Goal: Task Accomplishment & Management: Manage account settings

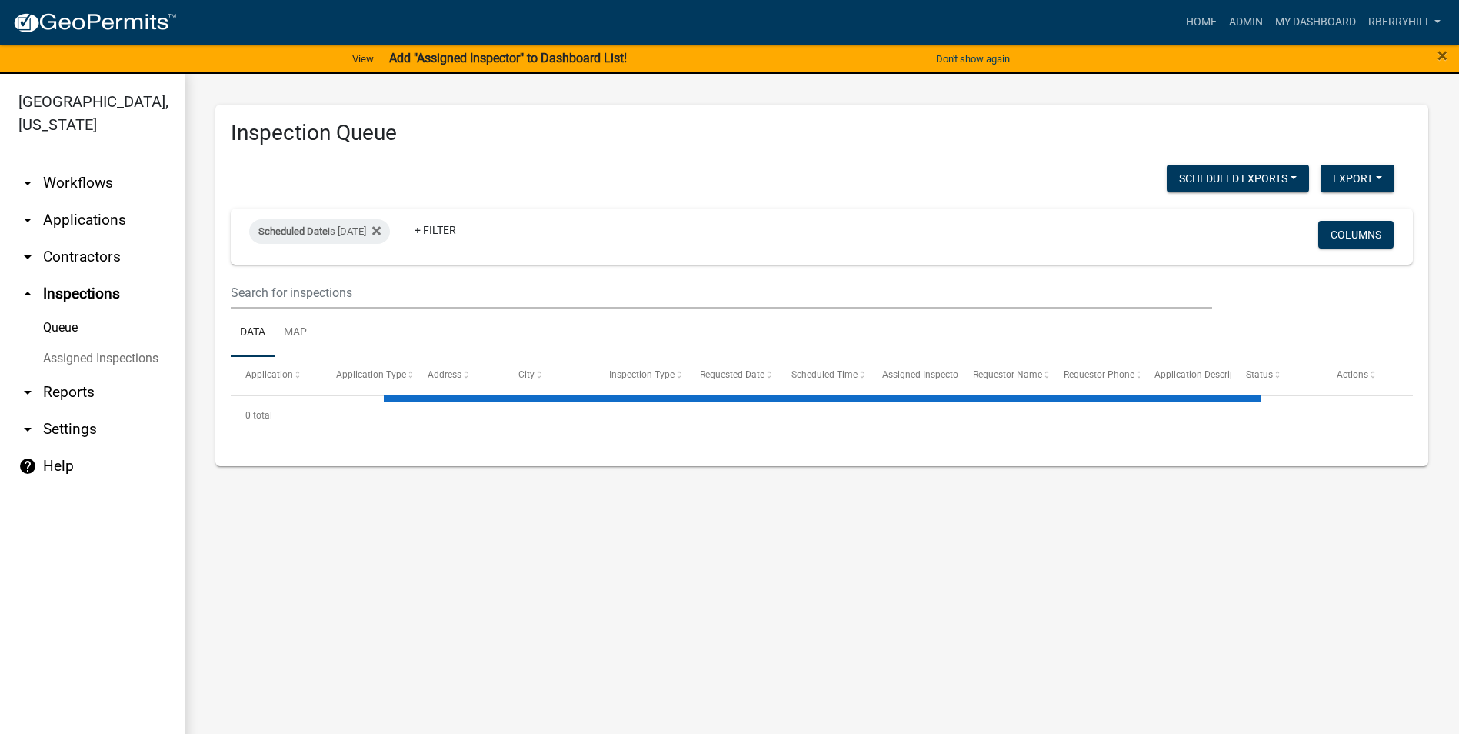
select select "2: 50"
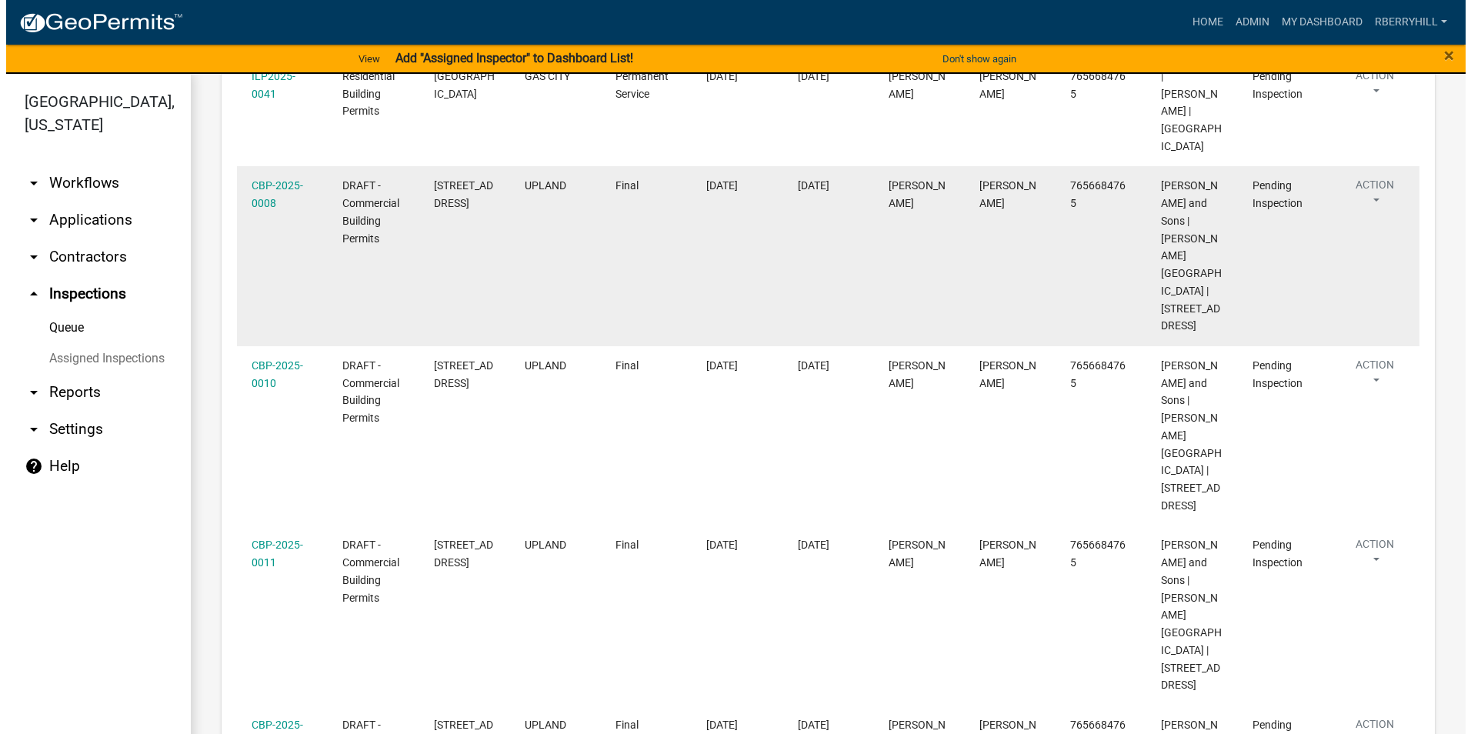
scroll to position [650, 0]
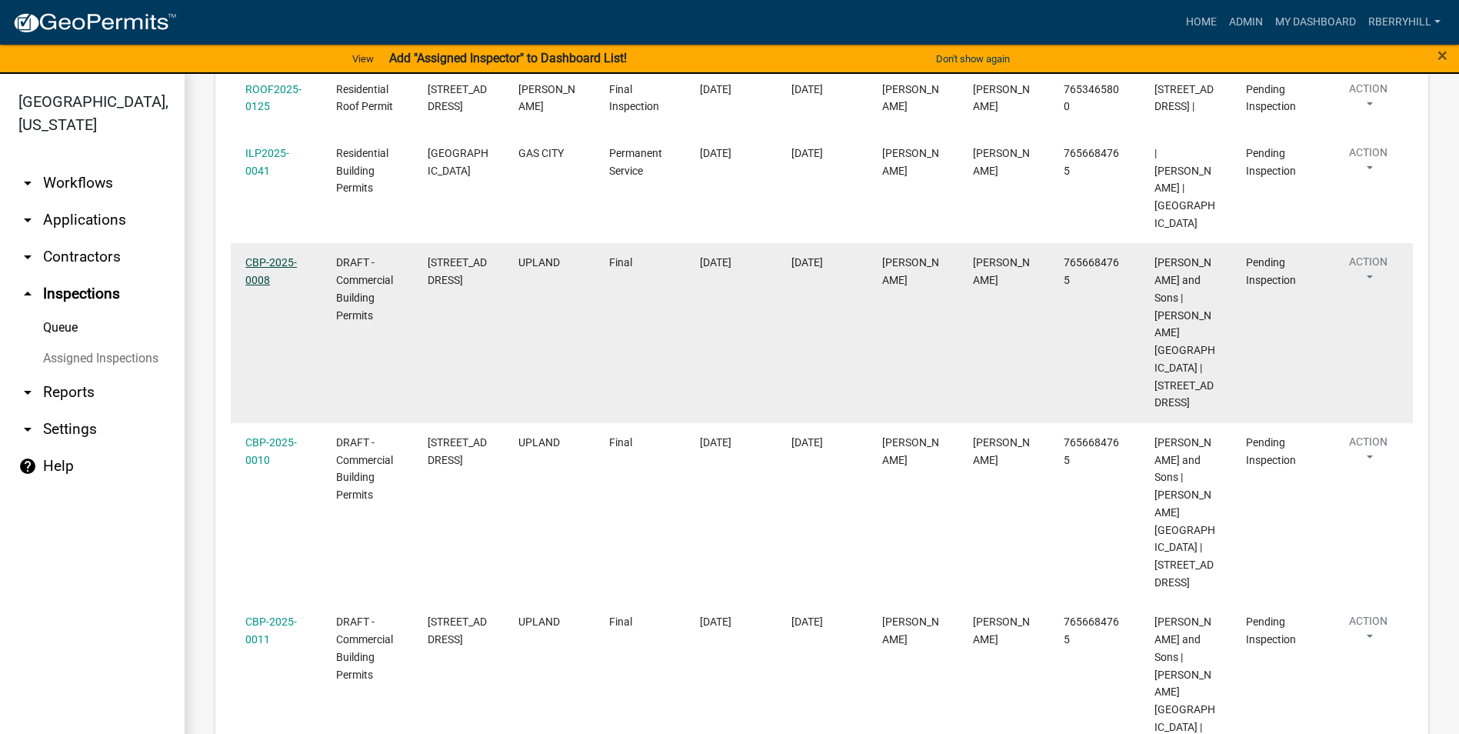
click at [285, 256] on link "CBP-2025-0008" at bounding box center [271, 271] width 52 height 30
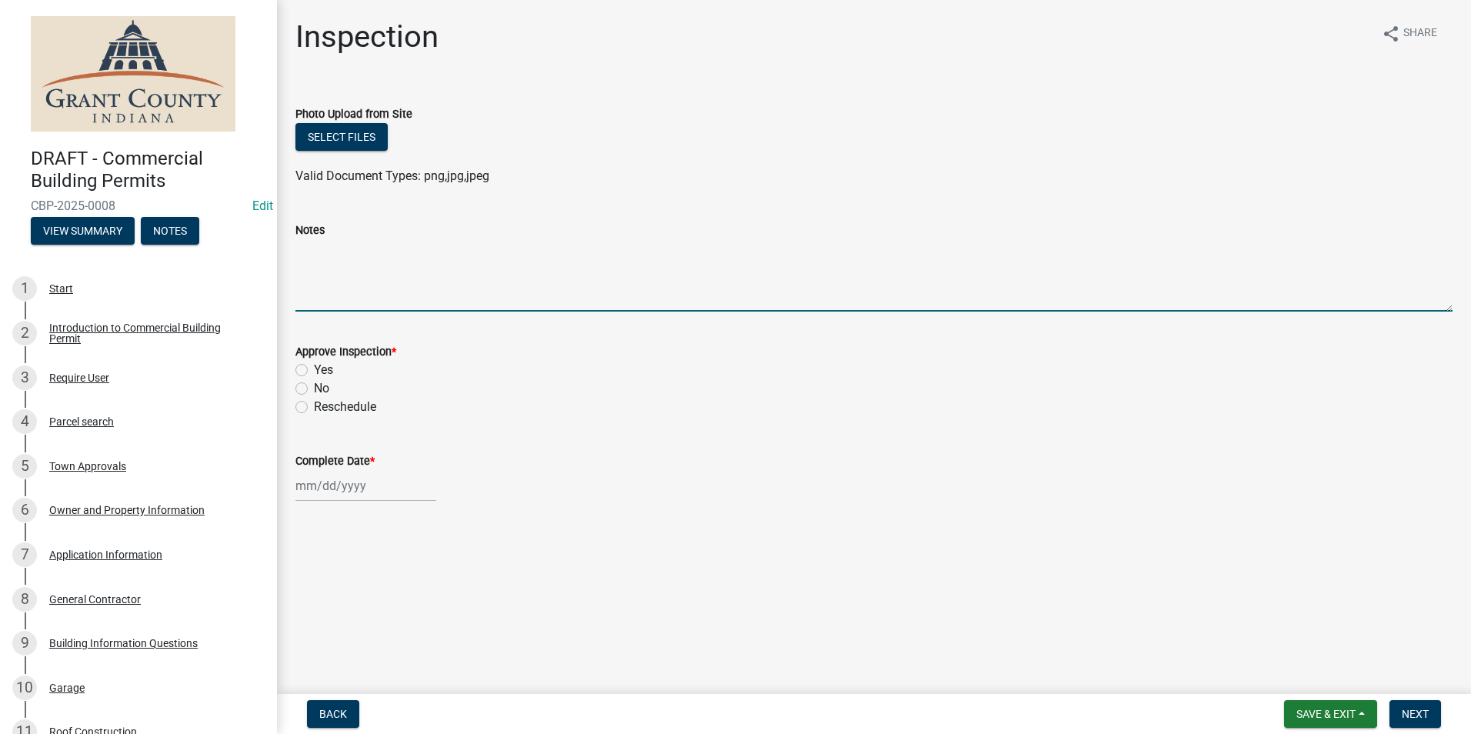
click at [305, 249] on textarea "Notes" at bounding box center [873, 275] width 1157 height 72
type textarea "All requirements met for COO"
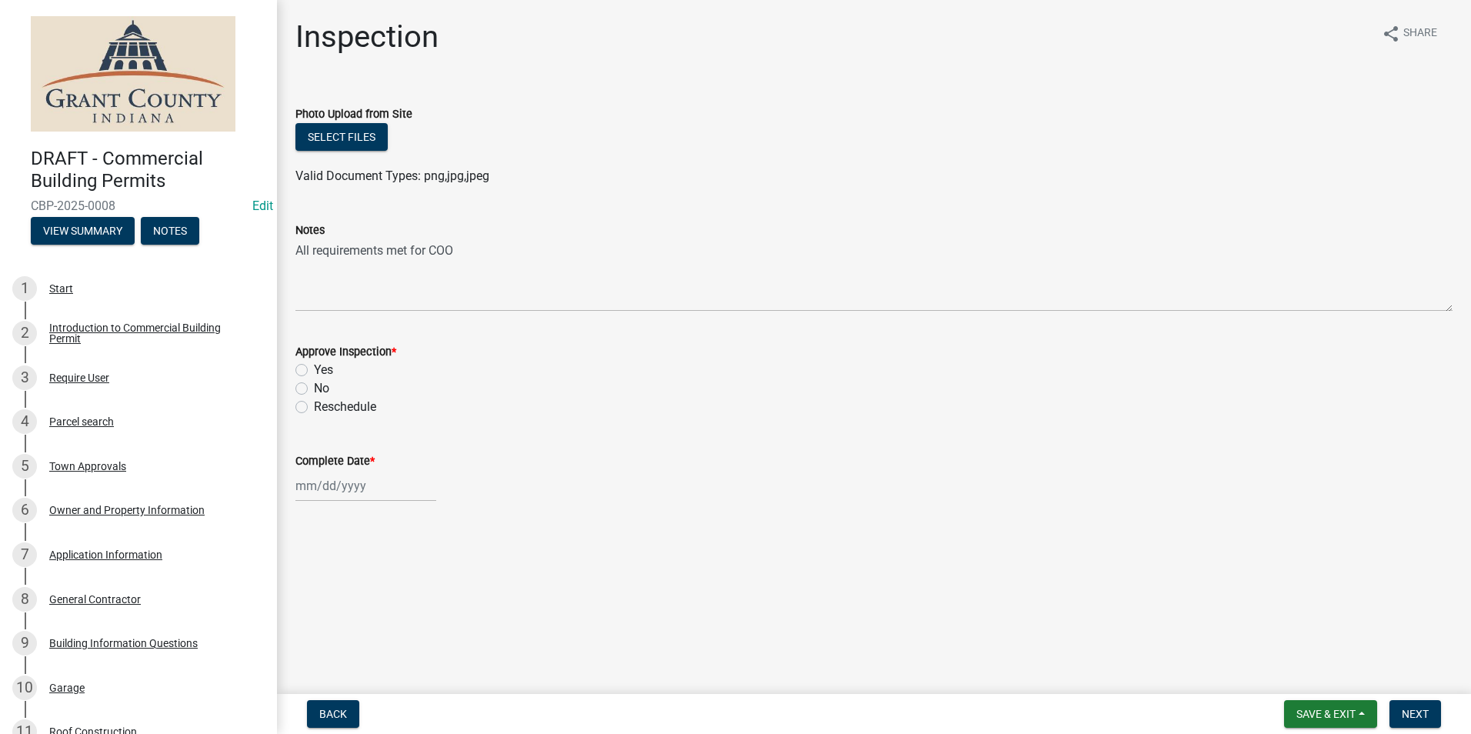
click at [314, 370] on label "Yes" at bounding box center [323, 370] width 19 height 18
click at [314, 370] on input "Yes" at bounding box center [319, 366] width 10 height 10
radio input "true"
click at [309, 482] on div at bounding box center [365, 486] width 141 height 32
select select "8"
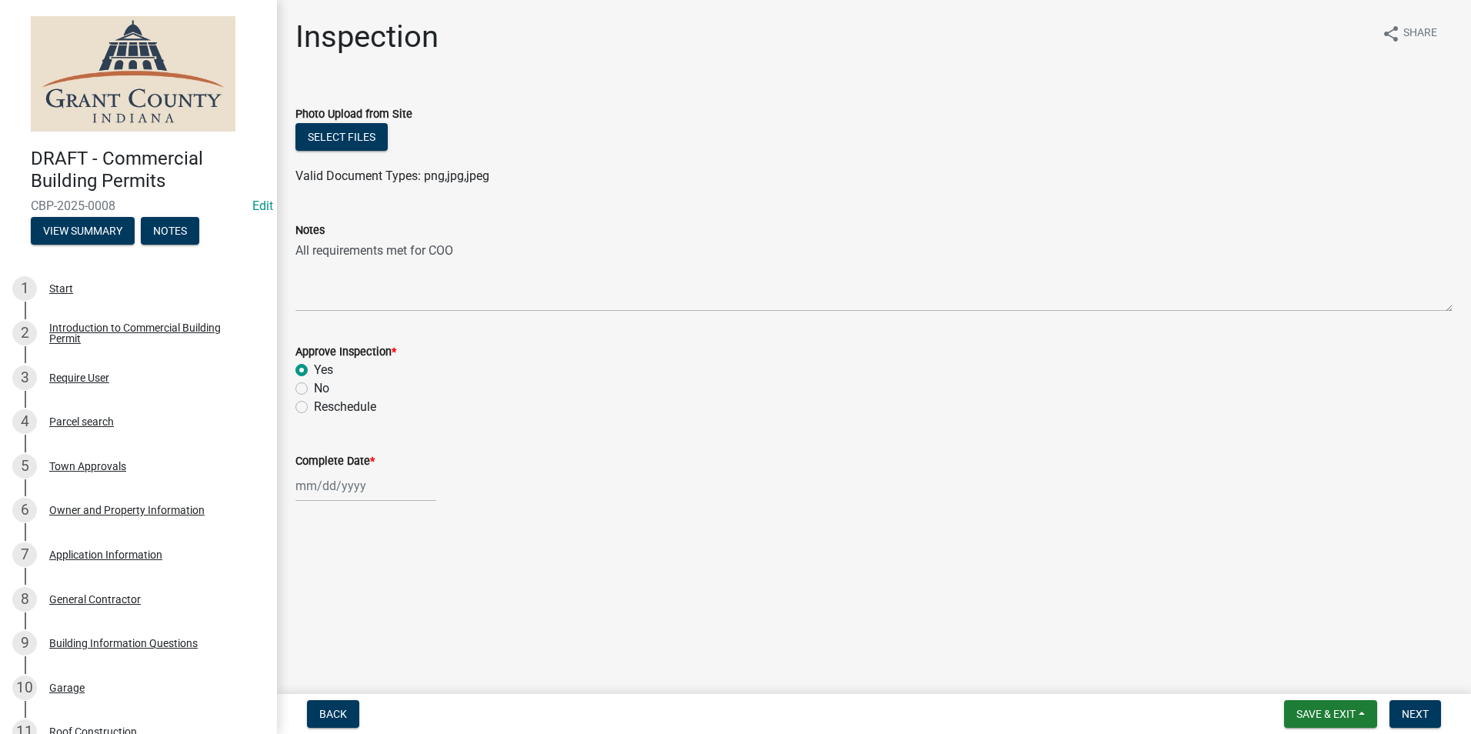
select select "2025"
click at [312, 402] on div "18" at bounding box center [310, 404] width 25 height 25
type input "[DATE]"
click at [1418, 715] on span "Next" at bounding box center [1414, 714] width 27 height 12
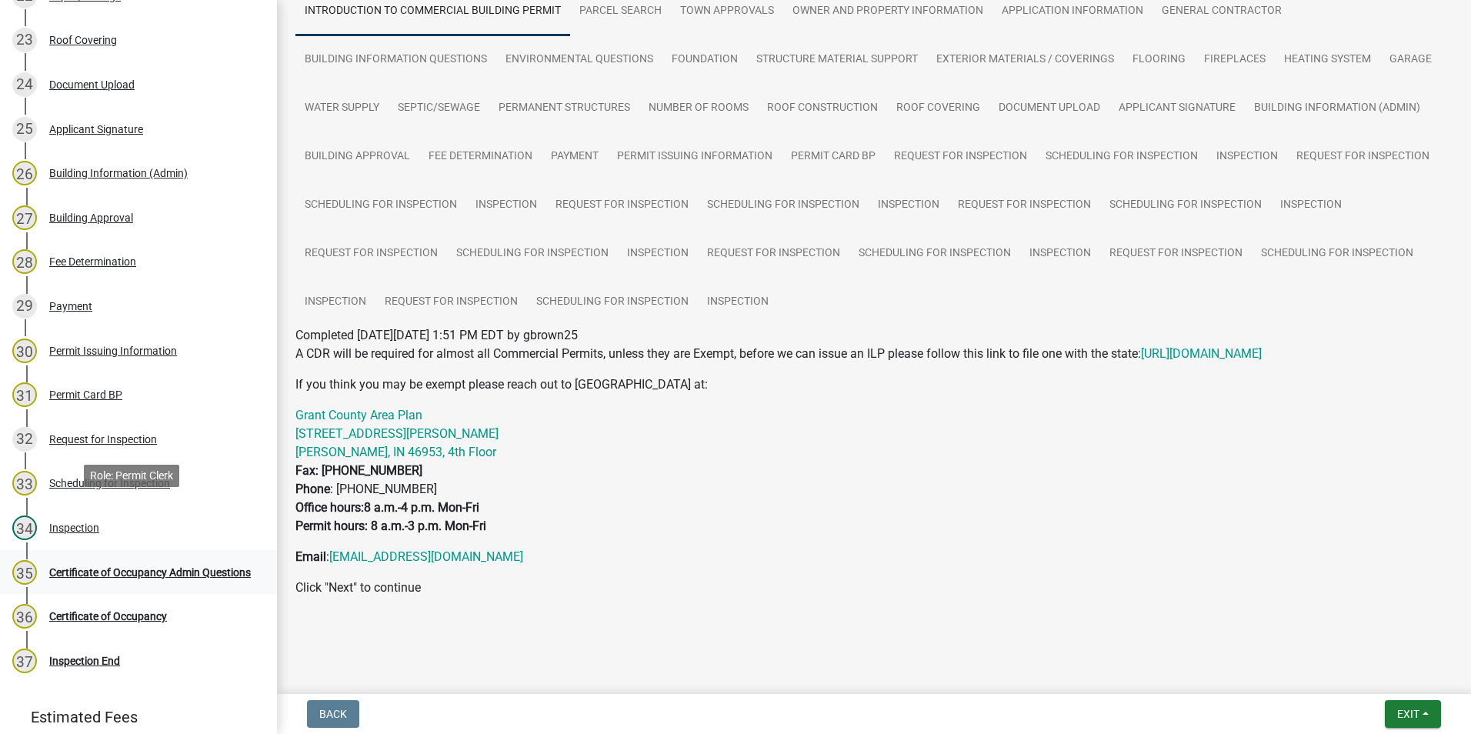
scroll to position [1315, 0]
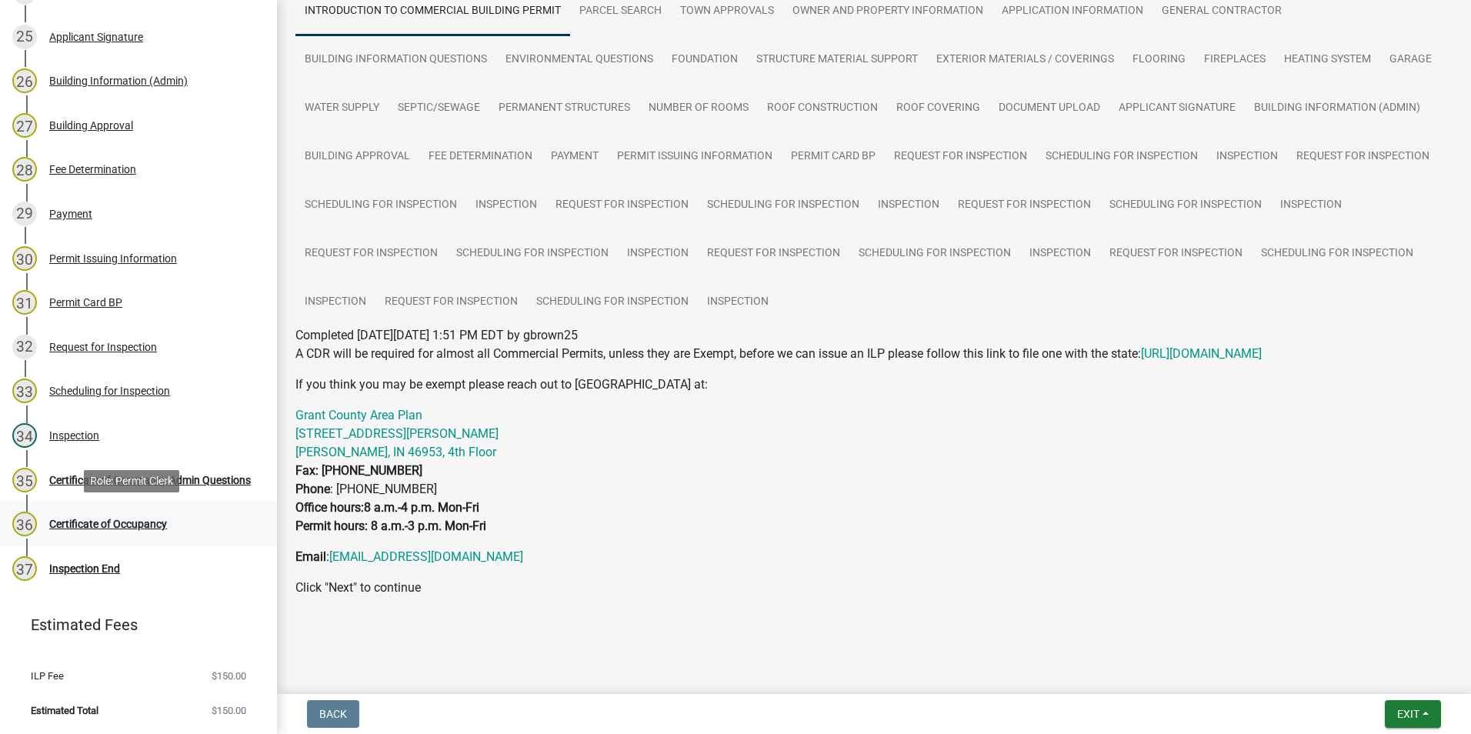
click at [85, 522] on div "Certificate of Occupancy" at bounding box center [108, 523] width 118 height 11
click at [99, 524] on div "Certificate of Occupancy" at bounding box center [108, 523] width 118 height 11
click at [94, 475] on div "Certificate of Occupancy Admin Questions" at bounding box center [150, 480] width 202 height 11
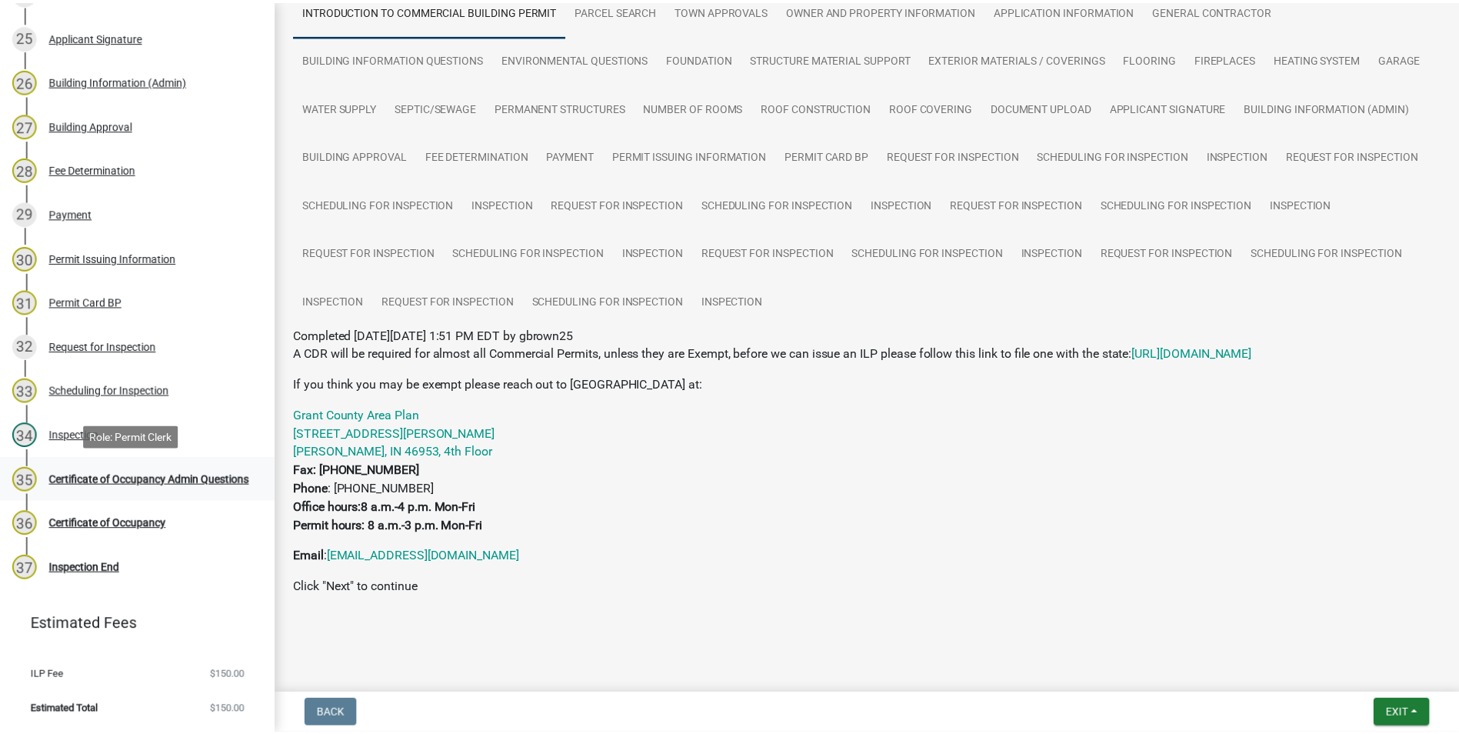
scroll to position [0, 0]
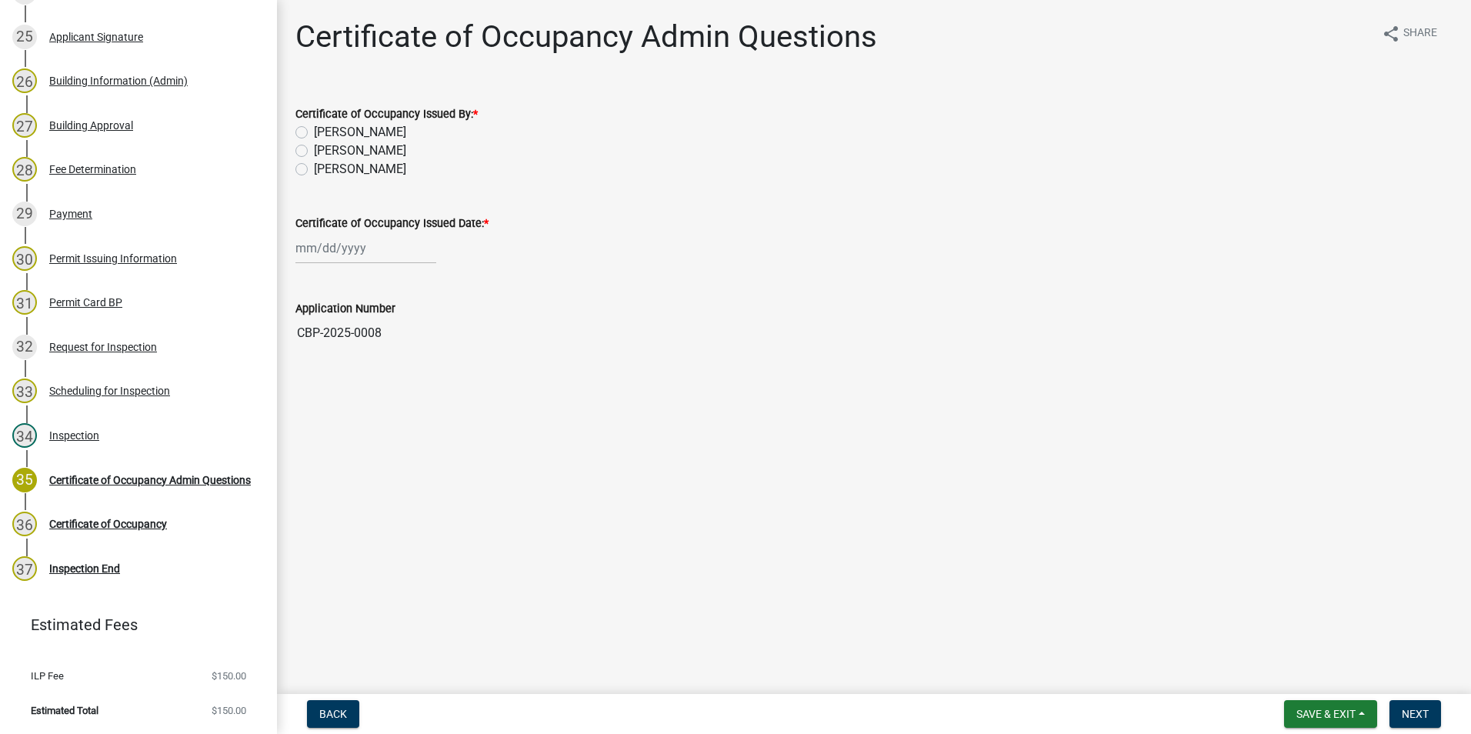
click at [314, 171] on label "[PERSON_NAME]" at bounding box center [360, 169] width 92 height 18
click at [314, 170] on input "[PERSON_NAME]" at bounding box center [319, 165] width 10 height 10
radio input "true"
select select "8"
select select "2025"
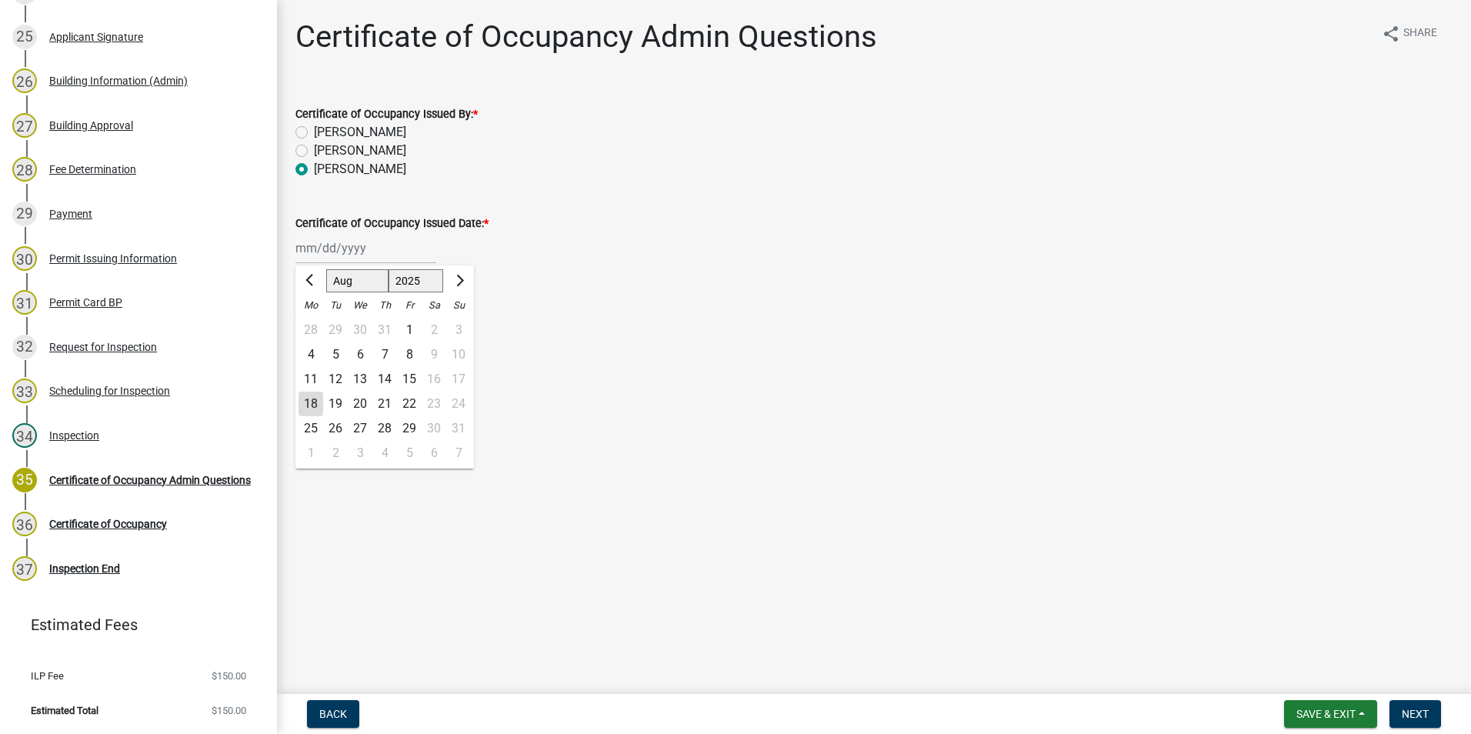
click at [335, 251] on div "[PERSON_NAME] Feb Mar Apr [PERSON_NAME][DATE] Oct Nov [DATE] 1526 1527 1528 152…" at bounding box center [365, 248] width 141 height 32
click at [314, 171] on label "[PERSON_NAME]" at bounding box center [360, 169] width 92 height 18
click at [314, 170] on input "[PERSON_NAME]" at bounding box center [319, 165] width 10 height 10
click at [314, 173] on label "[PERSON_NAME]" at bounding box center [360, 169] width 92 height 18
click at [314, 170] on input "[PERSON_NAME]" at bounding box center [319, 165] width 10 height 10
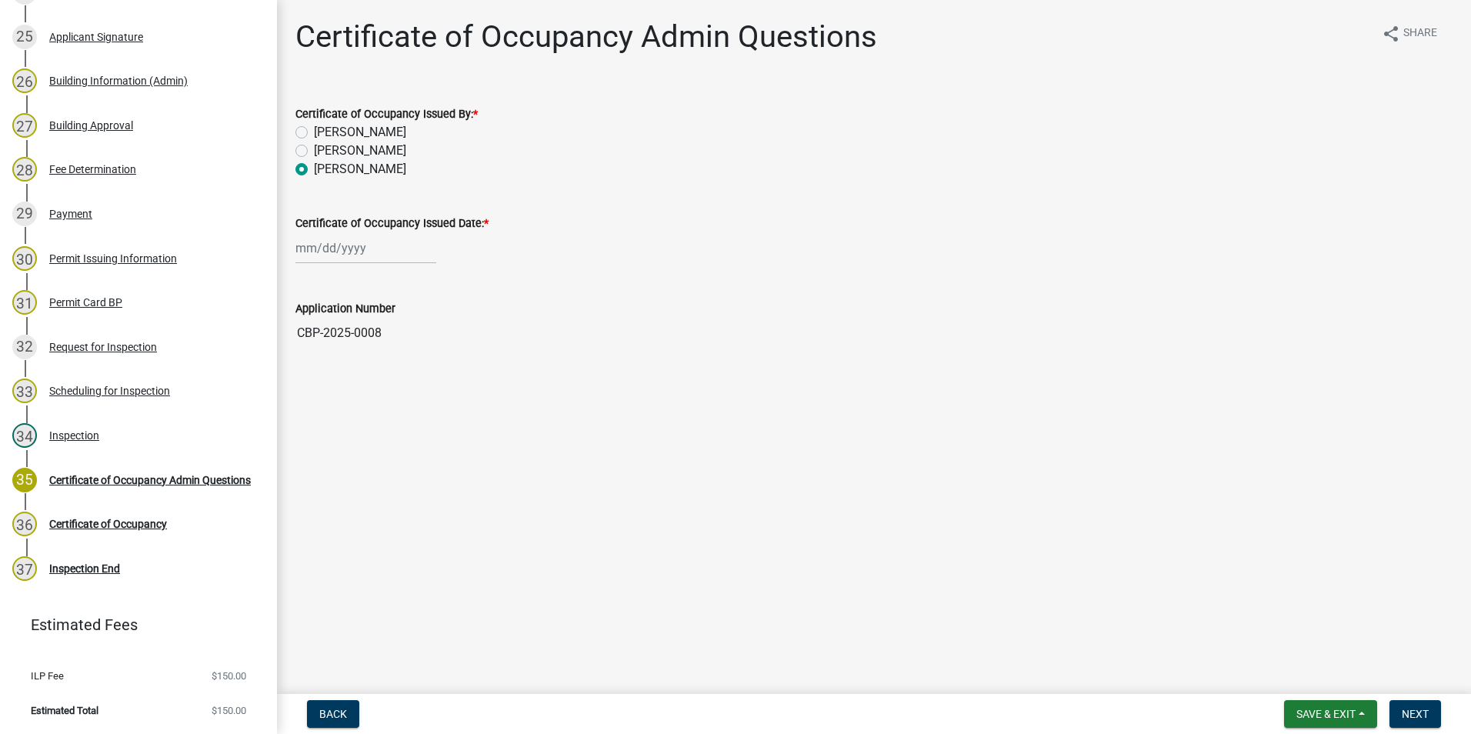
drag, startPoint x: 611, startPoint y: 247, endPoint x: 641, endPoint y: 246, distance: 30.0
click at [641, 247] on div at bounding box center [873, 248] width 1157 height 32
click at [335, 247] on div at bounding box center [365, 248] width 141 height 32
select select "8"
select select "2025"
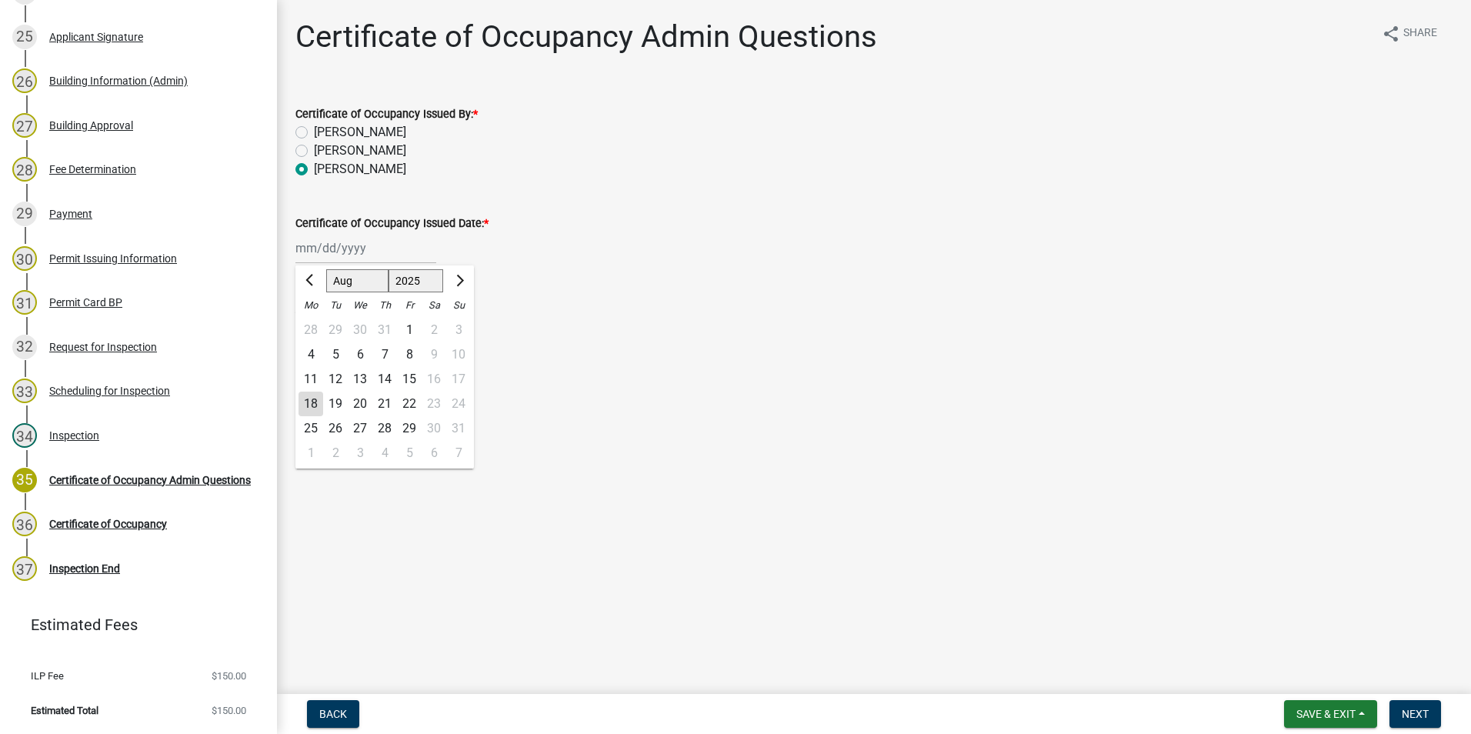
click at [308, 406] on div "18" at bounding box center [310, 404] width 25 height 25
type input "[DATE]"
click at [1412, 713] on span "Next" at bounding box center [1414, 714] width 27 height 12
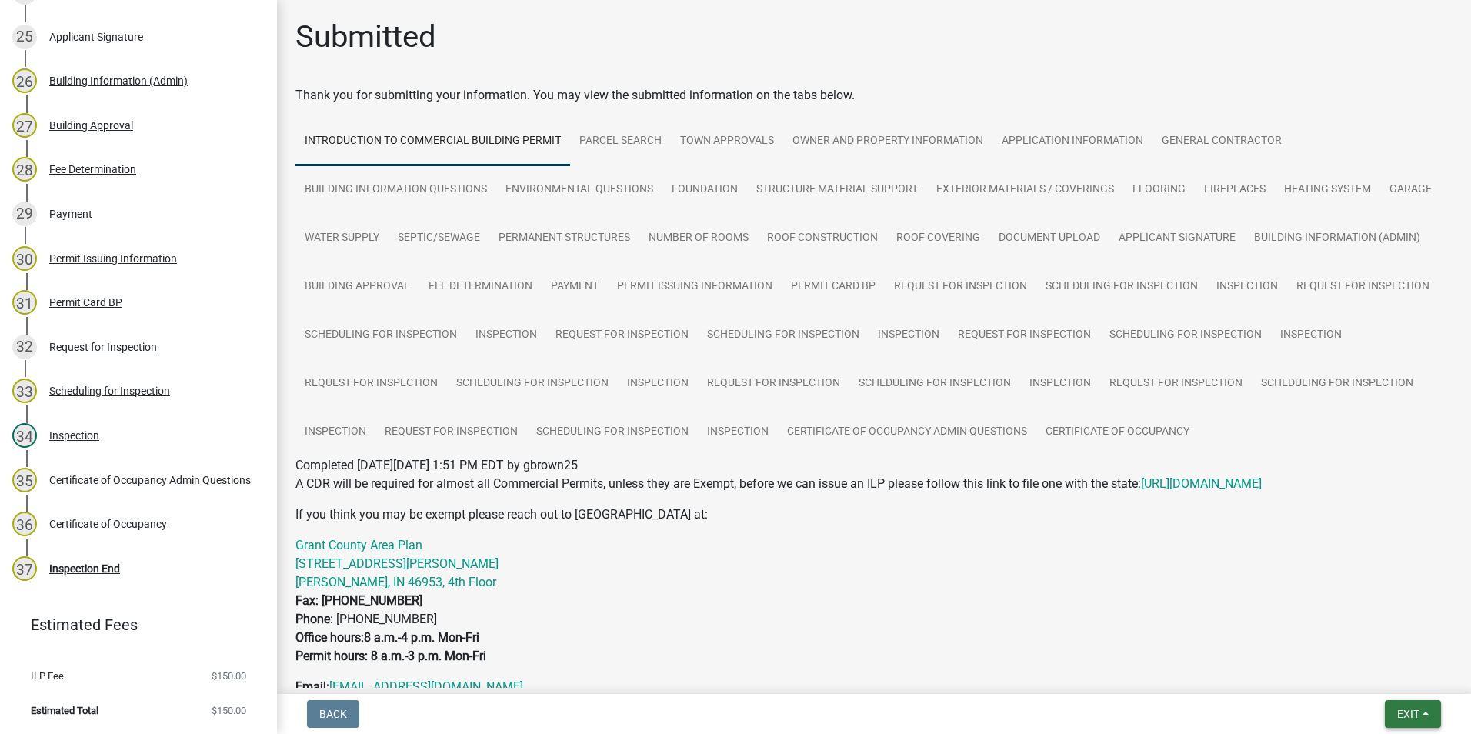
click at [1403, 712] on span "Exit" at bounding box center [1408, 714] width 22 height 12
click at [1368, 678] on button "Save & Exit" at bounding box center [1379, 673] width 123 height 37
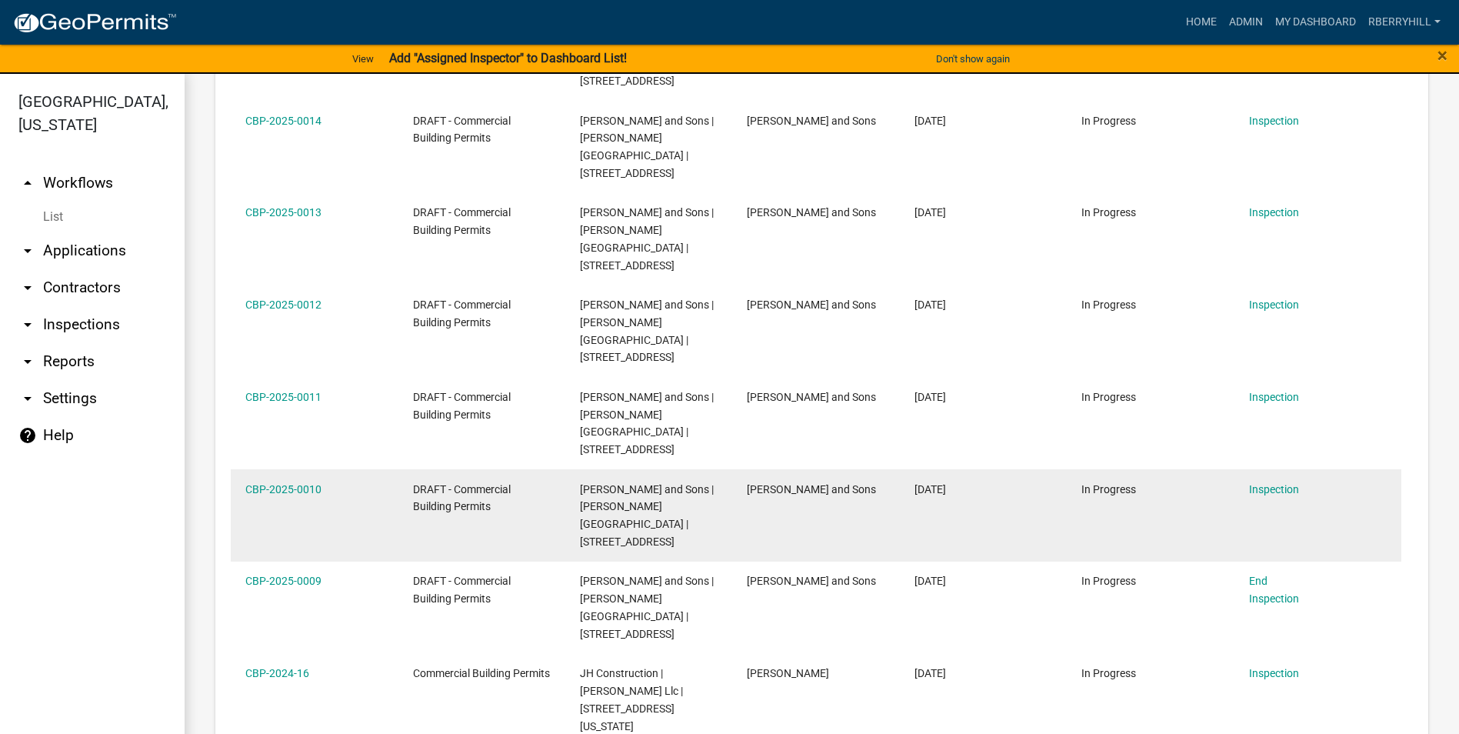
scroll to position [385, 0]
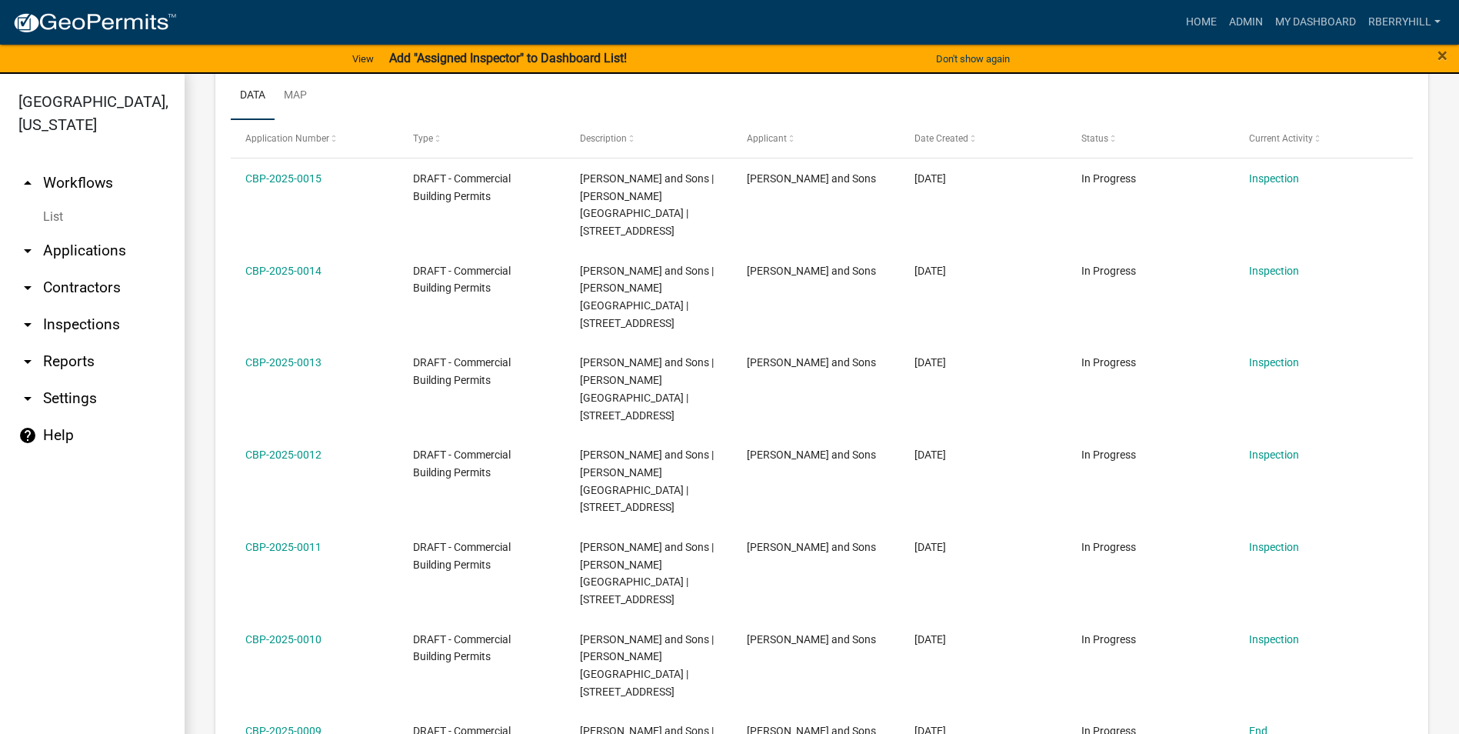
click at [102, 306] on link "arrow_drop_down Inspections" at bounding box center [92, 324] width 185 height 37
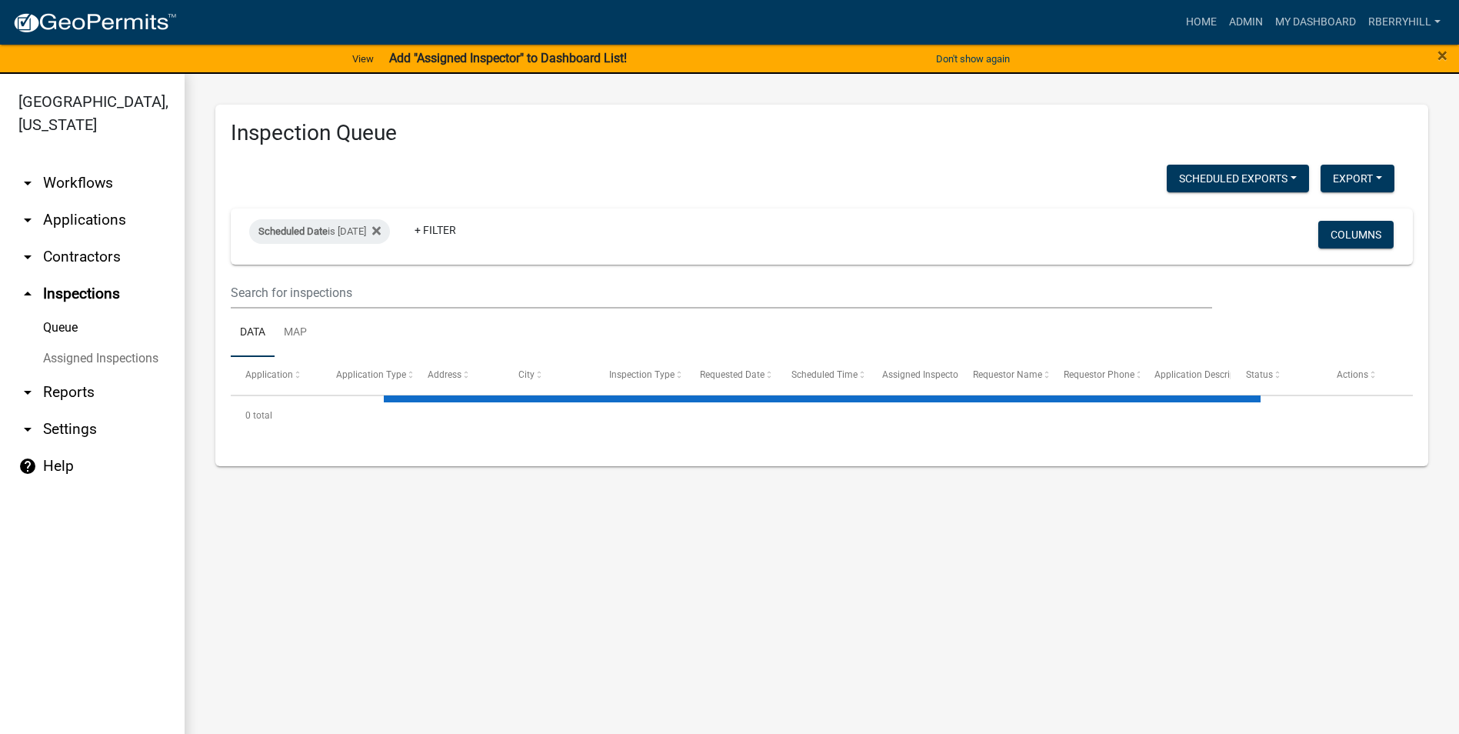
select select "2: 50"
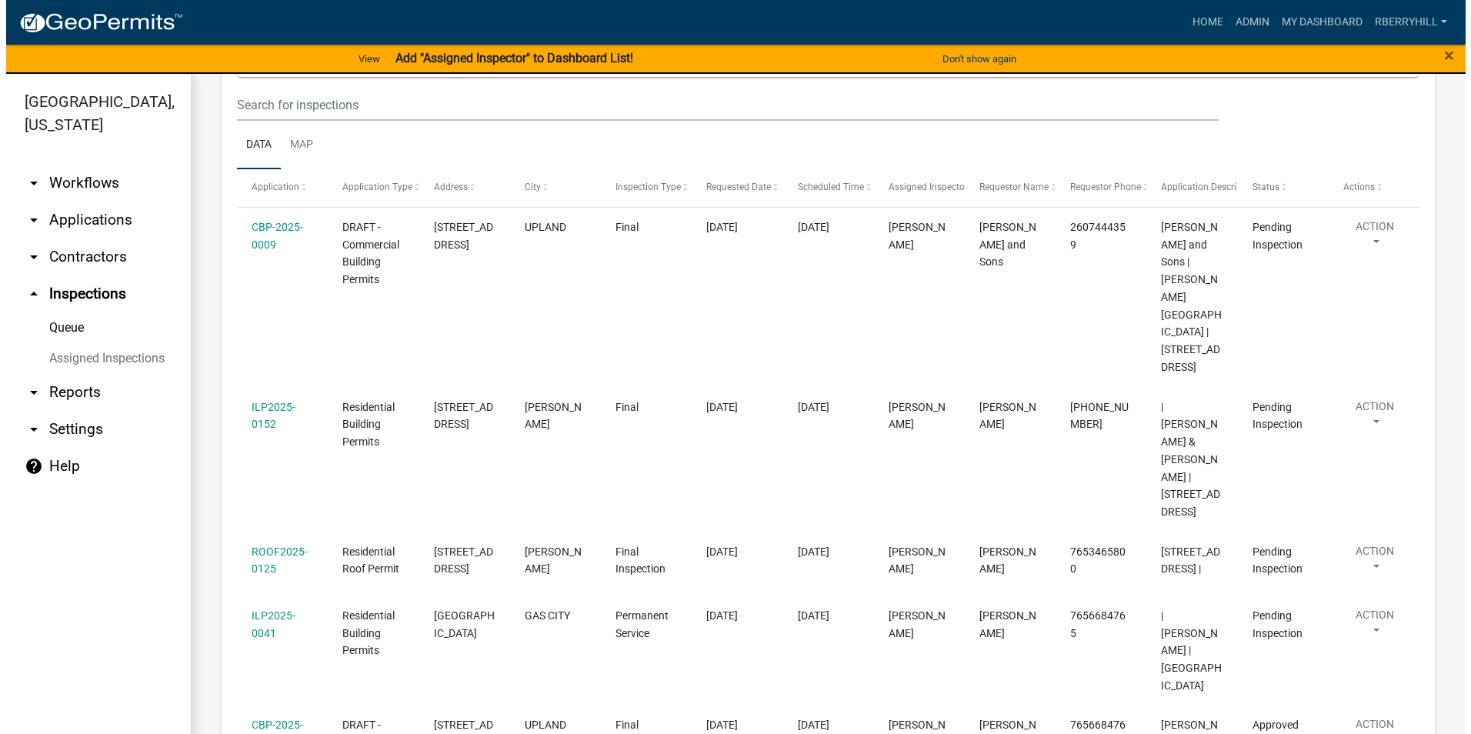
scroll to position [77, 0]
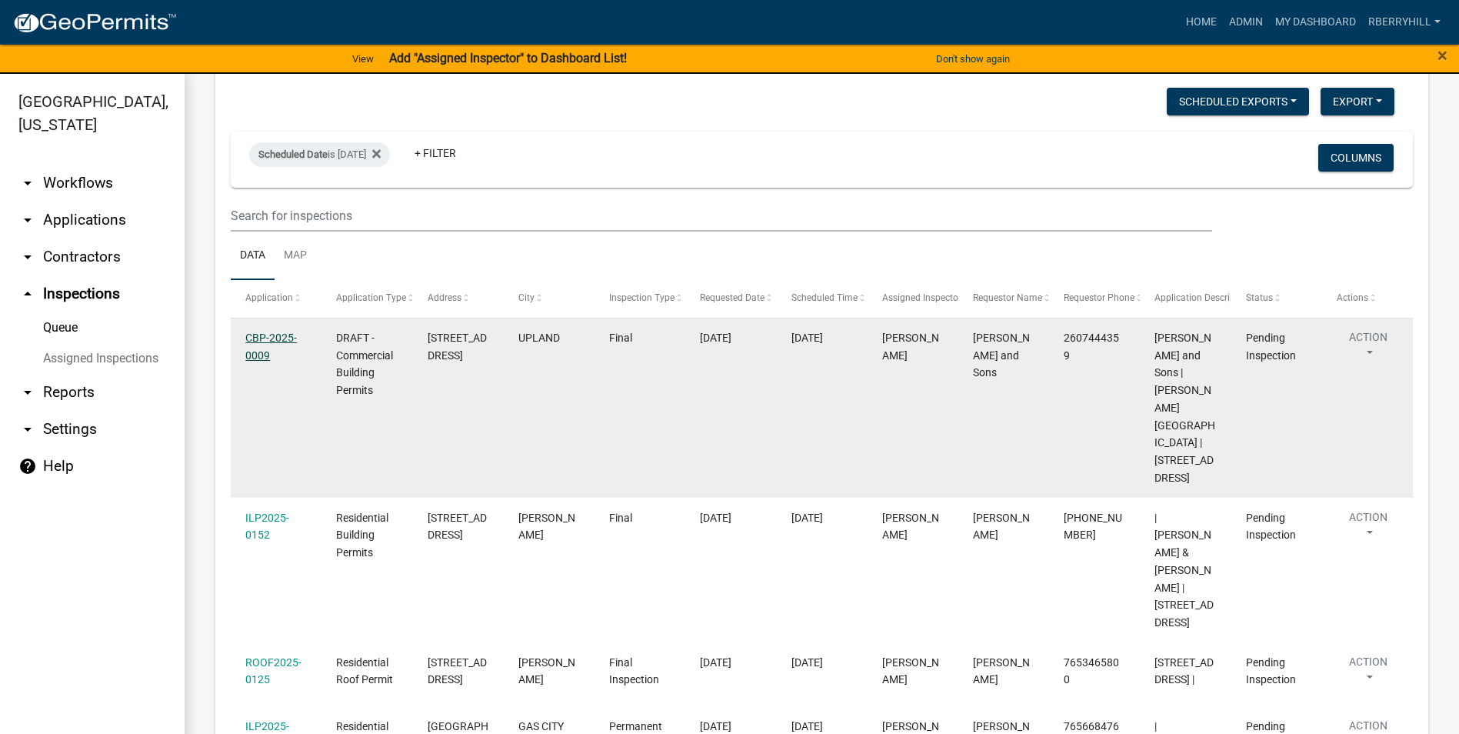
click at [266, 339] on link "CBP-2025-0009" at bounding box center [271, 347] width 52 height 30
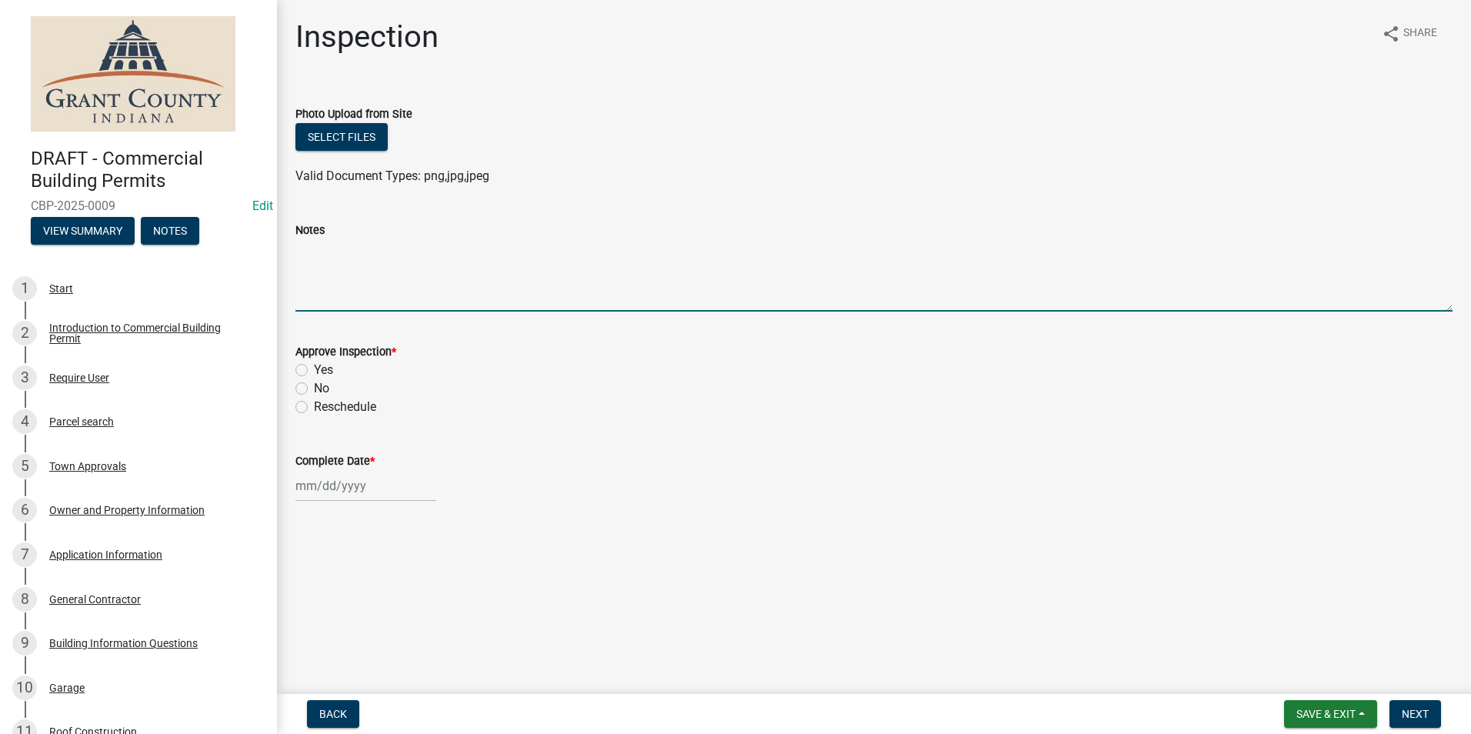
click at [304, 266] on textarea "Notes" at bounding box center [873, 275] width 1157 height 72
click at [306, 258] on textarea "Notes" at bounding box center [873, 275] width 1157 height 72
type textarea "All requirements met."
click at [314, 372] on label "Yes" at bounding box center [323, 370] width 19 height 18
click at [314, 371] on input "Yes" at bounding box center [319, 366] width 10 height 10
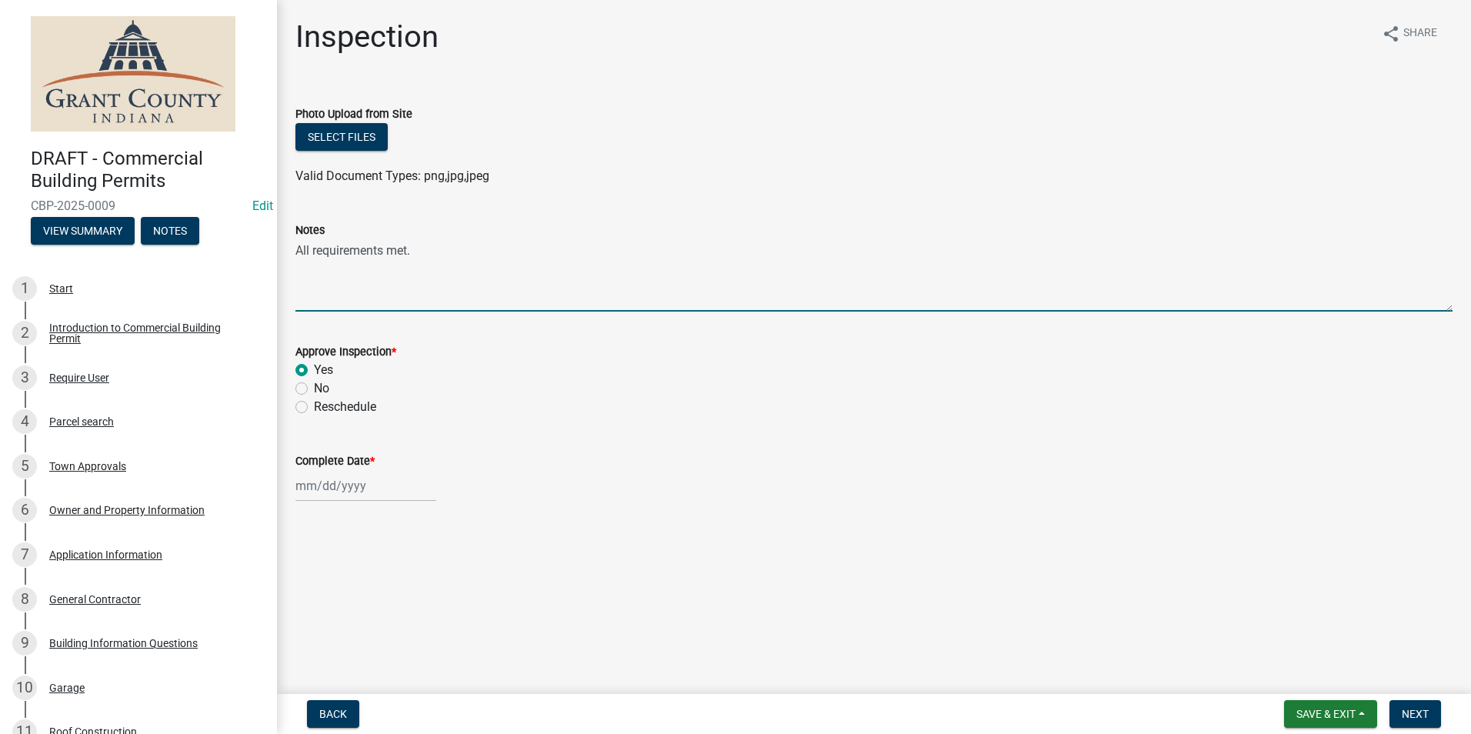
radio input "true"
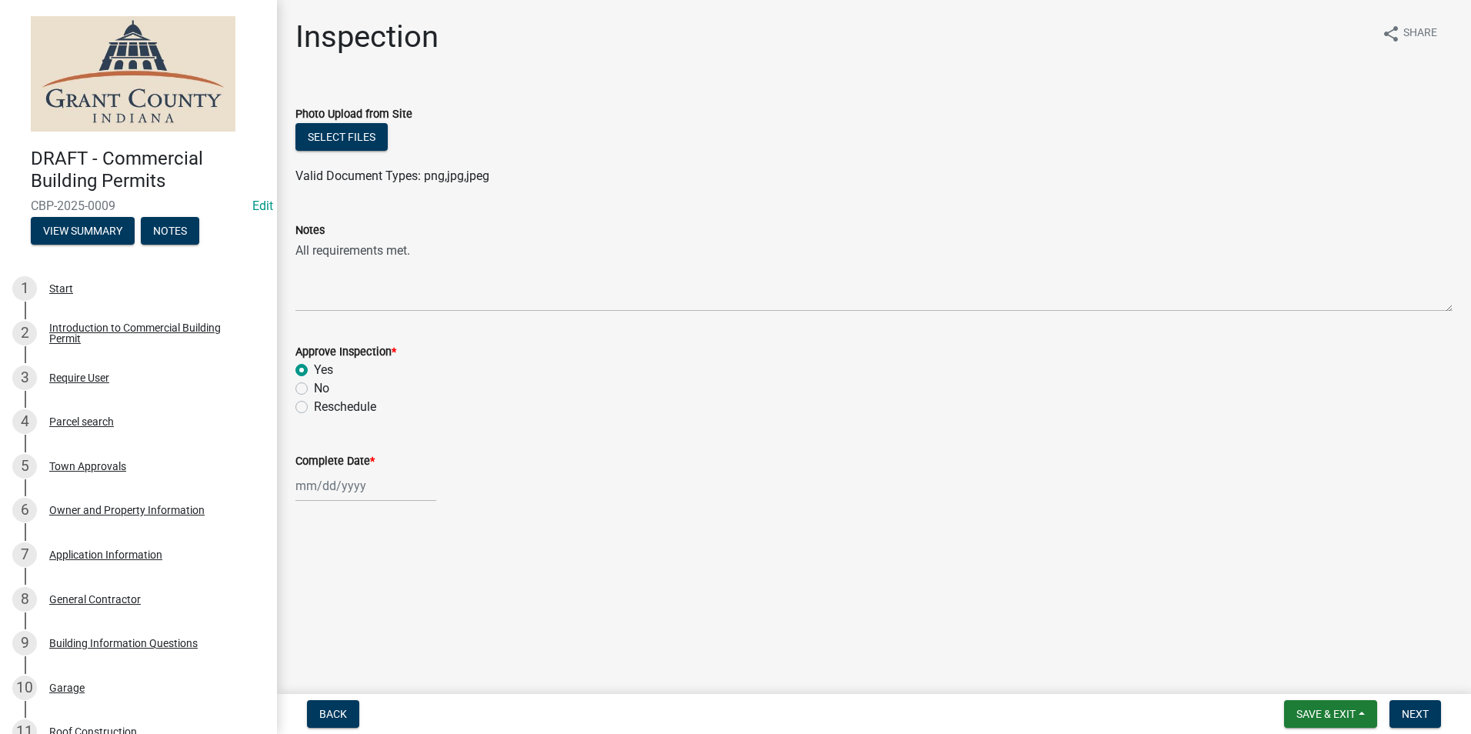
select select "8"
select select "2025"
click at [321, 487] on div "[PERSON_NAME] Feb Mar Apr [PERSON_NAME][DATE] Oct Nov [DATE] 1526 1527 1528 152…" at bounding box center [365, 486] width 141 height 32
click at [311, 404] on div "18" at bounding box center [310, 404] width 25 height 25
type input "[DATE]"
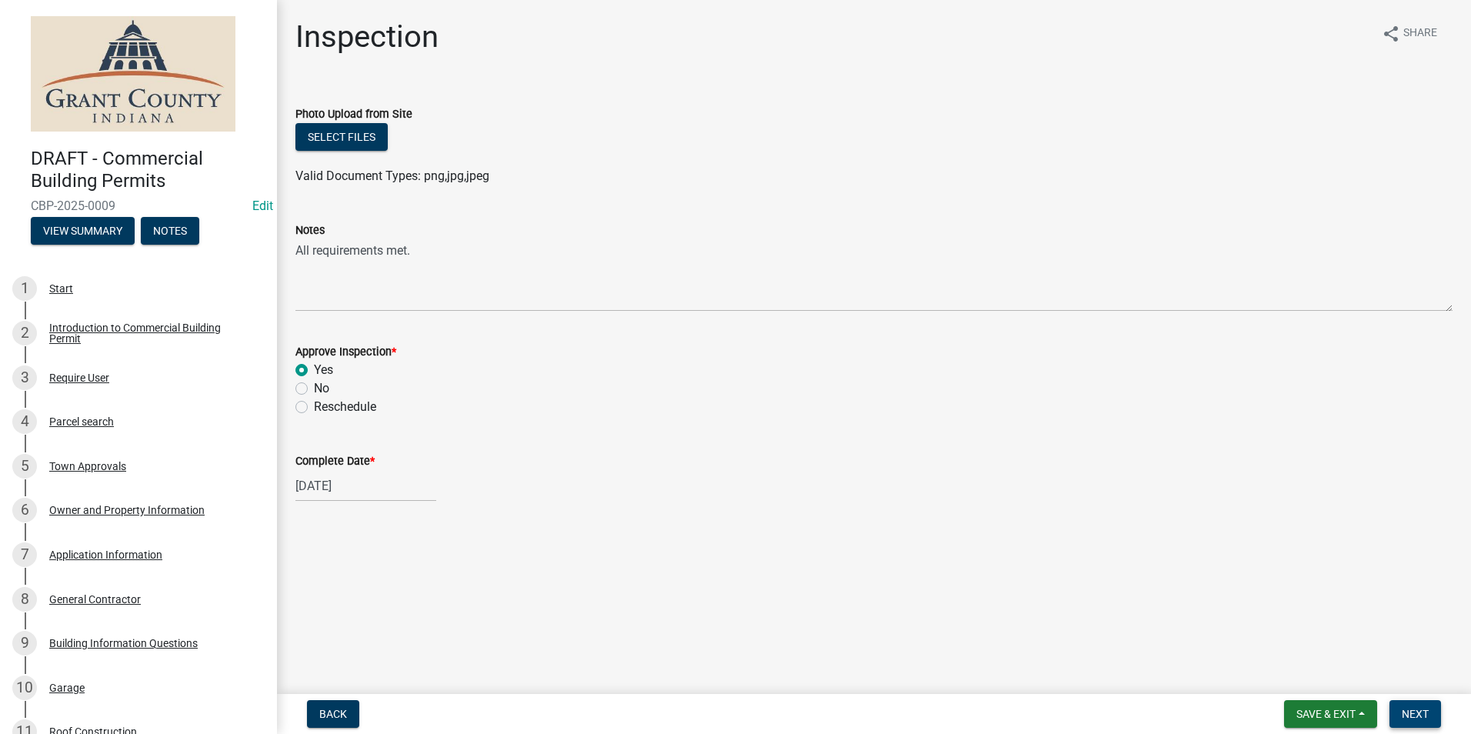
click at [1415, 716] on span "Next" at bounding box center [1414, 714] width 27 height 12
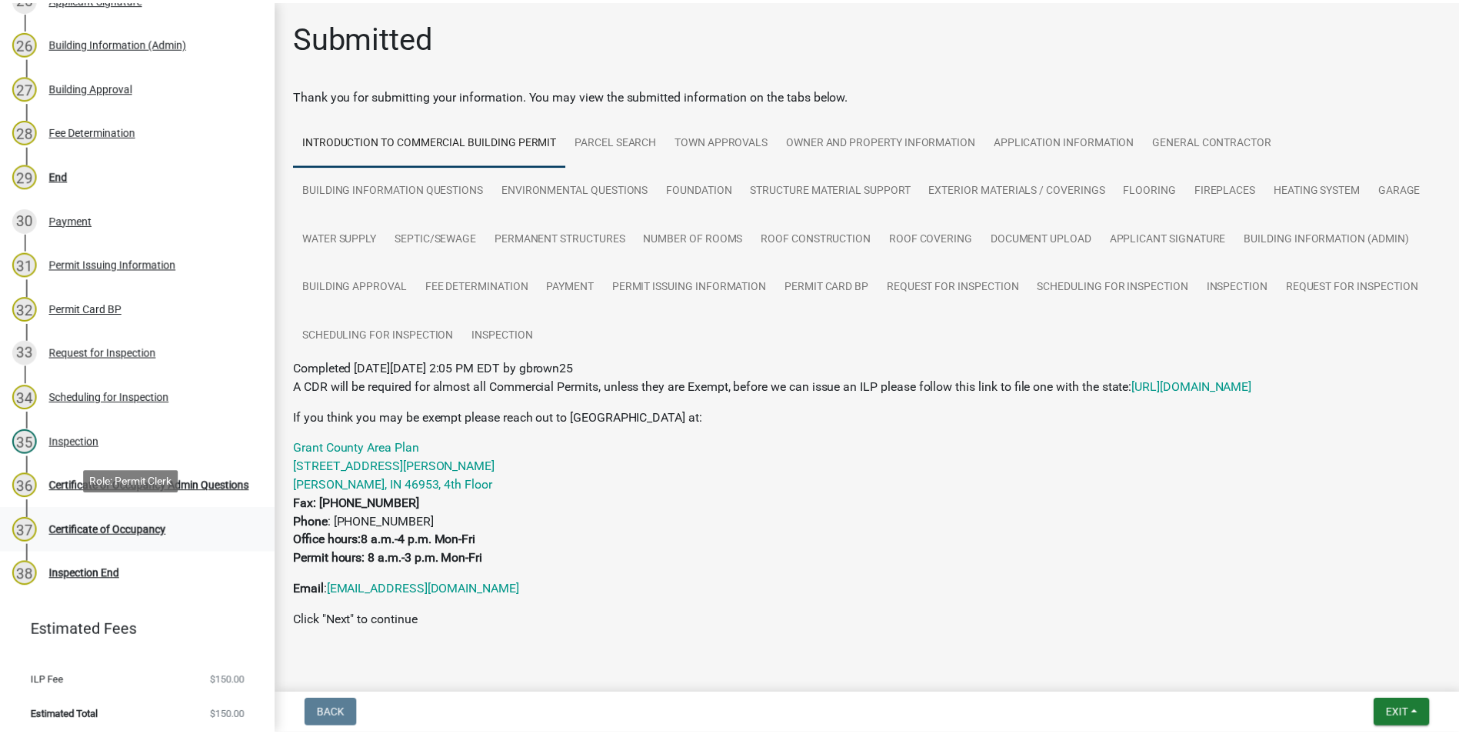
scroll to position [1359, 0]
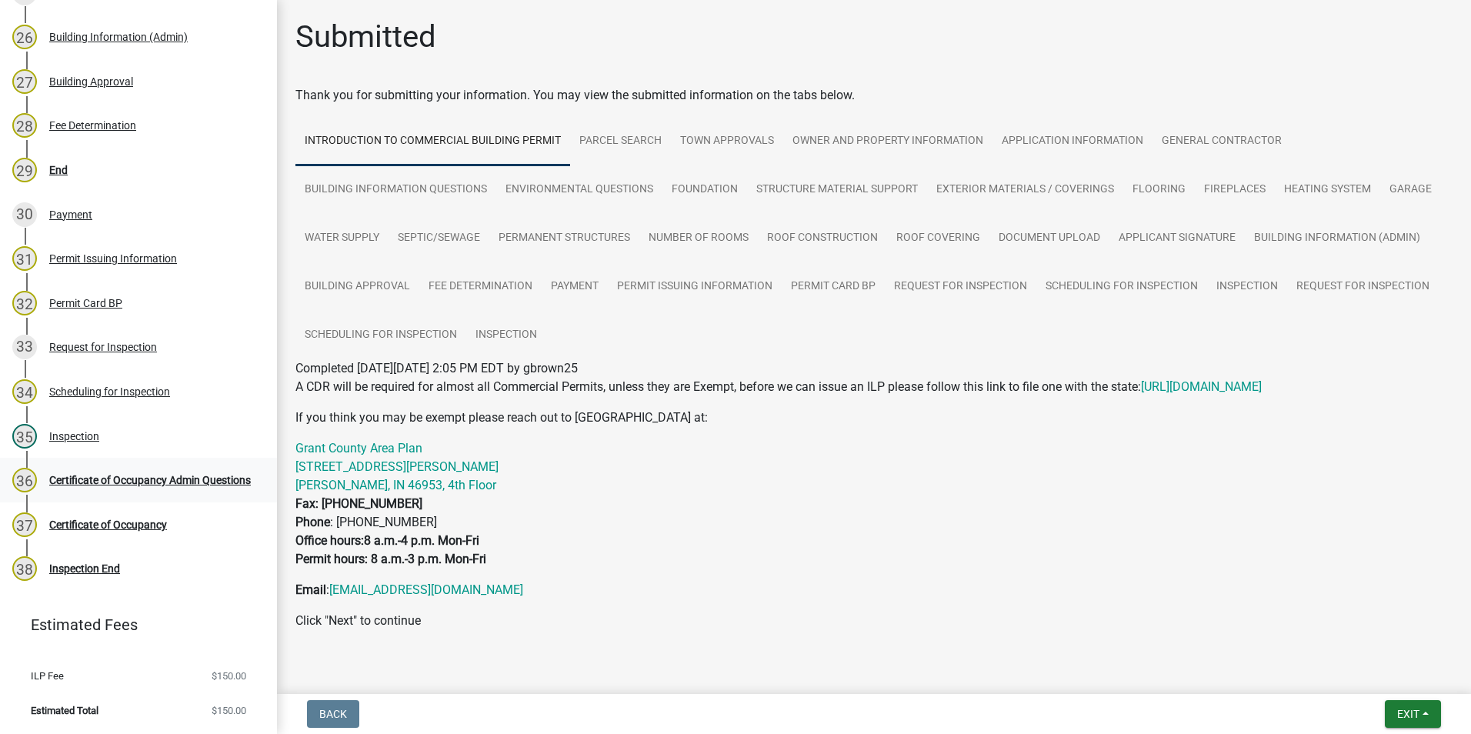
click at [100, 477] on div "Certificate of Occupancy Admin Questions" at bounding box center [150, 480] width 202 height 11
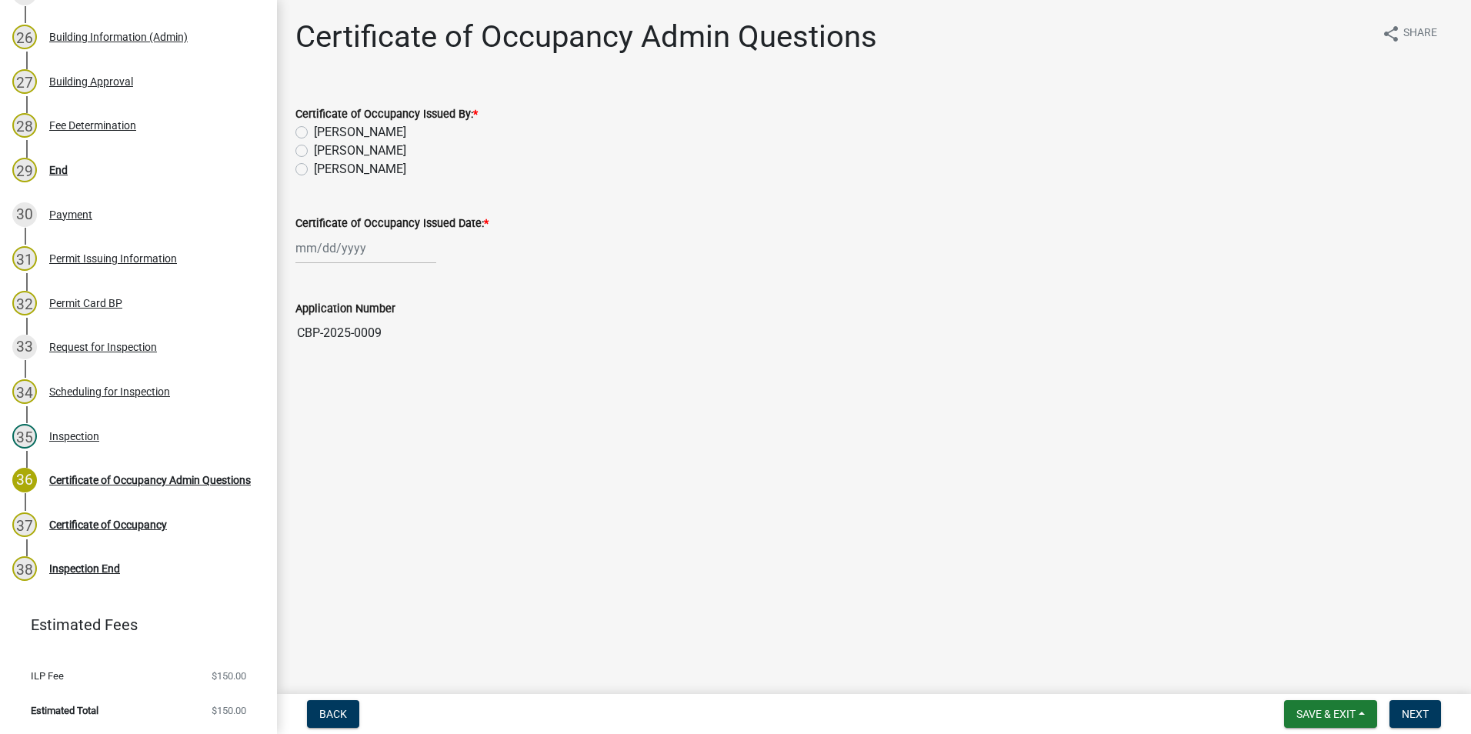
click at [314, 172] on label "[PERSON_NAME]" at bounding box center [360, 169] width 92 height 18
click at [314, 170] on input "[PERSON_NAME]" at bounding box center [319, 165] width 10 height 10
radio input "true"
select select "8"
select select "2025"
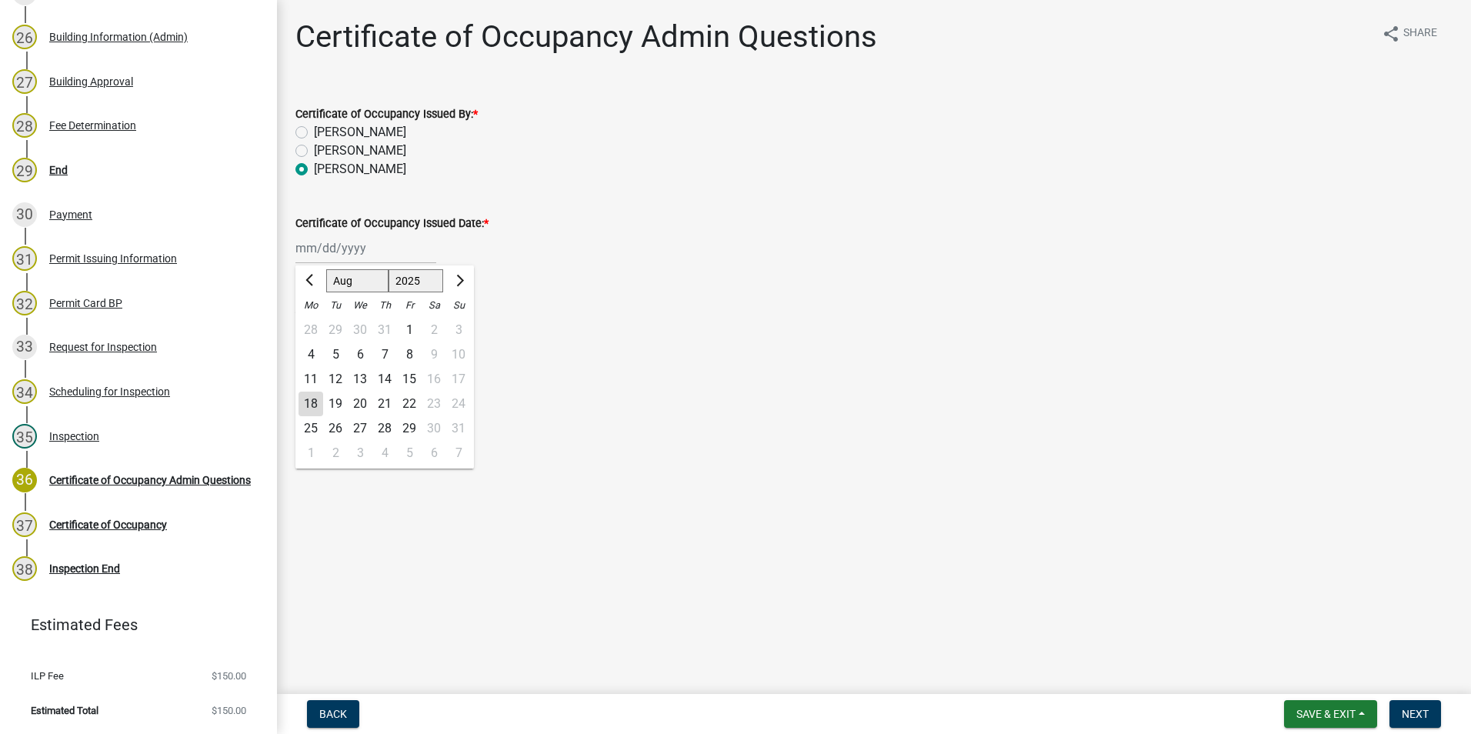
drag, startPoint x: 313, startPoint y: 245, endPoint x: 325, endPoint y: 268, distance: 26.2
click at [313, 246] on div "[PERSON_NAME] Feb Mar Apr [PERSON_NAME][DATE] Oct Nov [DATE] 1526 1527 1528 152…" at bounding box center [365, 248] width 141 height 32
click at [308, 405] on div "18" at bounding box center [310, 404] width 25 height 25
type input "[DATE]"
click at [1413, 717] on span "Next" at bounding box center [1414, 714] width 27 height 12
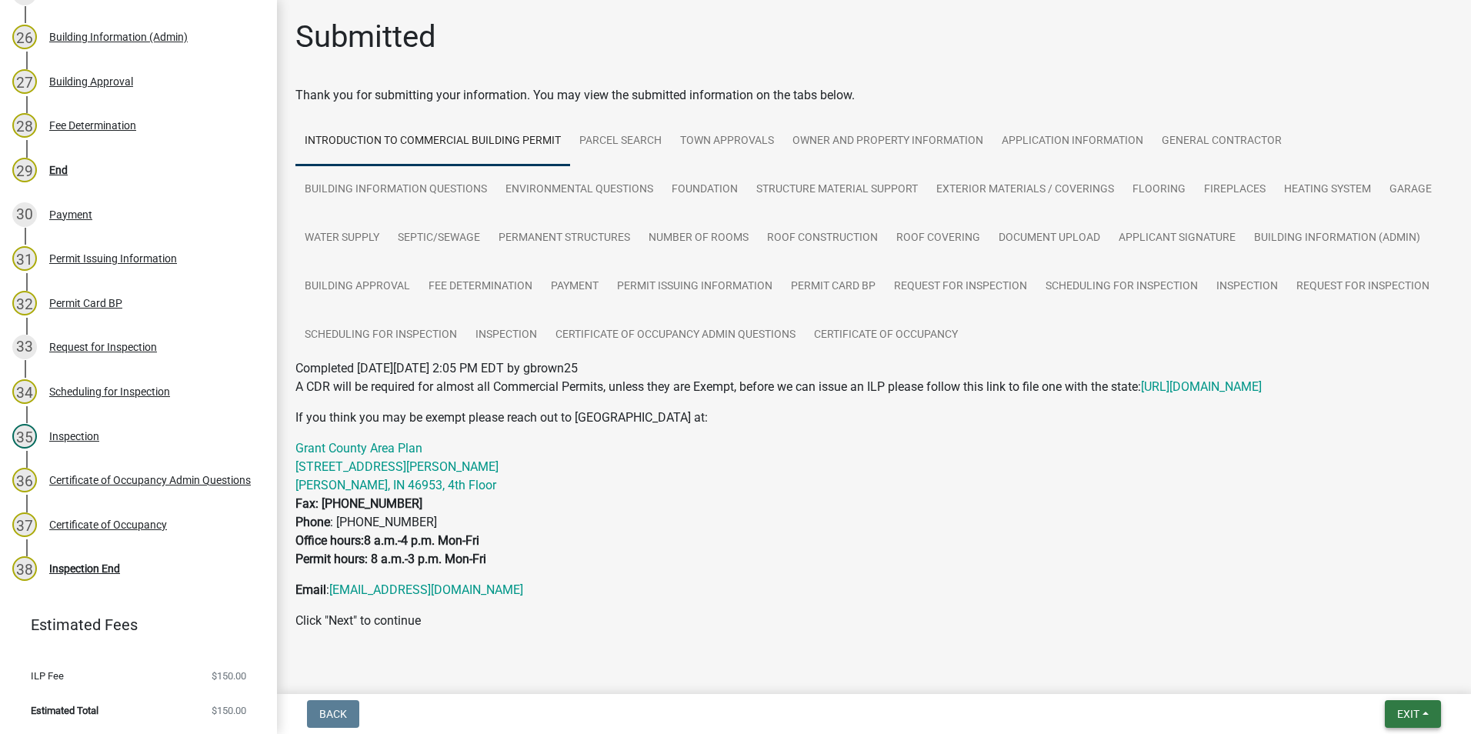
click at [1406, 711] on span "Exit" at bounding box center [1408, 714] width 22 height 12
click at [1368, 680] on button "Save & Exit" at bounding box center [1379, 673] width 123 height 37
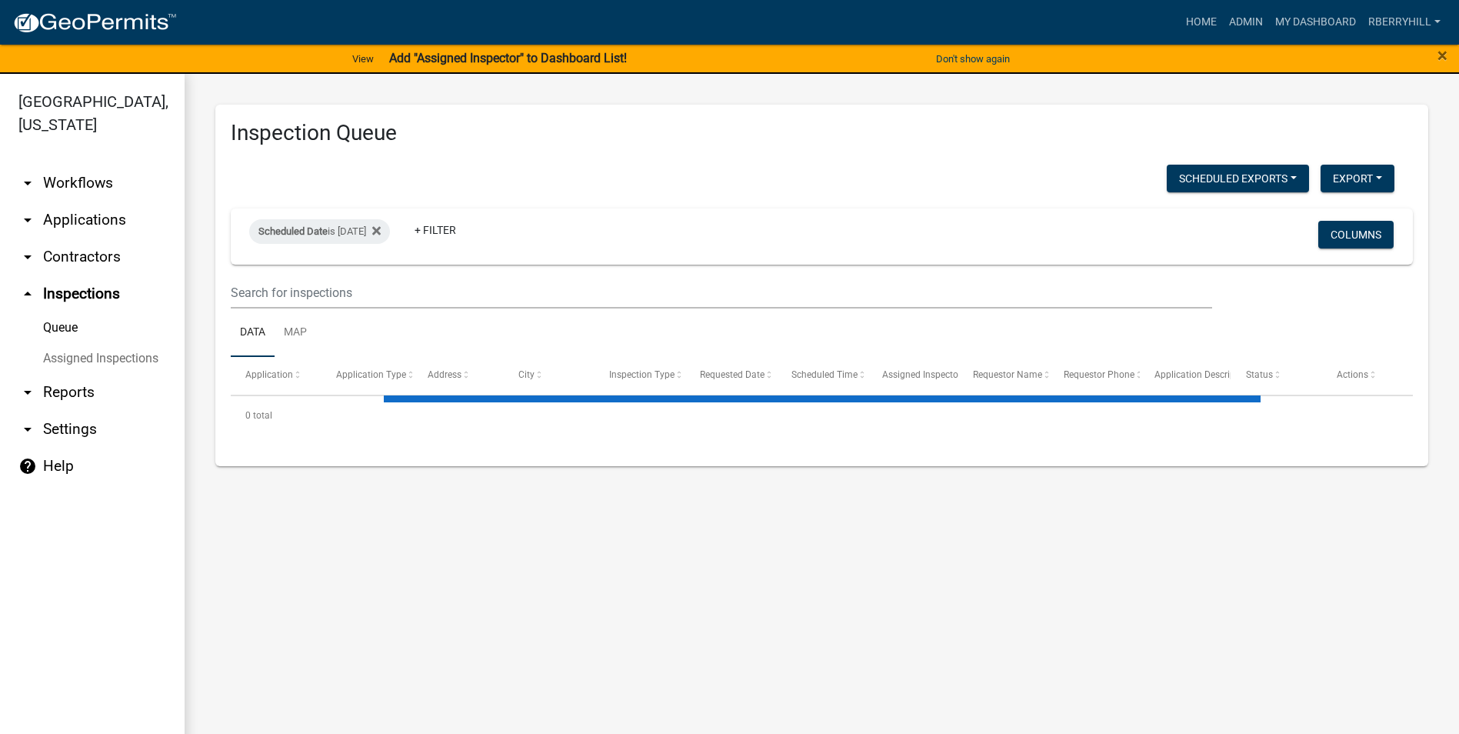
select select "2: 50"
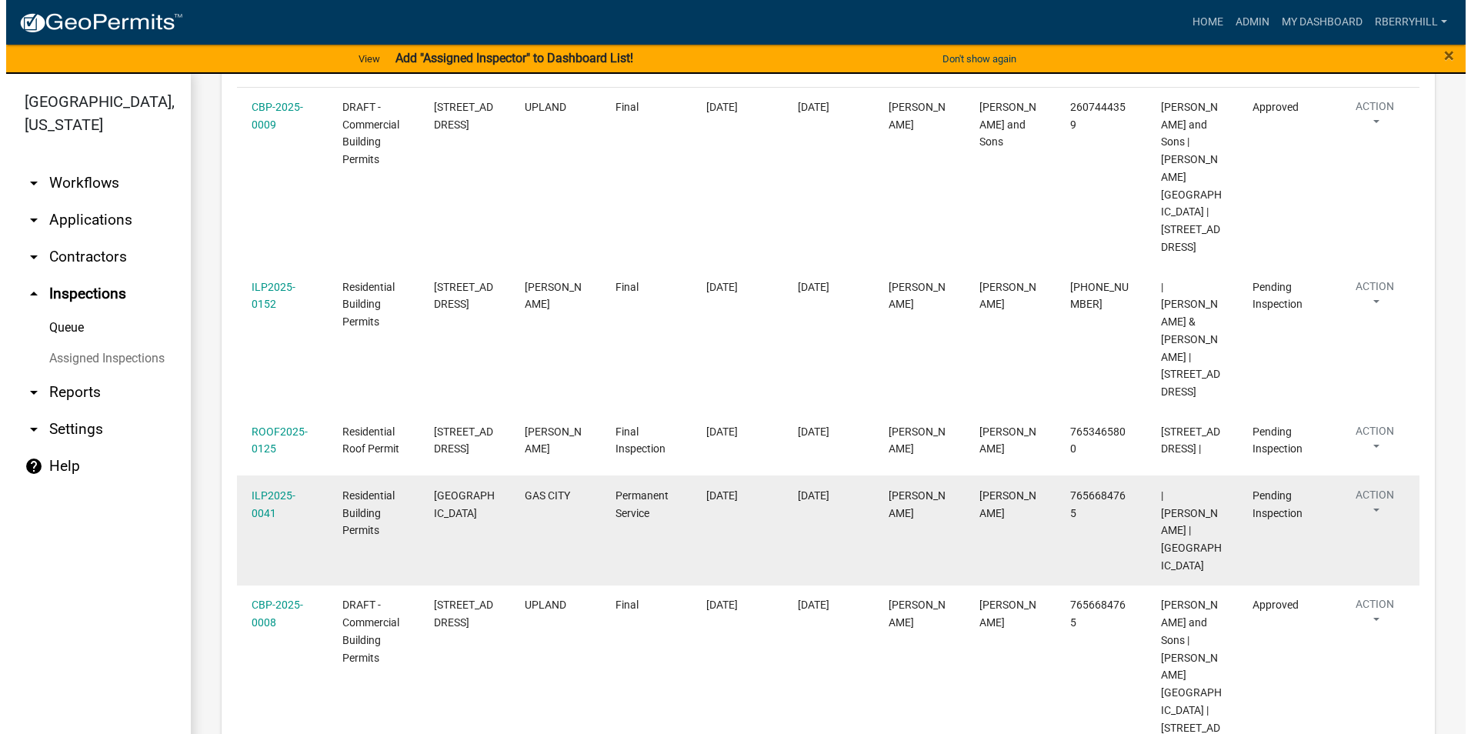
scroll to position [462, 0]
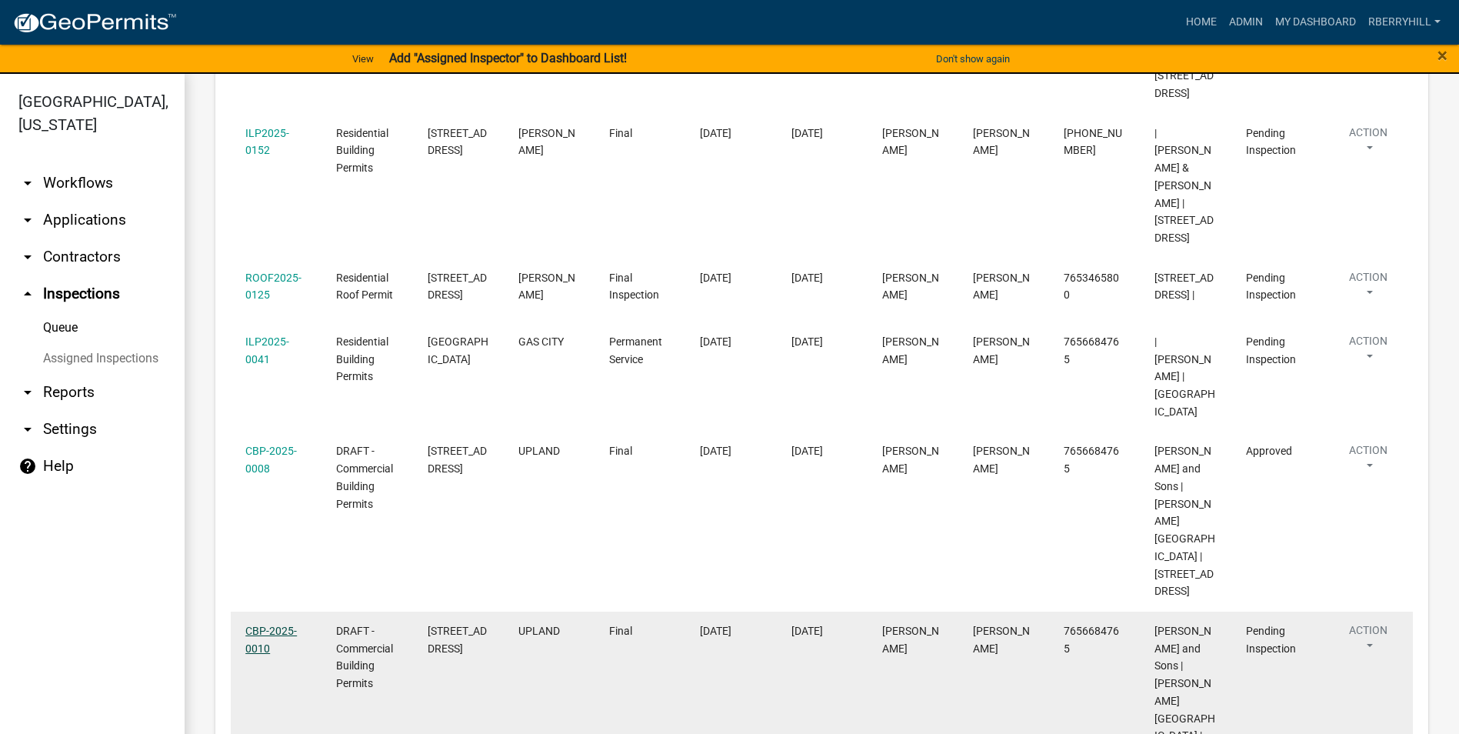
click at [279, 625] on link "CBP-2025-0010" at bounding box center [271, 640] width 52 height 30
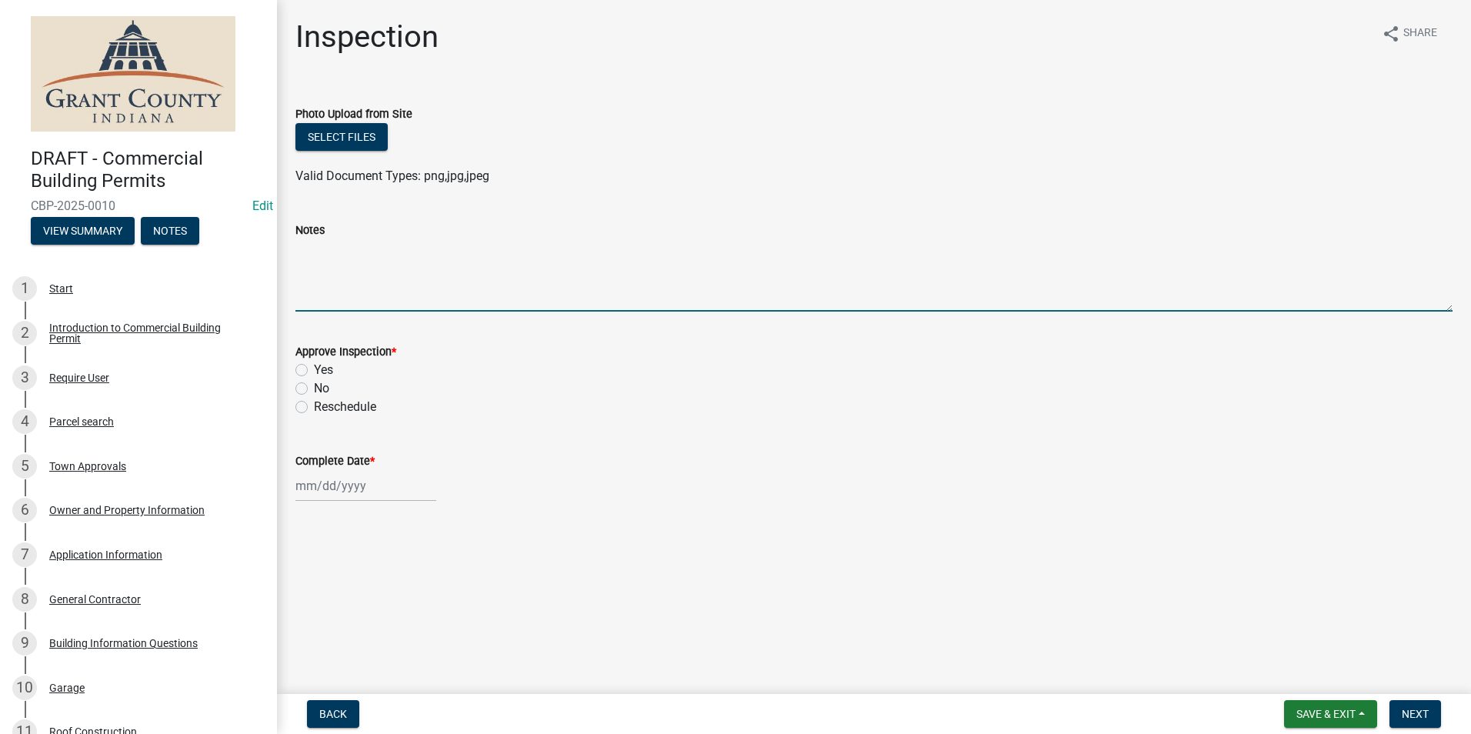
click at [308, 260] on textarea "Notes" at bounding box center [873, 275] width 1157 height 72
type textarea "All requirements met."
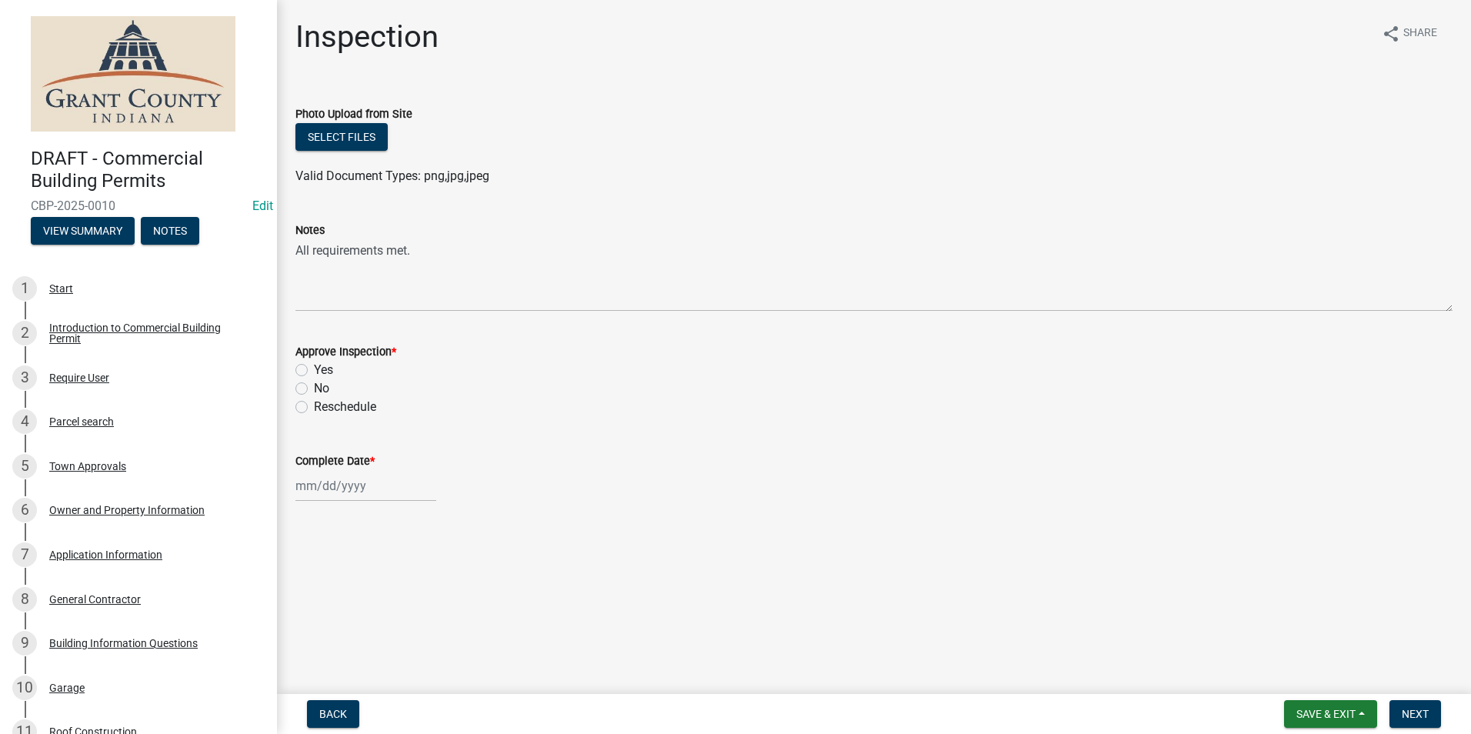
drag, startPoint x: 301, startPoint y: 368, endPoint x: 322, endPoint y: 410, distance: 46.8
click at [314, 368] on label "Yes" at bounding box center [323, 370] width 19 height 18
click at [314, 368] on input "Yes" at bounding box center [319, 366] width 10 height 10
radio input "true"
select select "8"
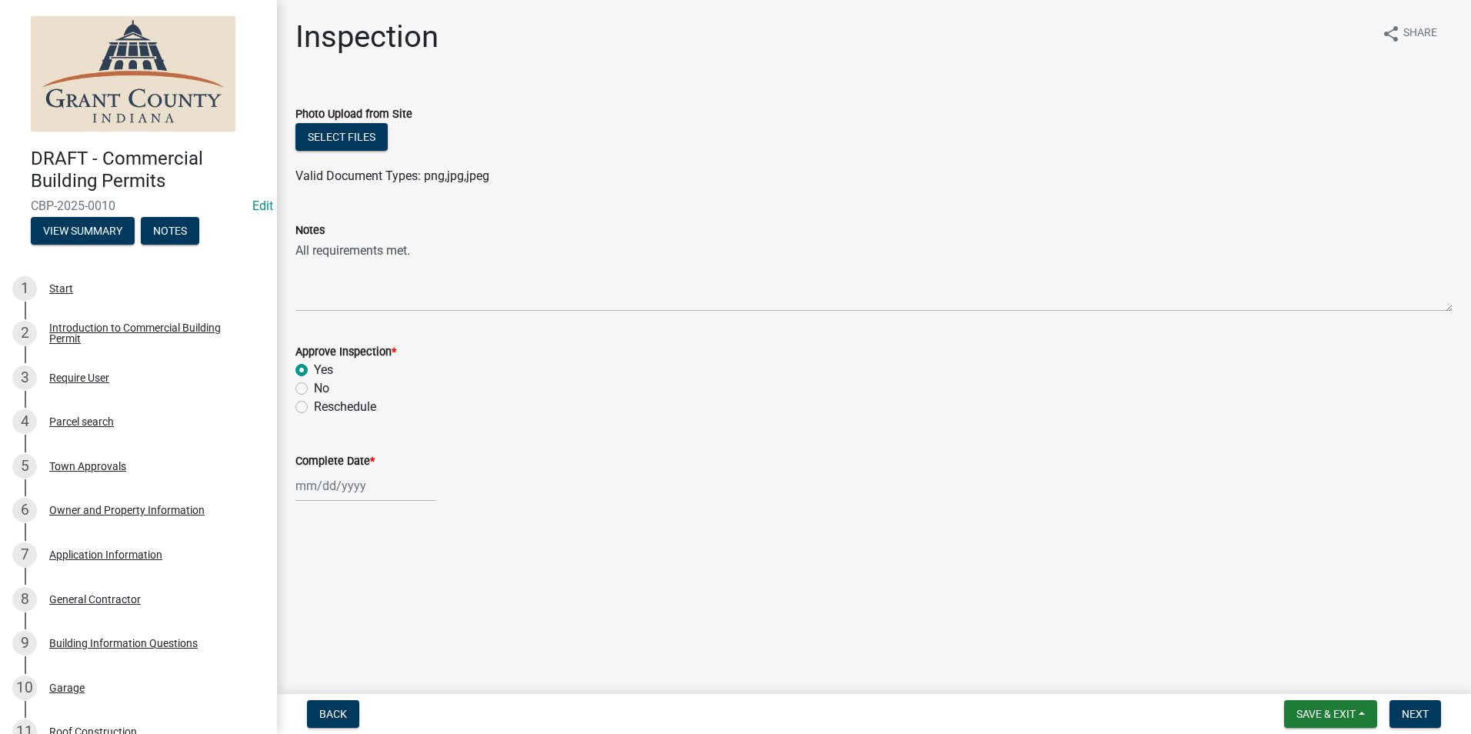
select select "2025"
click at [326, 482] on div "[PERSON_NAME] Feb Mar Apr [PERSON_NAME][DATE] Oct Nov [DATE] 1526 1527 1528 152…" at bounding box center [365, 486] width 141 height 32
click at [307, 408] on div "18" at bounding box center [310, 404] width 25 height 25
type input "[DATE]"
click at [1408, 709] on span "Next" at bounding box center [1414, 714] width 27 height 12
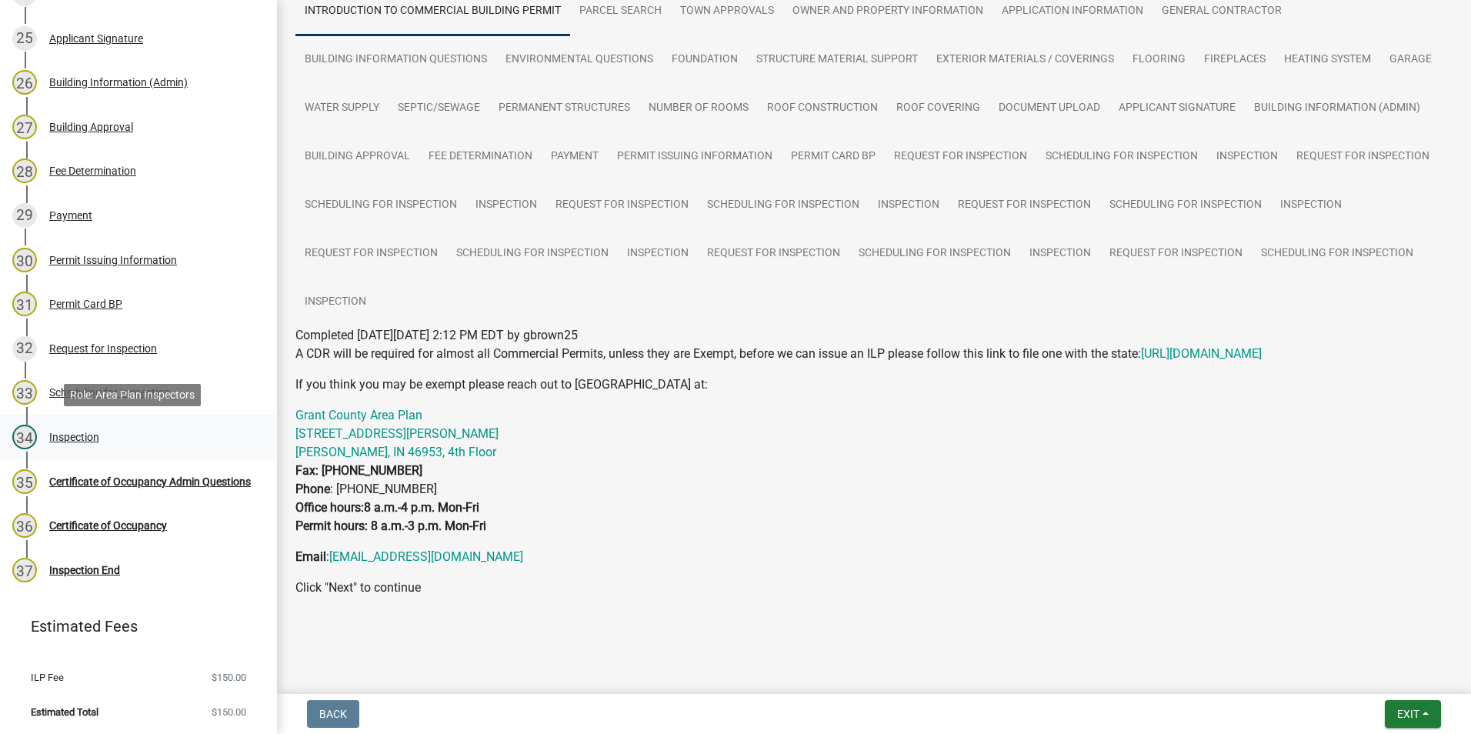
scroll to position [1315, 0]
click at [106, 475] on div "Certificate of Occupancy Admin Questions" at bounding box center [150, 480] width 202 height 11
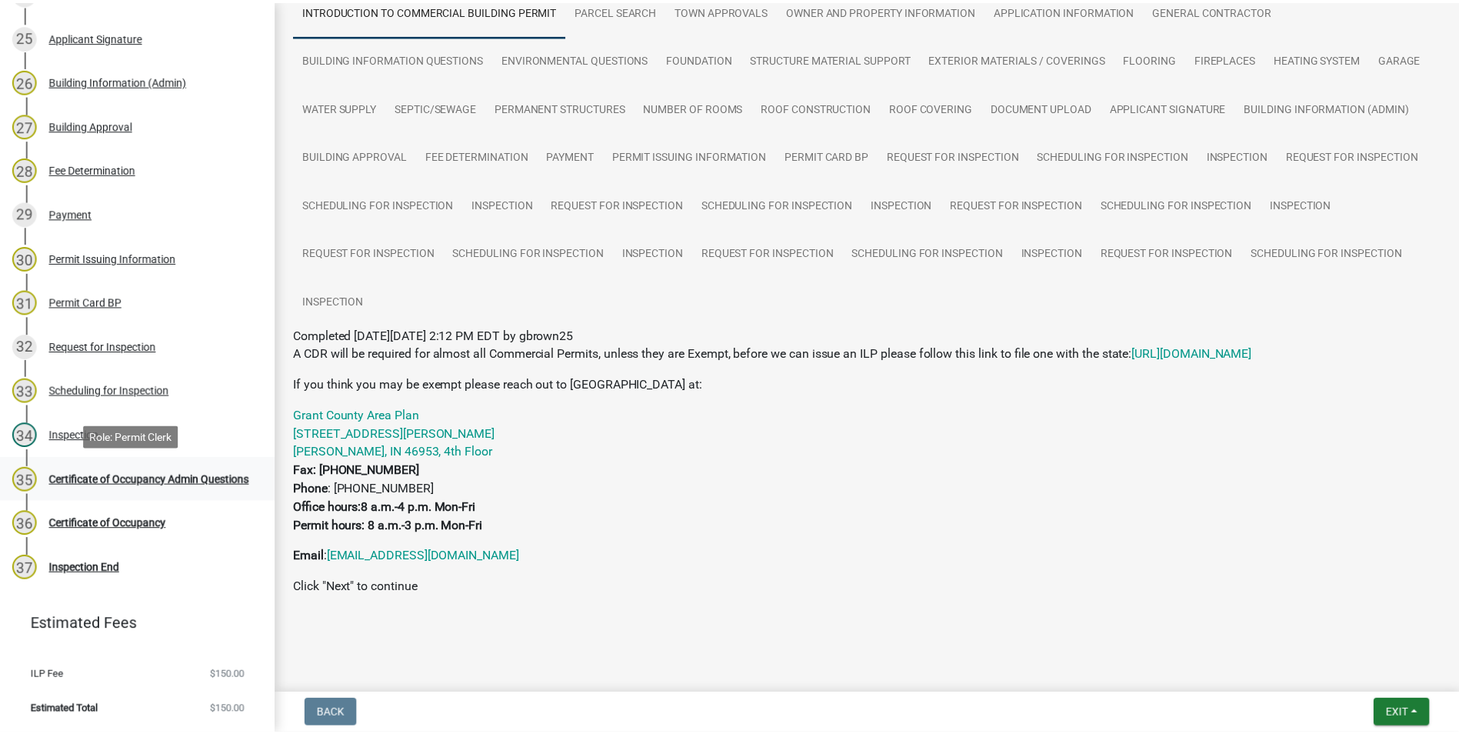
scroll to position [0, 0]
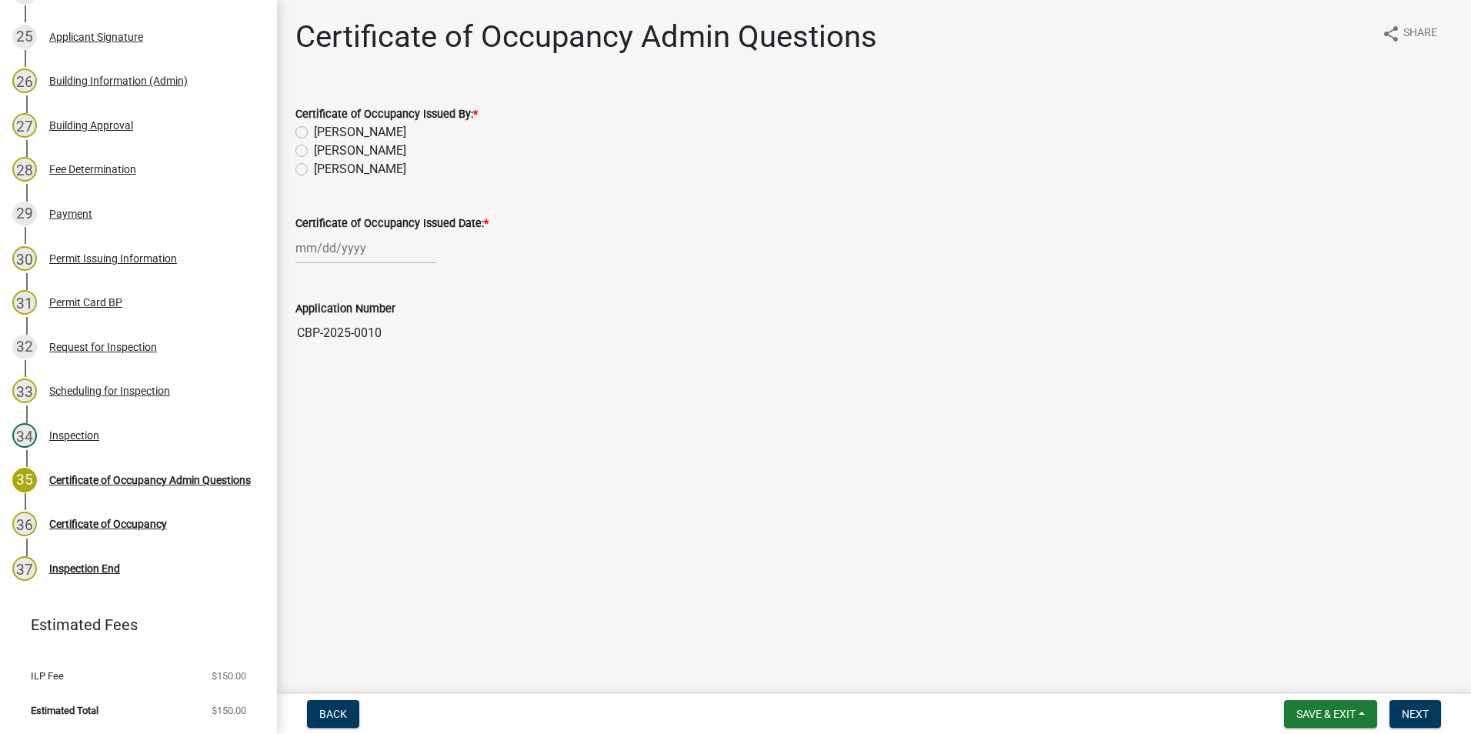
click at [314, 172] on label "[PERSON_NAME]" at bounding box center [360, 169] width 92 height 18
click at [314, 170] on input "[PERSON_NAME]" at bounding box center [319, 165] width 10 height 10
radio input "true"
click at [335, 243] on div at bounding box center [365, 248] width 141 height 32
select select "8"
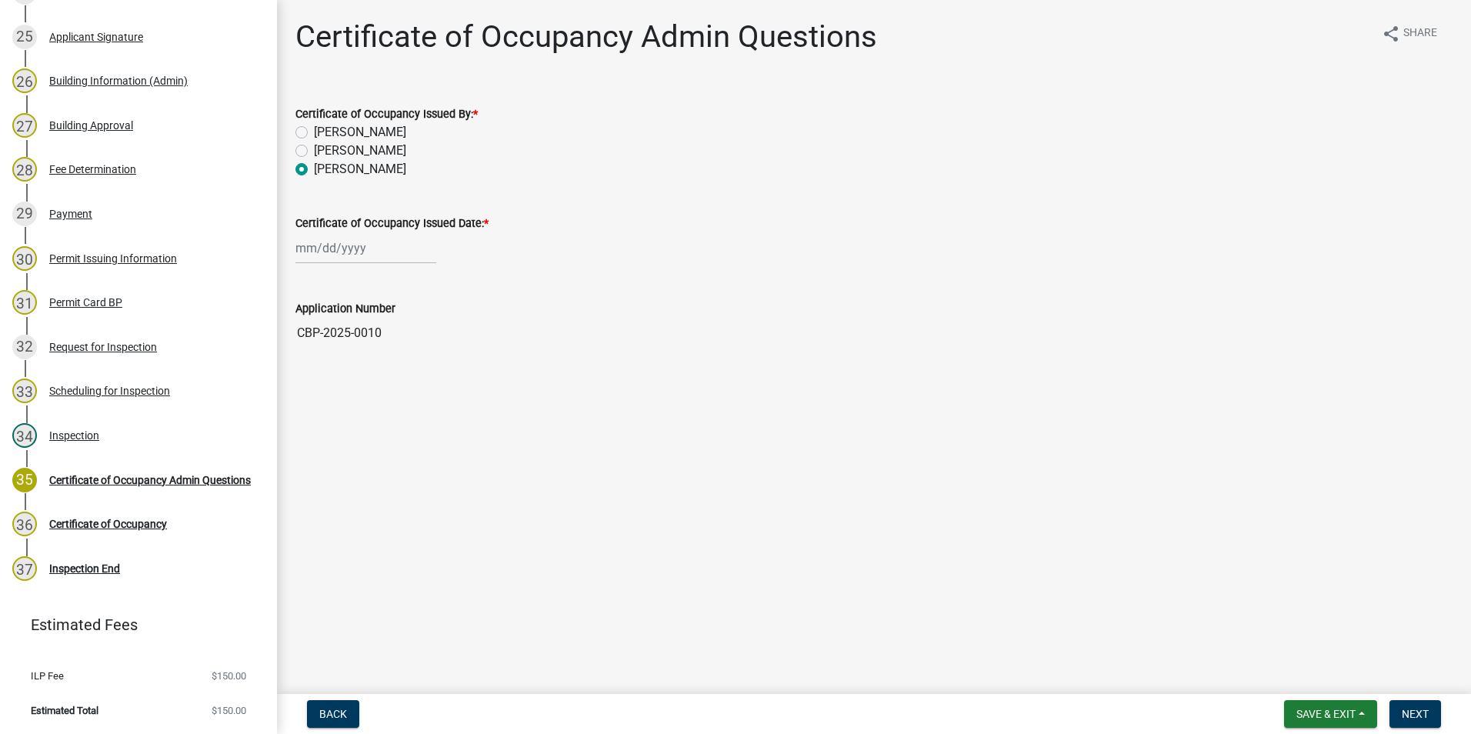
select select "2025"
click at [311, 408] on div "18" at bounding box center [310, 404] width 25 height 25
type input "[DATE]"
click at [1402, 710] on span "Next" at bounding box center [1414, 714] width 27 height 12
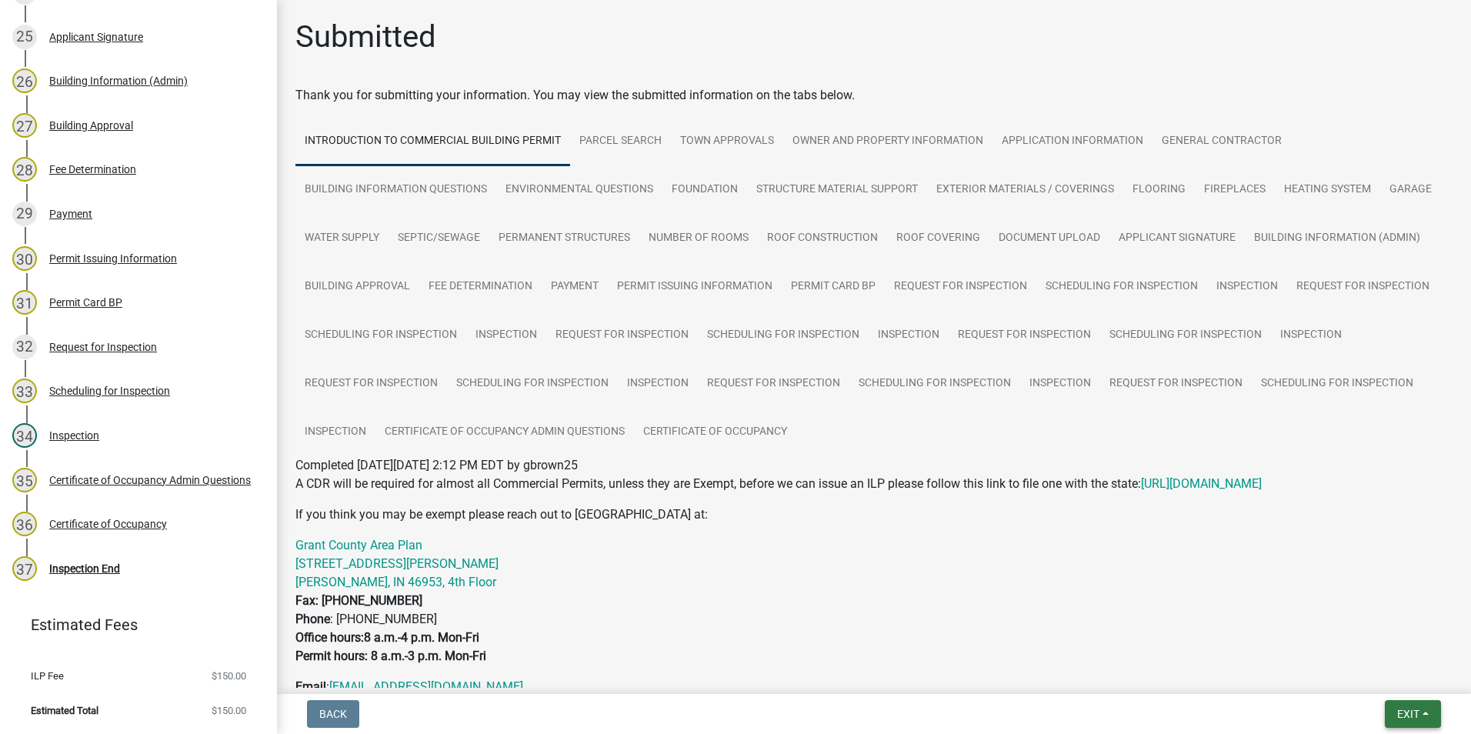
click at [1407, 712] on span "Exit" at bounding box center [1408, 714] width 22 height 12
click at [1401, 678] on button "Save & Exit" at bounding box center [1379, 673] width 123 height 37
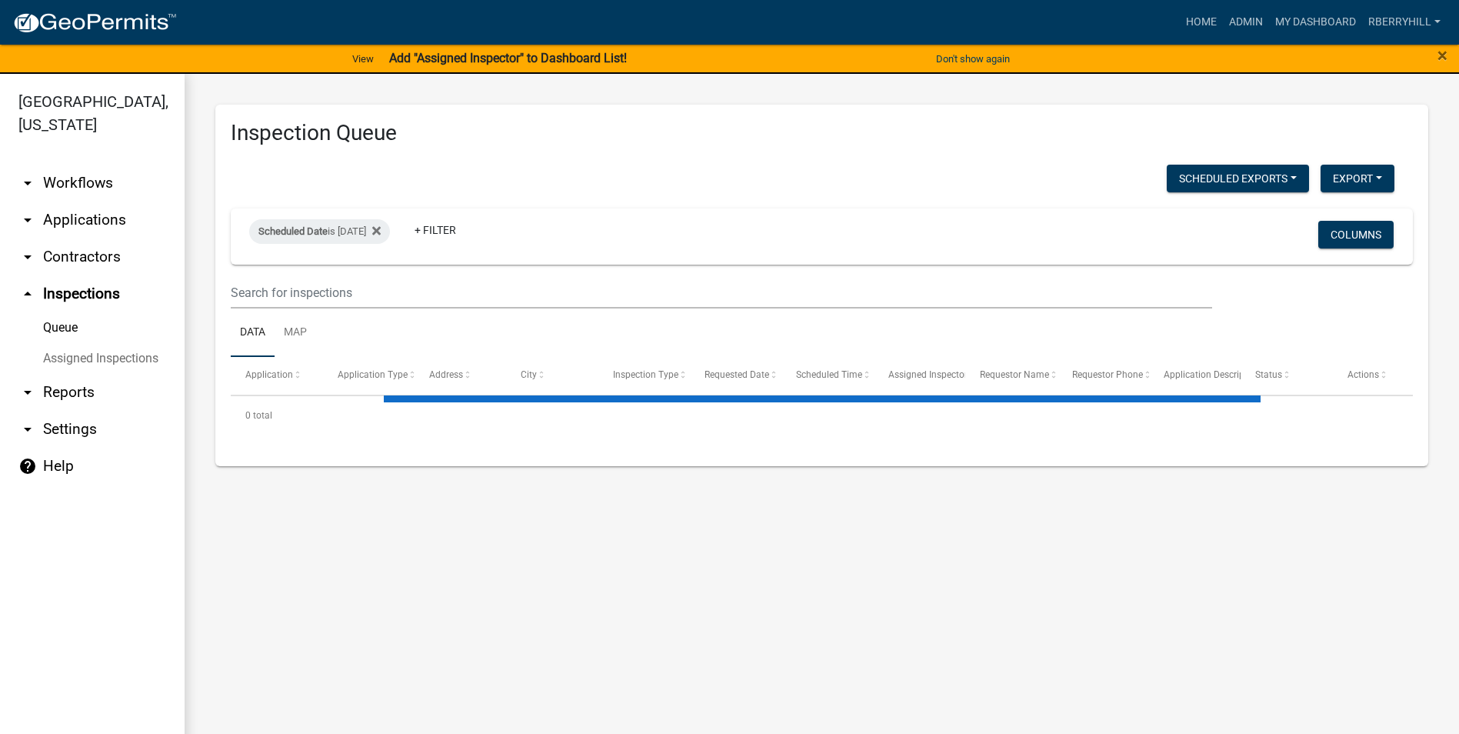
select select "2: 50"
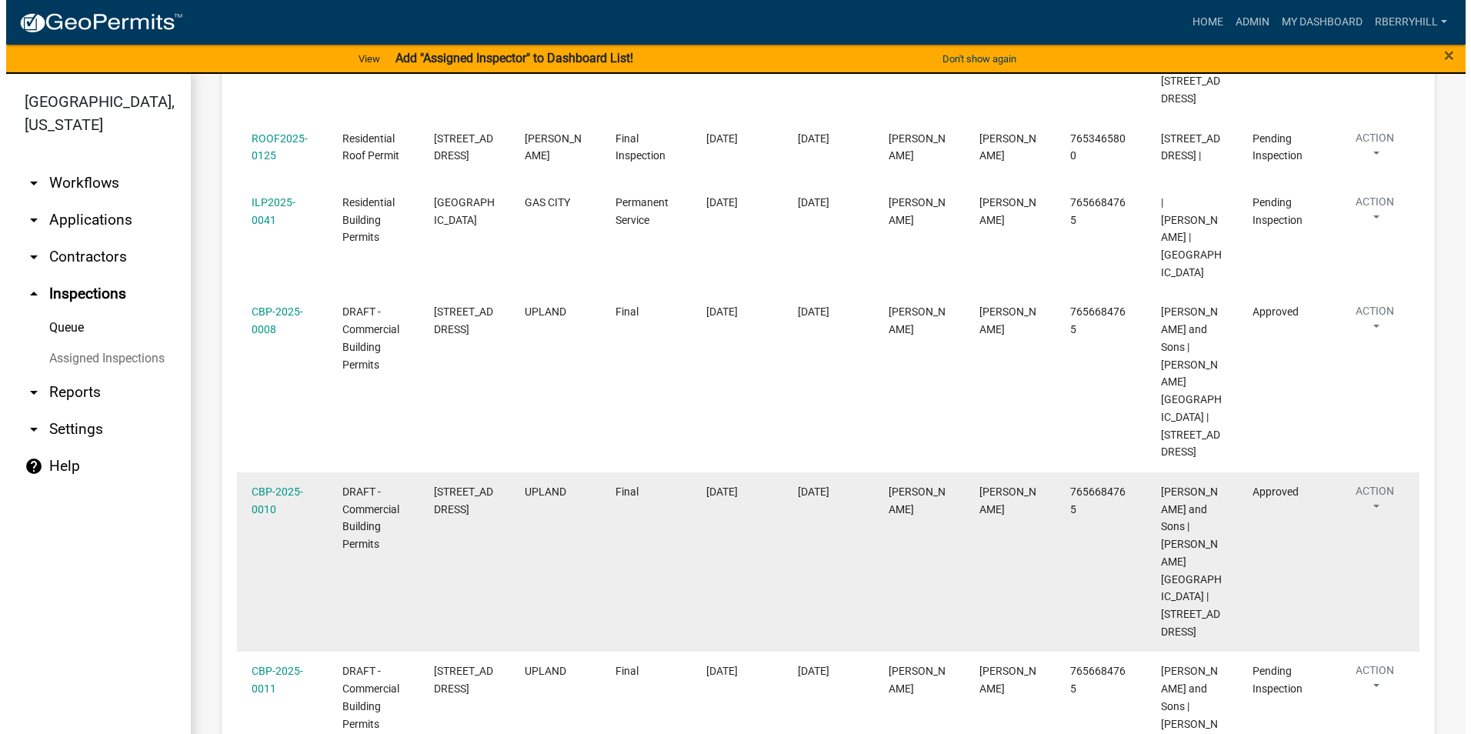
scroll to position [692, 0]
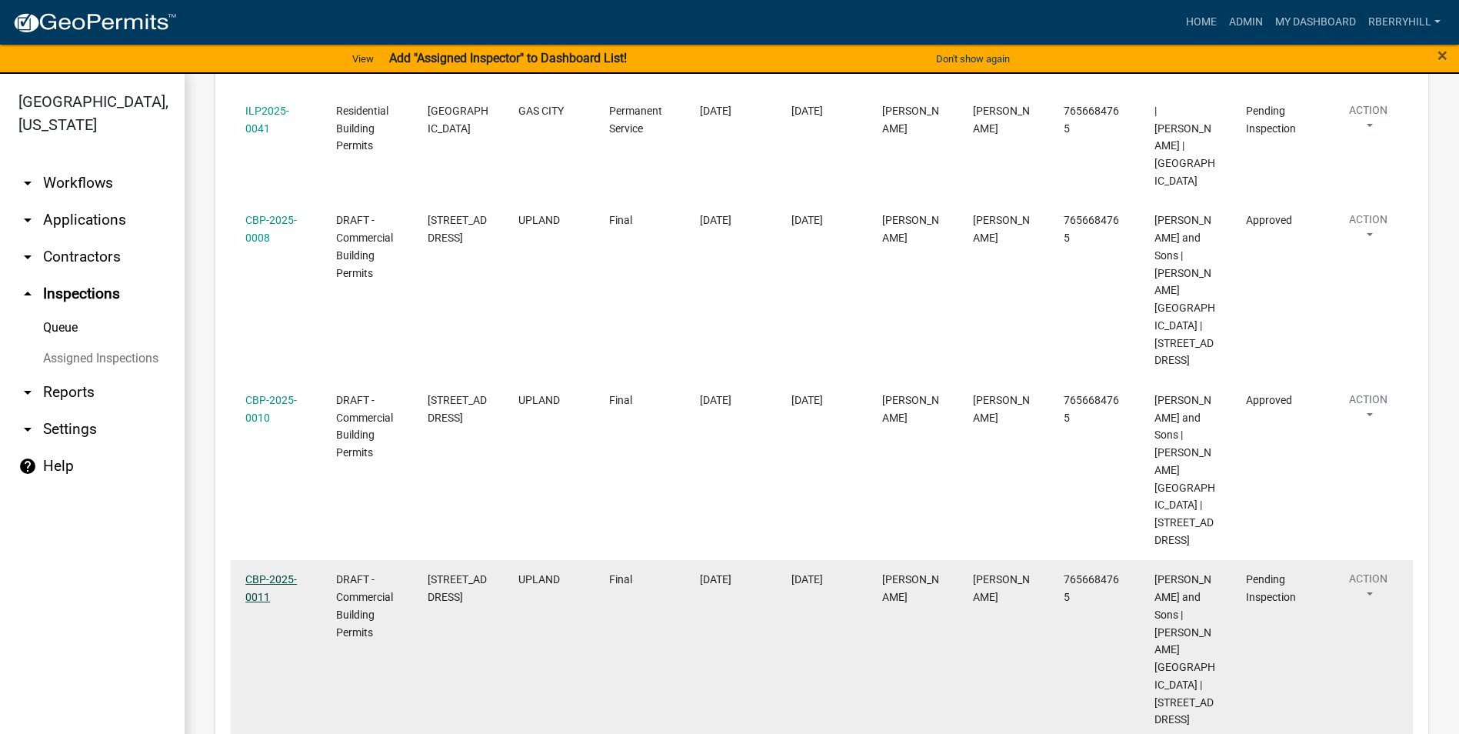
click at [268, 573] on link "CBP-2025-0011" at bounding box center [271, 588] width 52 height 30
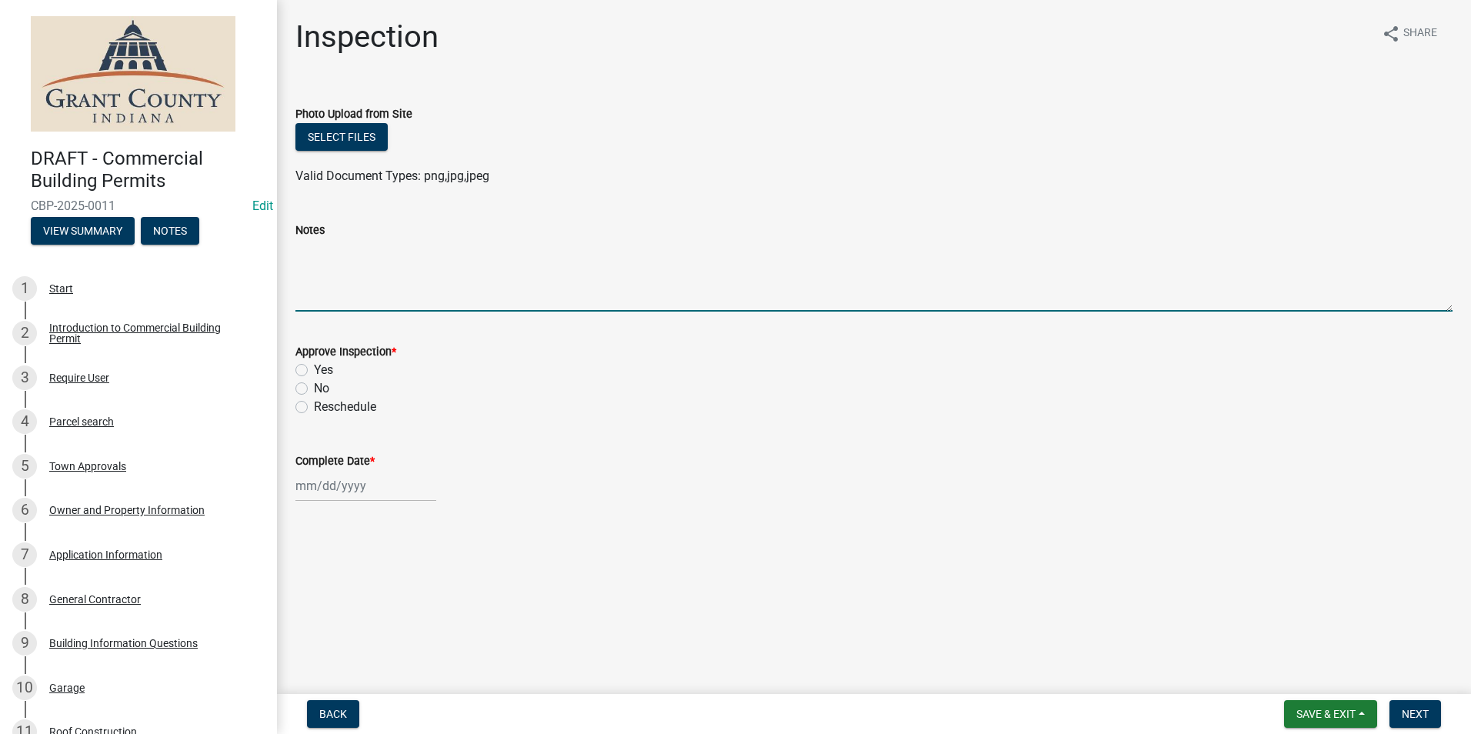
click at [306, 264] on textarea "Notes" at bounding box center [873, 275] width 1157 height 72
type textarea "All requirements met."
click at [314, 368] on label "Yes" at bounding box center [323, 370] width 19 height 18
click at [314, 368] on input "Yes" at bounding box center [319, 366] width 10 height 10
radio input "true"
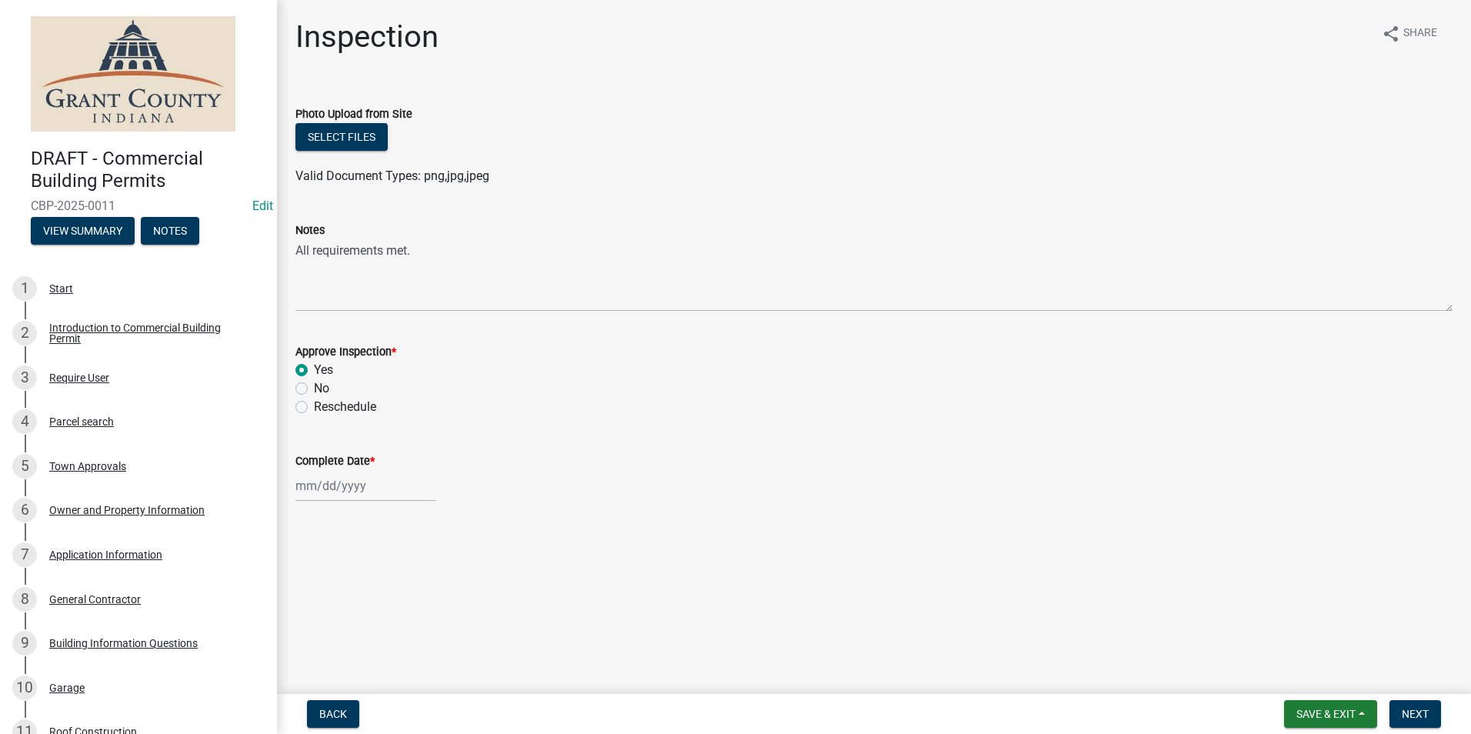
click at [317, 482] on div at bounding box center [365, 486] width 141 height 32
select select "8"
select select "2025"
drag, startPoint x: 309, startPoint y: 405, endPoint x: 365, endPoint y: 421, distance: 58.4
click at [310, 405] on div "18" at bounding box center [310, 404] width 25 height 25
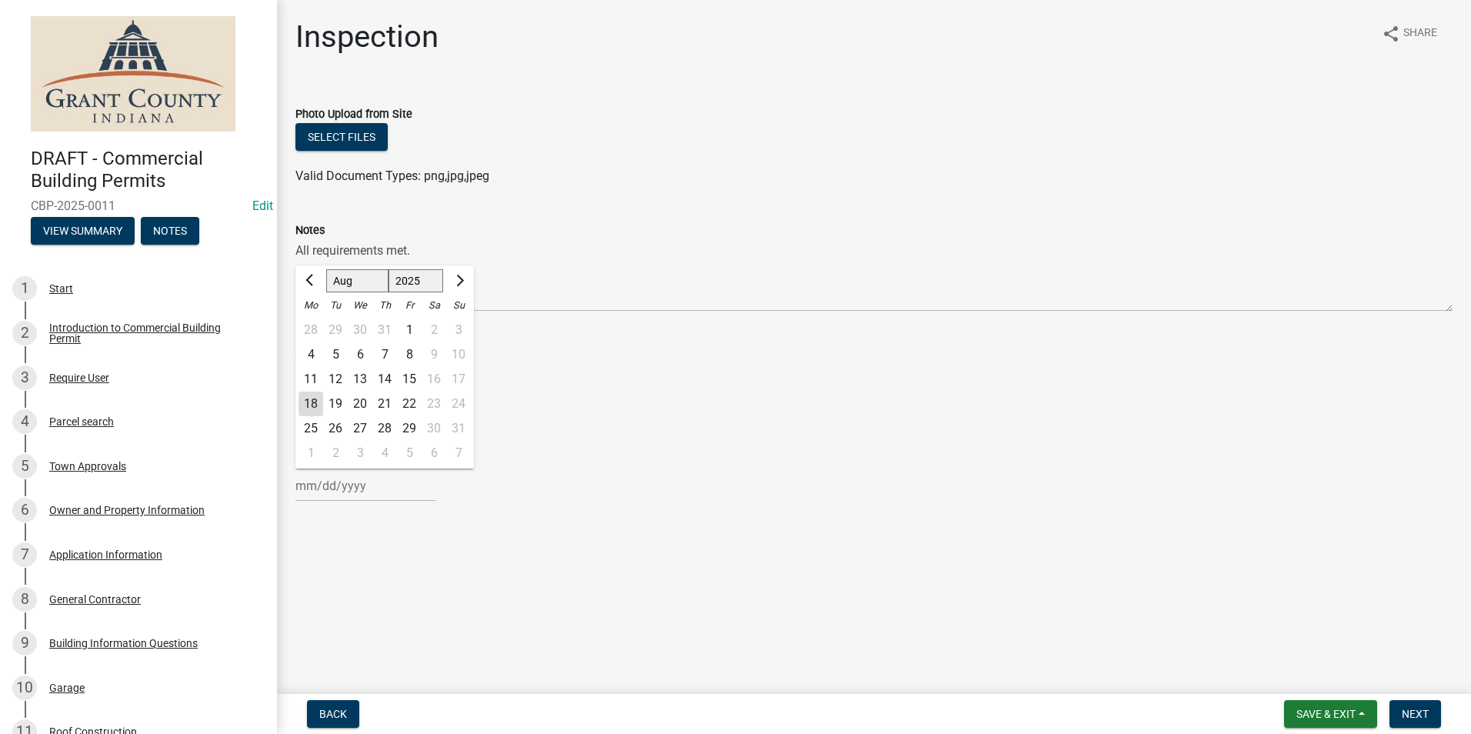
type input "[DATE]"
click at [1428, 712] on span "Next" at bounding box center [1414, 714] width 27 height 12
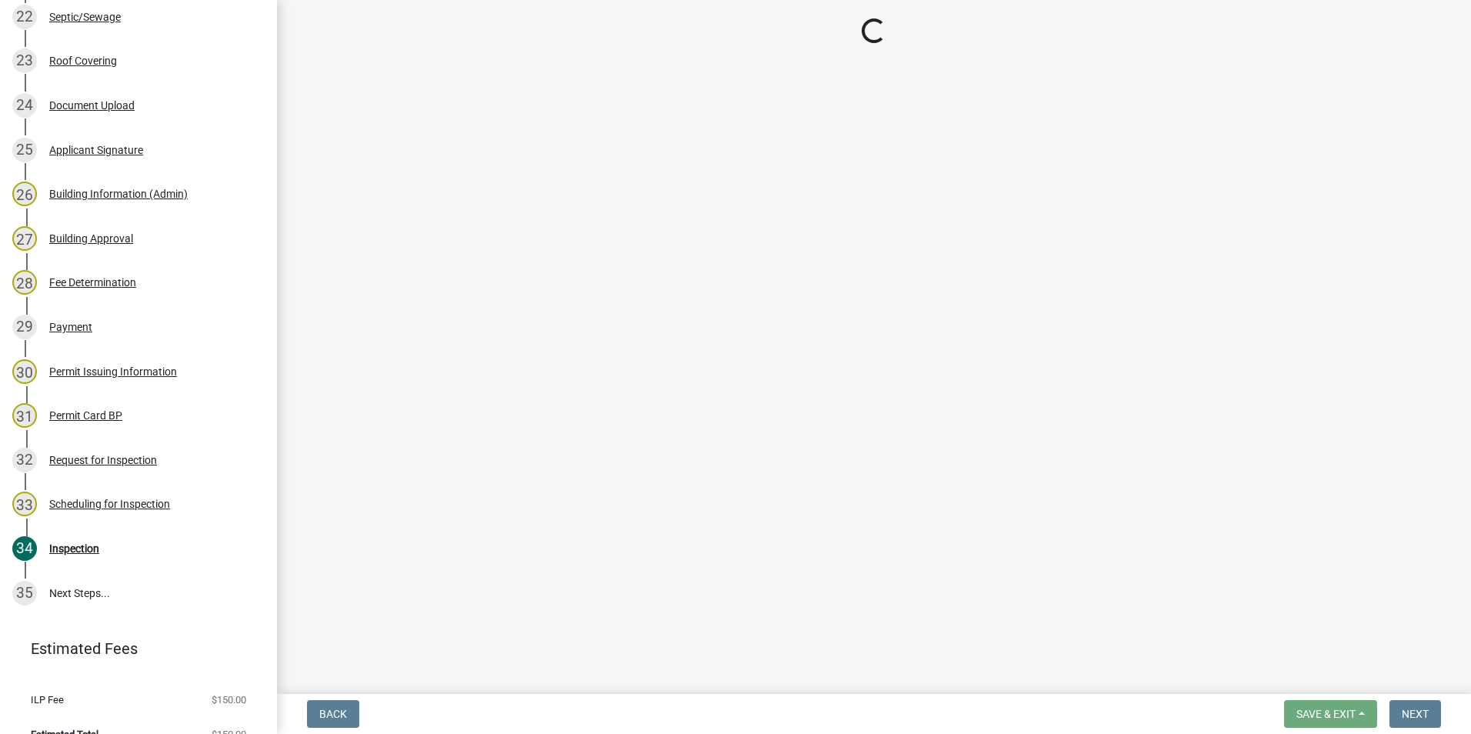
scroll to position [1226, 0]
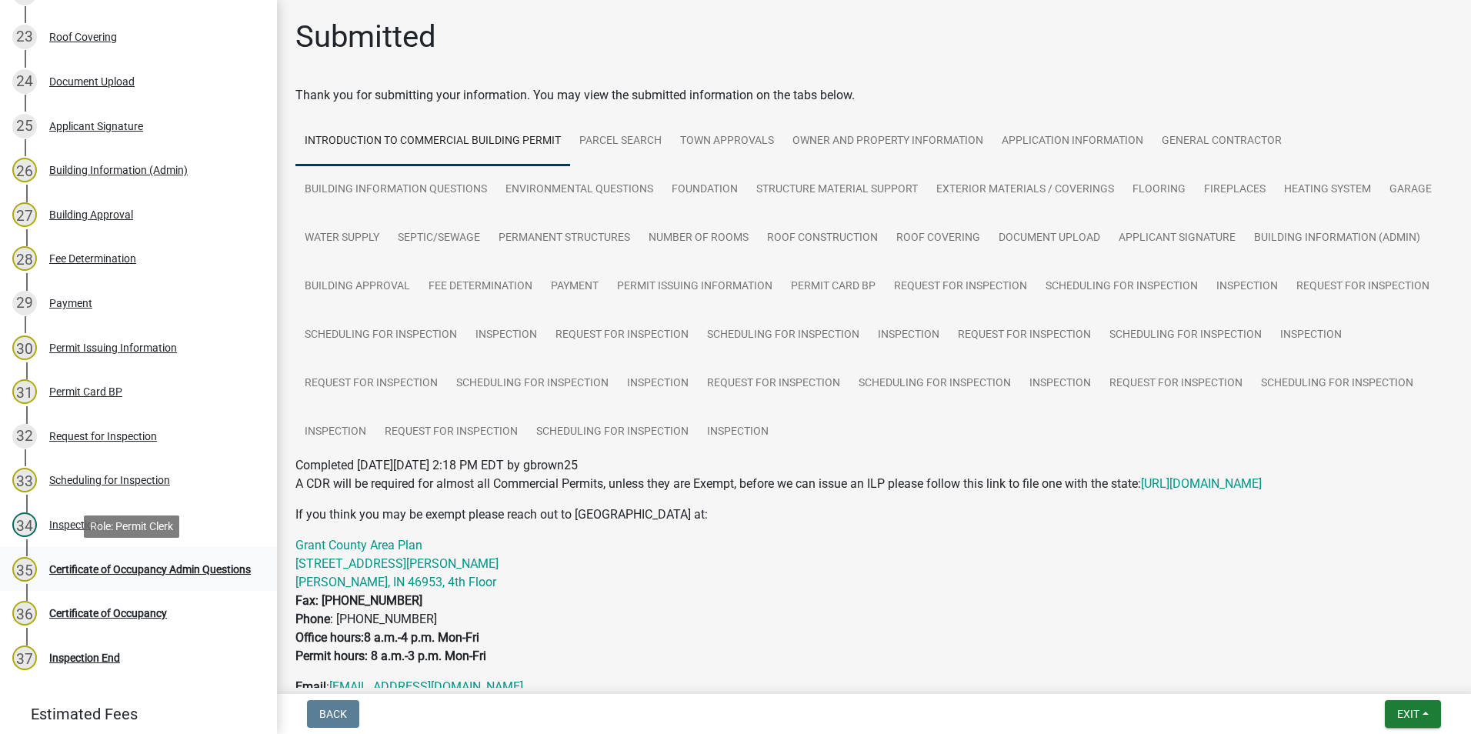
click at [134, 565] on div "Certificate of Occupancy Admin Questions" at bounding box center [150, 569] width 202 height 11
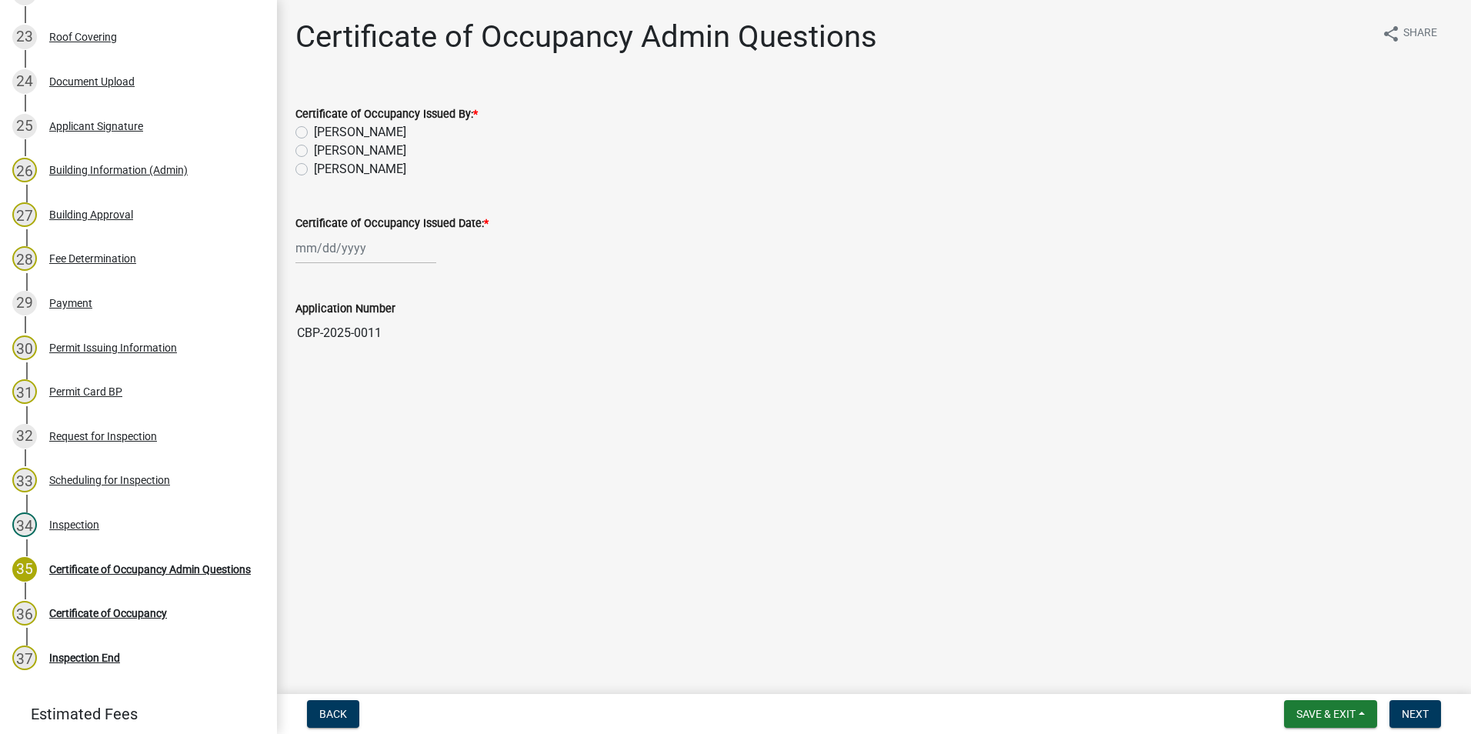
click at [314, 167] on label "[PERSON_NAME]" at bounding box center [360, 169] width 92 height 18
click at [314, 167] on input "[PERSON_NAME]" at bounding box center [319, 165] width 10 height 10
radio input "true"
select select "8"
select select "2025"
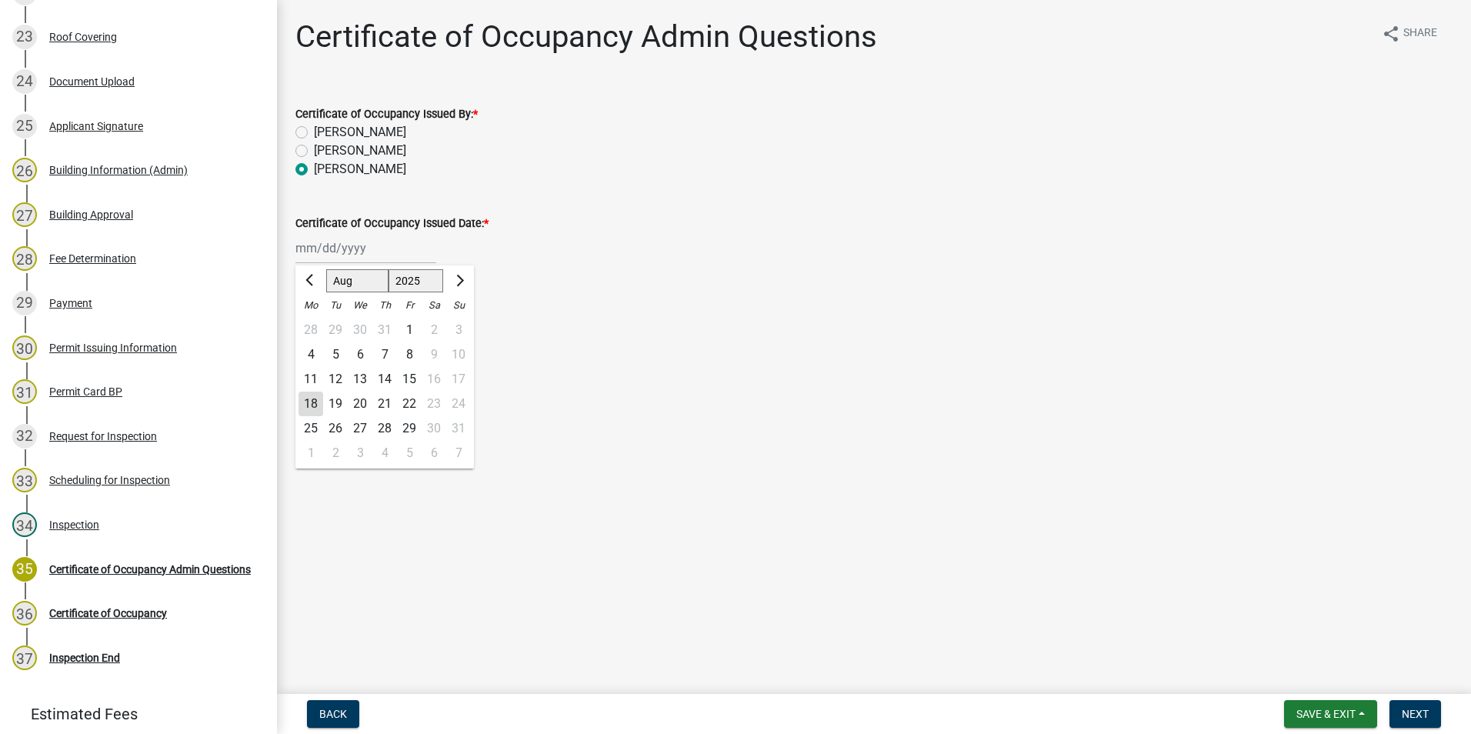
drag, startPoint x: 302, startPoint y: 245, endPoint x: 308, endPoint y: 265, distance: 21.2
click at [302, 245] on div "[PERSON_NAME] Feb Mar Apr [PERSON_NAME][DATE] Oct Nov [DATE] 1526 1527 1528 152…" at bounding box center [365, 248] width 141 height 32
click at [311, 402] on div "18" at bounding box center [310, 404] width 25 height 25
type input "[DATE]"
click at [1416, 715] on span "Next" at bounding box center [1414, 714] width 27 height 12
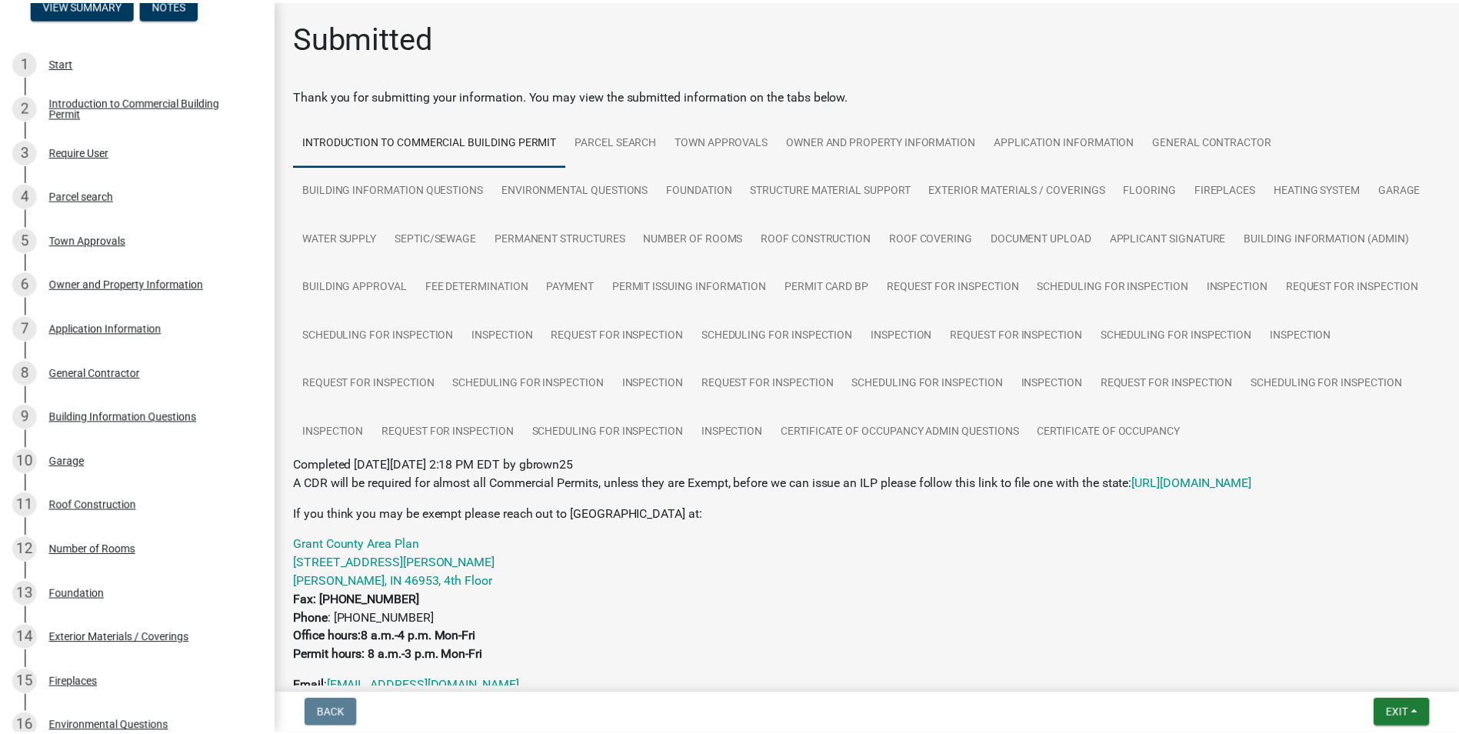
scroll to position [0, 0]
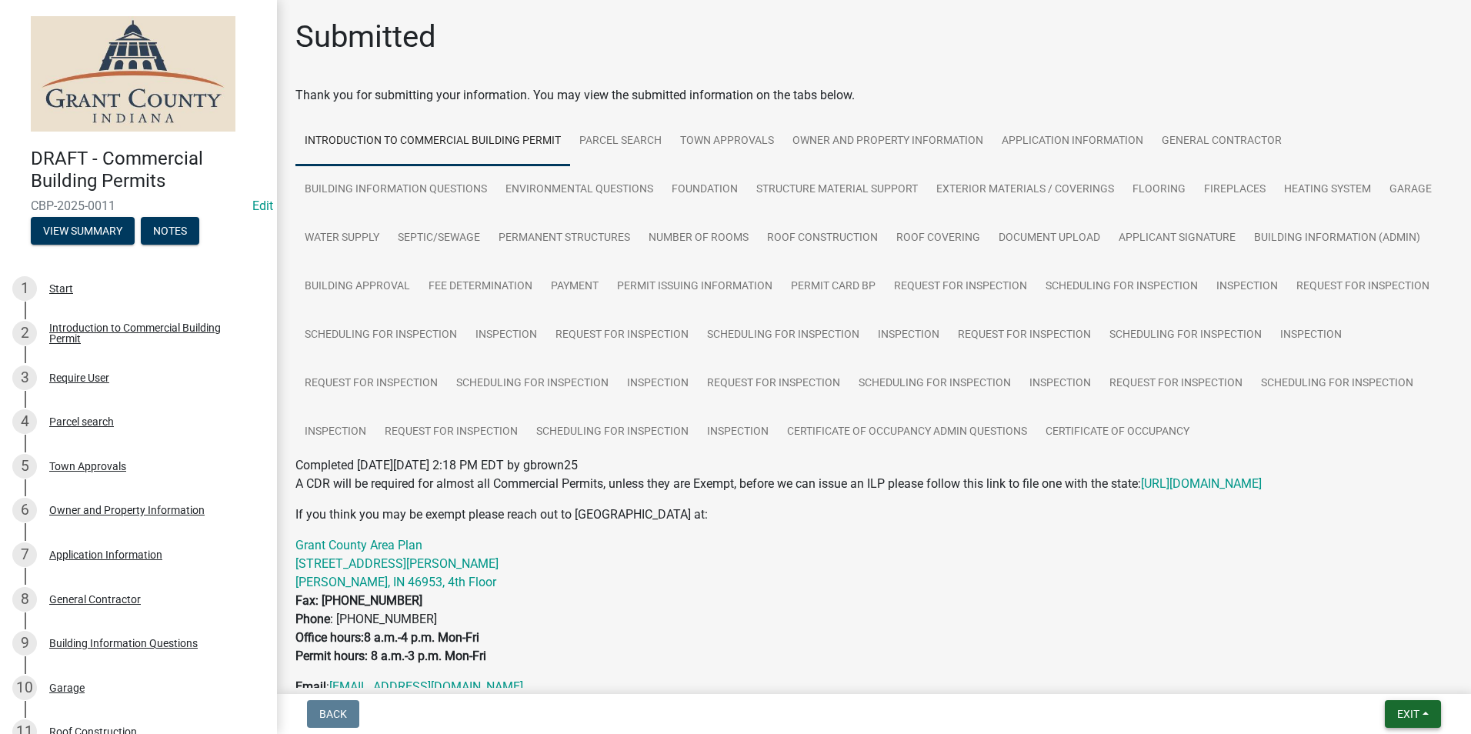
click at [1418, 711] on span "Exit" at bounding box center [1408, 714] width 22 height 12
click at [1398, 677] on button "Save & Exit" at bounding box center [1379, 673] width 123 height 37
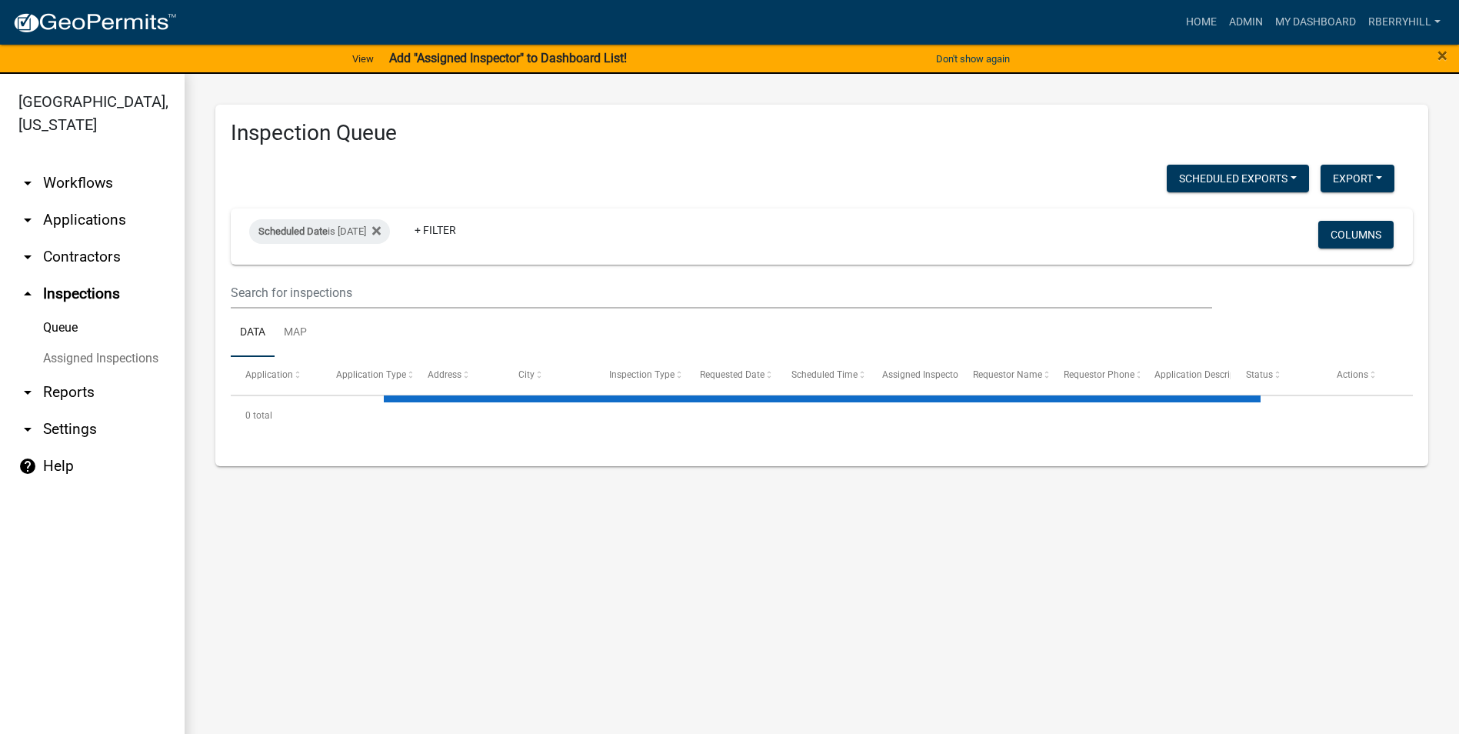
select select "2: 50"
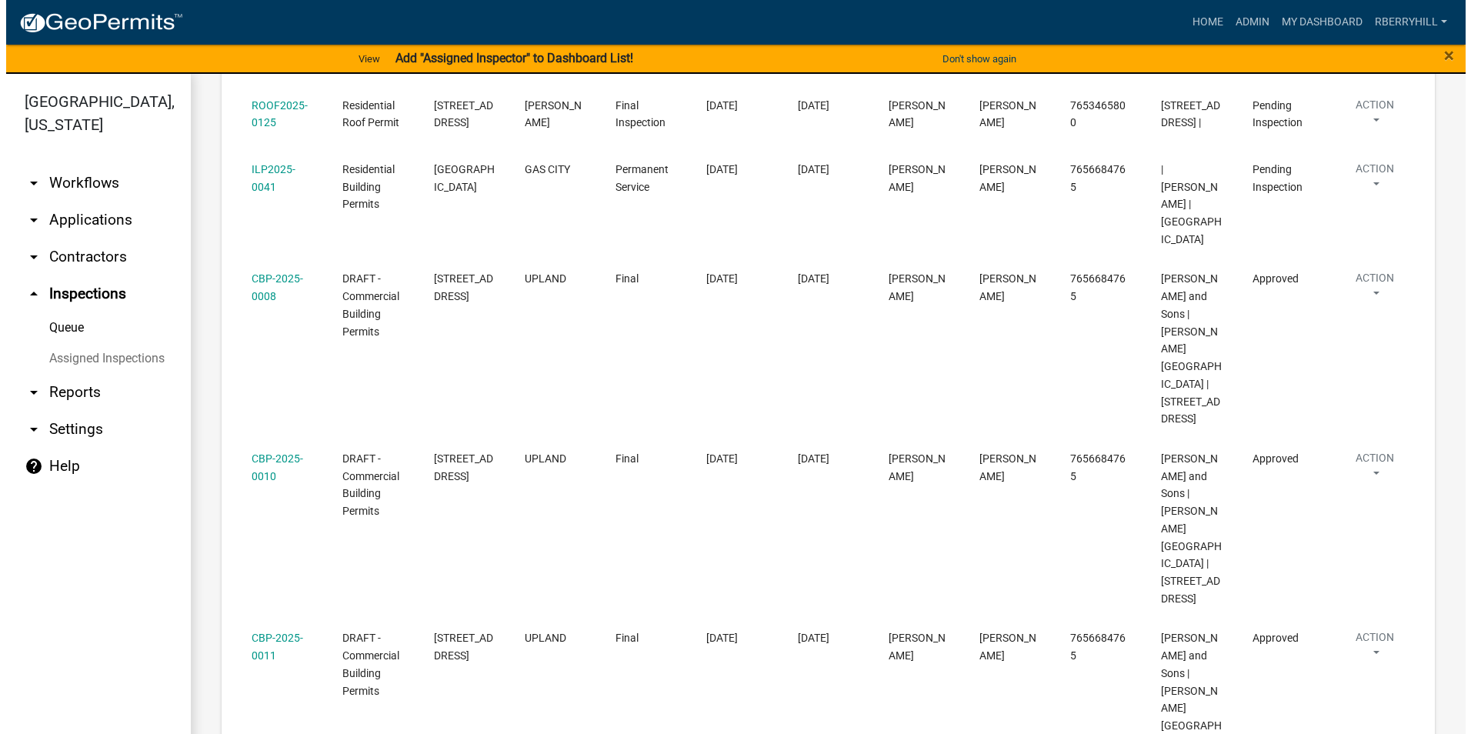
scroll to position [769, 0]
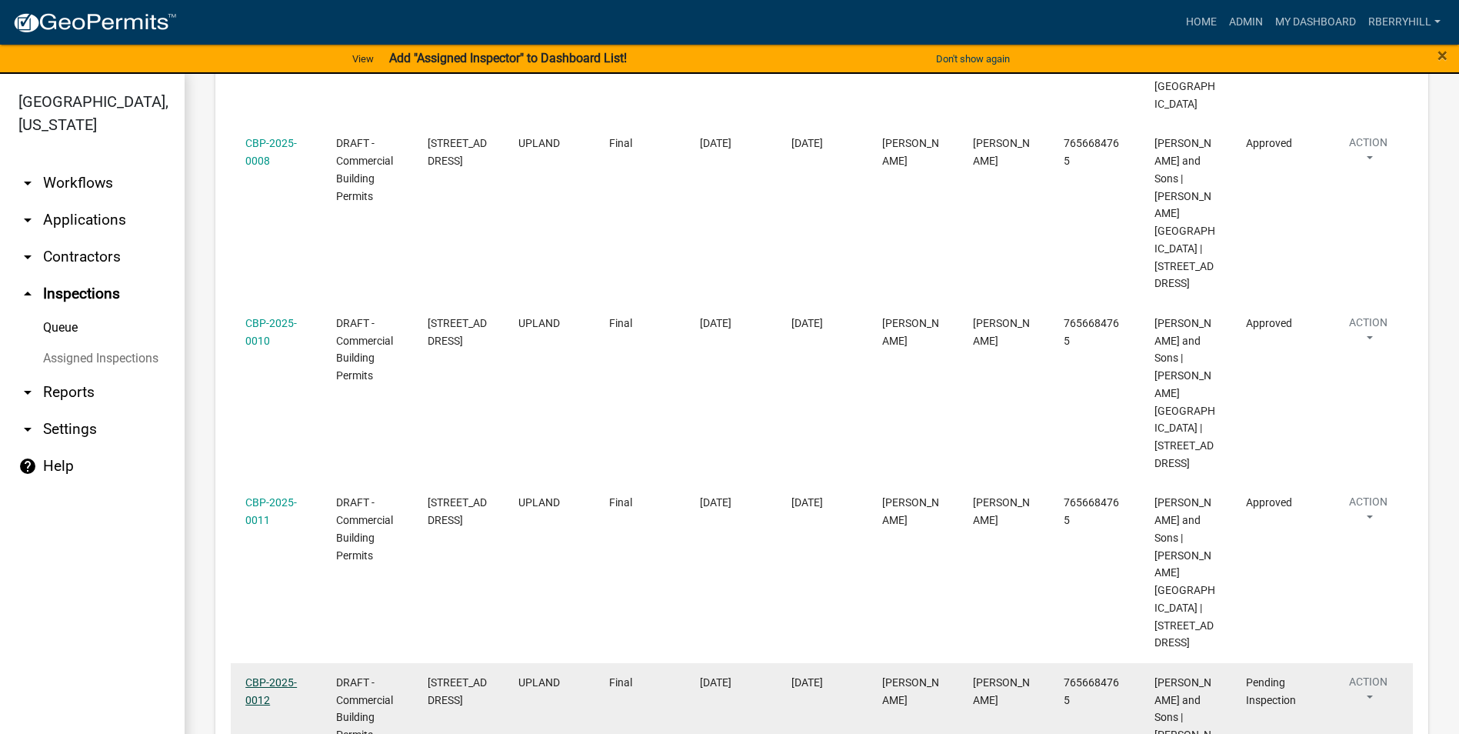
click at [280, 676] on link "CBP-2025-0012" at bounding box center [271, 691] width 52 height 30
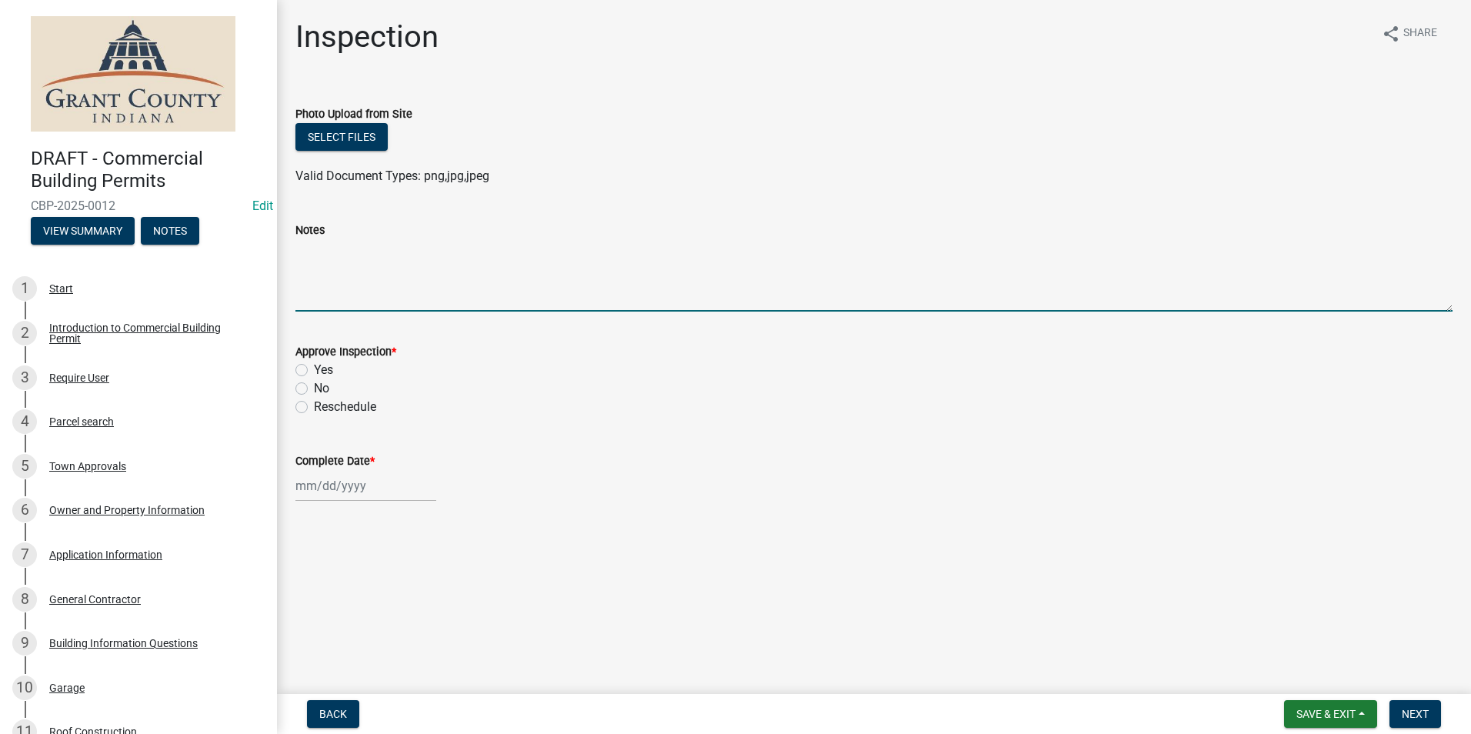
click at [314, 268] on textarea "Notes" at bounding box center [873, 275] width 1157 height 72
type textarea "All requirements met."
click at [314, 372] on label "Yes" at bounding box center [323, 370] width 19 height 18
click at [314, 371] on input "Yes" at bounding box center [319, 366] width 10 height 10
radio input "true"
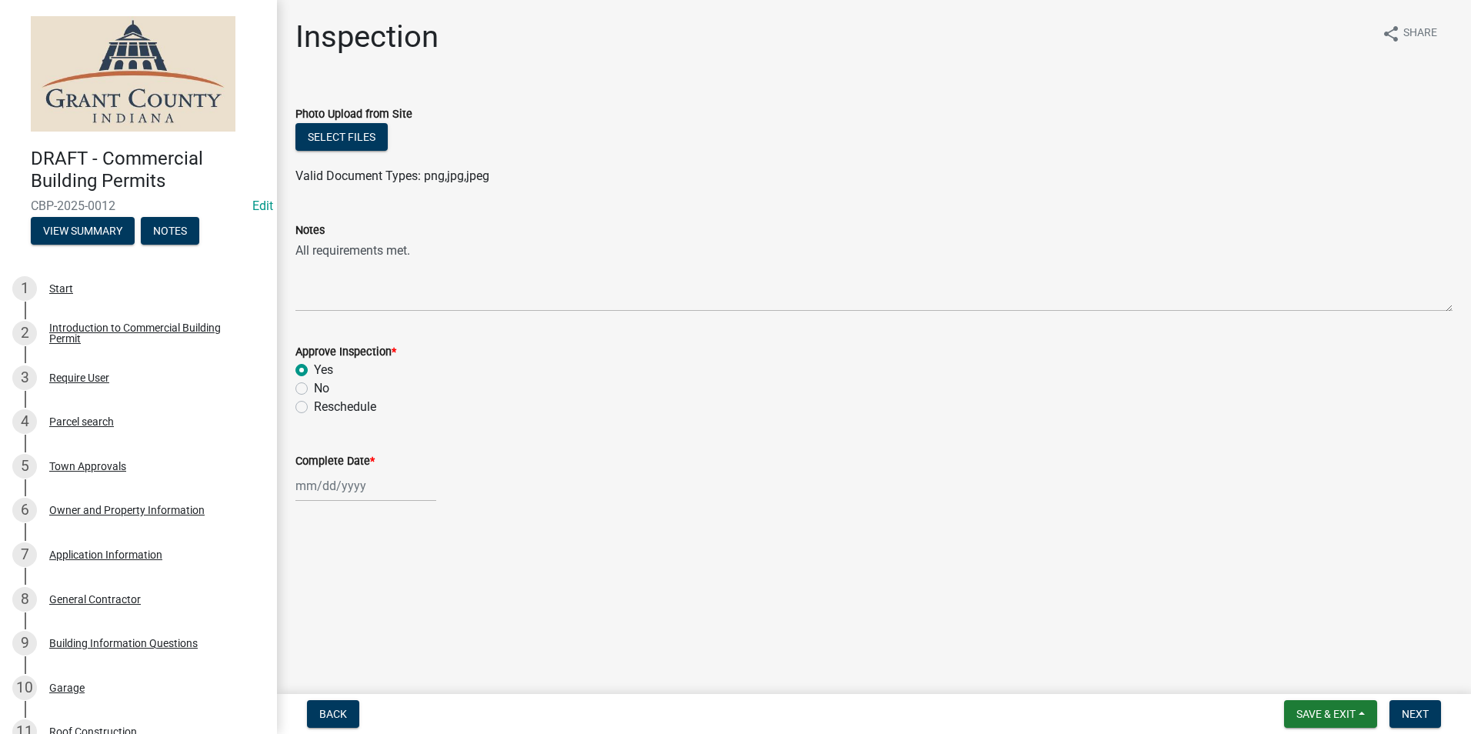
click at [322, 483] on div at bounding box center [365, 486] width 141 height 32
select select "8"
select select "2025"
click at [315, 405] on div "18" at bounding box center [310, 404] width 25 height 25
type input "[DATE]"
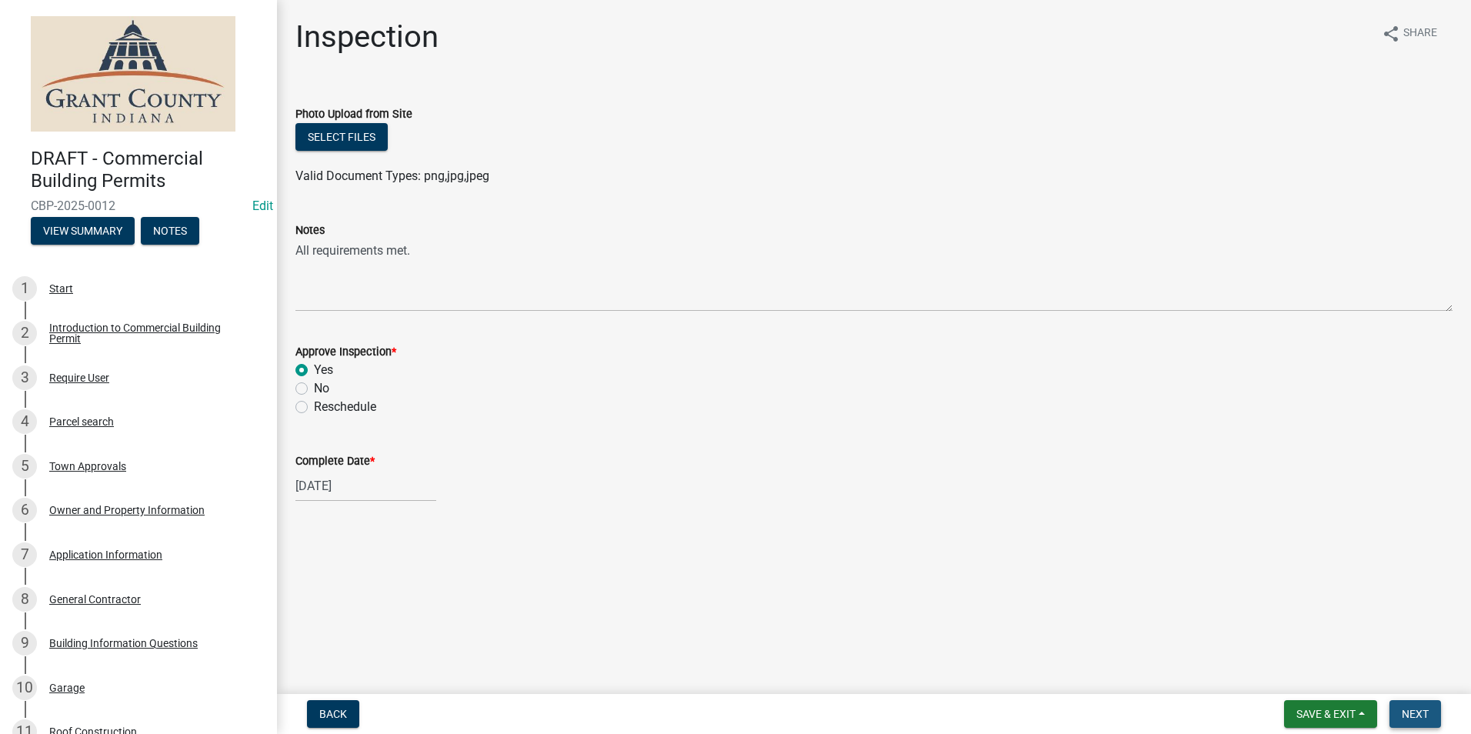
drag, startPoint x: 1415, startPoint y: 718, endPoint x: 1022, endPoint y: 629, distance: 402.1
click at [1414, 715] on span "Next" at bounding box center [1414, 714] width 27 height 12
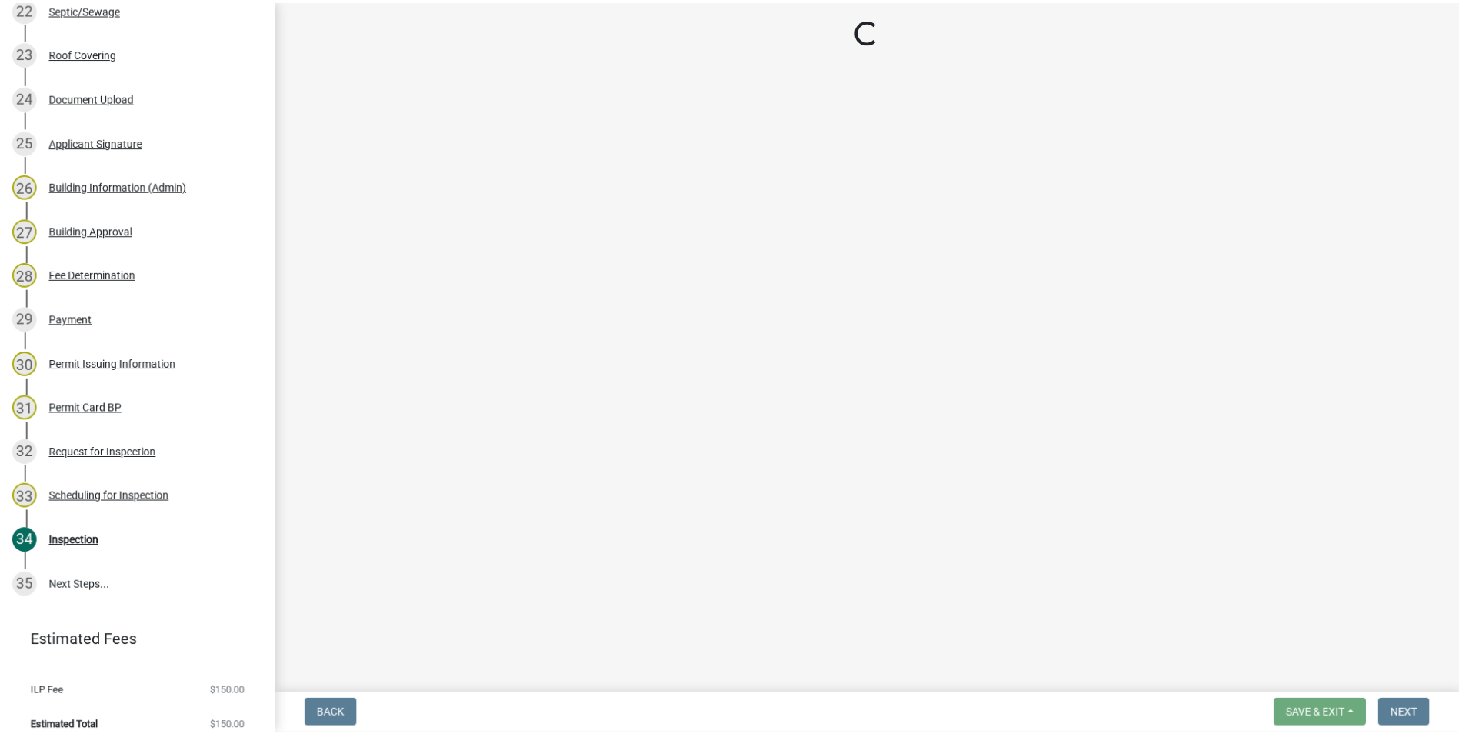
scroll to position [1226, 0]
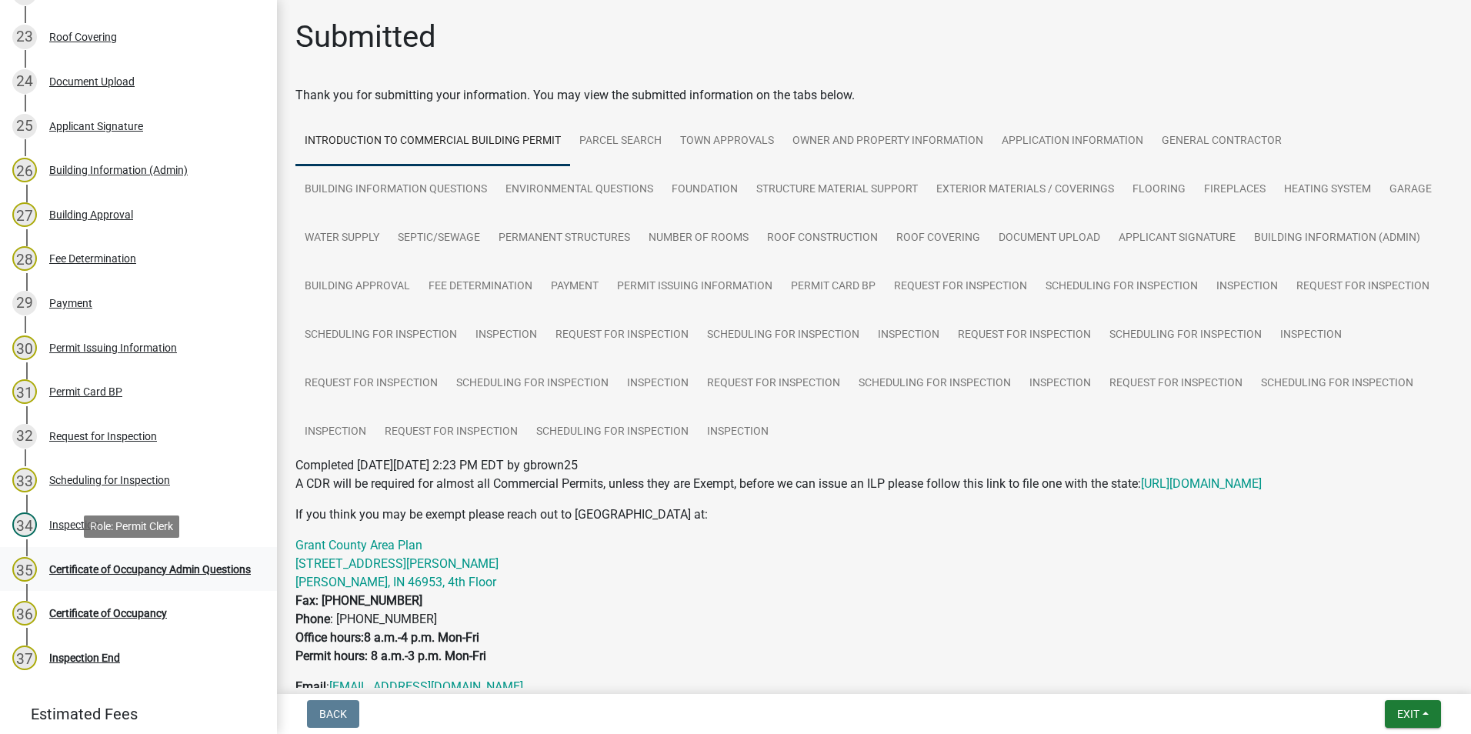
click at [148, 564] on div "Certificate of Occupancy Admin Questions" at bounding box center [150, 569] width 202 height 11
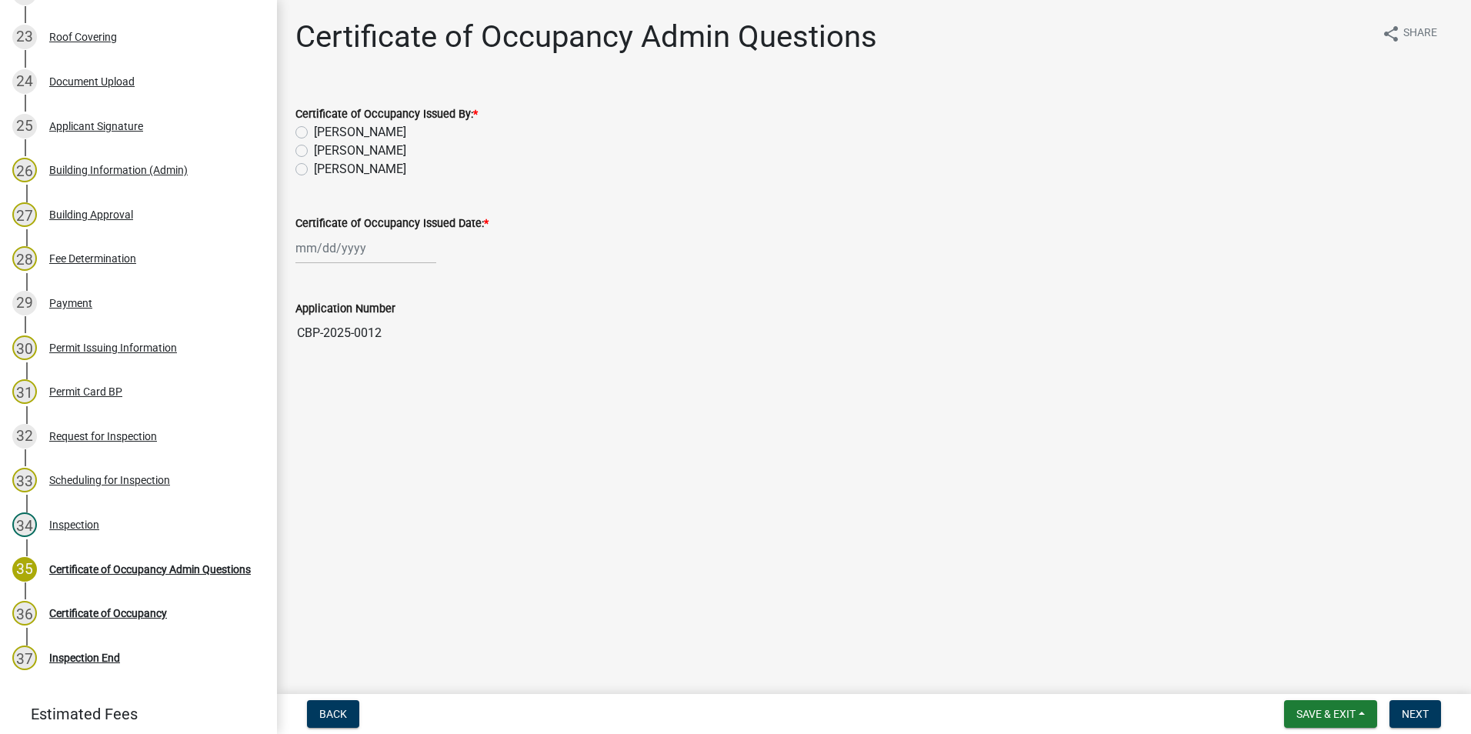
click at [314, 169] on label "[PERSON_NAME]" at bounding box center [360, 169] width 92 height 18
click at [314, 169] on input "[PERSON_NAME]" at bounding box center [319, 165] width 10 height 10
radio input "true"
click at [304, 255] on div at bounding box center [365, 248] width 141 height 32
select select "8"
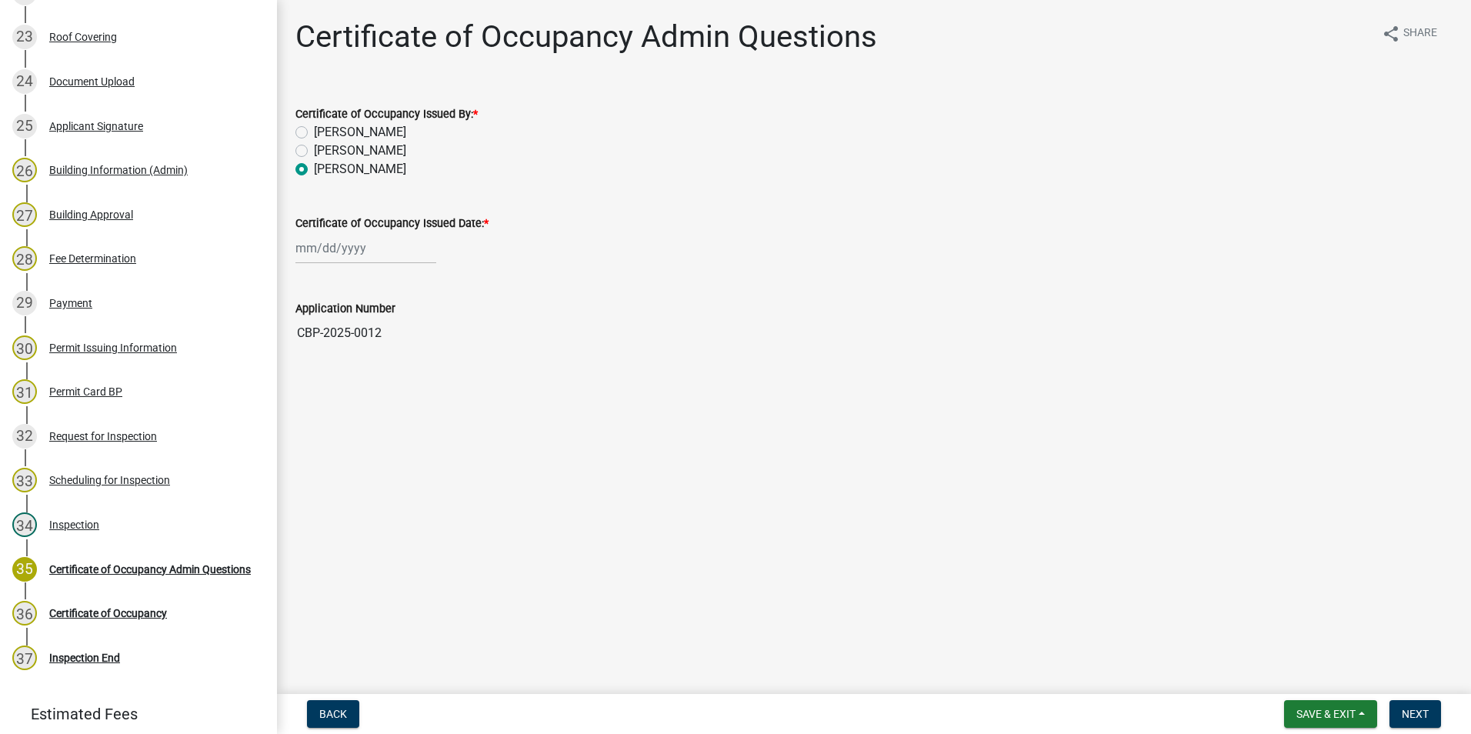
select select "2025"
click at [307, 401] on div "18" at bounding box center [310, 404] width 25 height 25
type input "[DATE]"
click at [1412, 715] on span "Next" at bounding box center [1414, 714] width 27 height 12
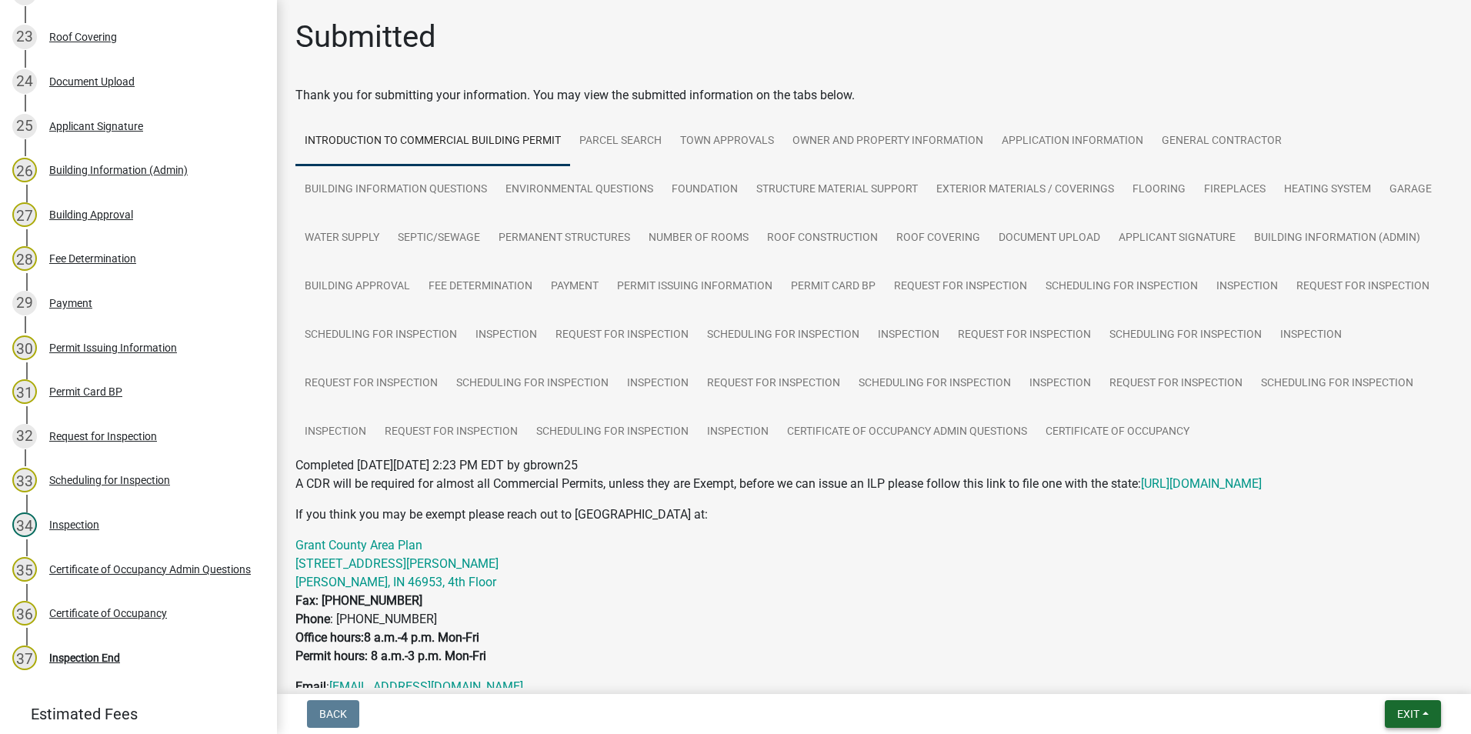
click at [1402, 710] on span "Exit" at bounding box center [1408, 714] width 22 height 12
click at [1395, 675] on button "Save & Exit" at bounding box center [1379, 673] width 123 height 37
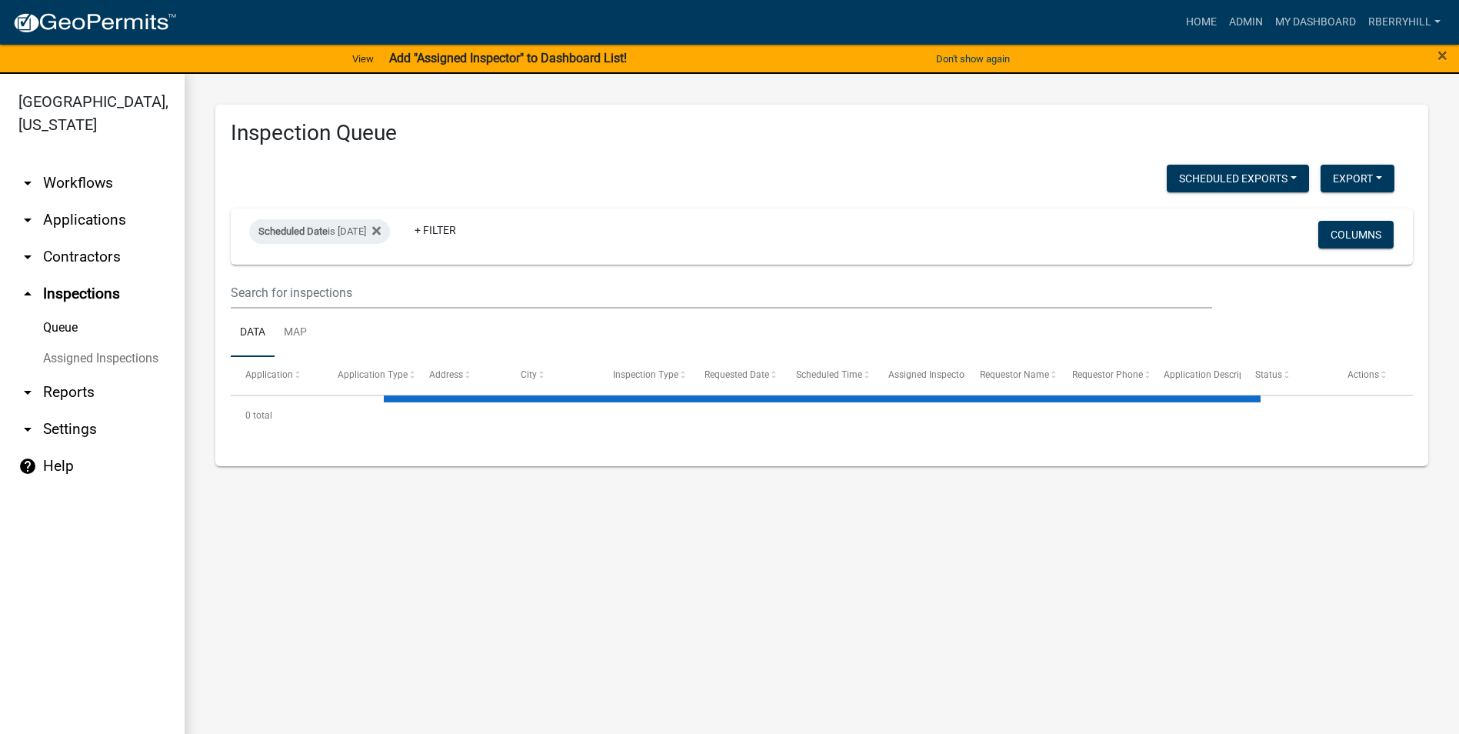
select select "2: 50"
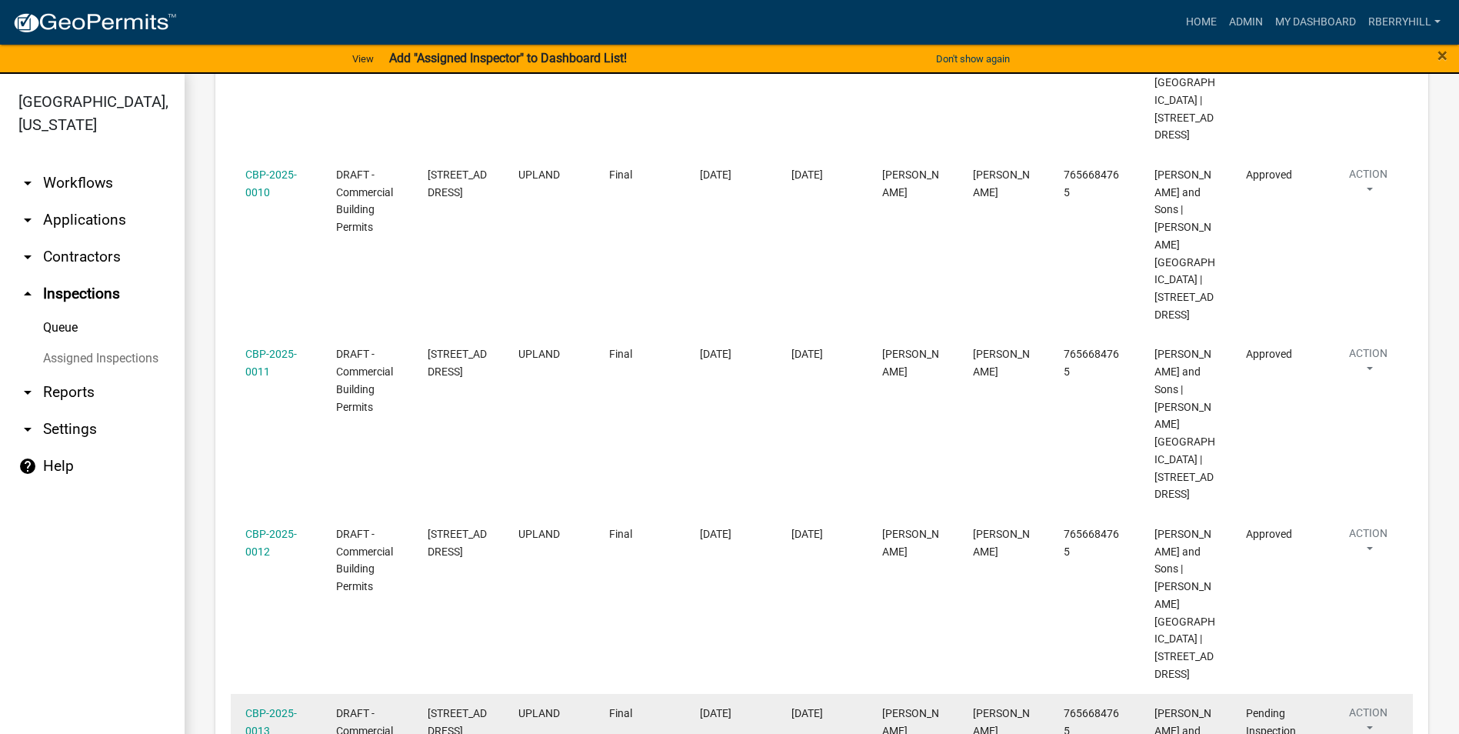
scroll to position [923, 0]
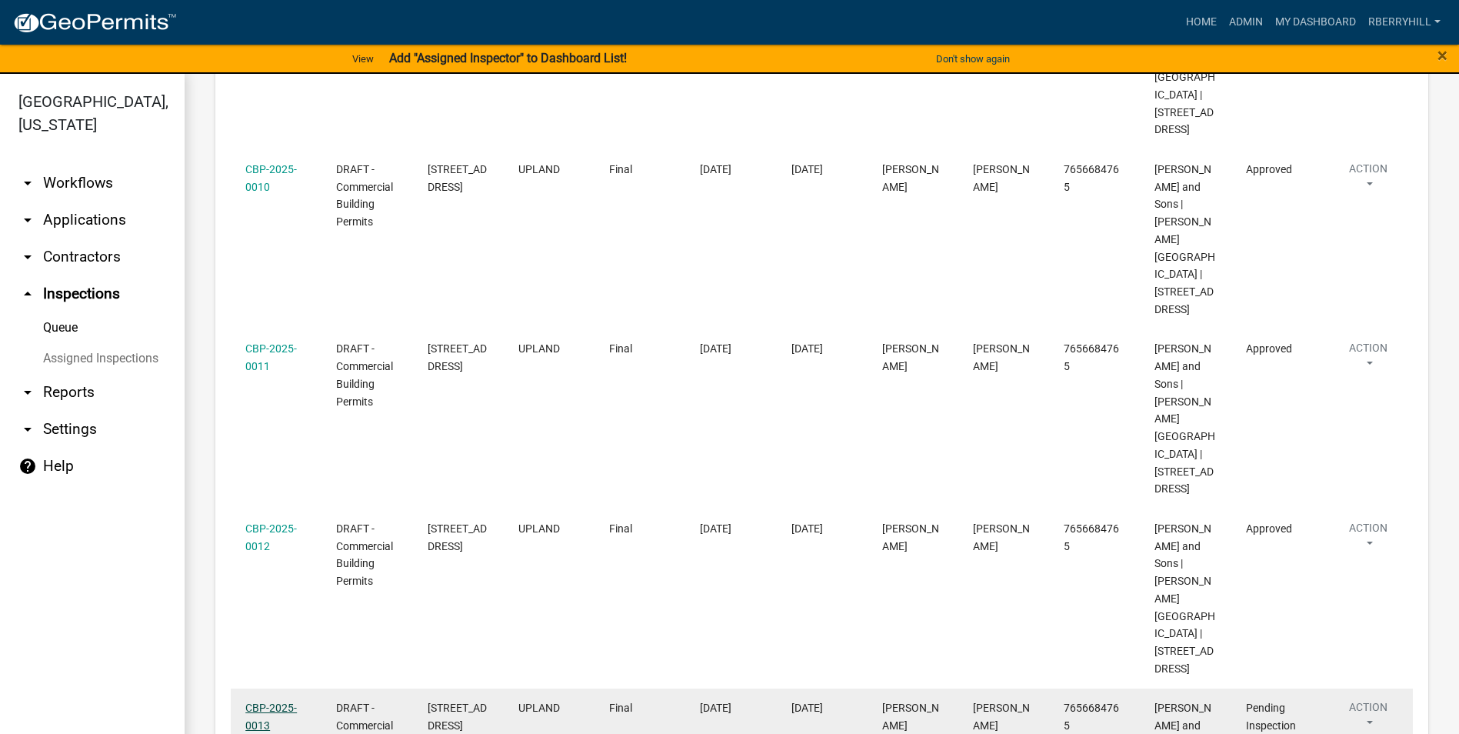
click at [263, 701] on link "CBP-2025-0013" at bounding box center [271, 716] width 52 height 30
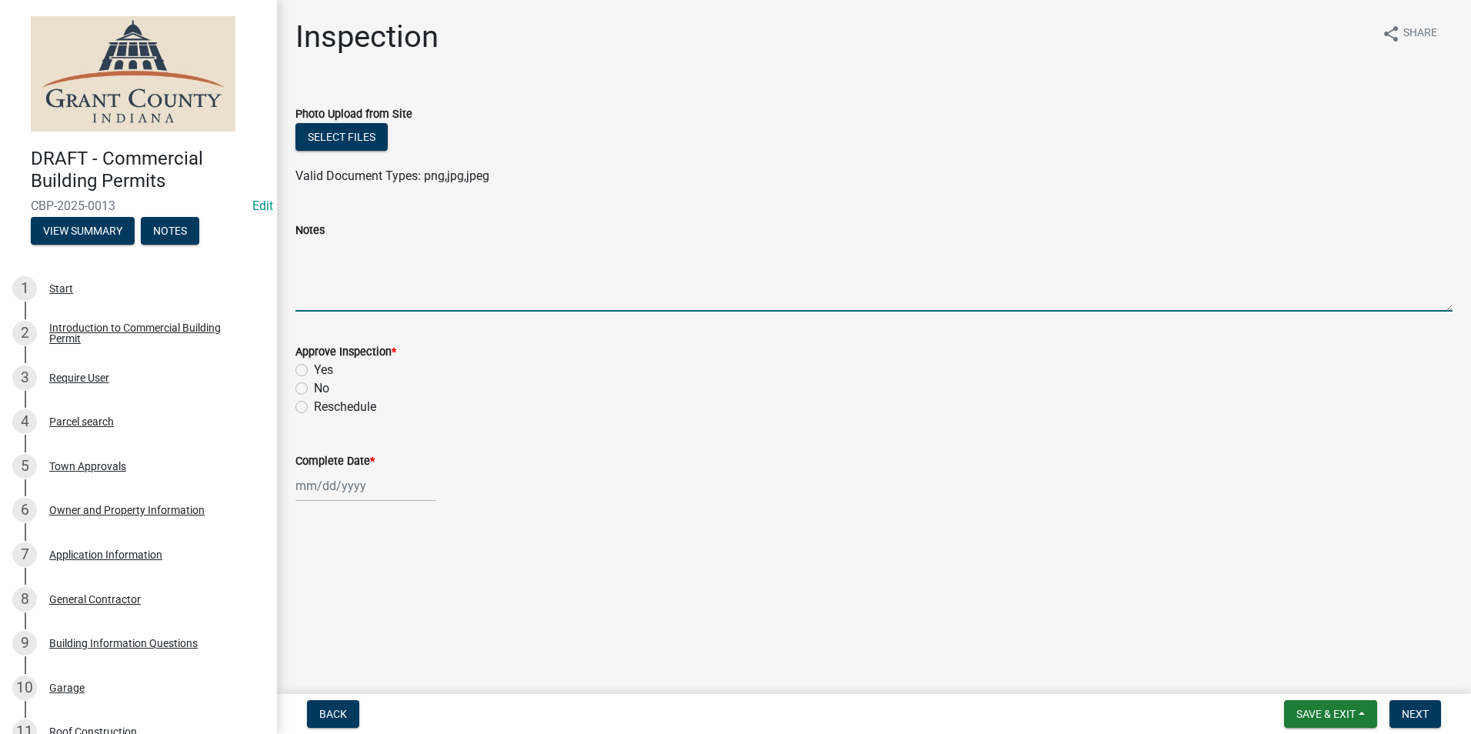
click at [312, 258] on textarea "Notes" at bounding box center [873, 275] width 1157 height 72
type textarea "All requirements met."
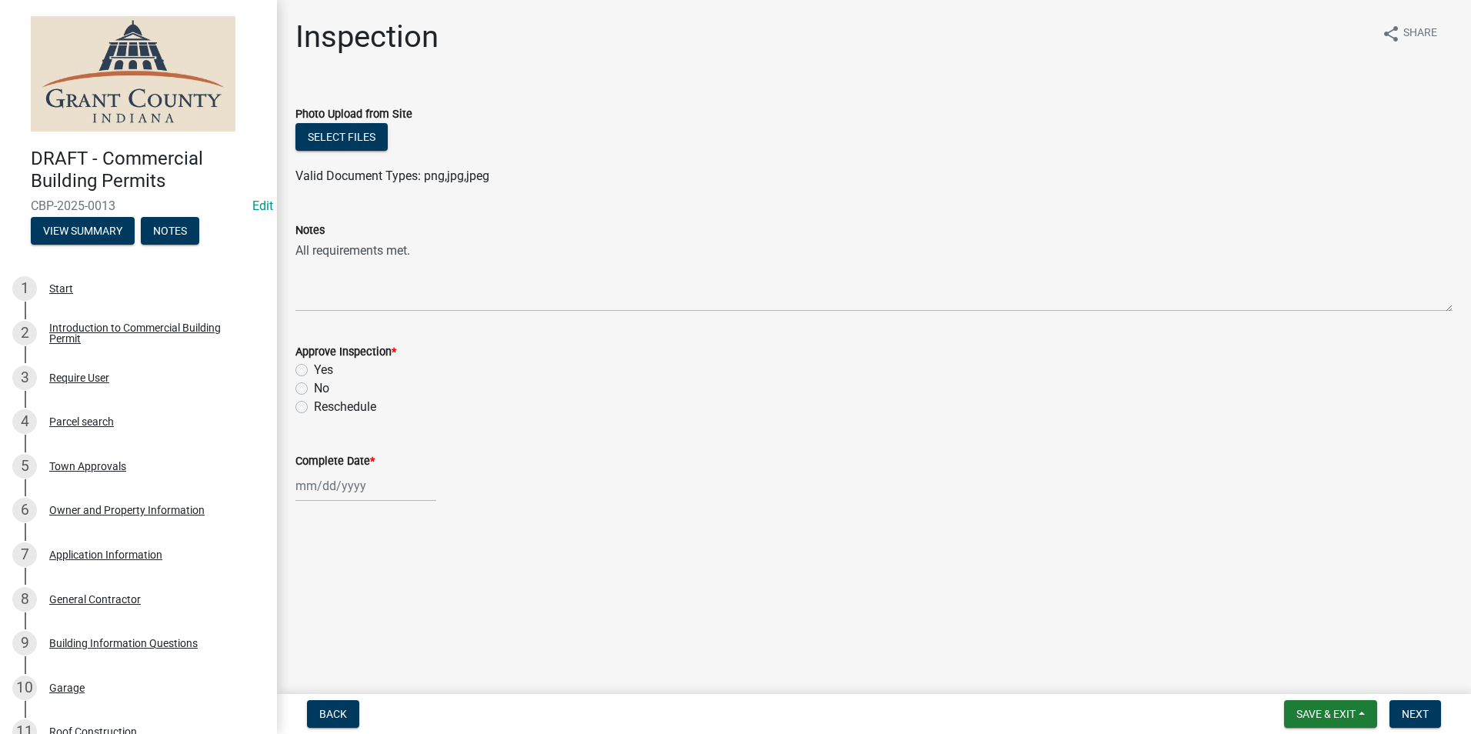
click at [314, 368] on label "Yes" at bounding box center [323, 370] width 19 height 18
click at [314, 368] on input "Yes" at bounding box center [319, 366] width 10 height 10
radio input "true"
select select "8"
select select "2025"
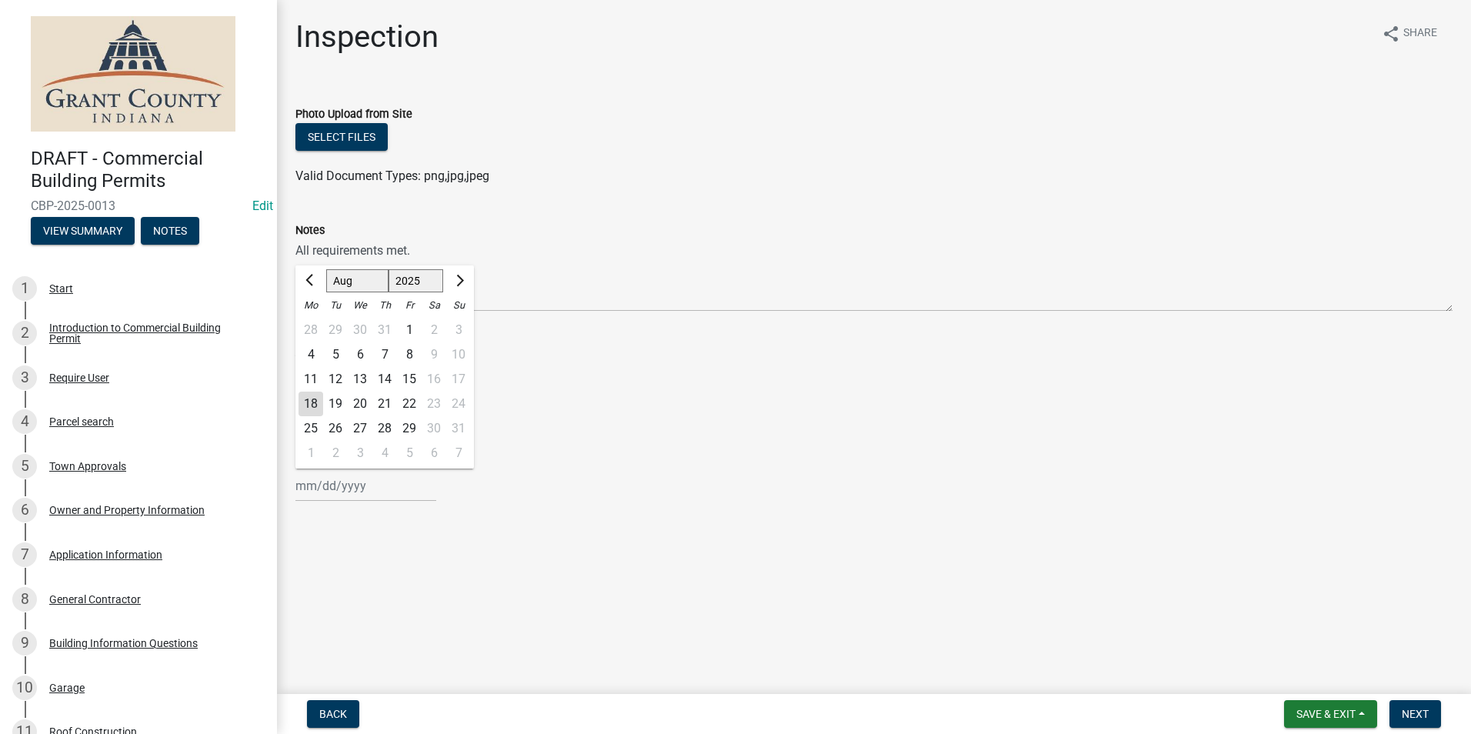
drag, startPoint x: 324, startPoint y: 490, endPoint x: 325, endPoint y: 476, distance: 13.9
click at [324, 489] on div "[PERSON_NAME] Feb Mar Apr [PERSON_NAME][DATE] Oct Nov [DATE] 1526 1527 1528 152…" at bounding box center [365, 486] width 141 height 32
click at [311, 405] on div "18" at bounding box center [310, 404] width 25 height 25
type input "[DATE]"
click at [1418, 715] on span "Next" at bounding box center [1414, 714] width 27 height 12
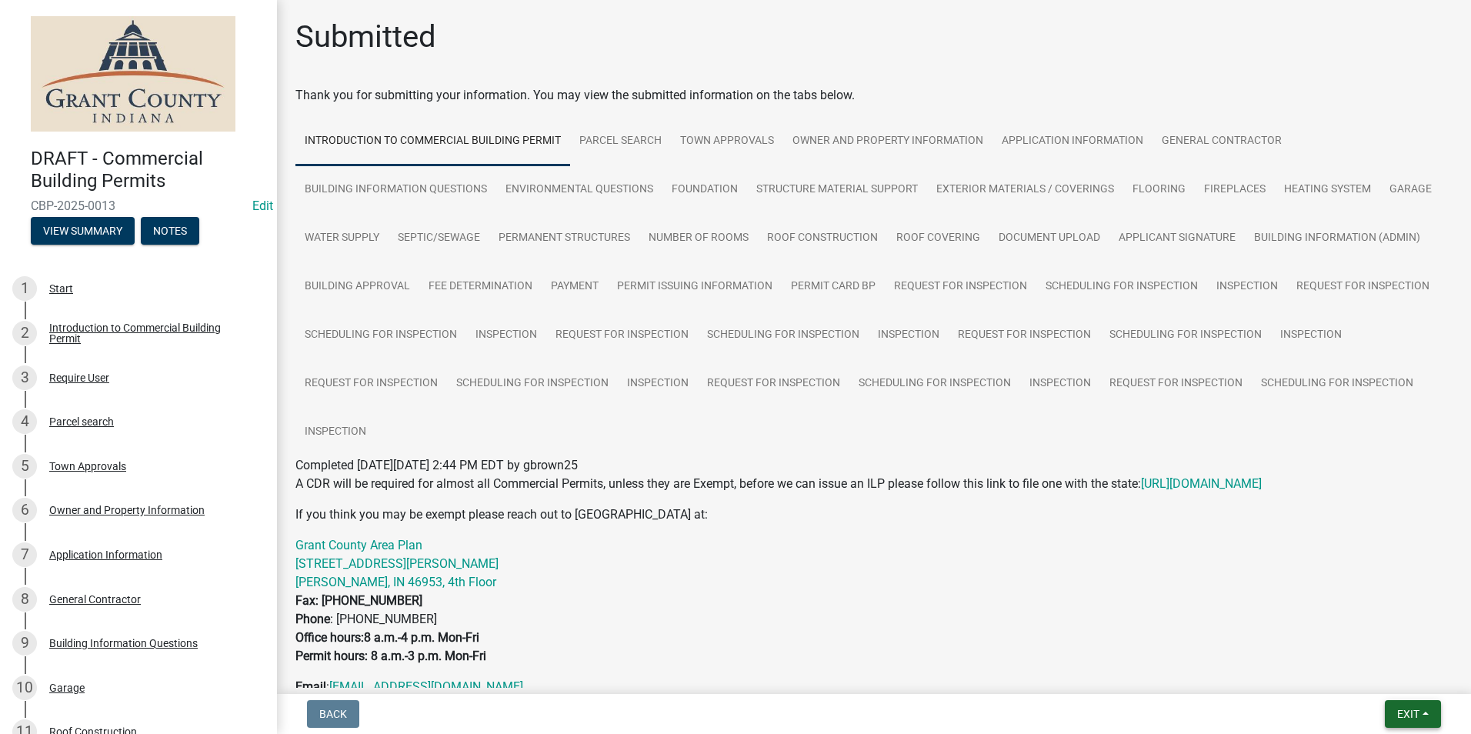
drag, startPoint x: 1417, startPoint y: 716, endPoint x: 1401, endPoint y: 695, distance: 26.9
click at [1415, 715] on span "Exit" at bounding box center [1408, 714] width 22 height 12
click at [1389, 678] on button "Save & Exit" at bounding box center [1379, 673] width 123 height 37
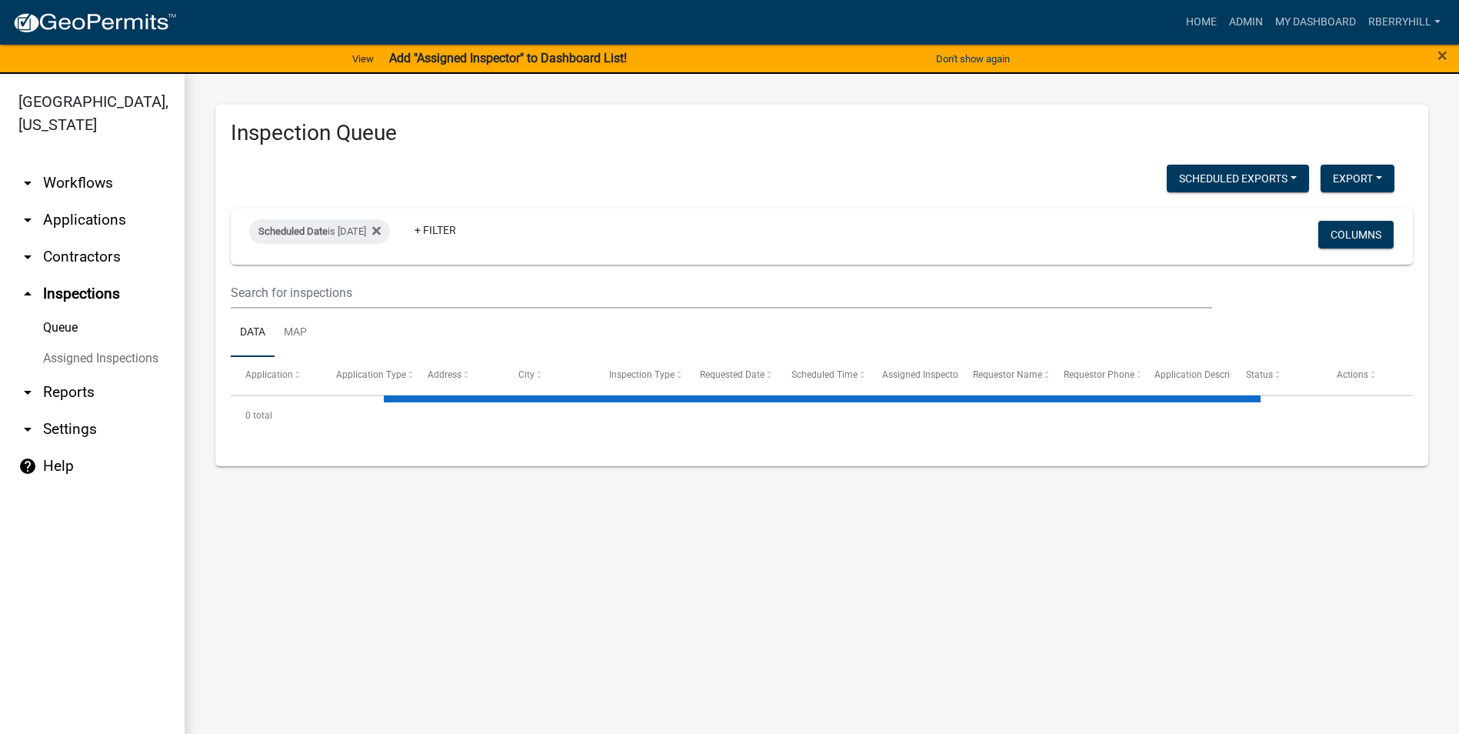
select select "2: 50"
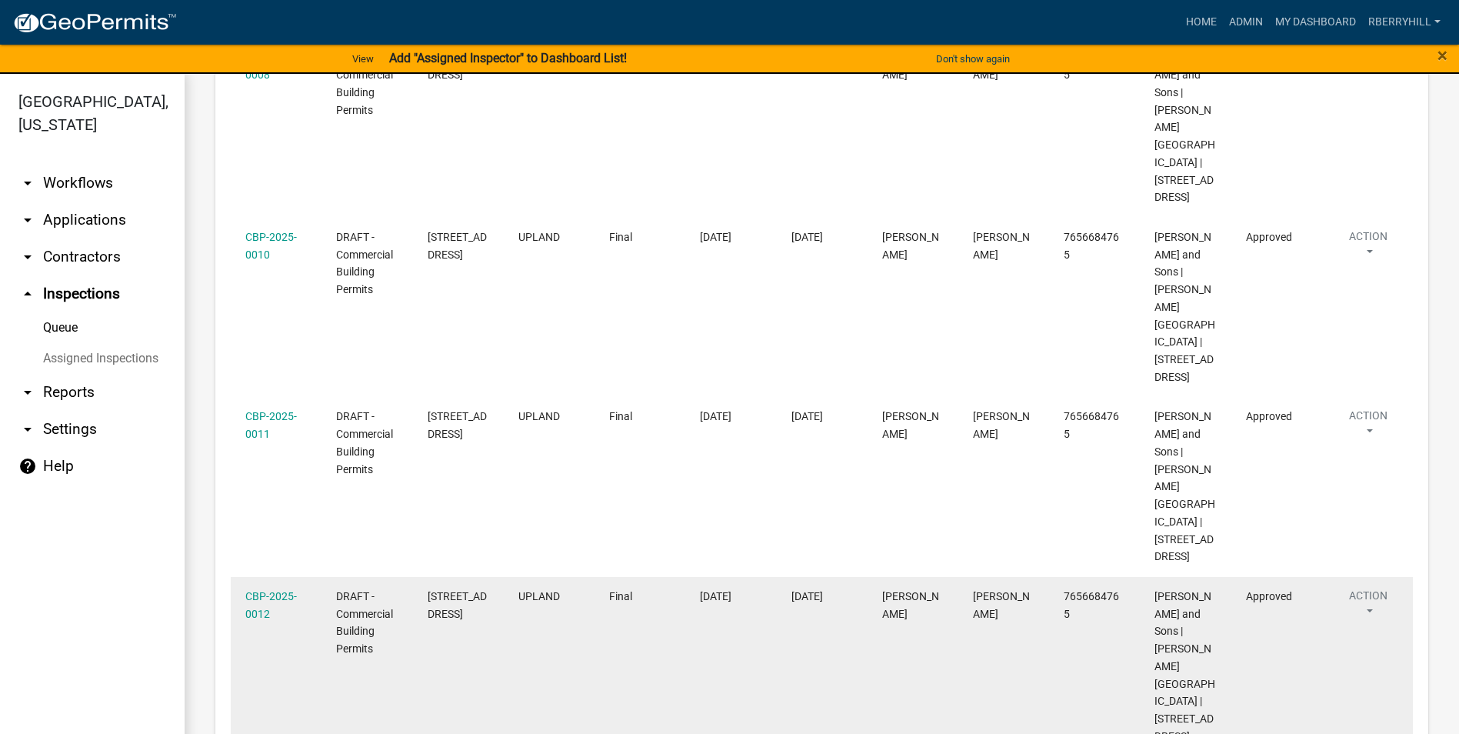
scroll to position [923, 0]
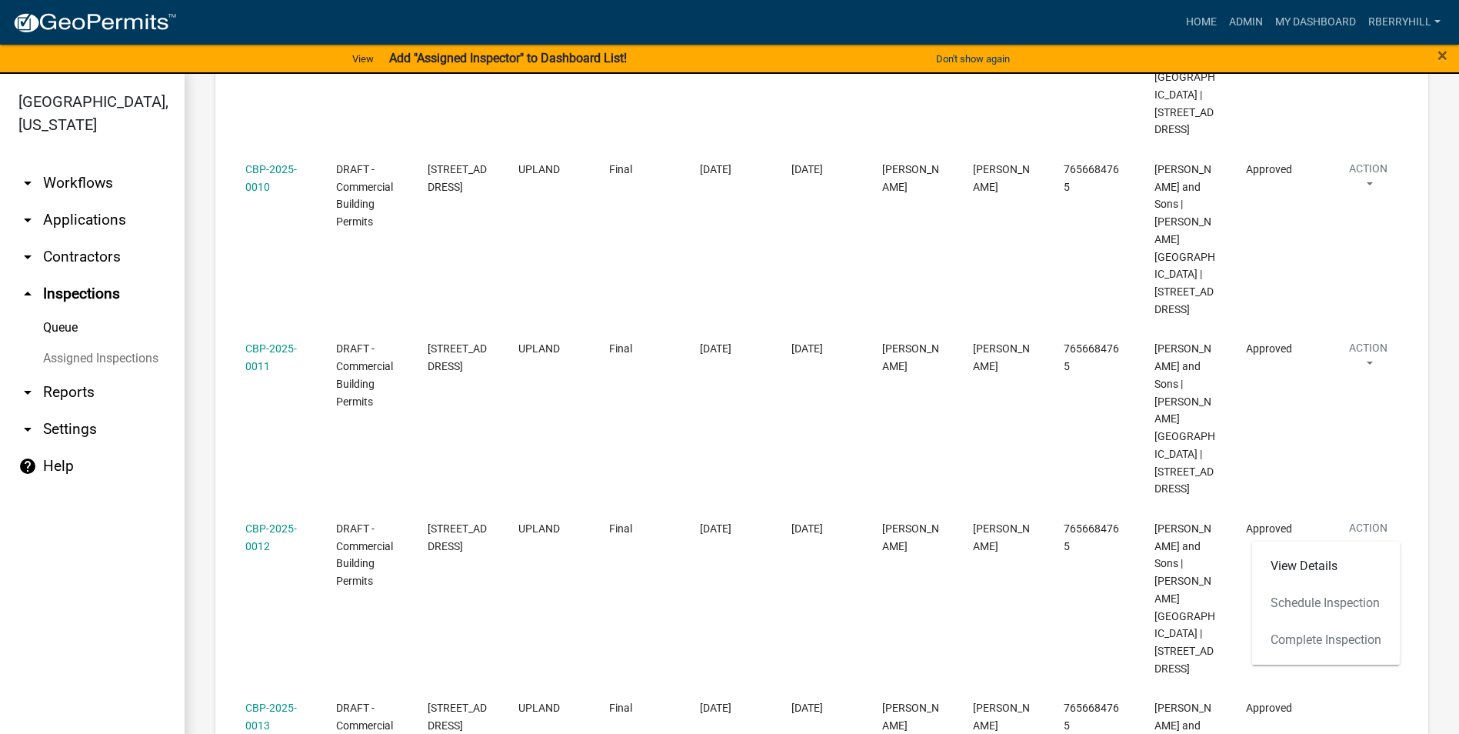
click at [1315, 638] on div "View Details Schedule Inspection Complete Inspection" at bounding box center [1326, 602] width 148 height 123
click at [1297, 568] on link "View Details" at bounding box center [1326, 566] width 148 height 37
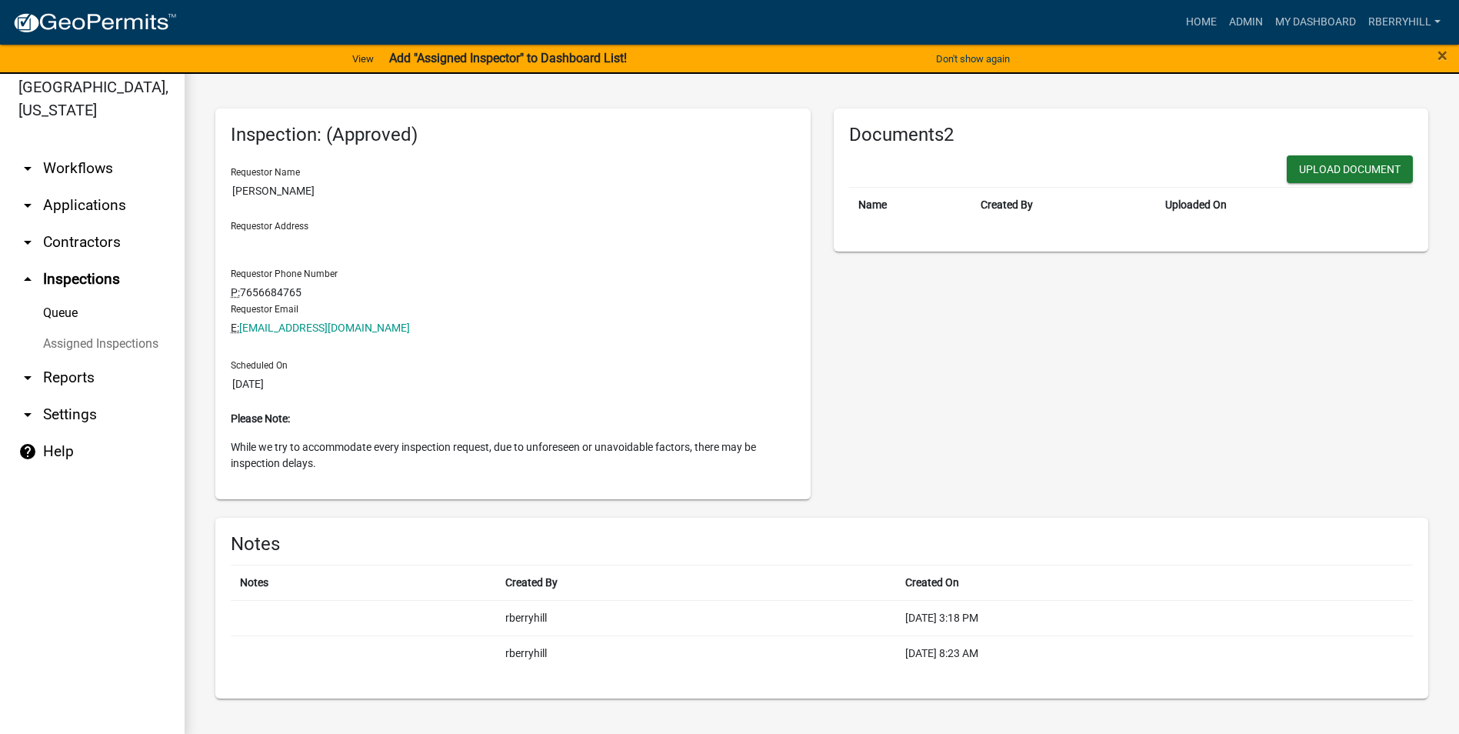
scroll to position [18, 0]
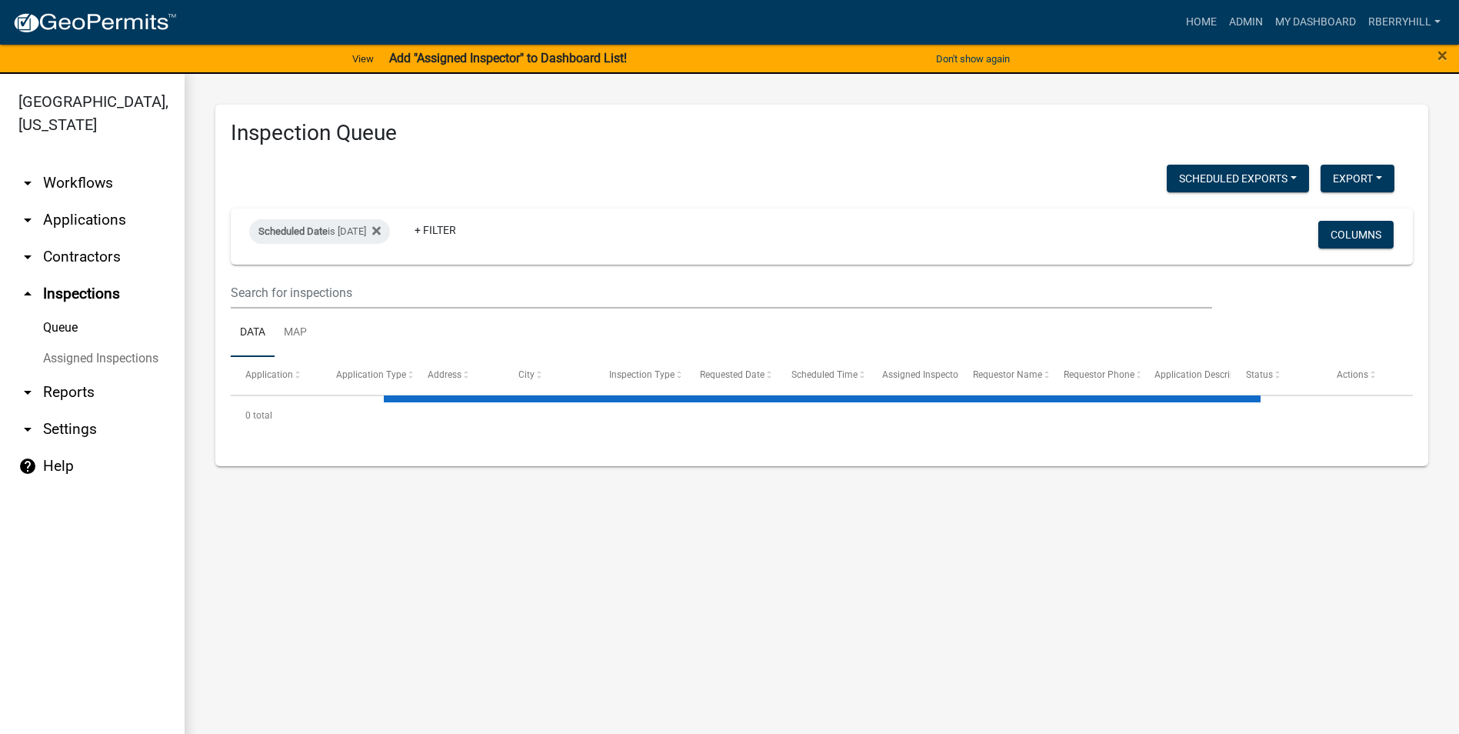
select select "2: 50"
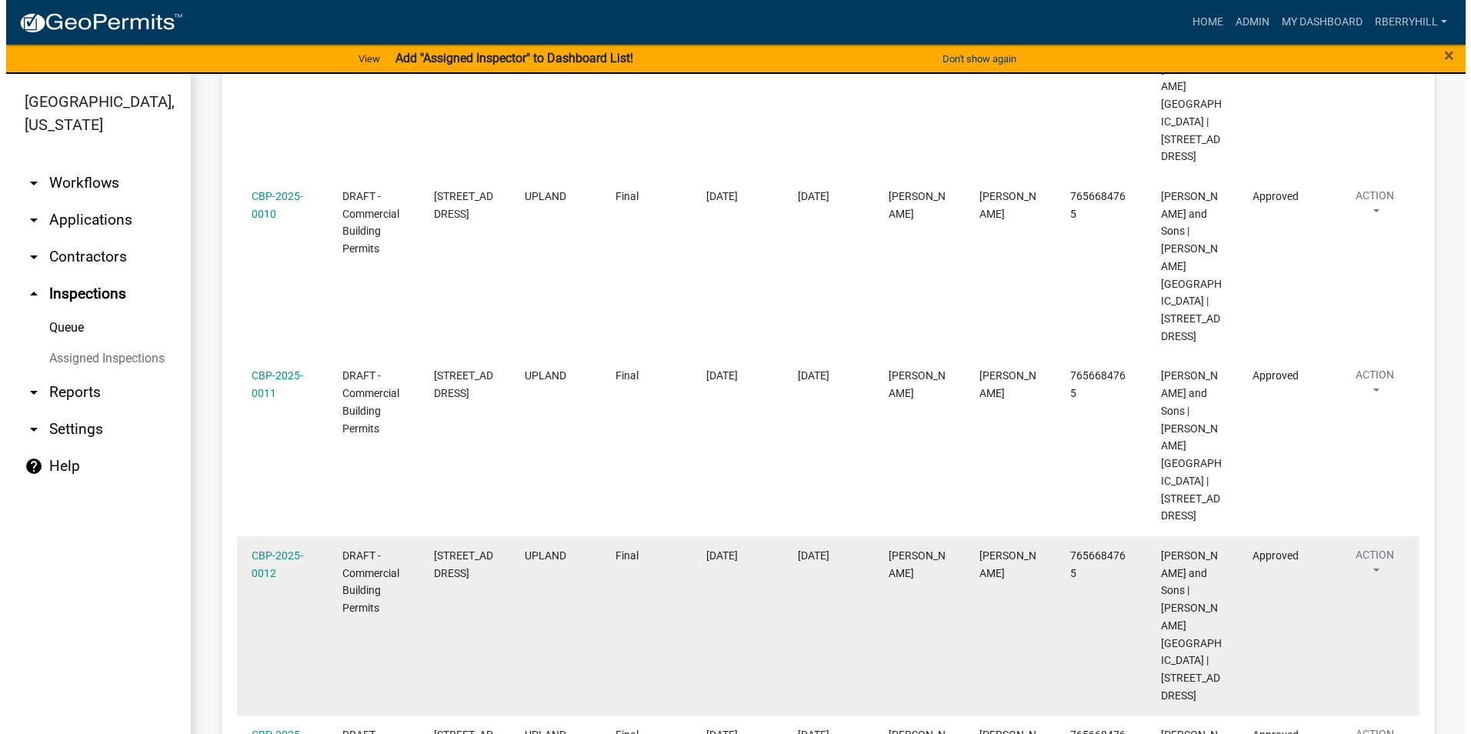
scroll to position [923, 0]
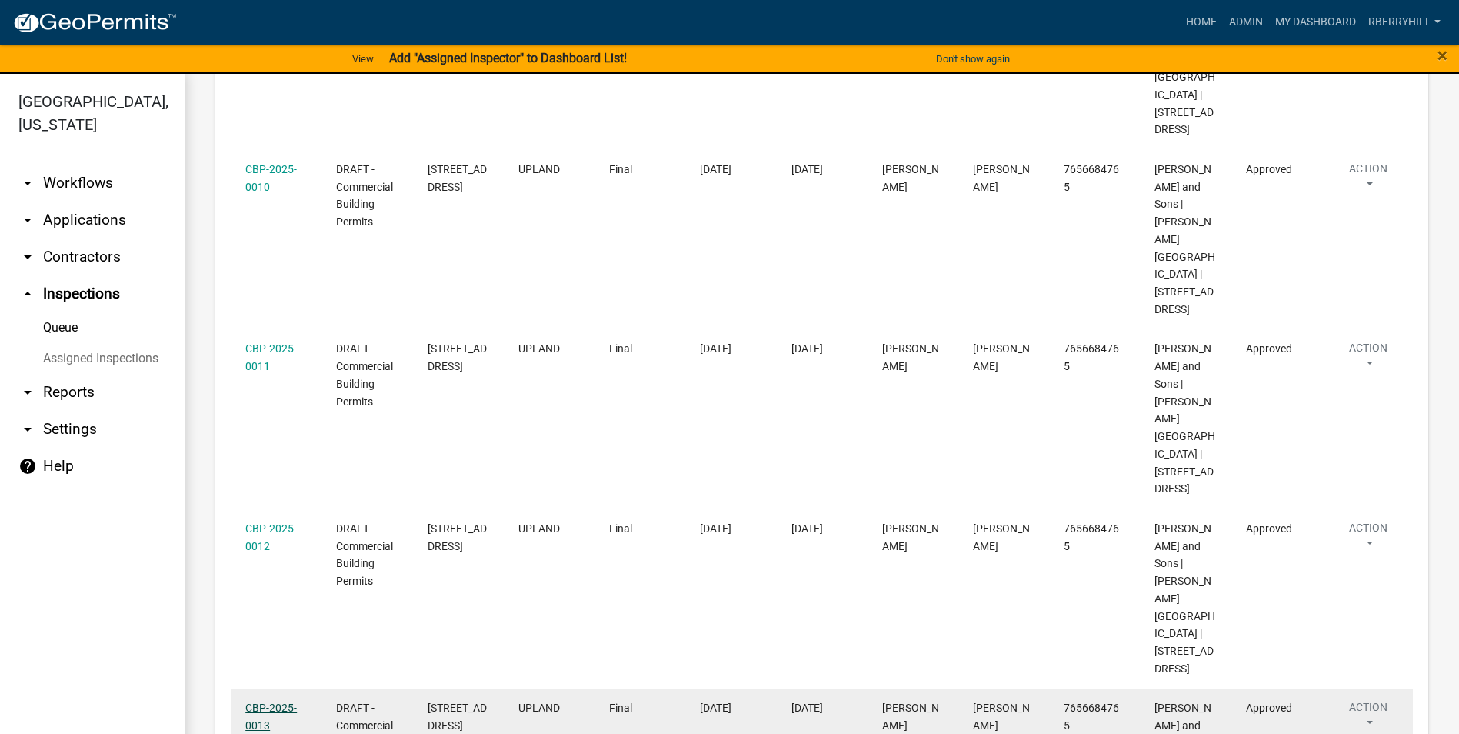
click at [263, 701] on link "CBP-2025-0013" at bounding box center [271, 716] width 52 height 30
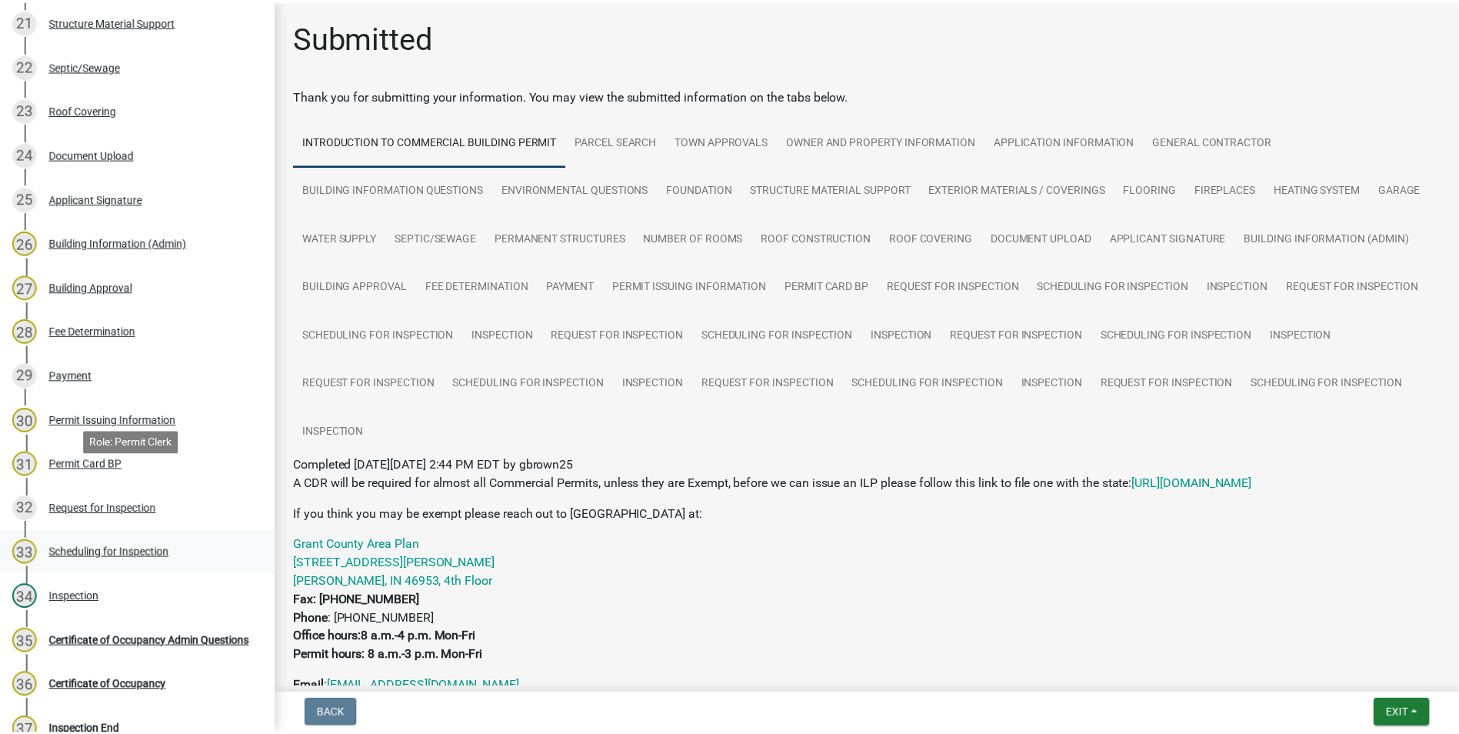
scroll to position [1315, 0]
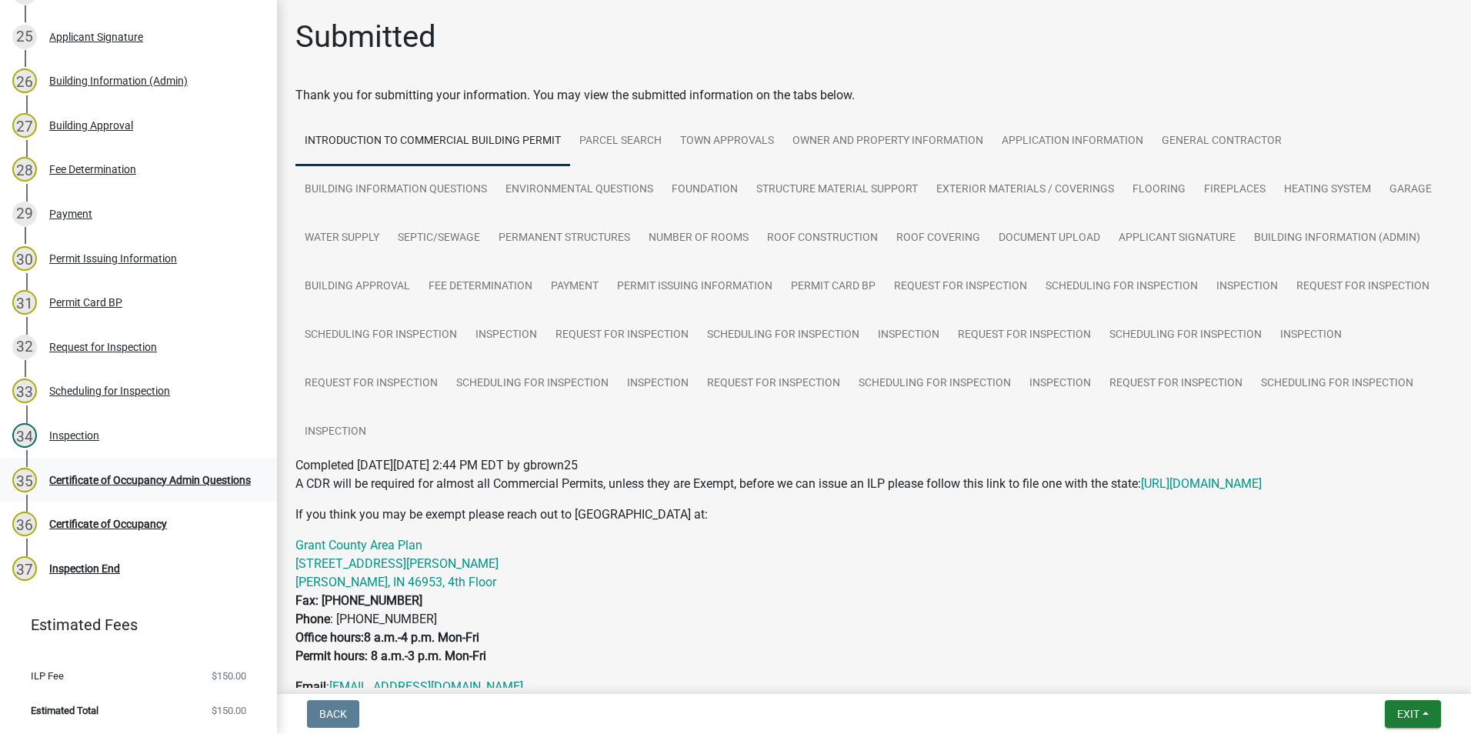
click at [146, 478] on div "Certificate of Occupancy Admin Questions" at bounding box center [150, 480] width 202 height 11
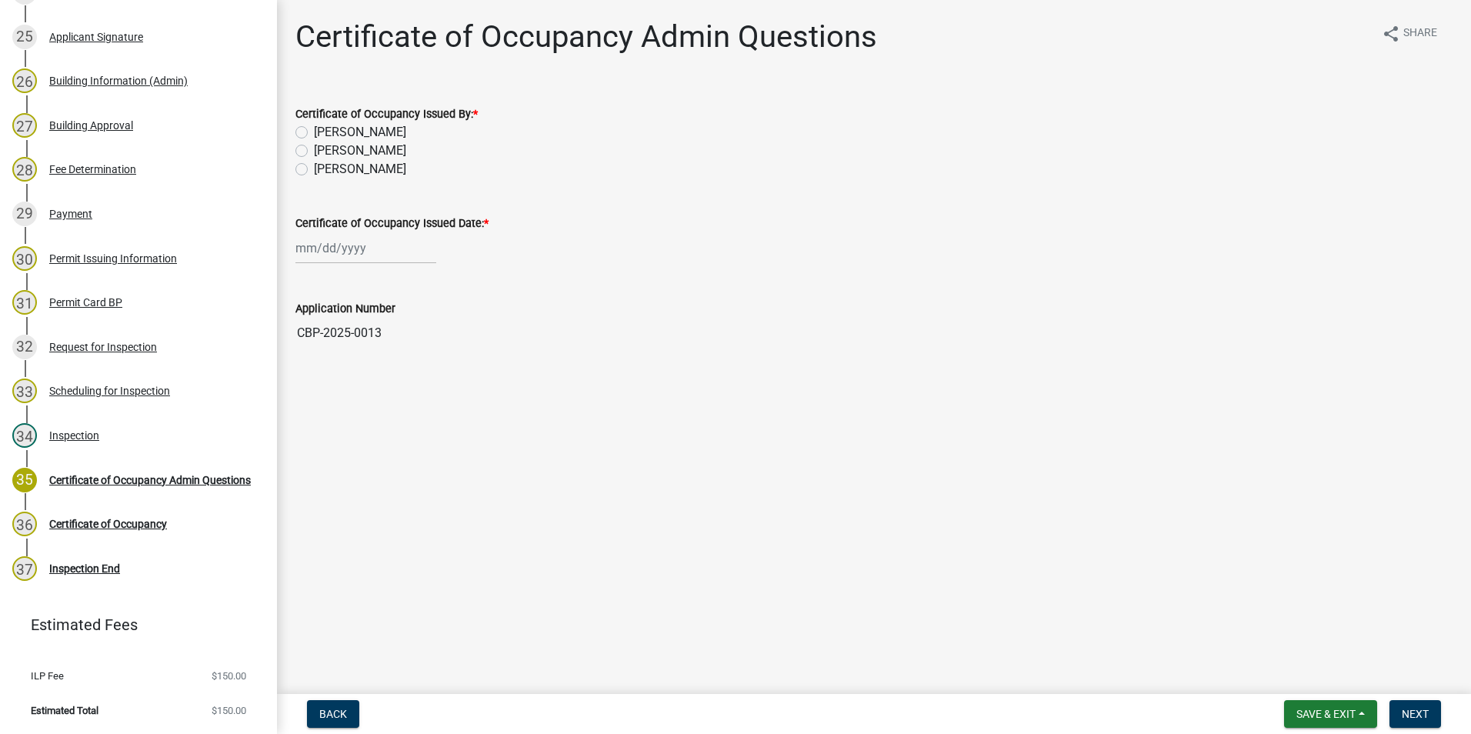
click at [314, 170] on label "[PERSON_NAME]" at bounding box center [360, 169] width 92 height 18
click at [314, 170] on input "[PERSON_NAME]" at bounding box center [319, 165] width 10 height 10
radio input "true"
click at [322, 252] on div at bounding box center [365, 248] width 141 height 32
select select "8"
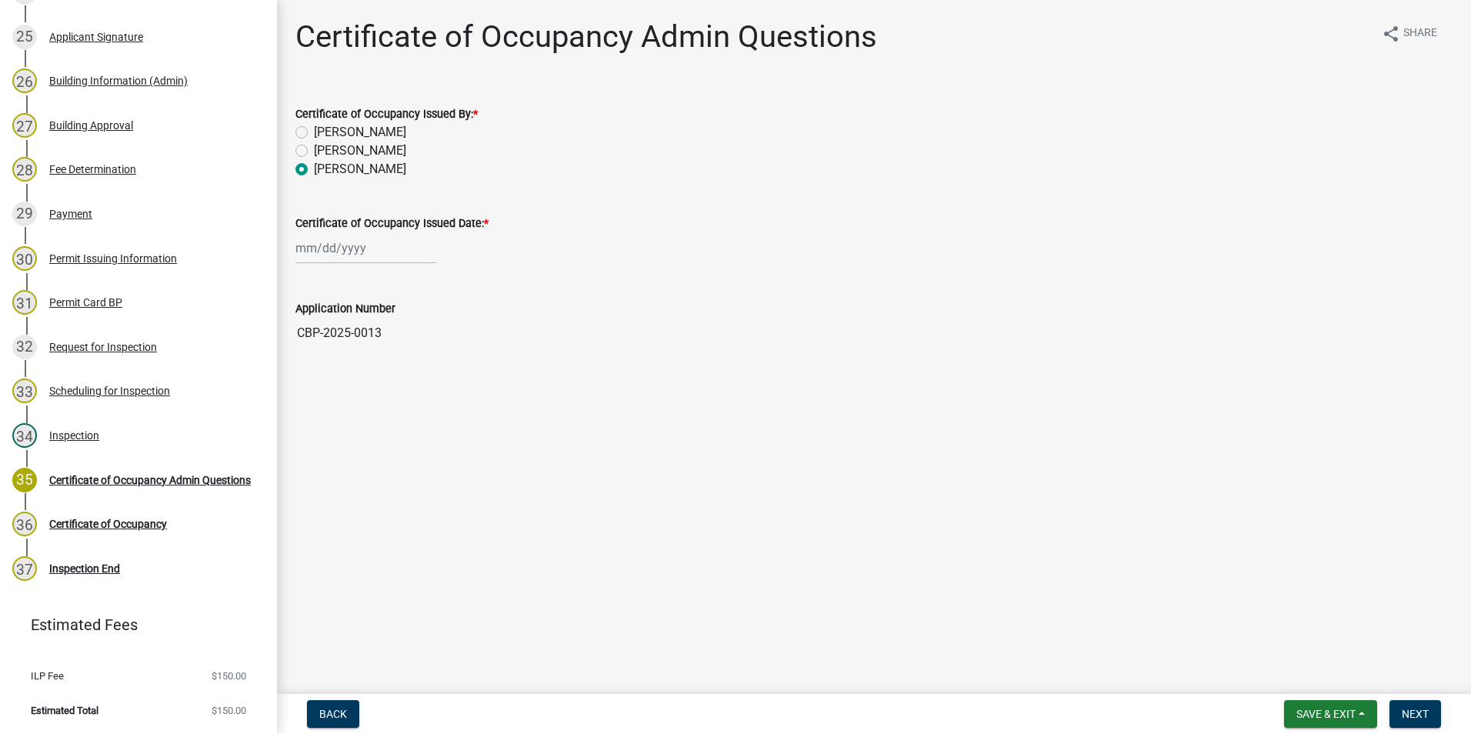
select select "2025"
drag, startPoint x: 311, startPoint y: 404, endPoint x: 323, endPoint y: 402, distance: 12.5
click at [311, 403] on div "18" at bounding box center [310, 404] width 25 height 25
type input "[DATE]"
click at [1410, 715] on span "Next" at bounding box center [1414, 714] width 27 height 12
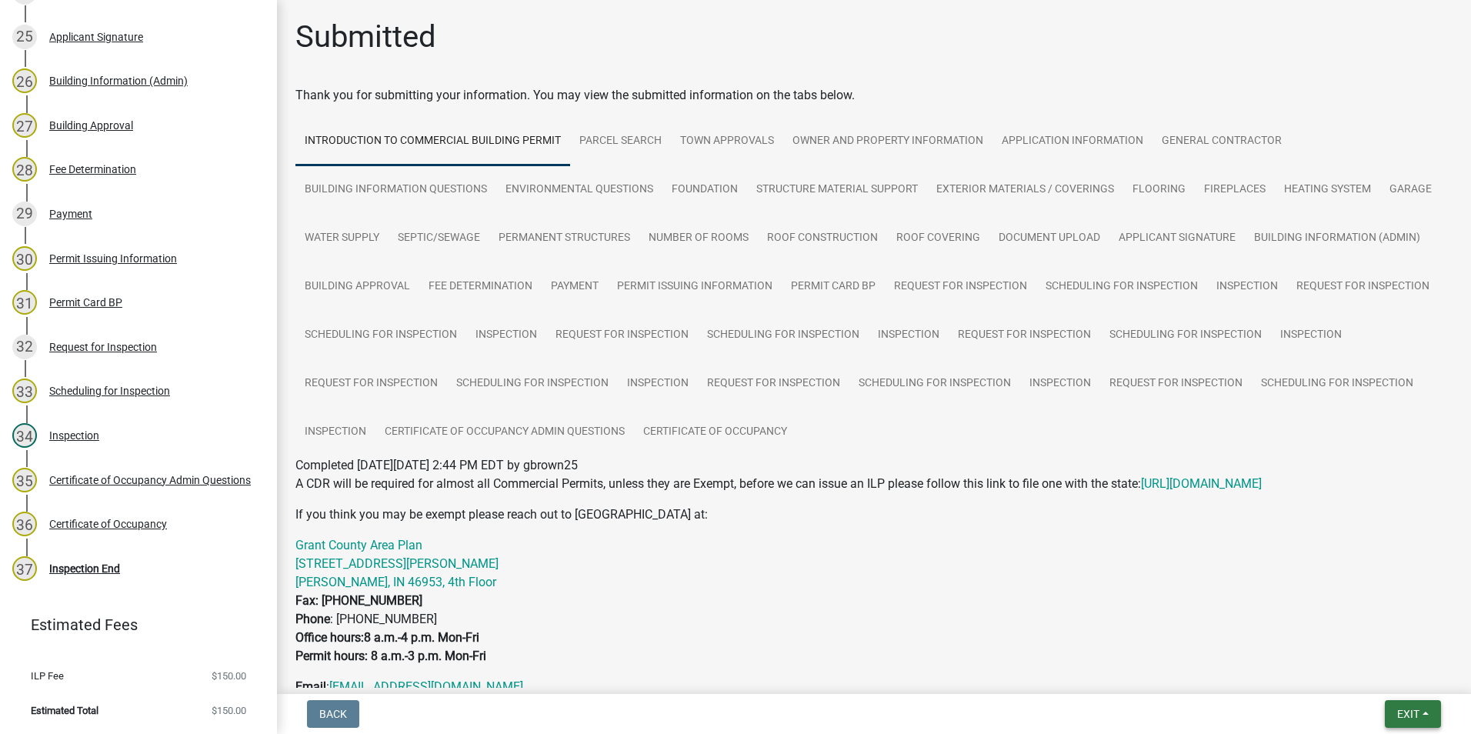
drag, startPoint x: 1401, startPoint y: 716, endPoint x: 1396, endPoint y: 697, distance: 20.0
click at [1401, 715] on span "Exit" at bounding box center [1408, 714] width 22 height 12
click at [1385, 681] on button "Save & Exit" at bounding box center [1379, 673] width 123 height 37
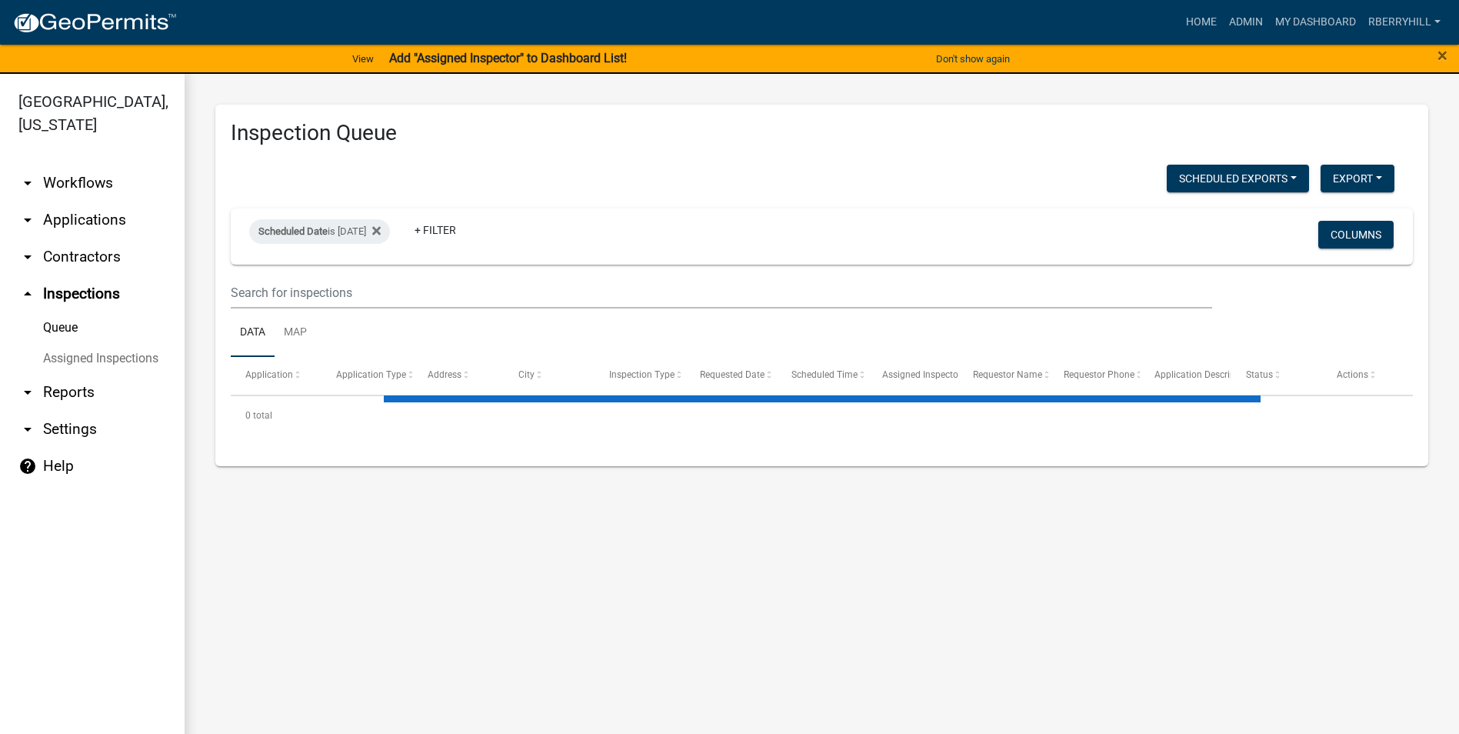
select select "2: 50"
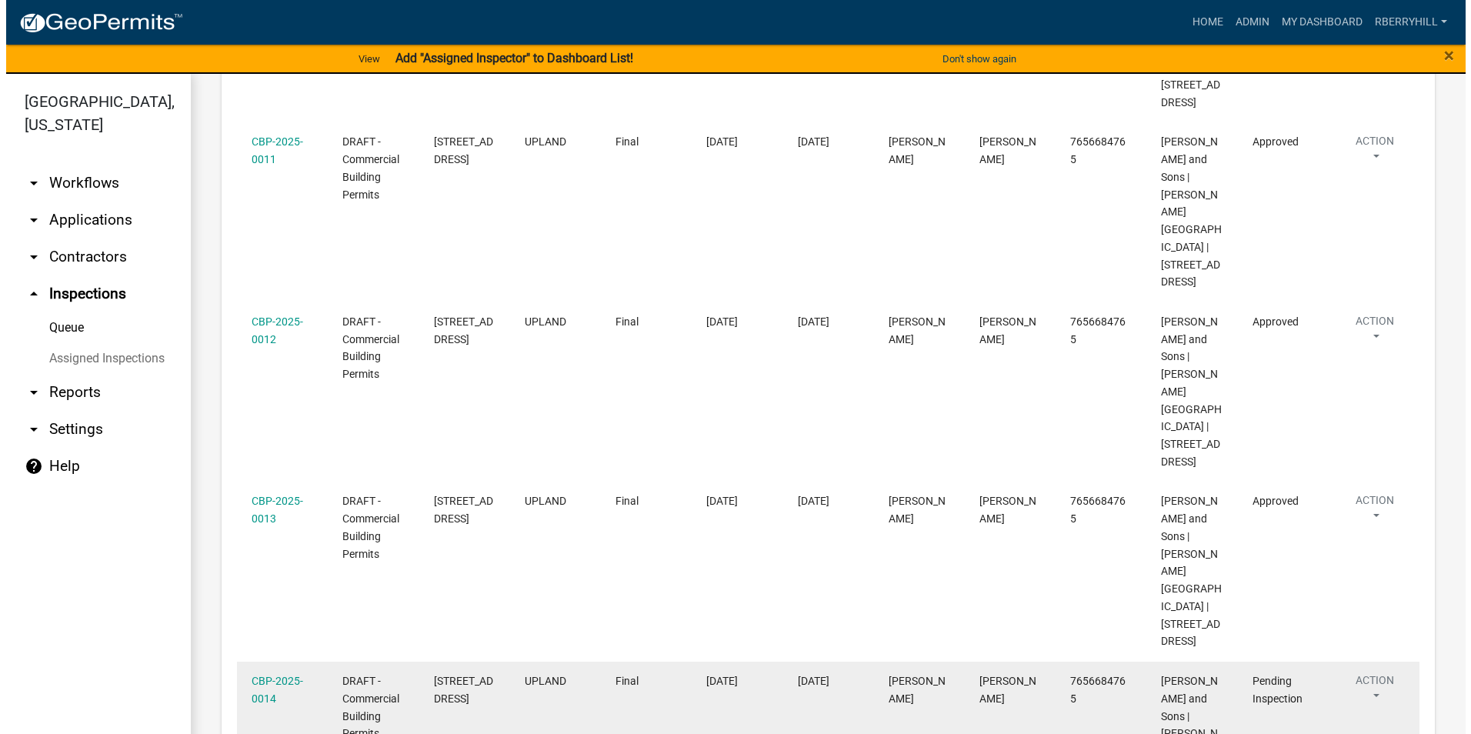
scroll to position [1154, 0]
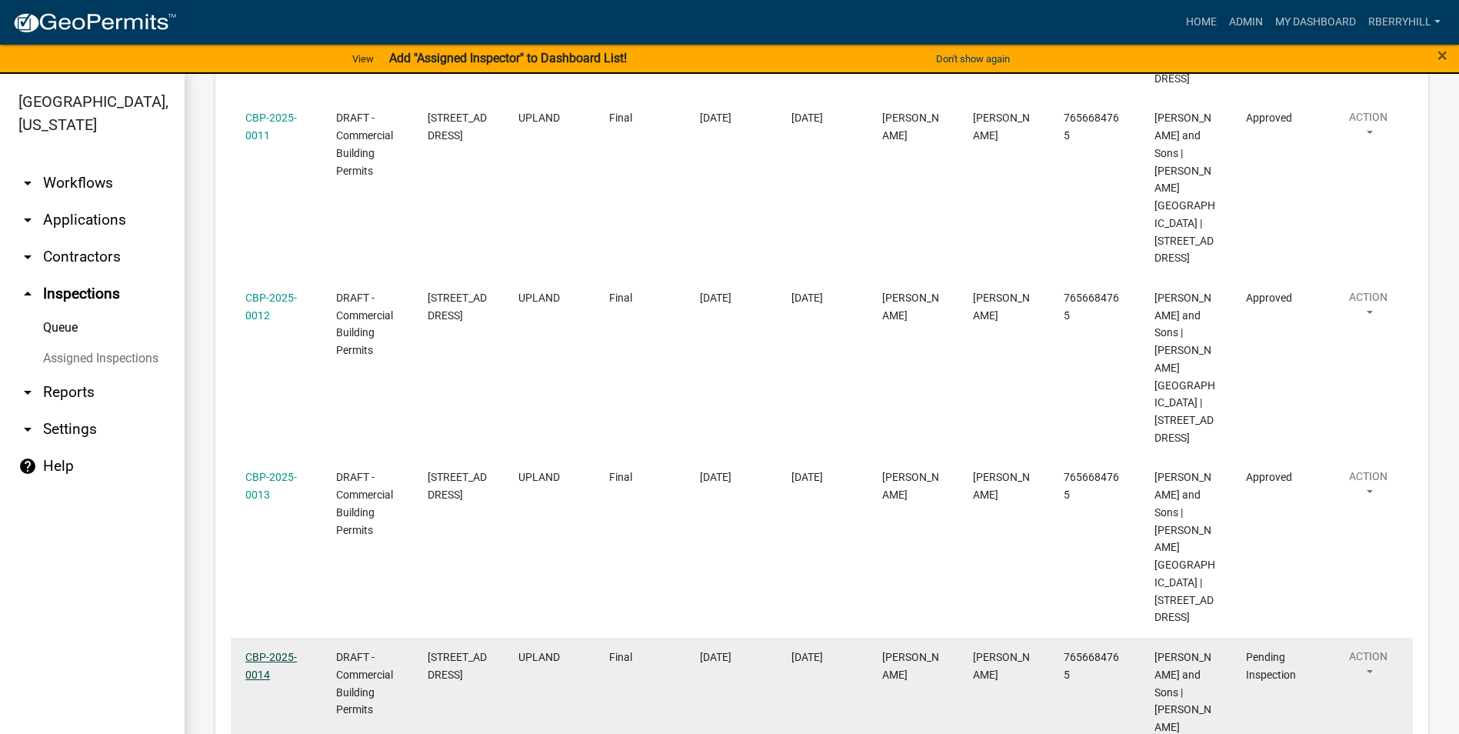
click at [278, 651] on link "CBP-2025-0014" at bounding box center [271, 666] width 52 height 30
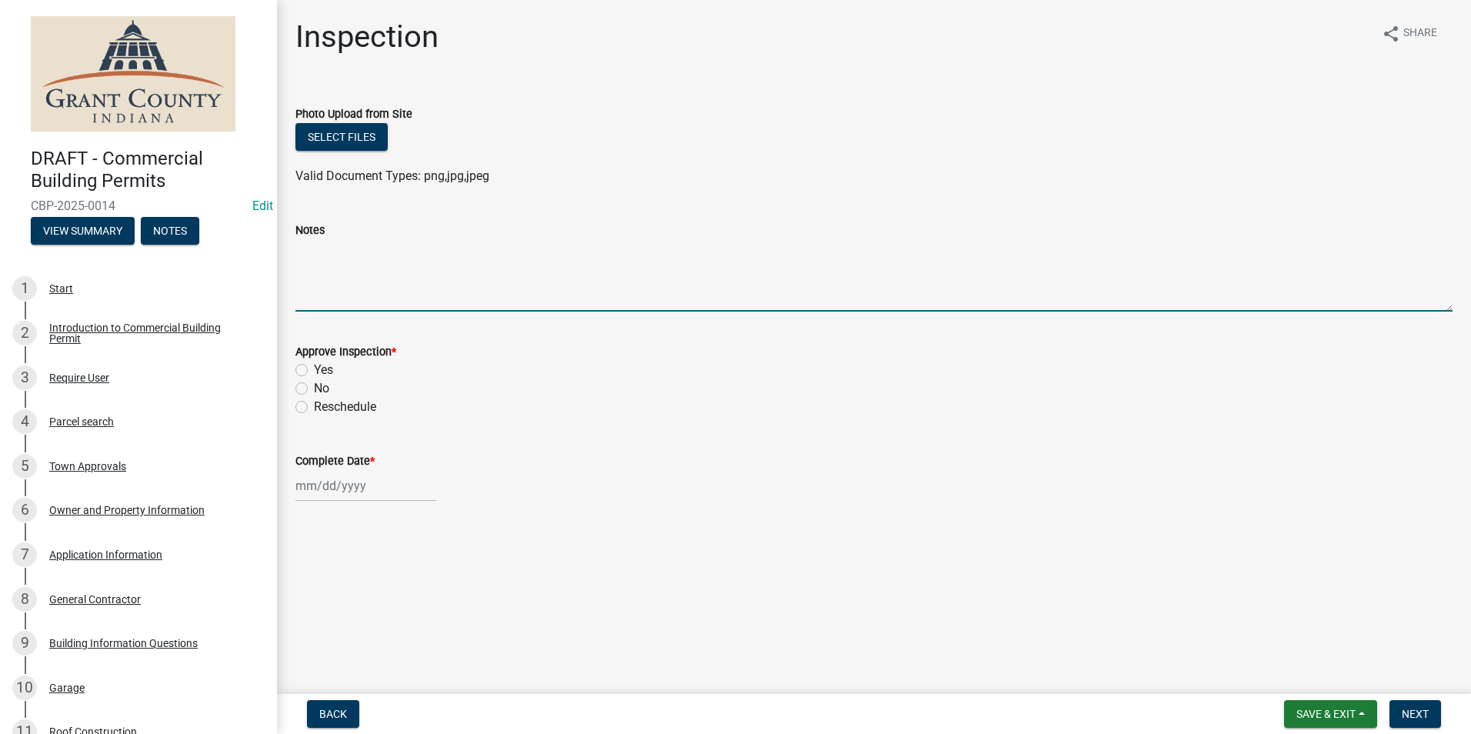
click at [300, 254] on textarea "Notes" at bounding box center [873, 275] width 1157 height 72
type textarea "All requirements met."
click at [314, 368] on label "Yes" at bounding box center [323, 370] width 19 height 18
click at [314, 368] on input "Yes" at bounding box center [319, 366] width 10 height 10
radio input "true"
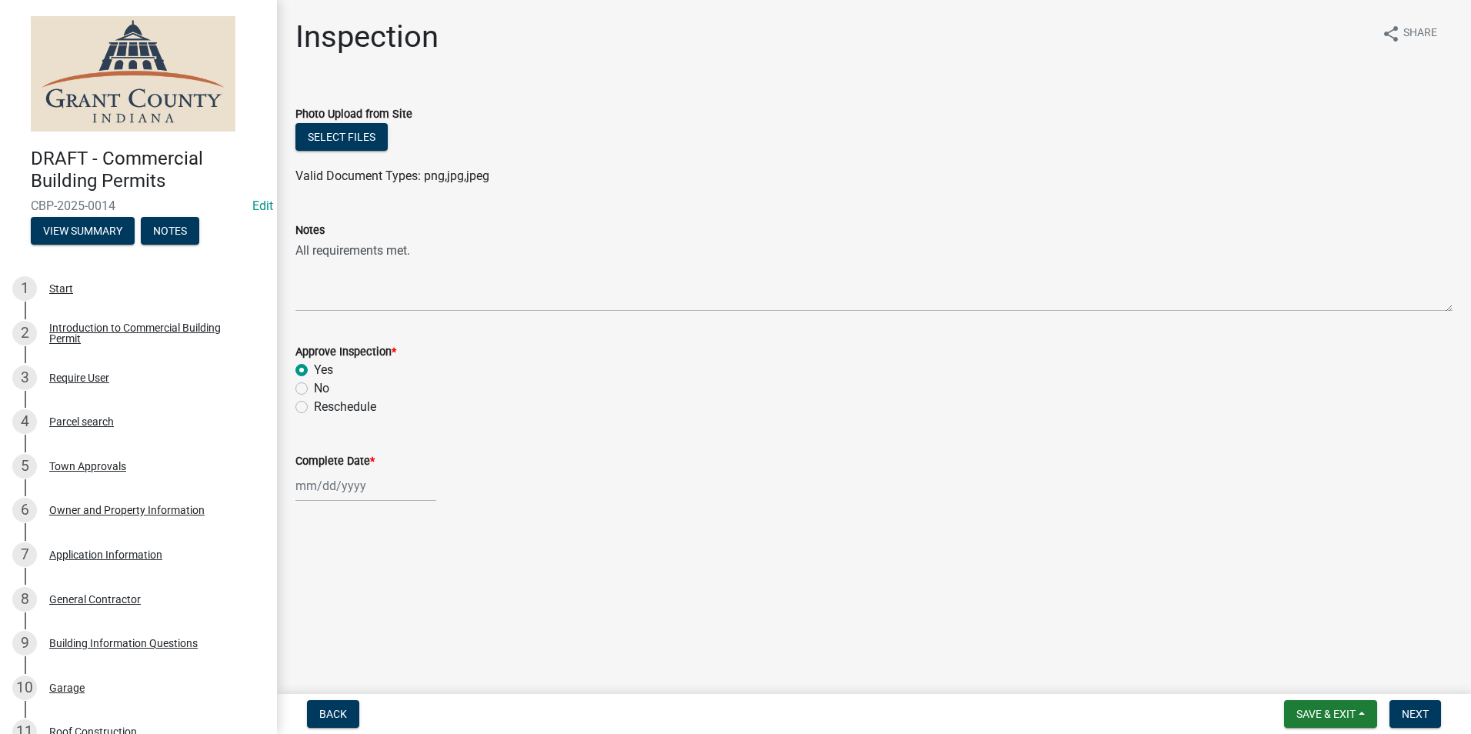
click at [308, 482] on div at bounding box center [365, 486] width 141 height 32
select select "8"
select select "2025"
click at [310, 402] on div "18" at bounding box center [310, 404] width 25 height 25
type input "[DATE]"
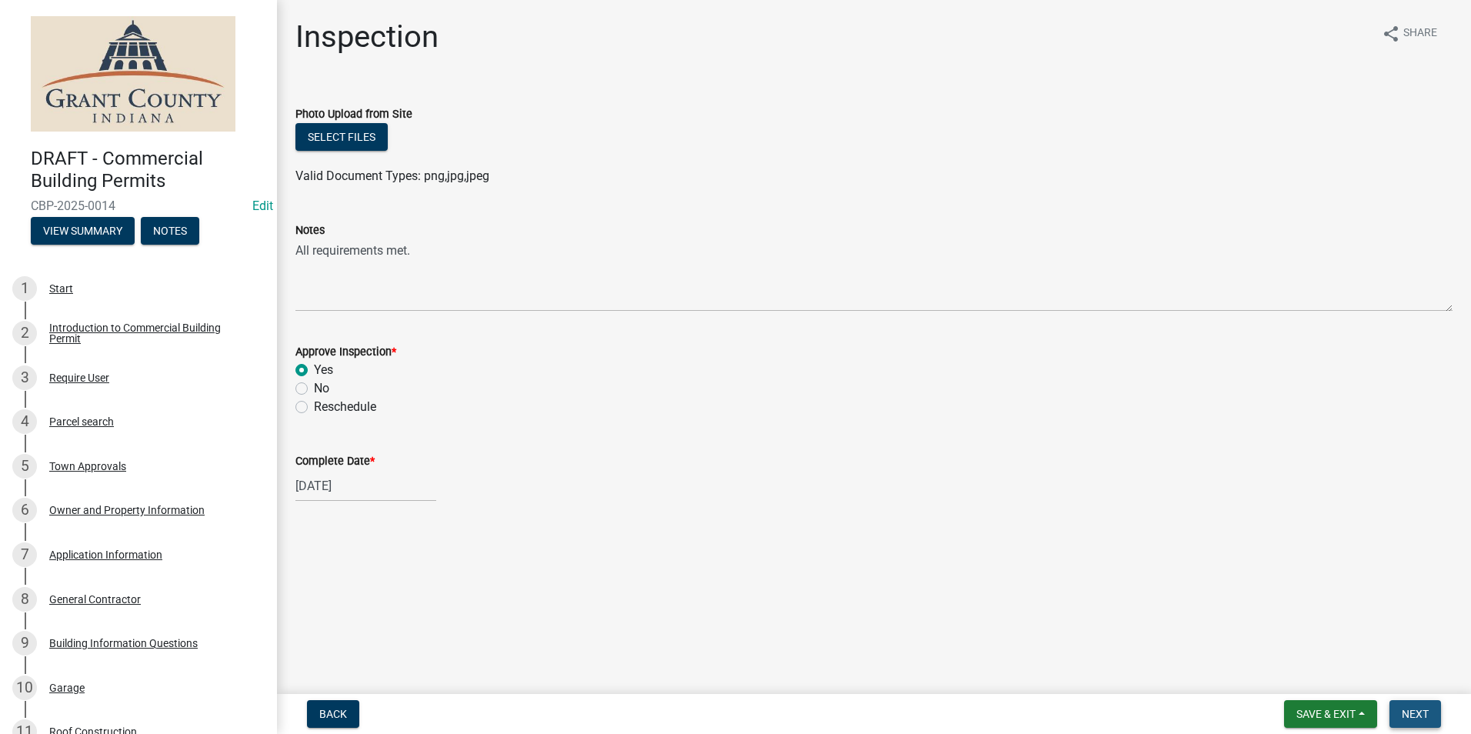
click at [1418, 713] on span "Next" at bounding box center [1414, 714] width 27 height 12
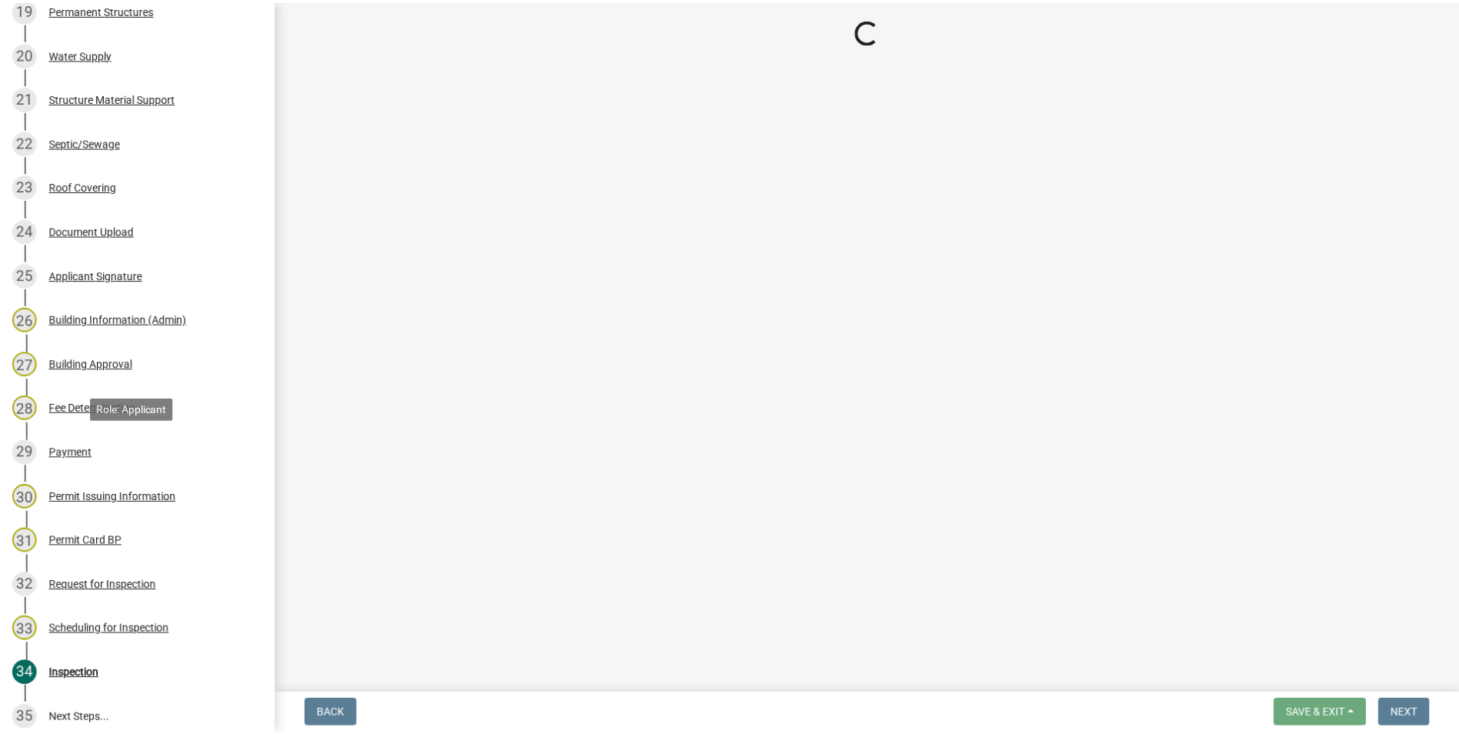
scroll to position [1226, 0]
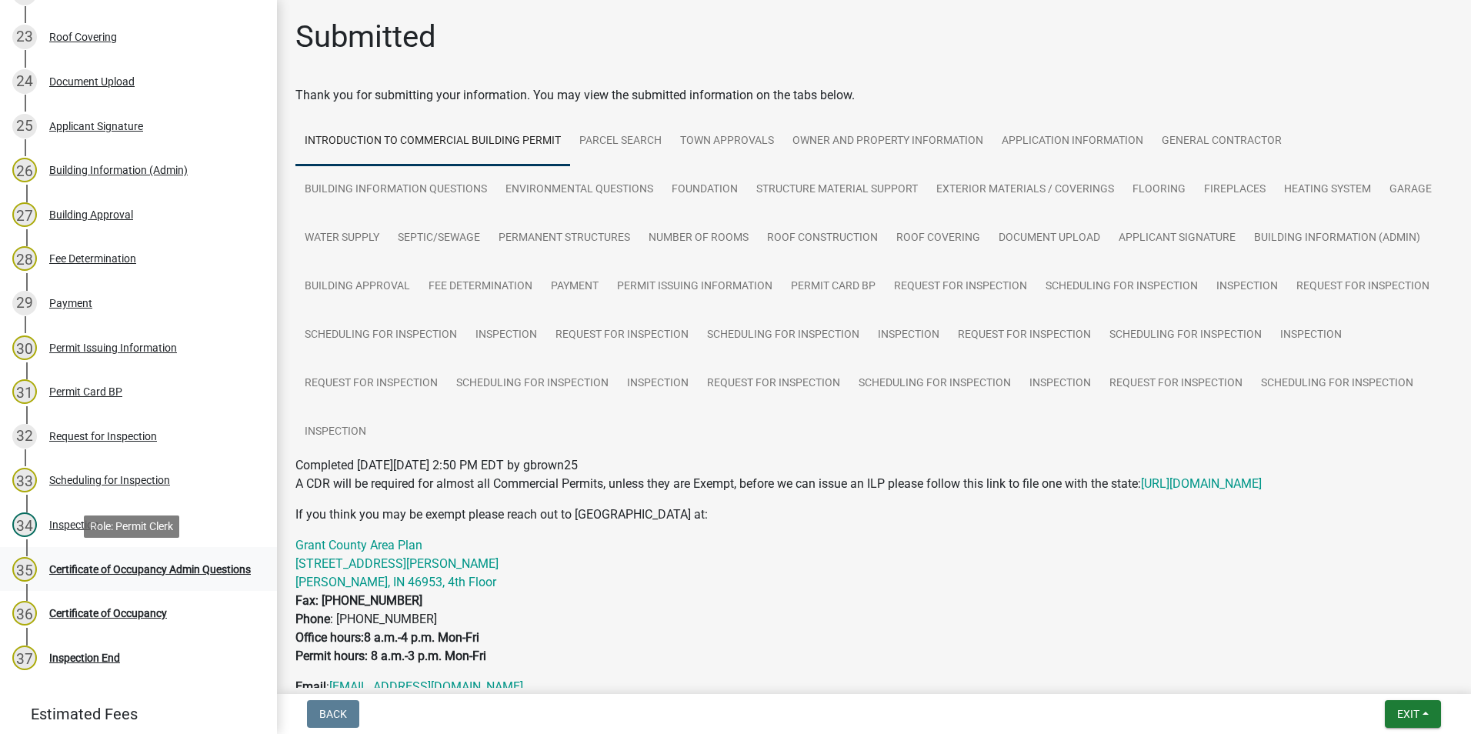
click at [126, 565] on div "Certificate of Occupancy Admin Questions" at bounding box center [150, 569] width 202 height 11
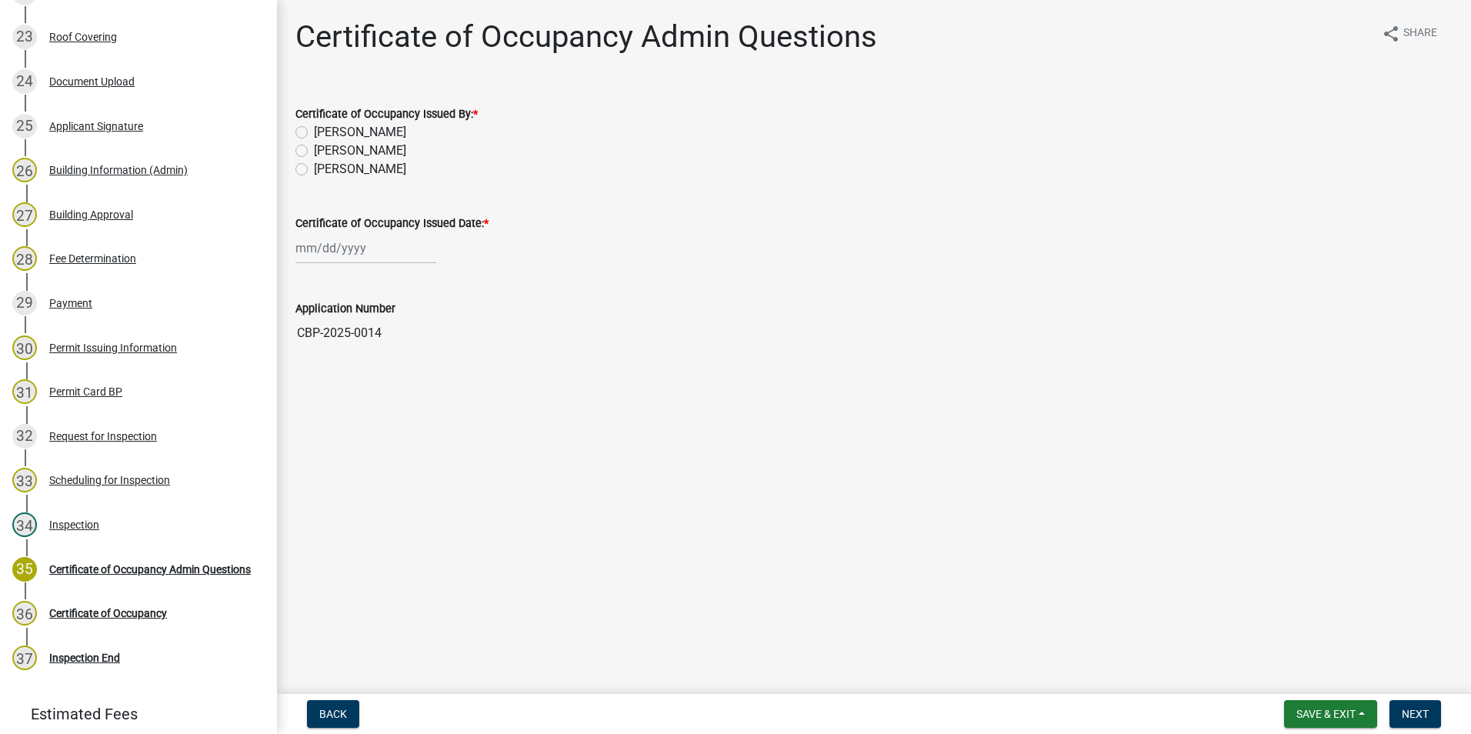
click at [314, 169] on label "[PERSON_NAME]" at bounding box center [360, 169] width 92 height 18
click at [314, 169] on input "[PERSON_NAME]" at bounding box center [319, 165] width 10 height 10
radio input "true"
click at [322, 245] on div at bounding box center [365, 248] width 141 height 32
select select "8"
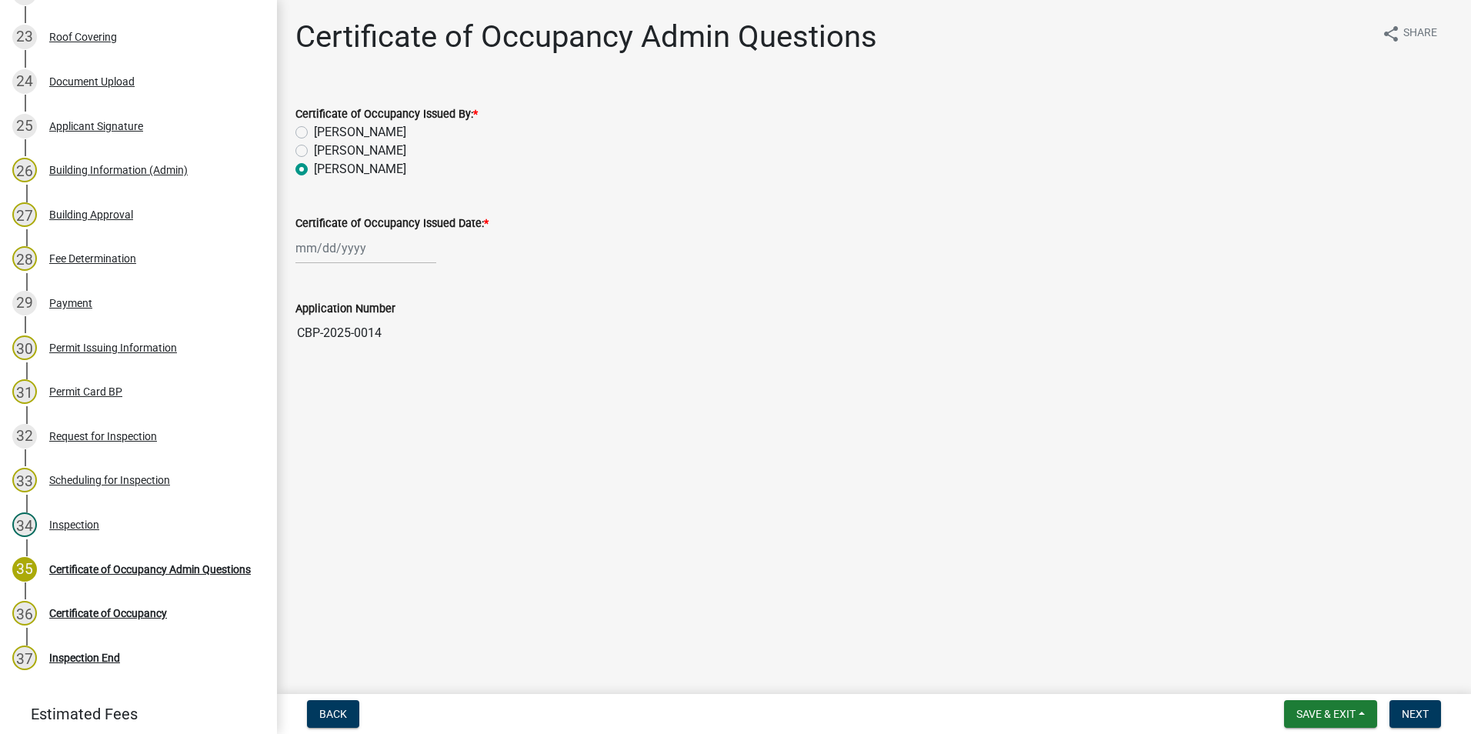
select select "2025"
click at [312, 401] on div "18" at bounding box center [310, 404] width 25 height 25
type input "[DATE]"
click at [1414, 716] on span "Next" at bounding box center [1414, 714] width 27 height 12
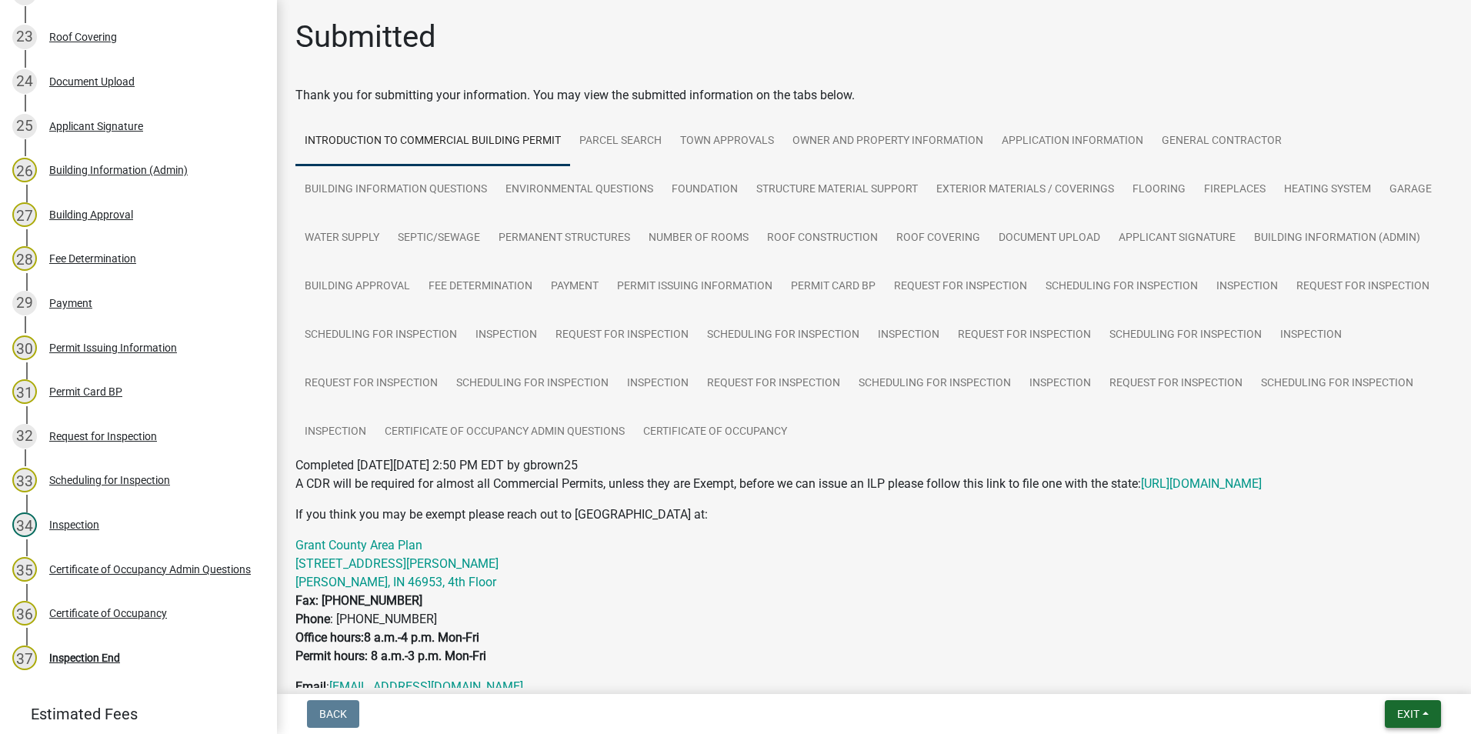
click at [1412, 715] on span "Exit" at bounding box center [1408, 714] width 22 height 12
click at [1376, 668] on button "Save & Exit" at bounding box center [1379, 673] width 123 height 37
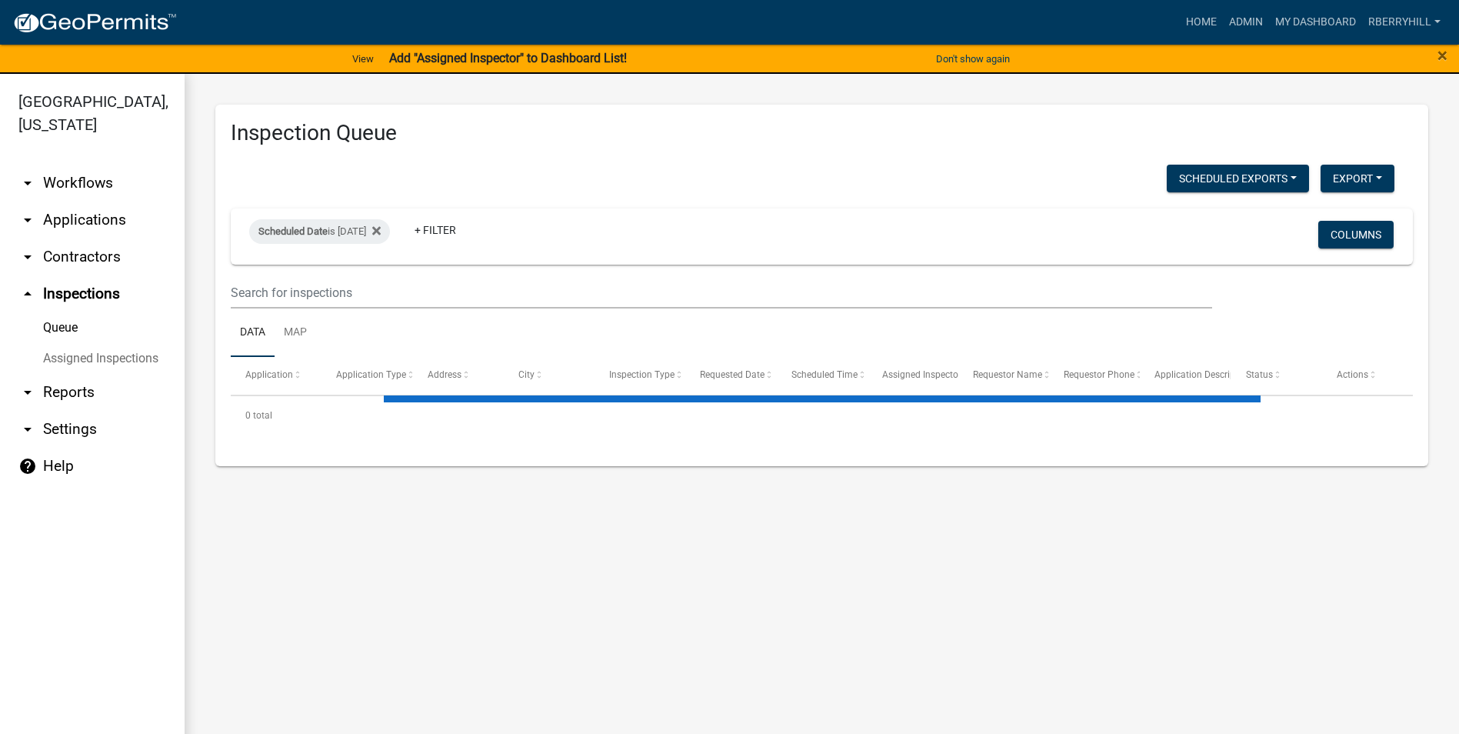
select select "2: 50"
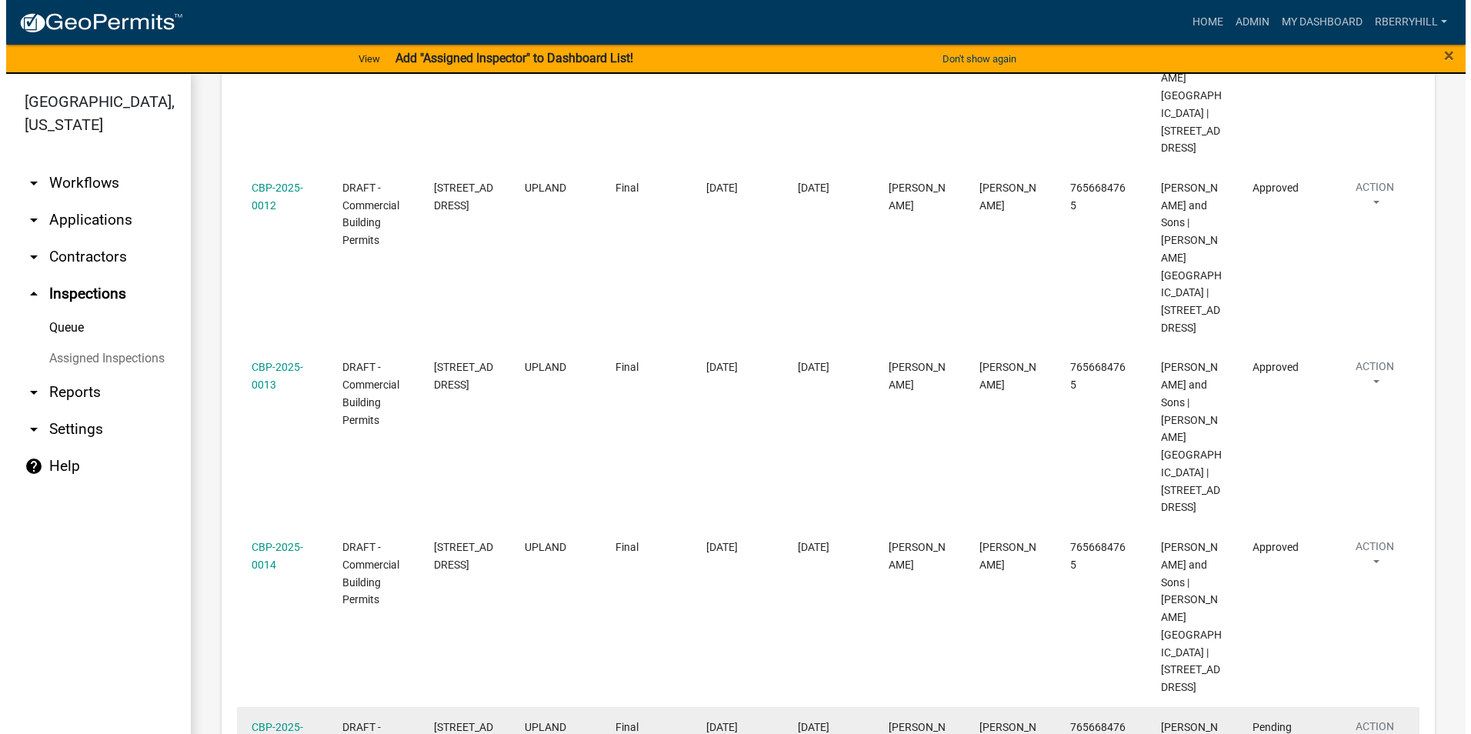
scroll to position [1265, 0]
click at [270, 719] on link "CBP-2025-0015" at bounding box center [271, 734] width 52 height 30
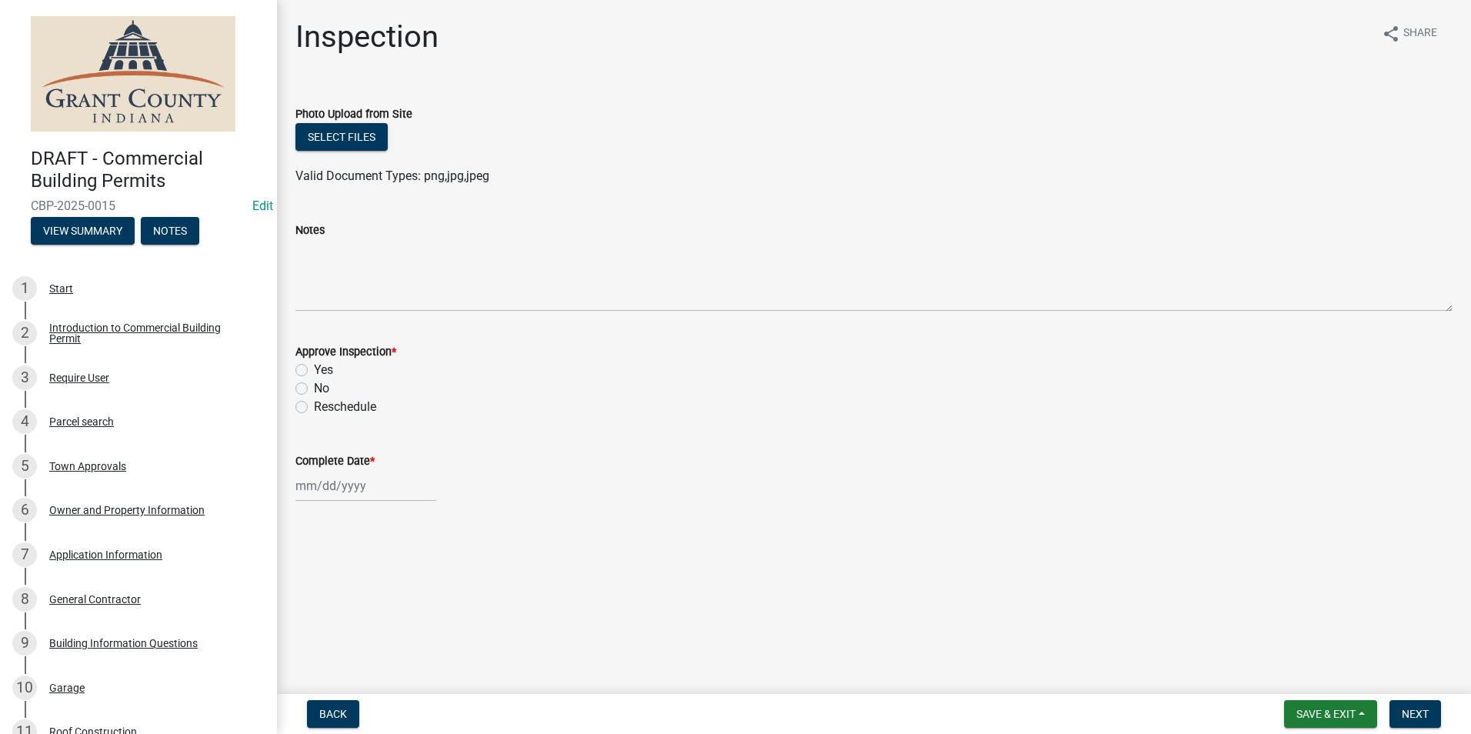
click at [295, 267] on div "Notes" at bounding box center [874, 255] width 1180 height 112
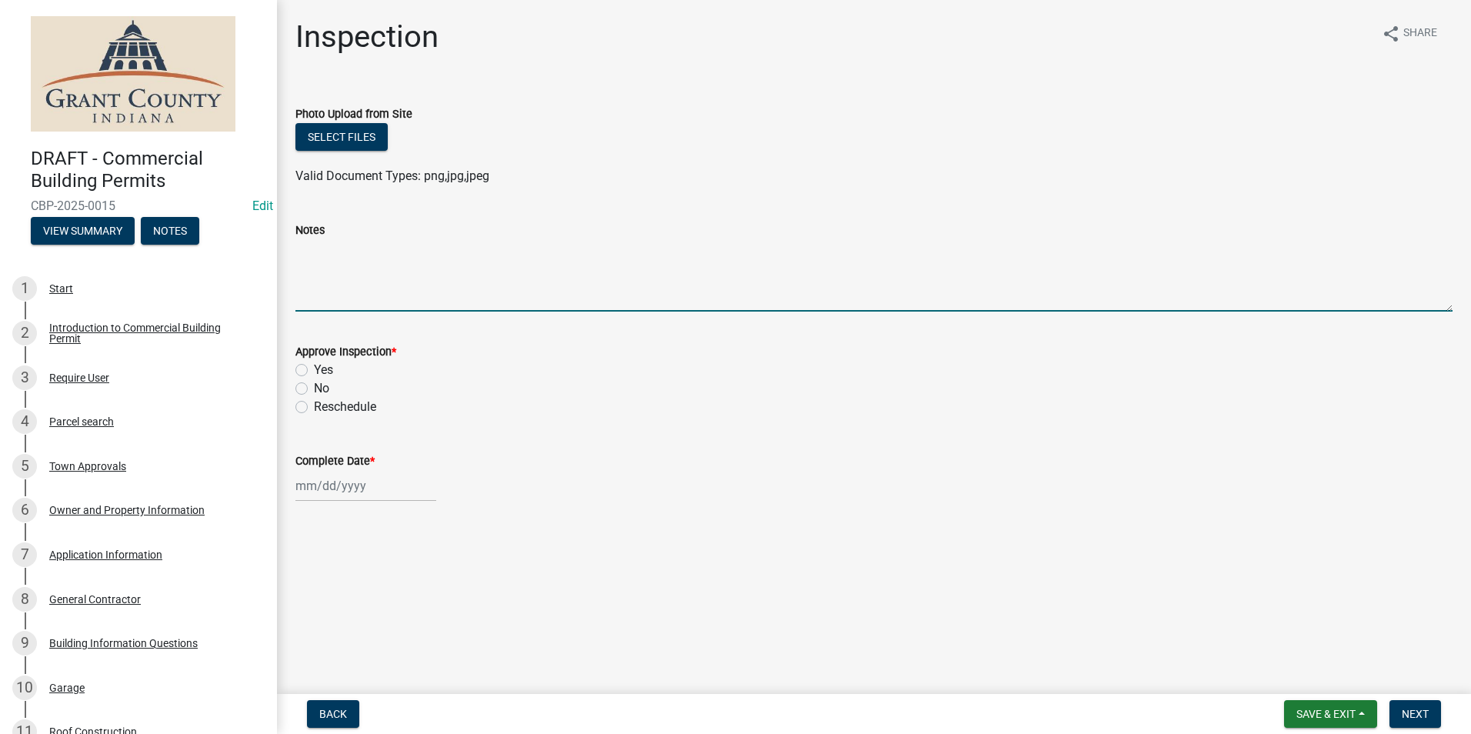
click at [311, 260] on textarea "Notes" at bounding box center [873, 275] width 1157 height 72
type textarea "All requirements met."
click at [314, 365] on label "Yes" at bounding box center [323, 370] width 19 height 18
click at [314, 365] on input "Yes" at bounding box center [319, 366] width 10 height 10
radio input "true"
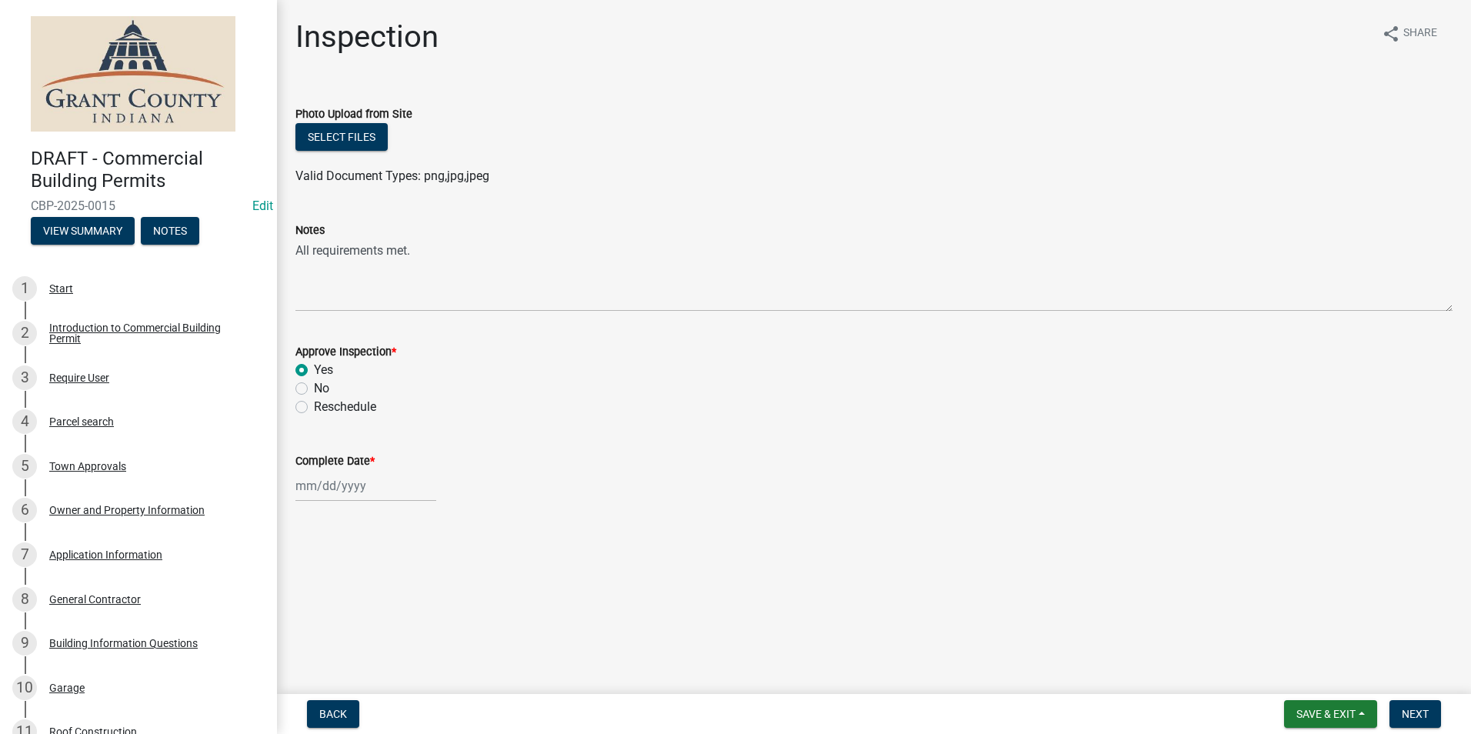
select select "8"
select select "2025"
drag, startPoint x: 318, startPoint y: 485, endPoint x: 318, endPoint y: 474, distance: 10.8
click at [318, 485] on div "[PERSON_NAME] Feb Mar Apr [PERSON_NAME][DATE] Oct Nov [DATE] 1526 1527 1528 152…" at bounding box center [365, 486] width 141 height 32
click at [310, 393] on div "18" at bounding box center [310, 404] width 25 height 25
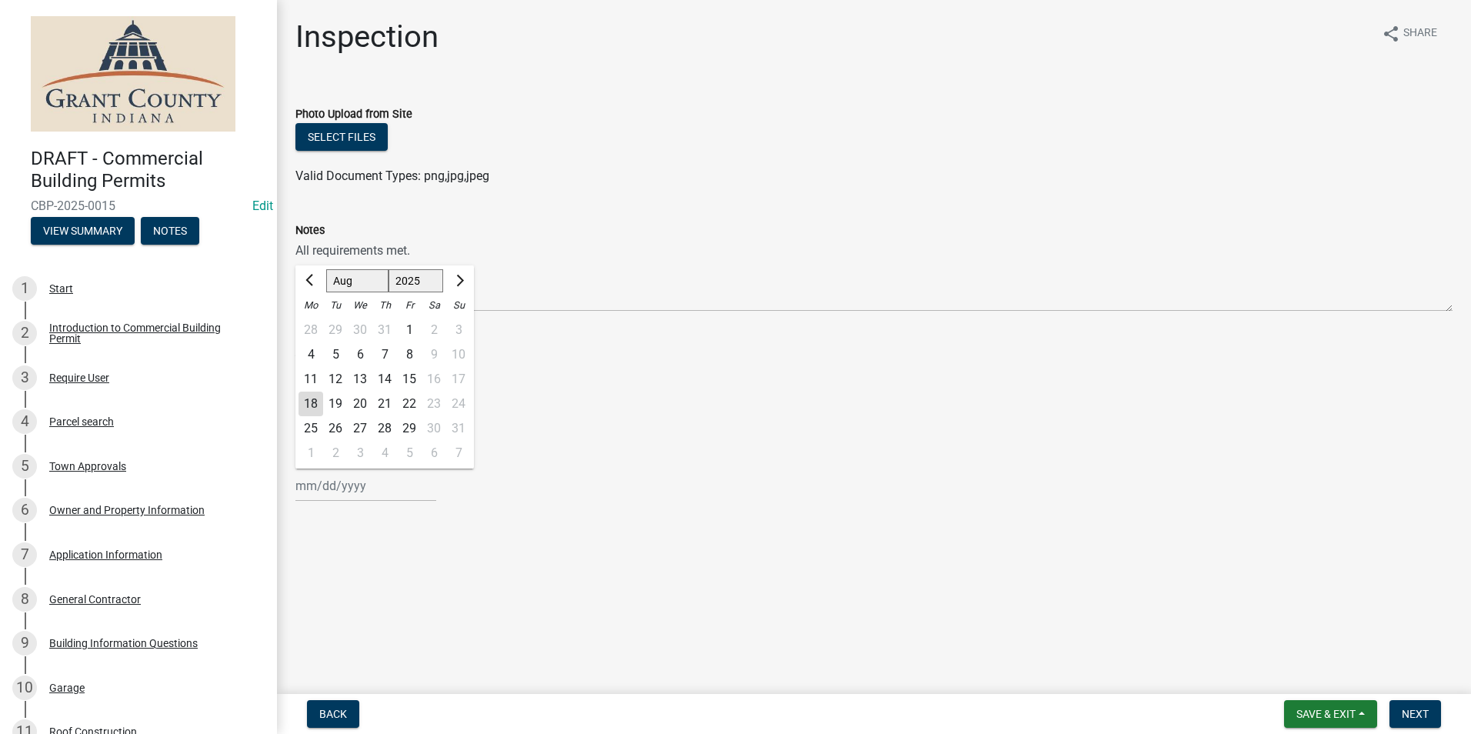
type input "[DATE]"
click at [1418, 712] on span "Next" at bounding box center [1414, 714] width 27 height 12
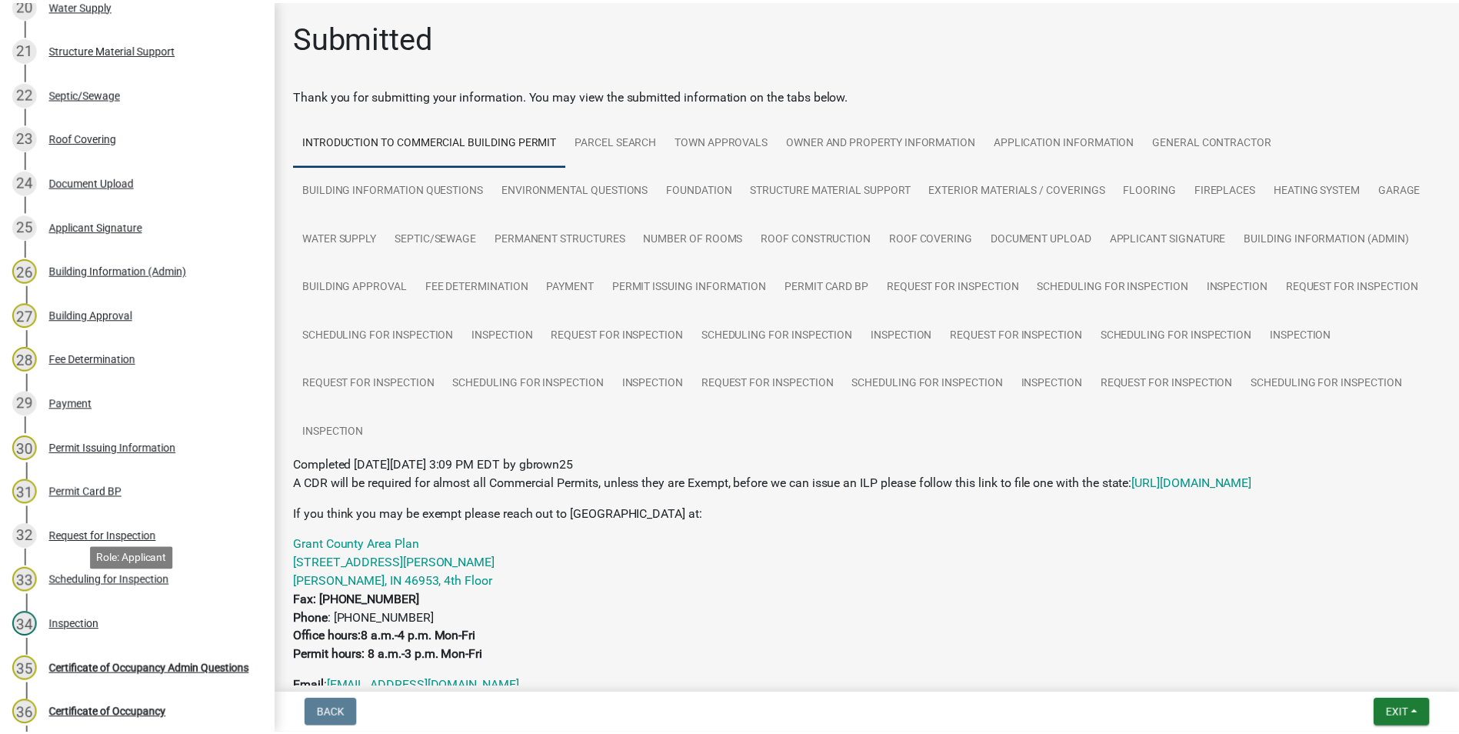
scroll to position [1315, 0]
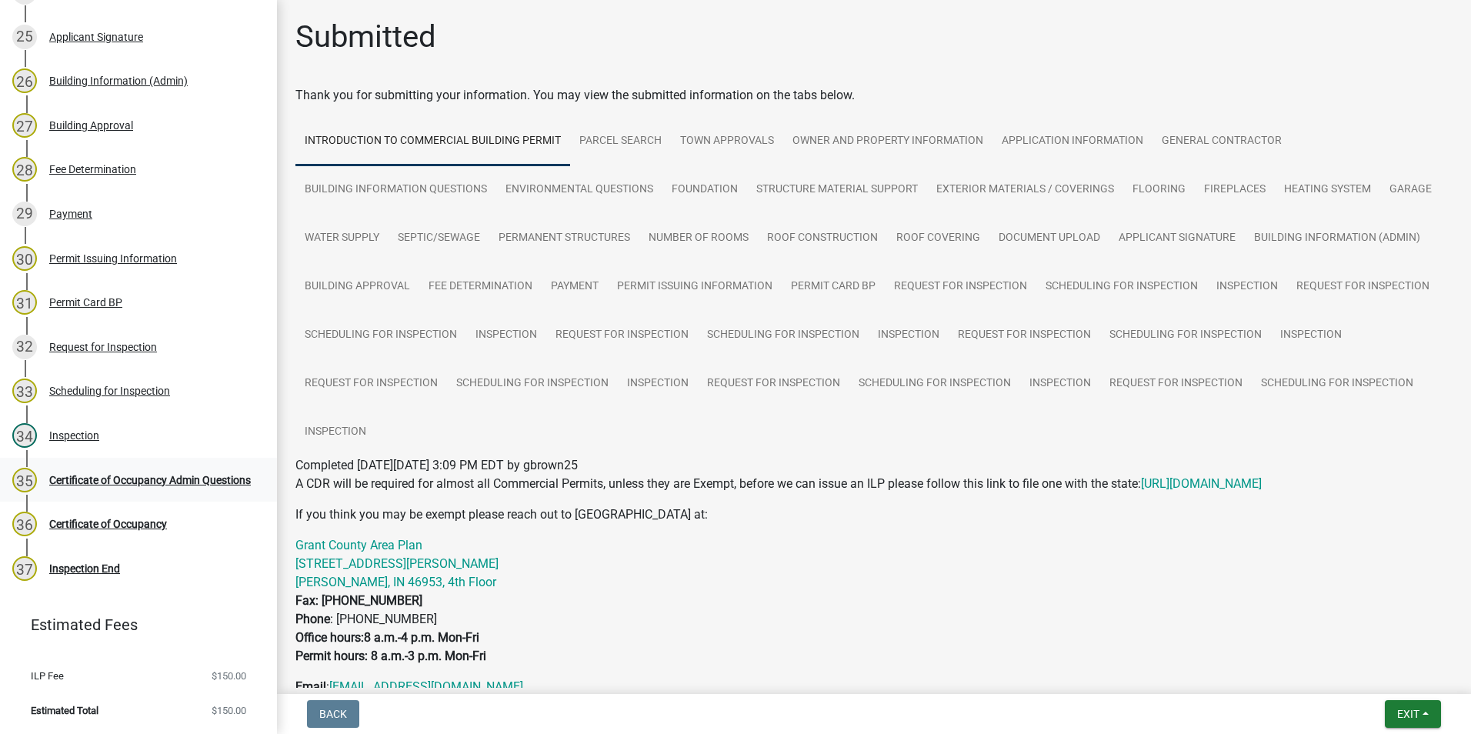
click at [145, 477] on div "Certificate of Occupancy Admin Questions" at bounding box center [150, 480] width 202 height 11
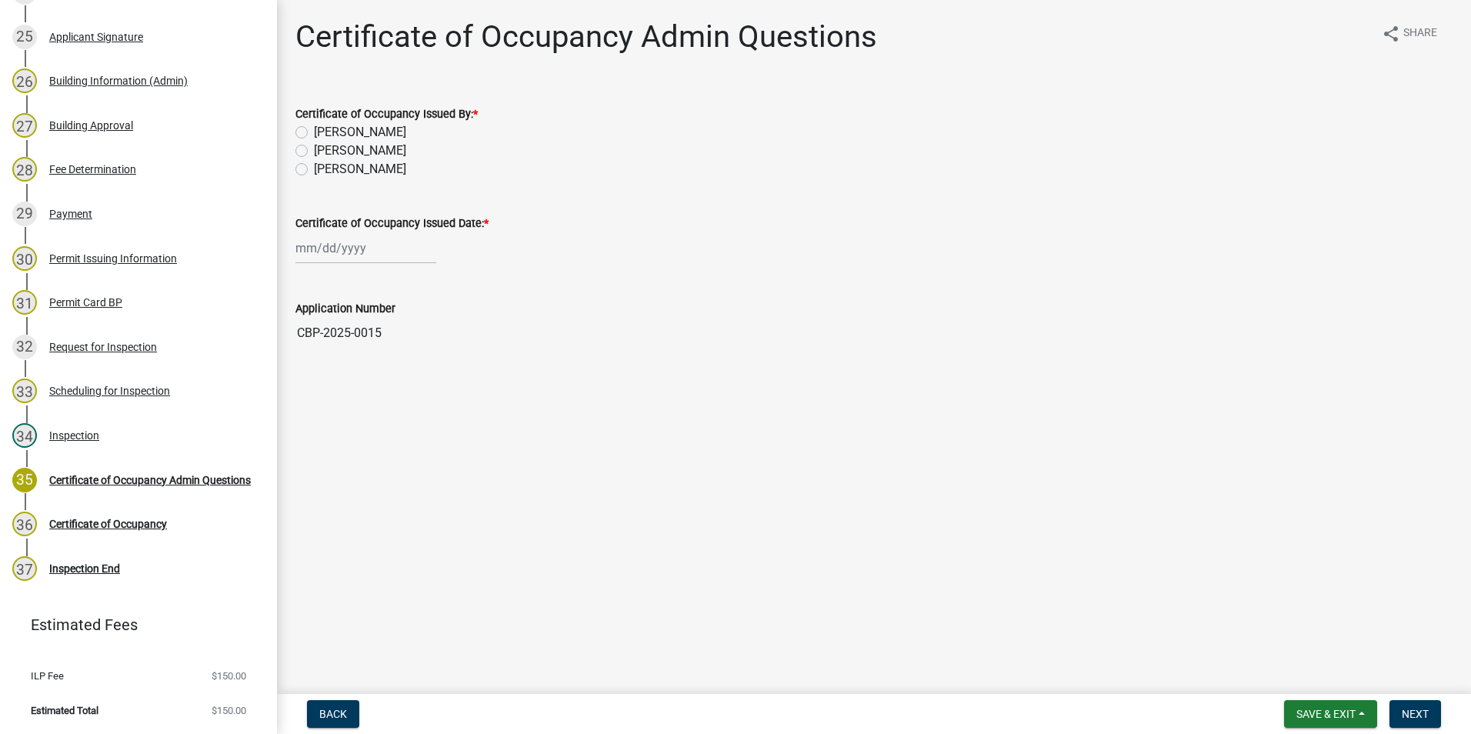
drag, startPoint x: 302, startPoint y: 171, endPoint x: 306, endPoint y: 214, distance: 43.3
click at [314, 172] on label "[PERSON_NAME]" at bounding box center [360, 169] width 92 height 18
click at [314, 170] on input "[PERSON_NAME]" at bounding box center [319, 165] width 10 height 10
radio input "true"
click at [314, 248] on div at bounding box center [365, 248] width 141 height 32
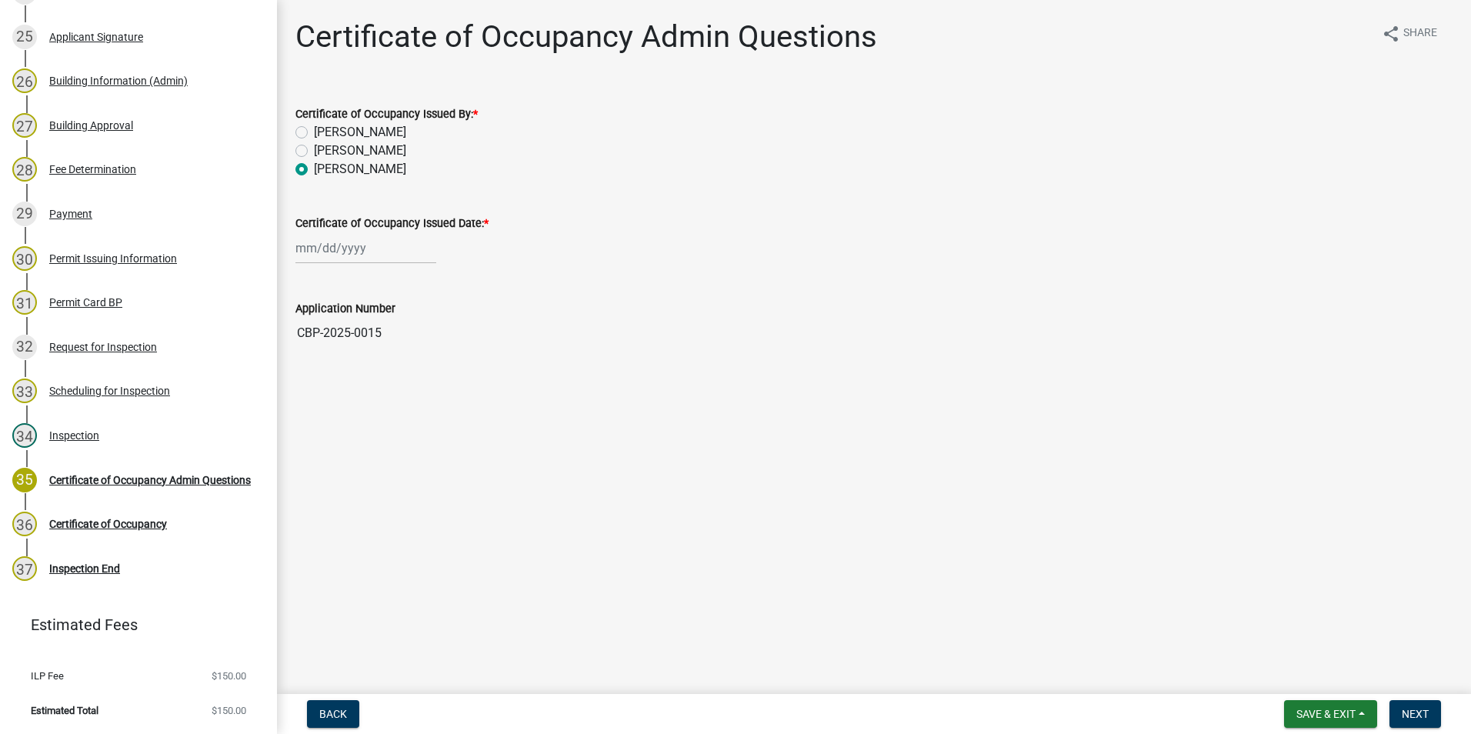
select select "8"
select select "2025"
click at [311, 407] on div "18" at bounding box center [310, 404] width 25 height 25
type input "[DATE]"
click at [1426, 715] on span "Next" at bounding box center [1414, 714] width 27 height 12
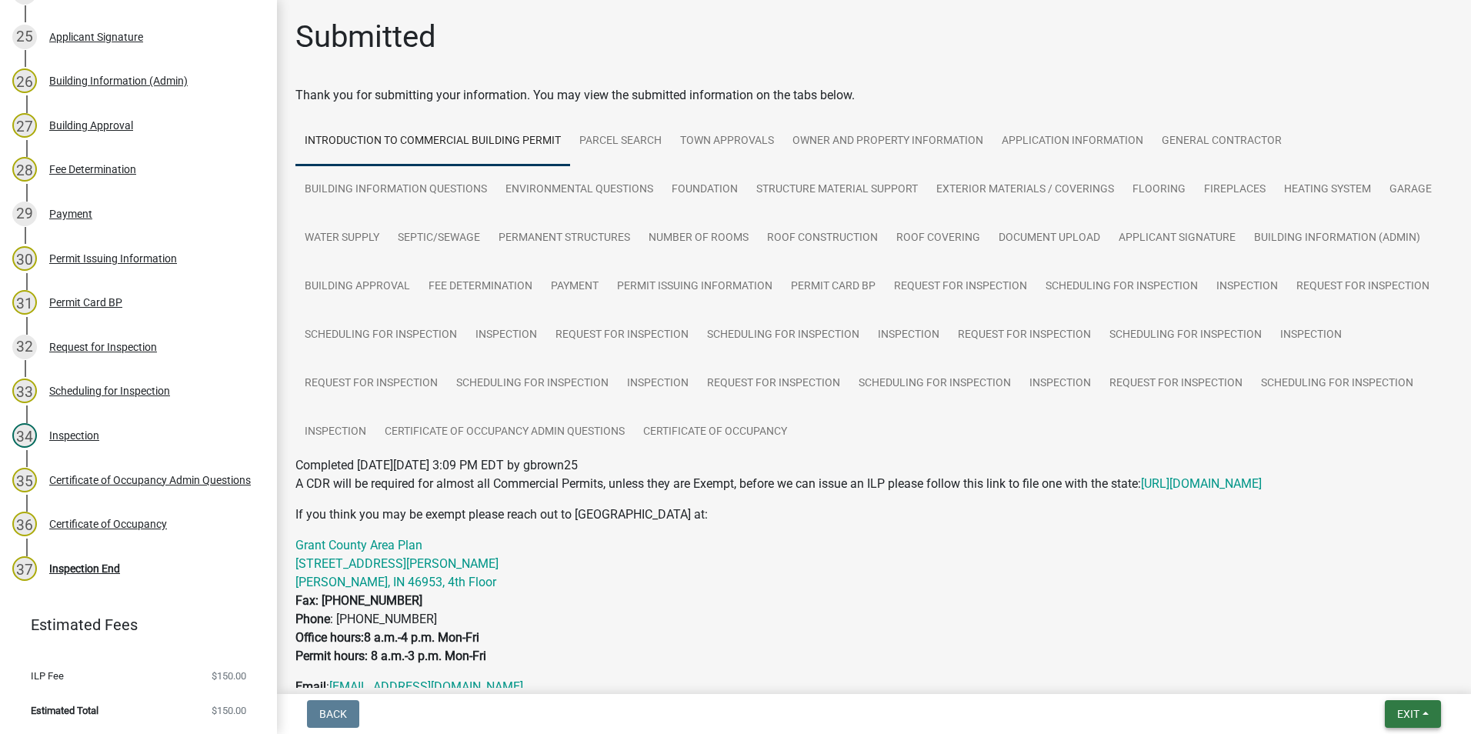
click at [1405, 715] on span "Exit" at bounding box center [1408, 714] width 22 height 12
click at [1391, 678] on button "Save & Exit" at bounding box center [1379, 673] width 123 height 37
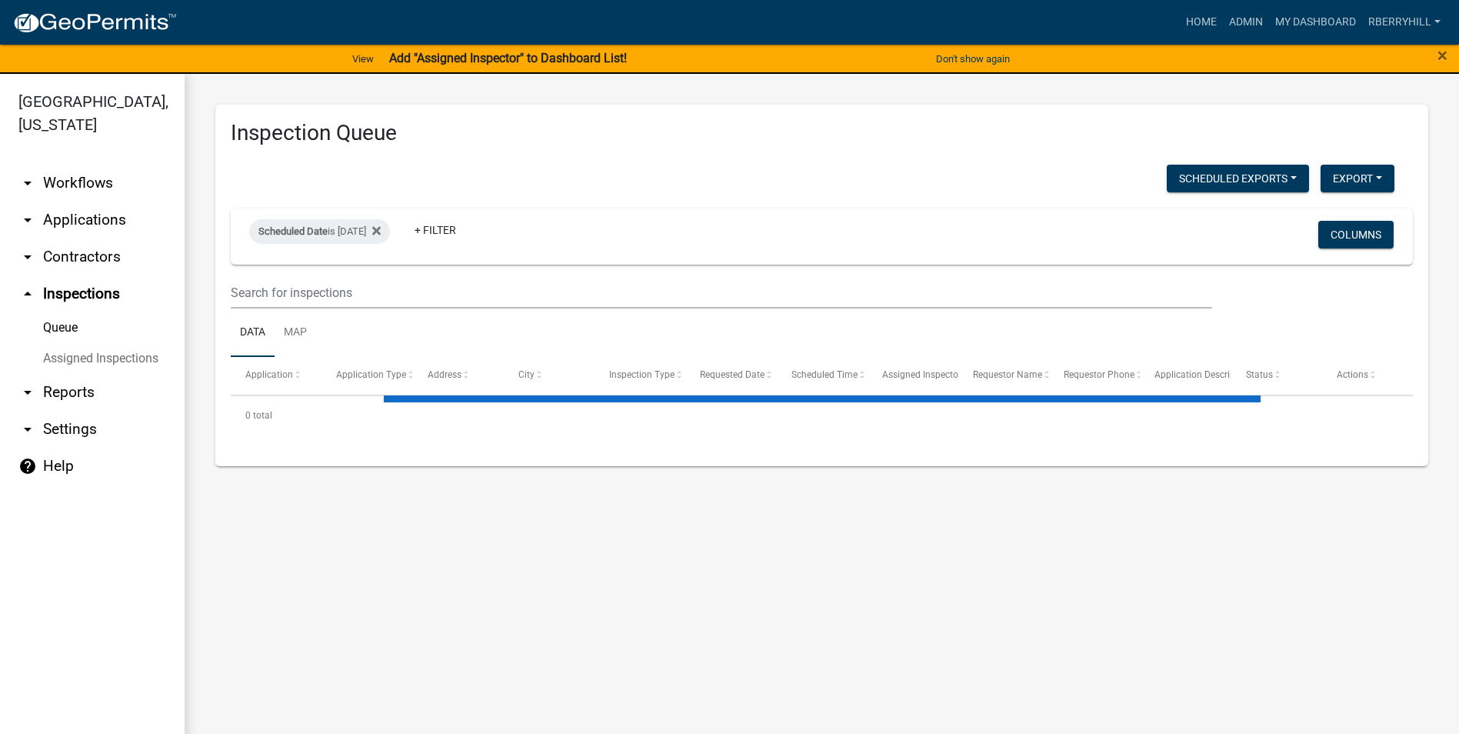
select select "2: 50"
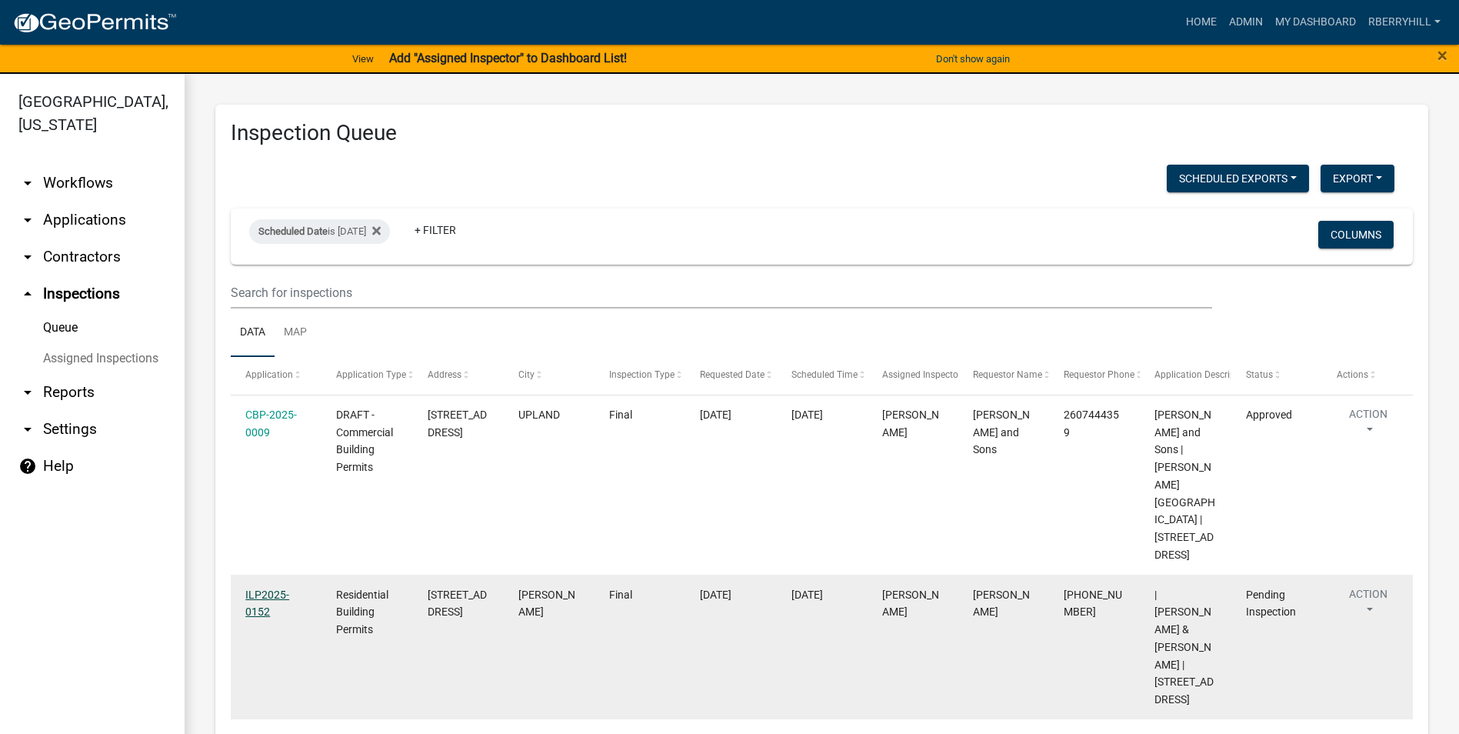
click at [269, 588] on link "ILP2025-0152" at bounding box center [267, 603] width 44 height 30
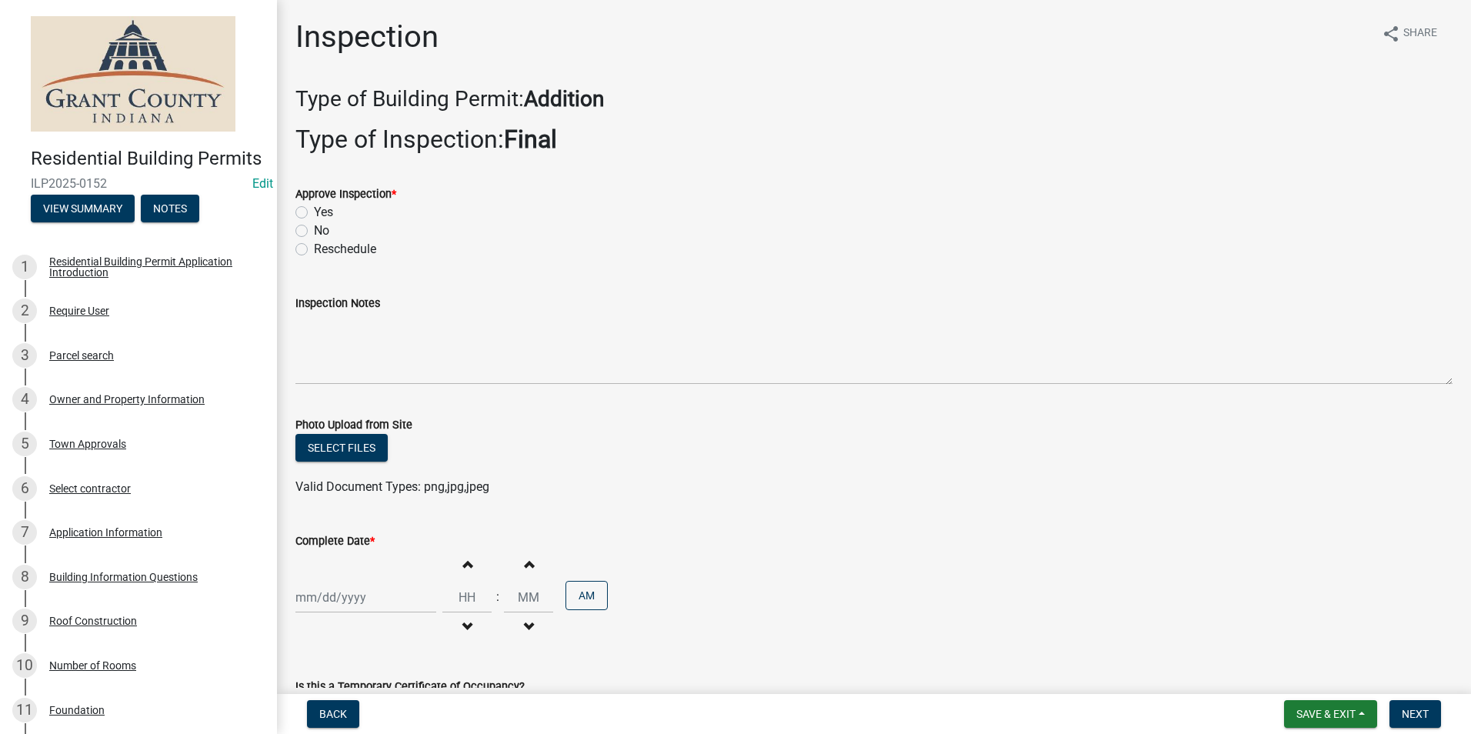
click at [314, 212] on label "Yes" at bounding box center [323, 212] width 19 height 18
click at [314, 212] on input "Yes" at bounding box center [319, 208] width 10 height 10
radio input "true"
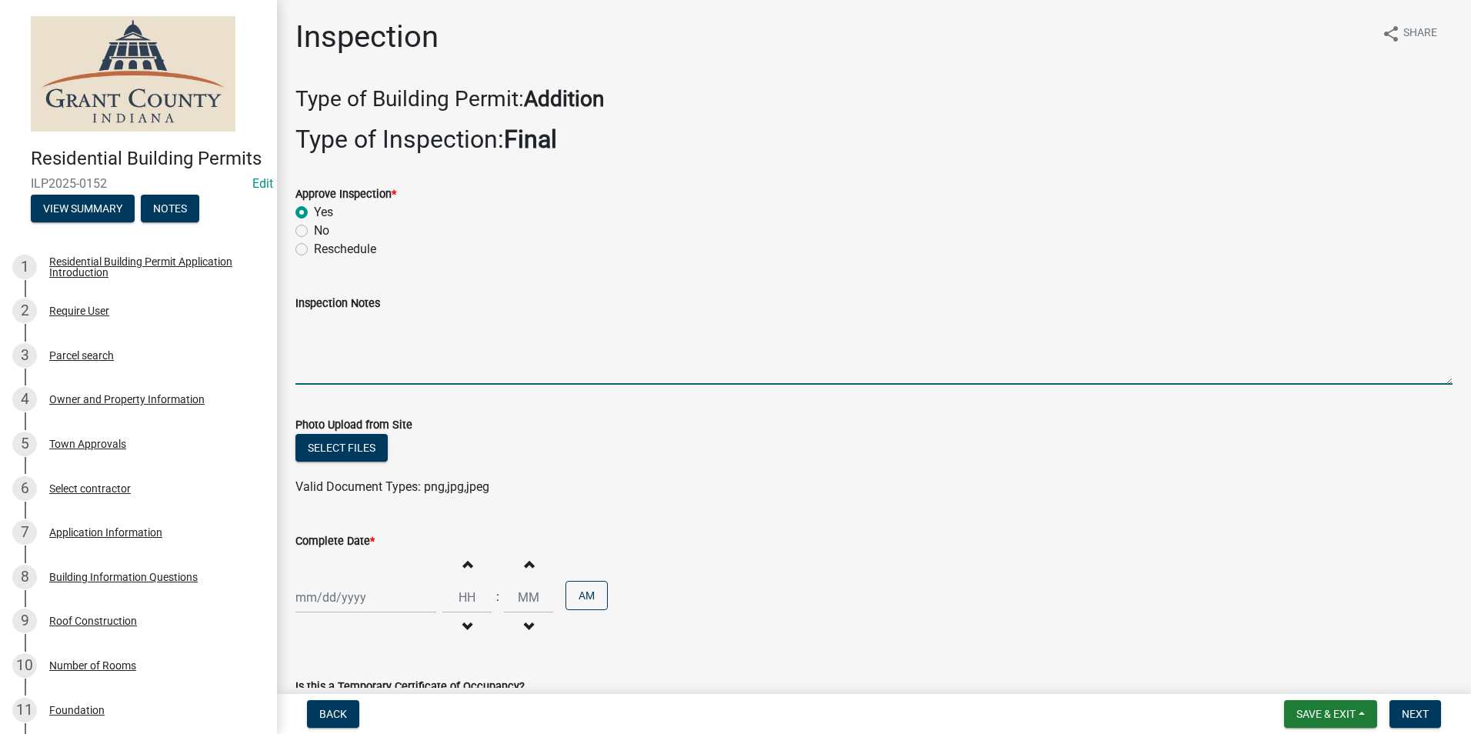
click at [311, 336] on textarea "Inspection Notes" at bounding box center [873, 348] width 1157 height 72
type textarea "Well built."
select select "8"
select select "2025"
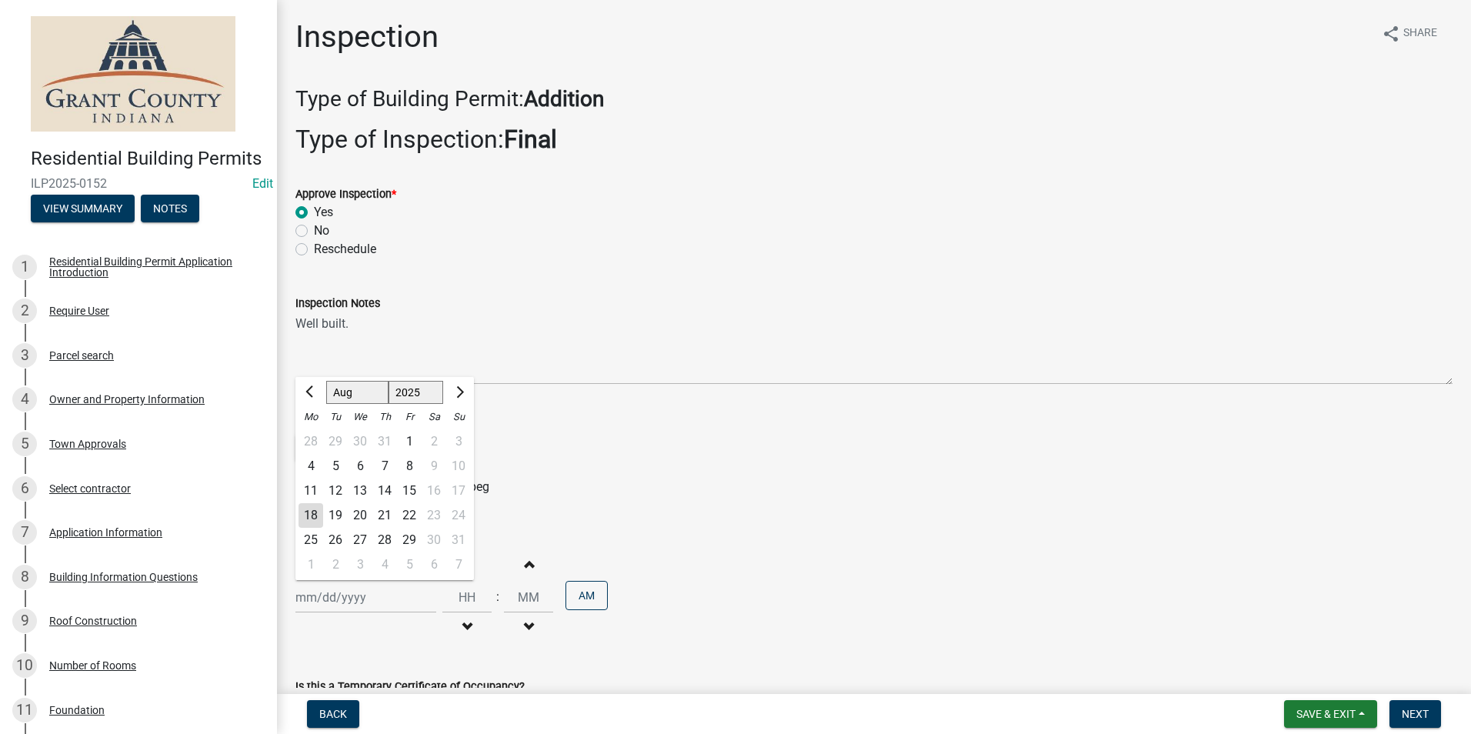
click at [339, 598] on div "[PERSON_NAME] Feb Mar Apr [PERSON_NAME][DATE] Oct Nov [DATE] 1526 1527 1528 152…" at bounding box center [365, 597] width 141 height 32
click at [311, 511] on div "18" at bounding box center [310, 515] width 25 height 25
type input "[DATE]"
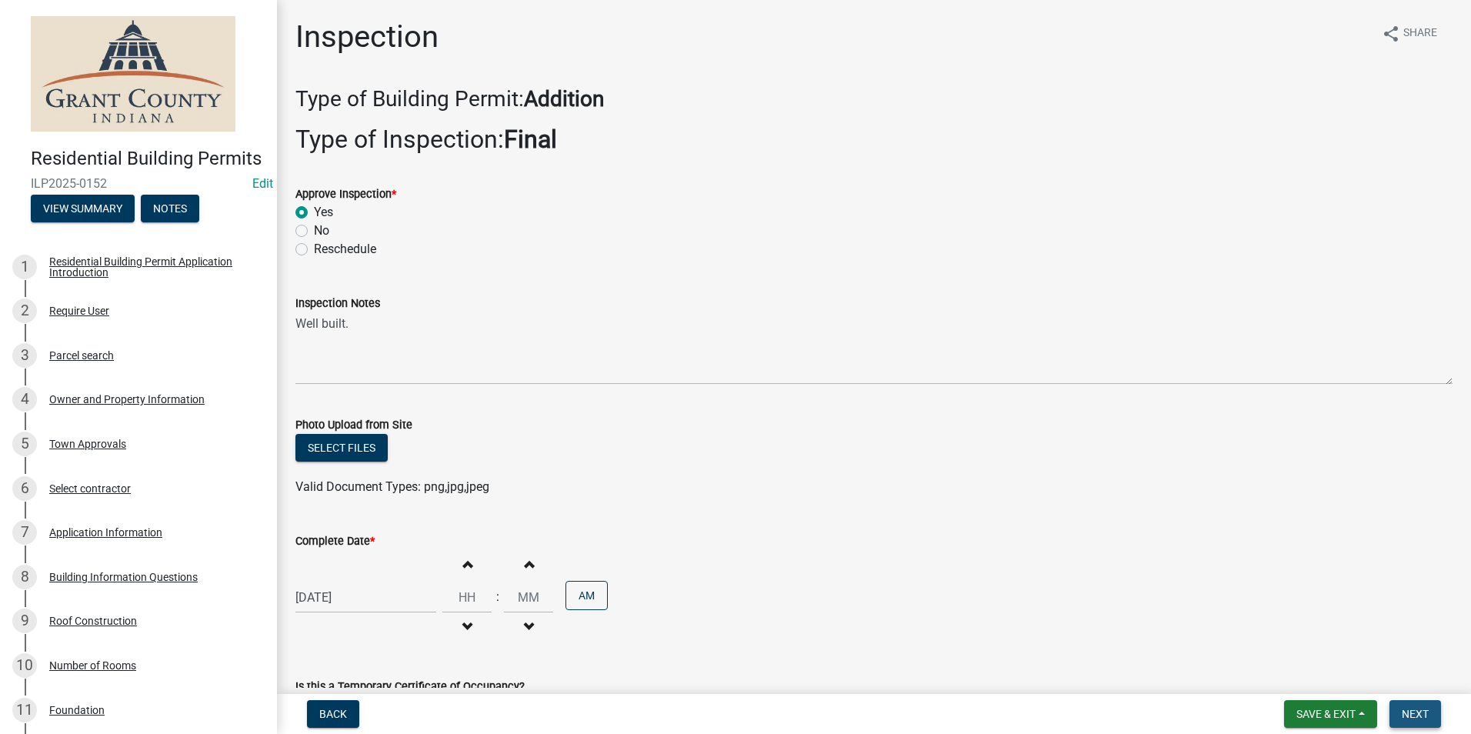
click at [1421, 715] on span "Next" at bounding box center [1414, 714] width 27 height 12
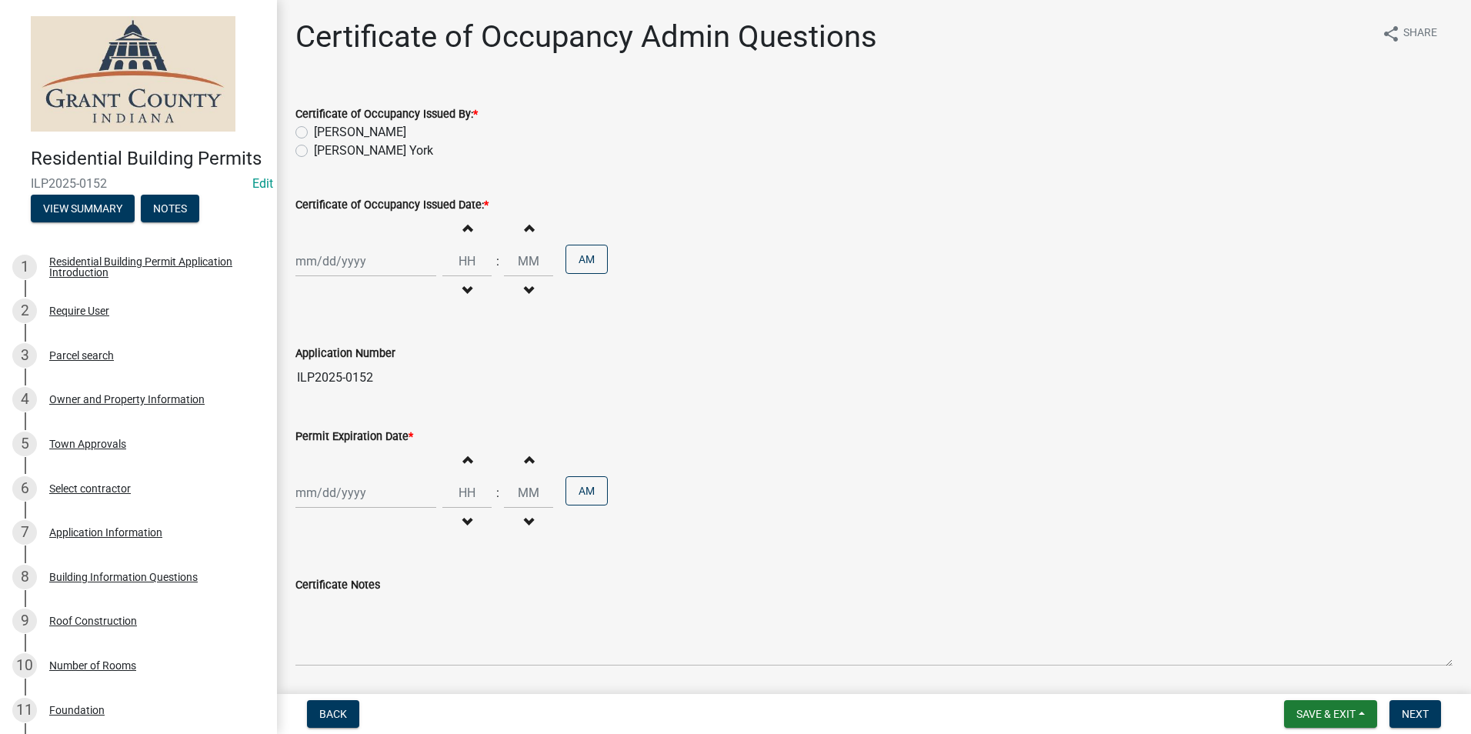
click at [314, 132] on label "[PERSON_NAME]" at bounding box center [360, 132] width 92 height 18
click at [314, 132] on input "[PERSON_NAME]" at bounding box center [319, 128] width 10 height 10
radio input "true"
select select "8"
select select "2025"
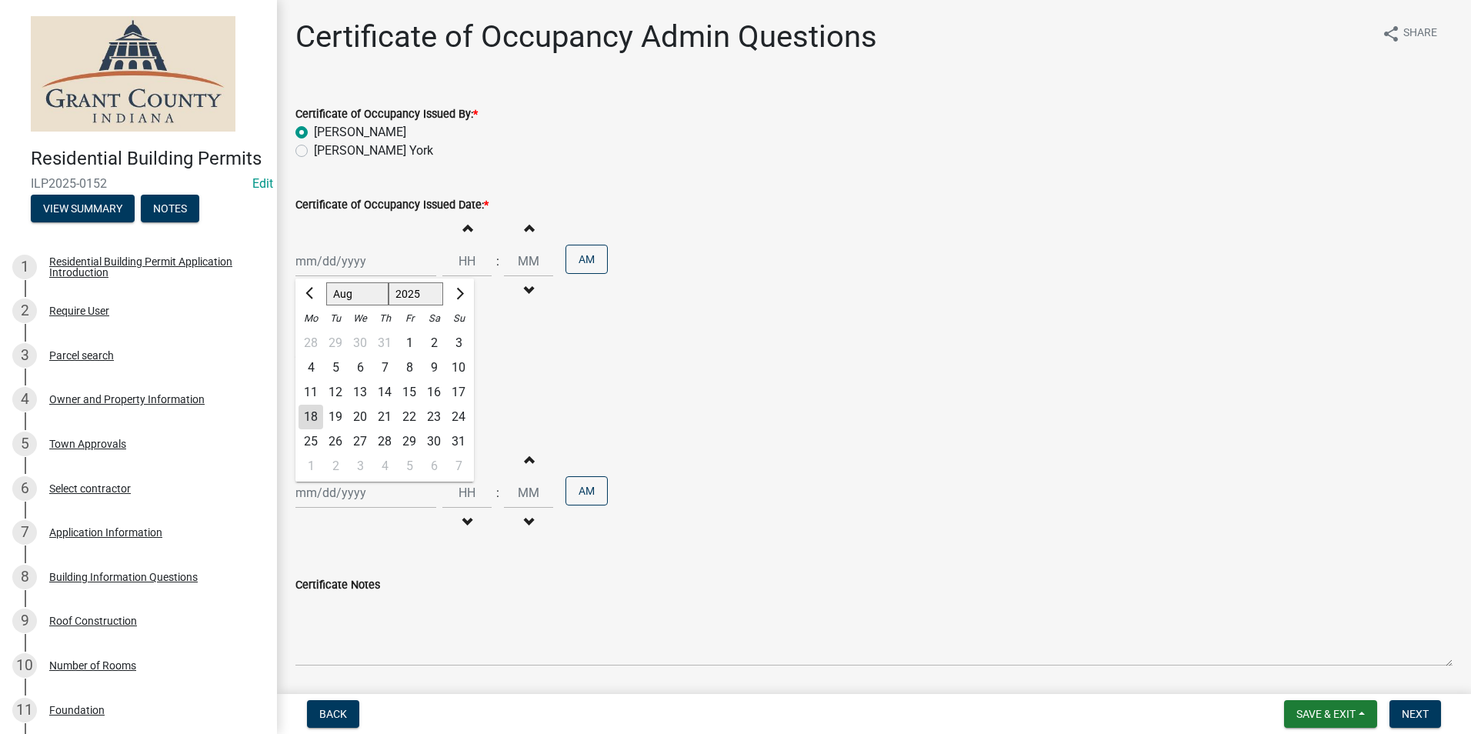
drag, startPoint x: 330, startPoint y: 262, endPoint x: 332, endPoint y: 270, distance: 8.6
click at [331, 262] on div "[PERSON_NAME] Feb Mar Apr [PERSON_NAME][DATE] Oct Nov [DATE] 1526 1527 1528 152…" at bounding box center [365, 261] width 141 height 32
click at [309, 421] on div "18" at bounding box center [310, 417] width 25 height 25
type input "[DATE]"
select select "8"
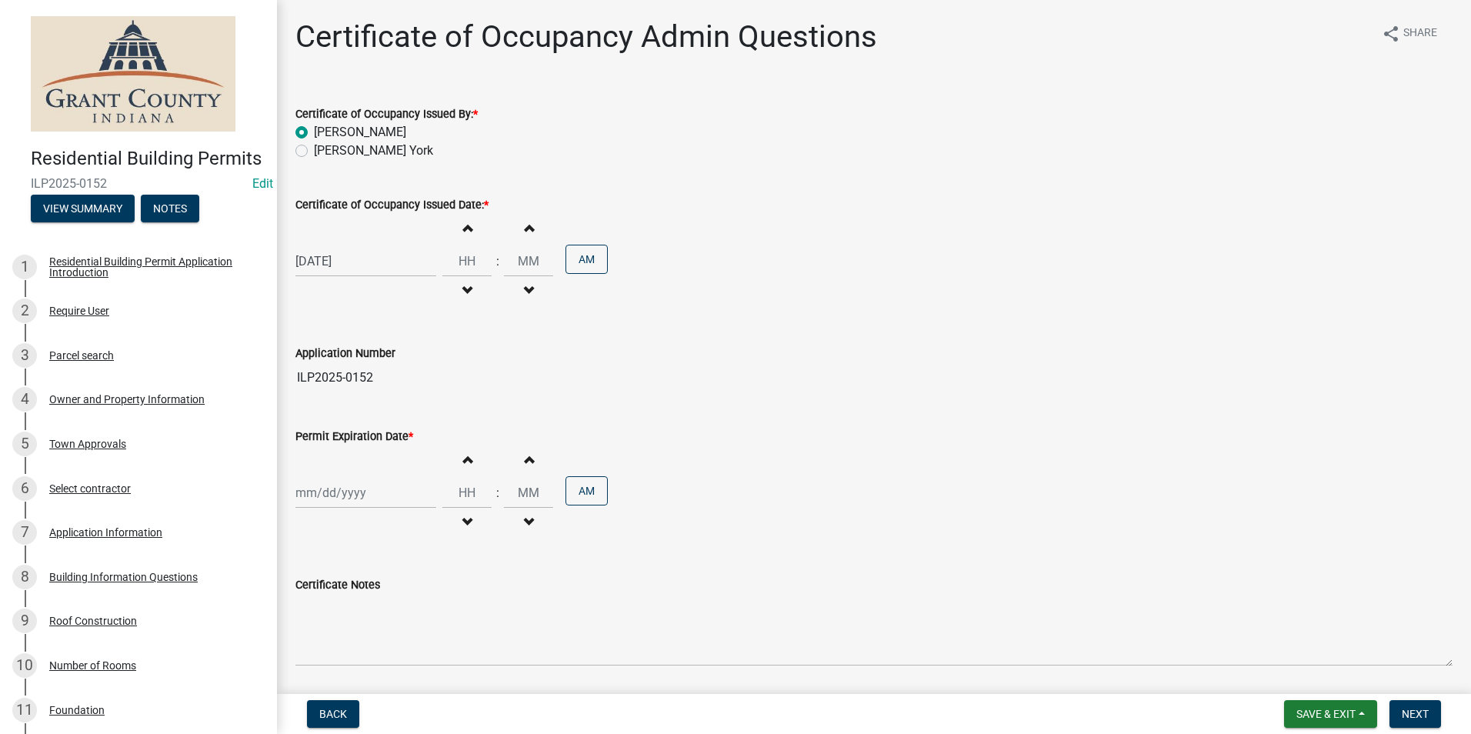
select select "2025"
click at [329, 493] on div "[PERSON_NAME] Feb Mar Apr [PERSON_NAME][DATE] Oct Nov [DATE] 1526 1527 1528 152…" at bounding box center [365, 493] width 141 height 32
click at [312, 407] on div "18" at bounding box center [310, 410] width 25 height 25
type input "[DATE]"
click at [1425, 717] on span "Next" at bounding box center [1414, 714] width 27 height 12
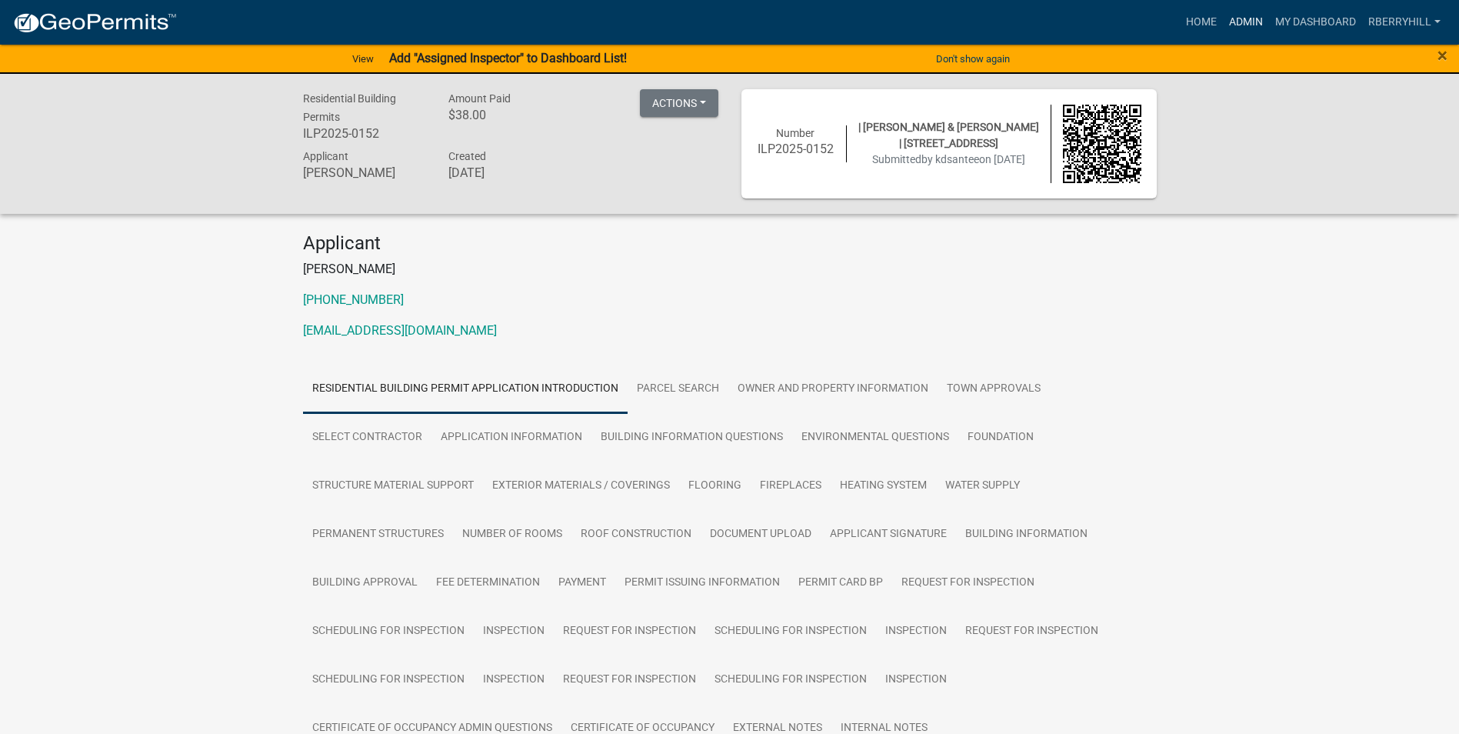
click at [1244, 22] on link "Admin" at bounding box center [1246, 22] width 46 height 29
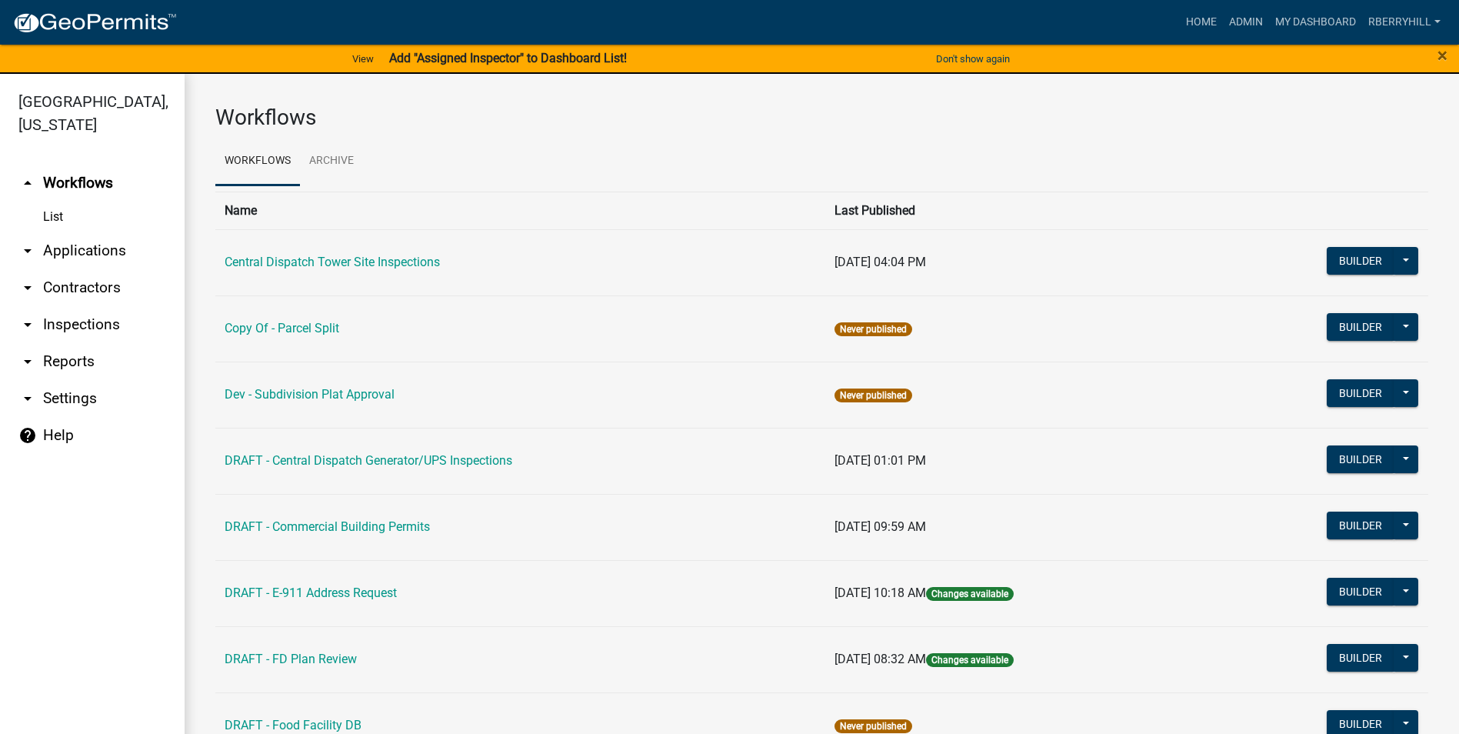
click at [106, 306] on link "arrow_drop_down Inspections" at bounding box center [92, 324] width 185 height 37
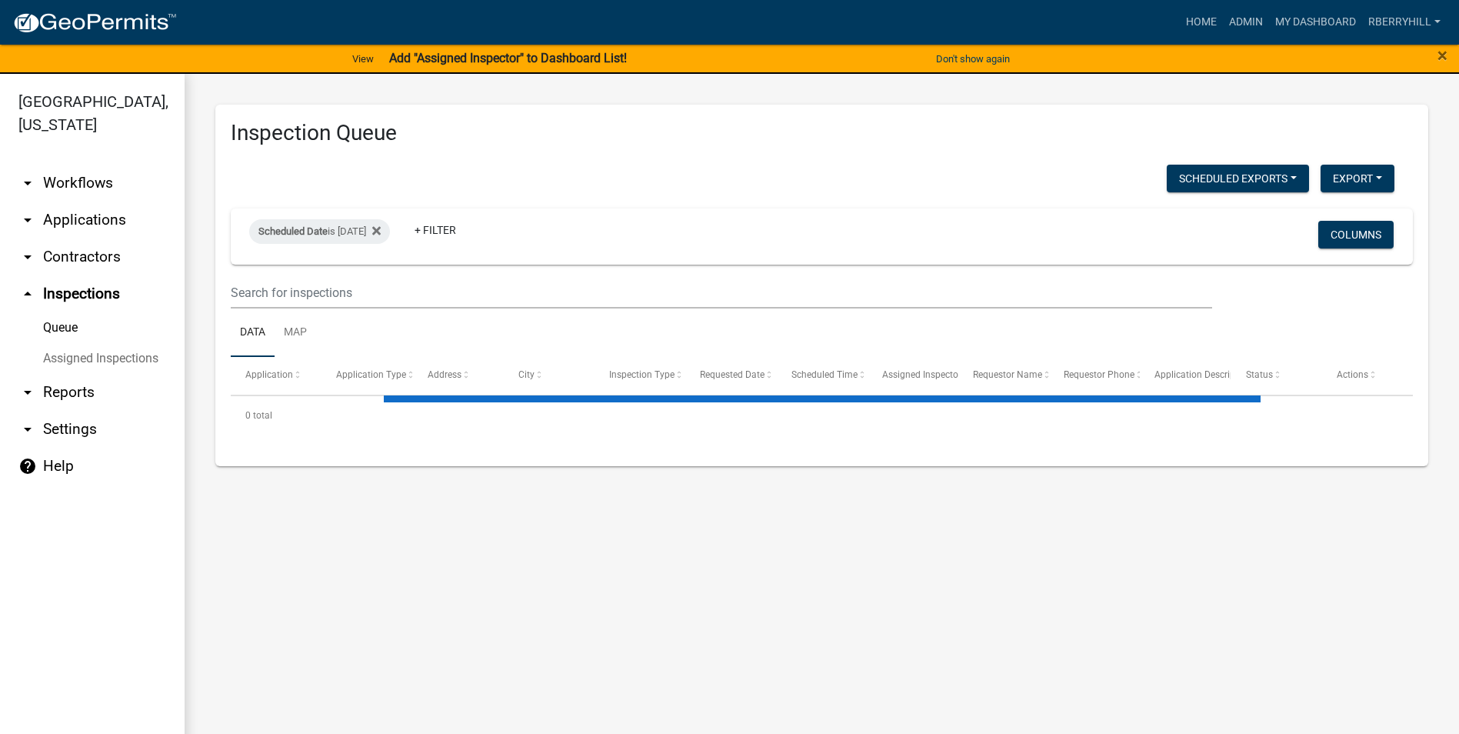
select select "2: 50"
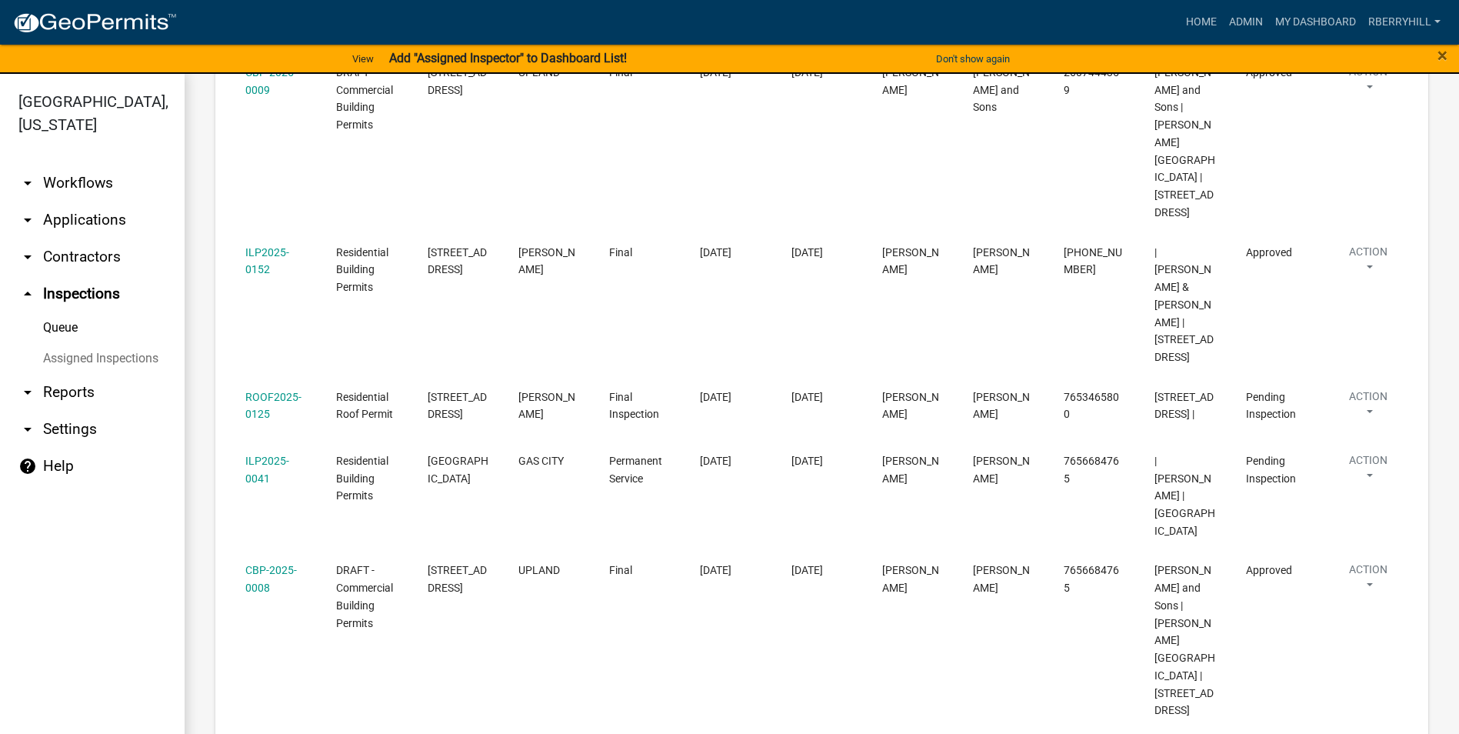
scroll to position [188, 0]
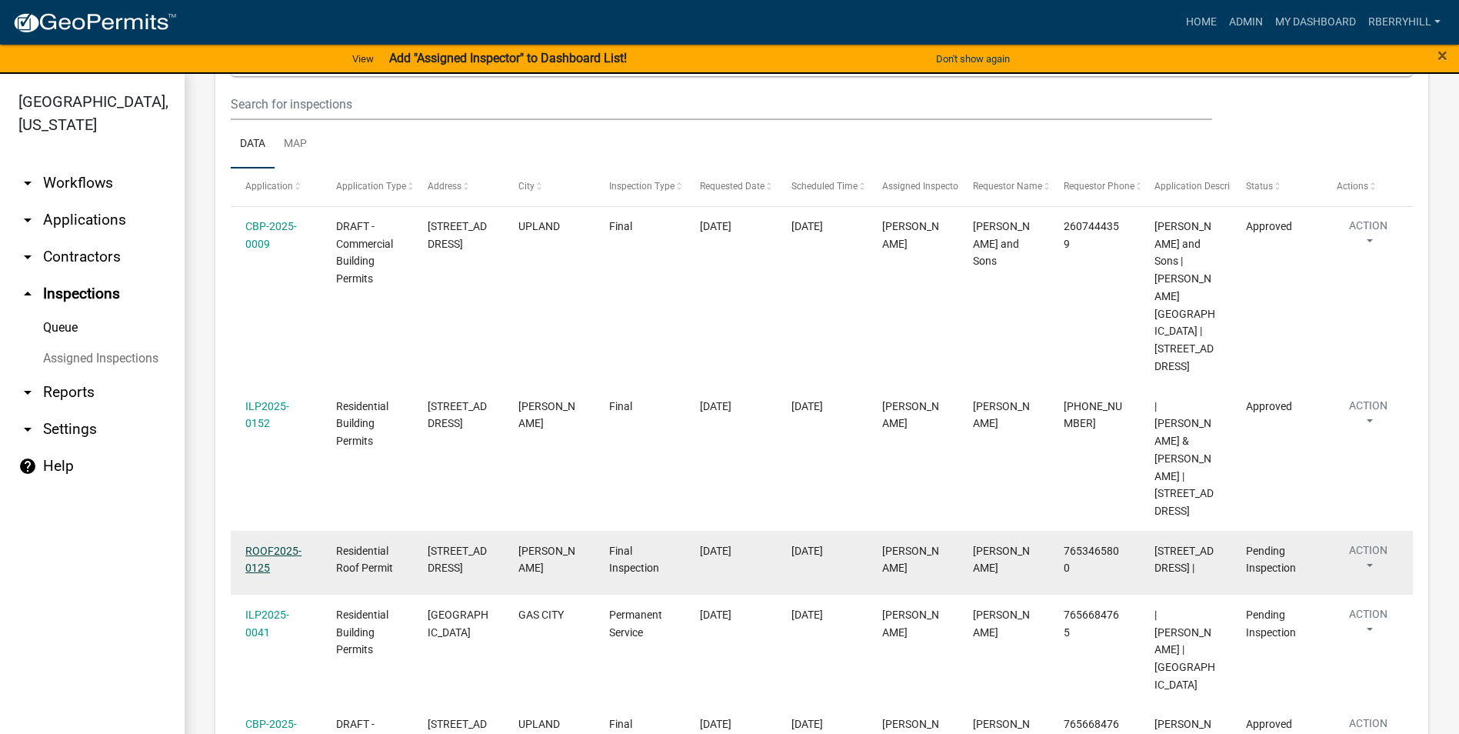
click at [275, 545] on link "ROOF2025-0125" at bounding box center [273, 560] width 56 height 30
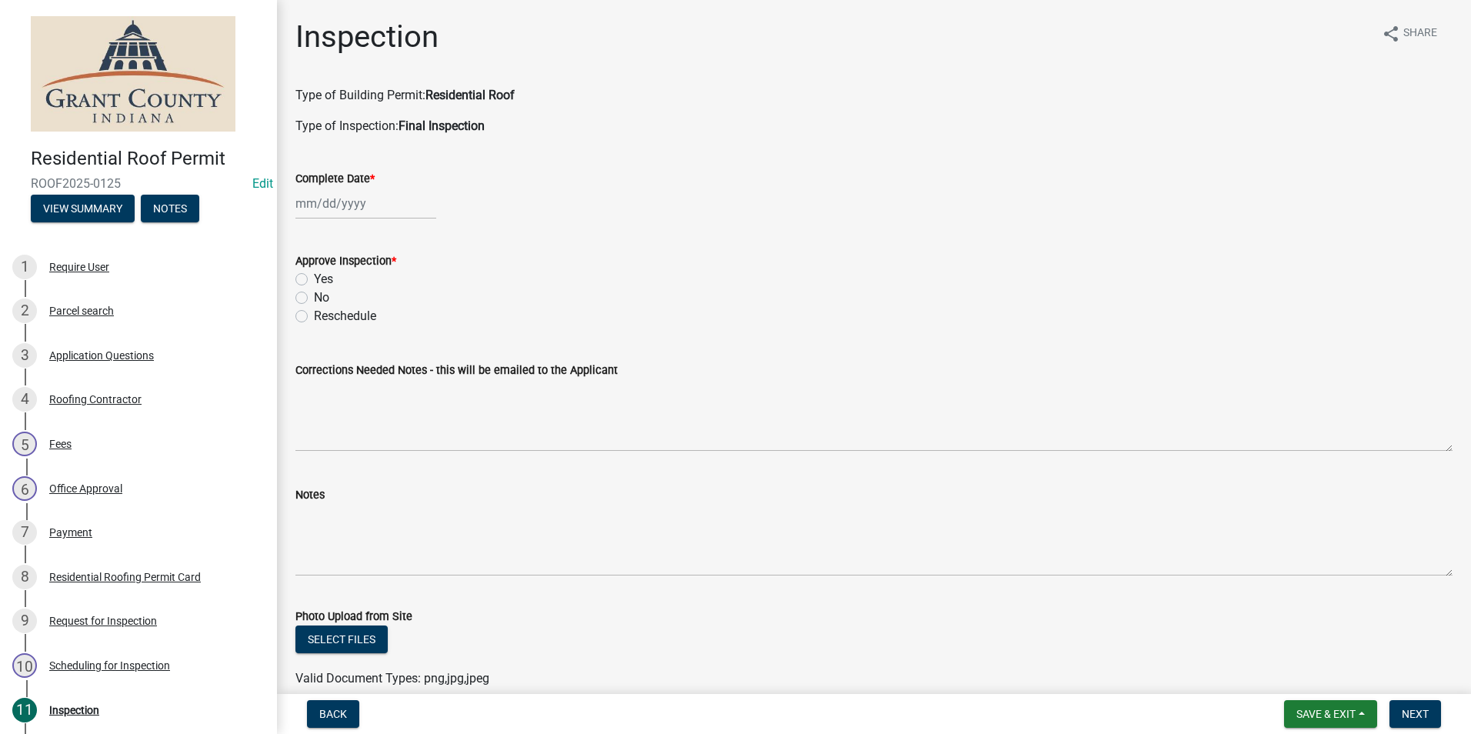
click at [336, 205] on div at bounding box center [365, 204] width 141 height 32
select select "8"
select select "2025"
click at [311, 361] on div "18" at bounding box center [310, 359] width 25 height 25
type input "[DATE]"
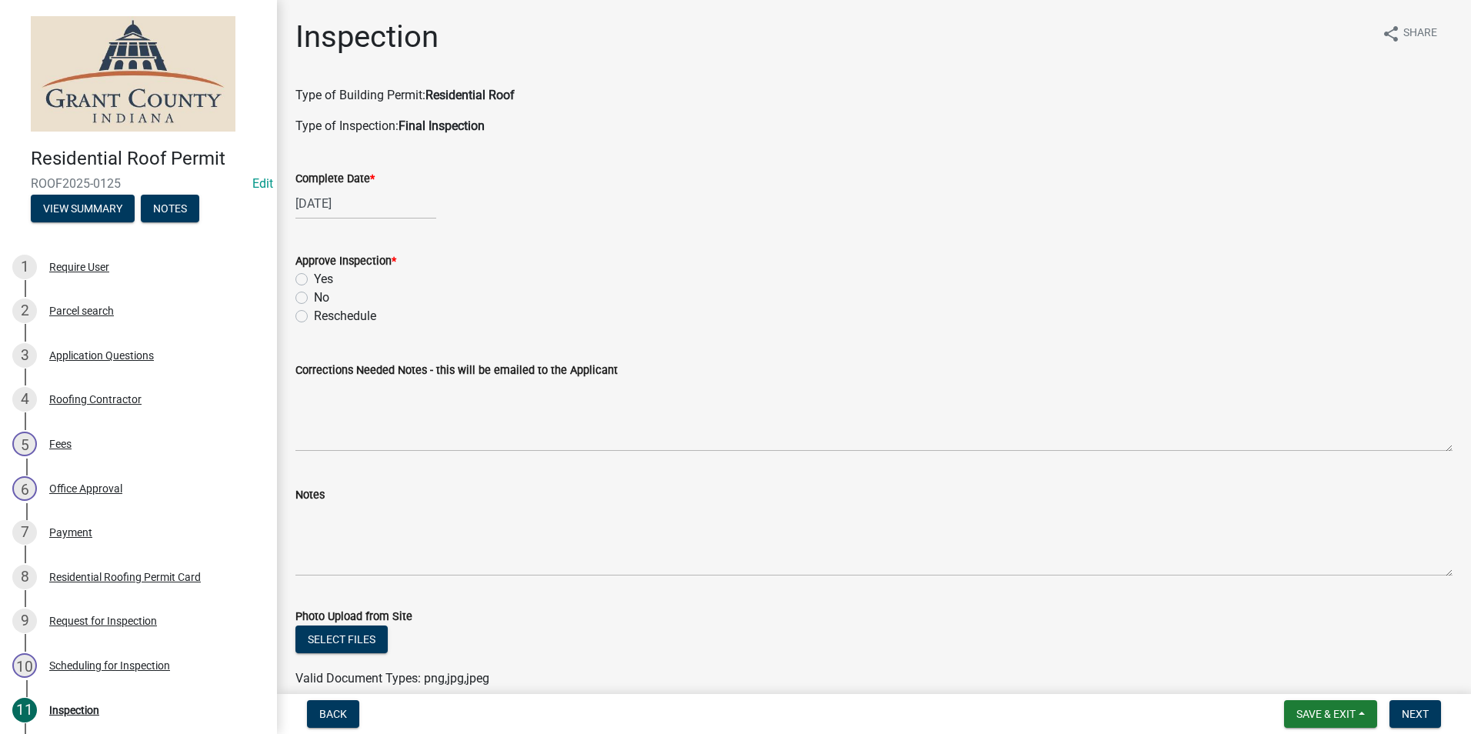
click at [314, 278] on label "Yes" at bounding box center [323, 279] width 19 height 18
click at [314, 278] on input "Yes" at bounding box center [319, 275] width 10 height 10
radio input "true"
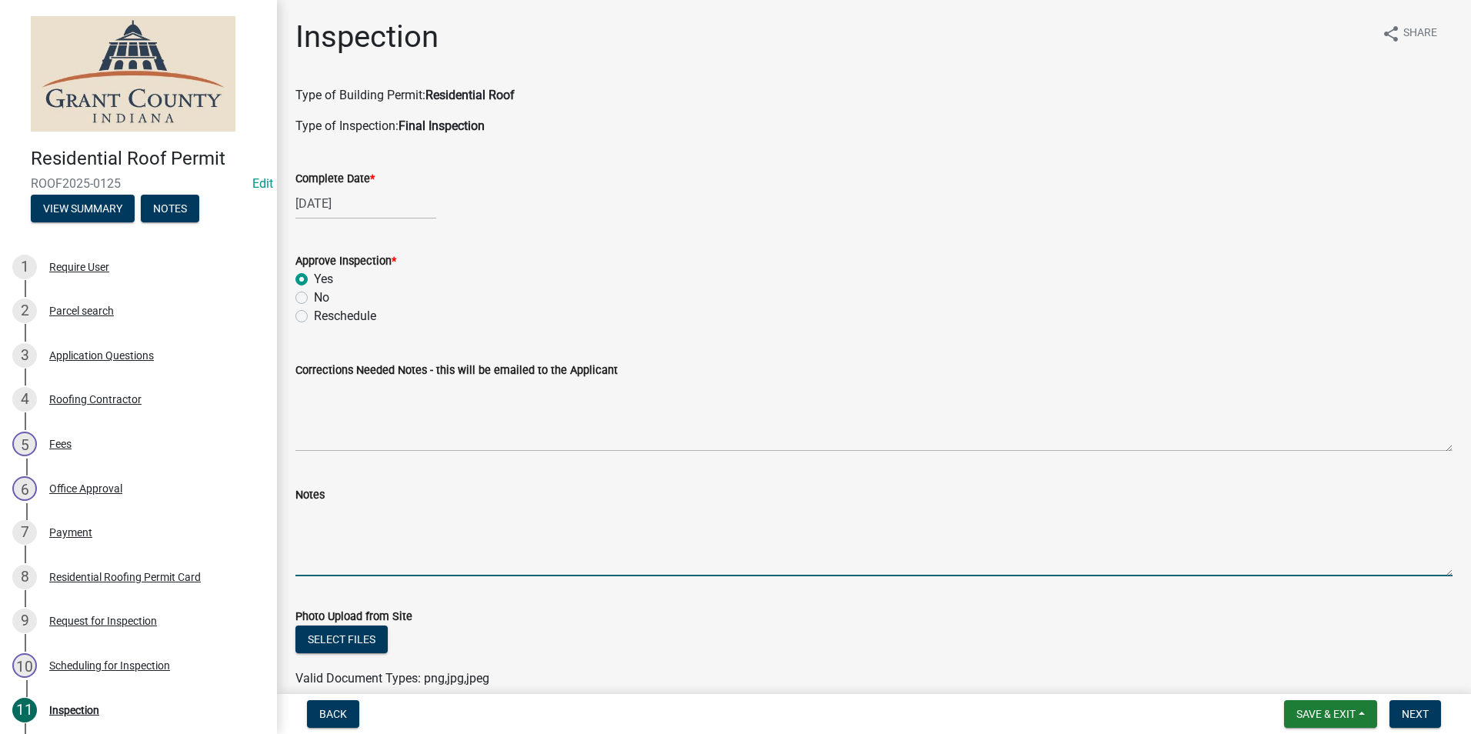
click at [308, 518] on textarea "Notes" at bounding box center [873, 540] width 1157 height 72
type textarea "Appears satisfactory."
click at [1401, 714] on span "Next" at bounding box center [1414, 714] width 27 height 12
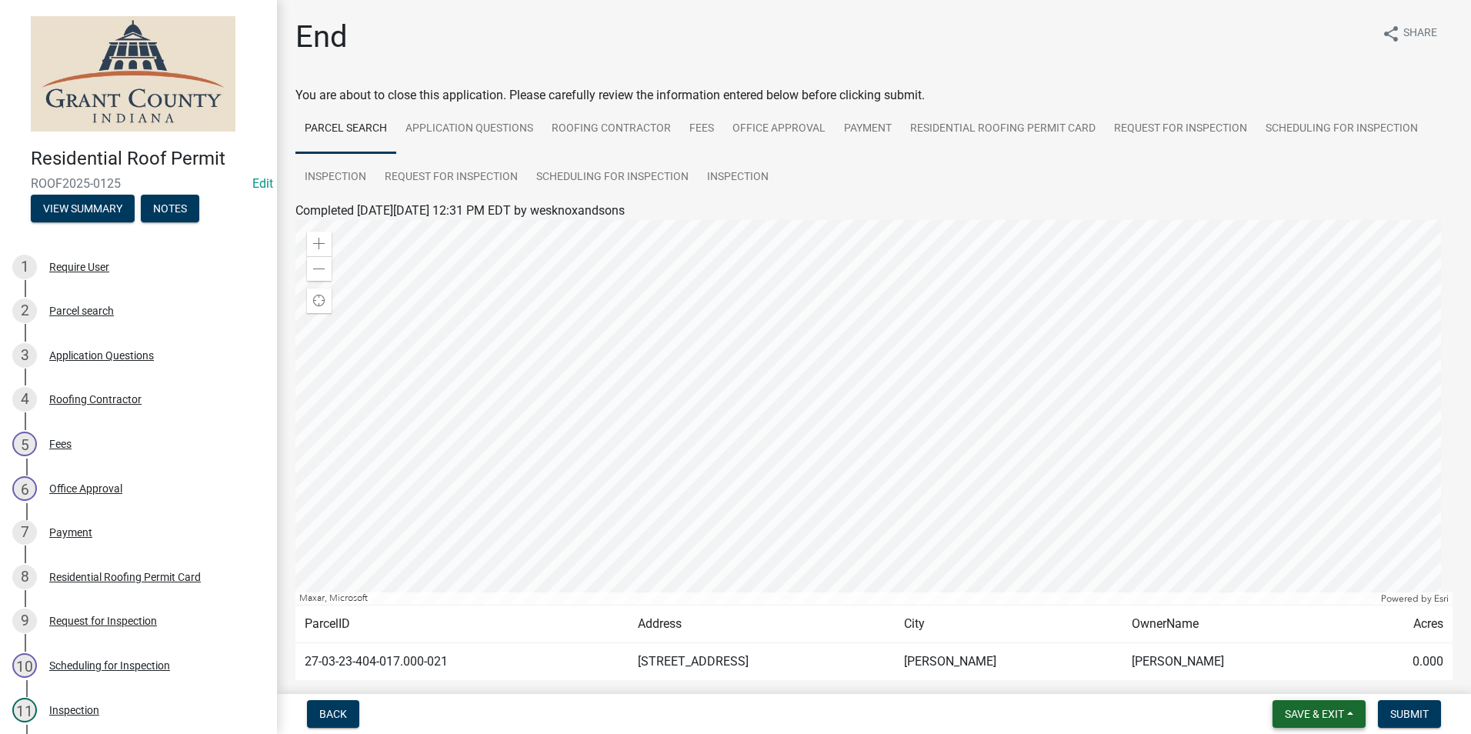
click at [1316, 713] on span "Save & Exit" at bounding box center [1314, 714] width 59 height 12
click at [1316, 697] on div "Save Save & Exit" at bounding box center [1303, 655] width 123 height 86
click at [1314, 674] on button "Save & Exit" at bounding box center [1303, 673] width 123 height 37
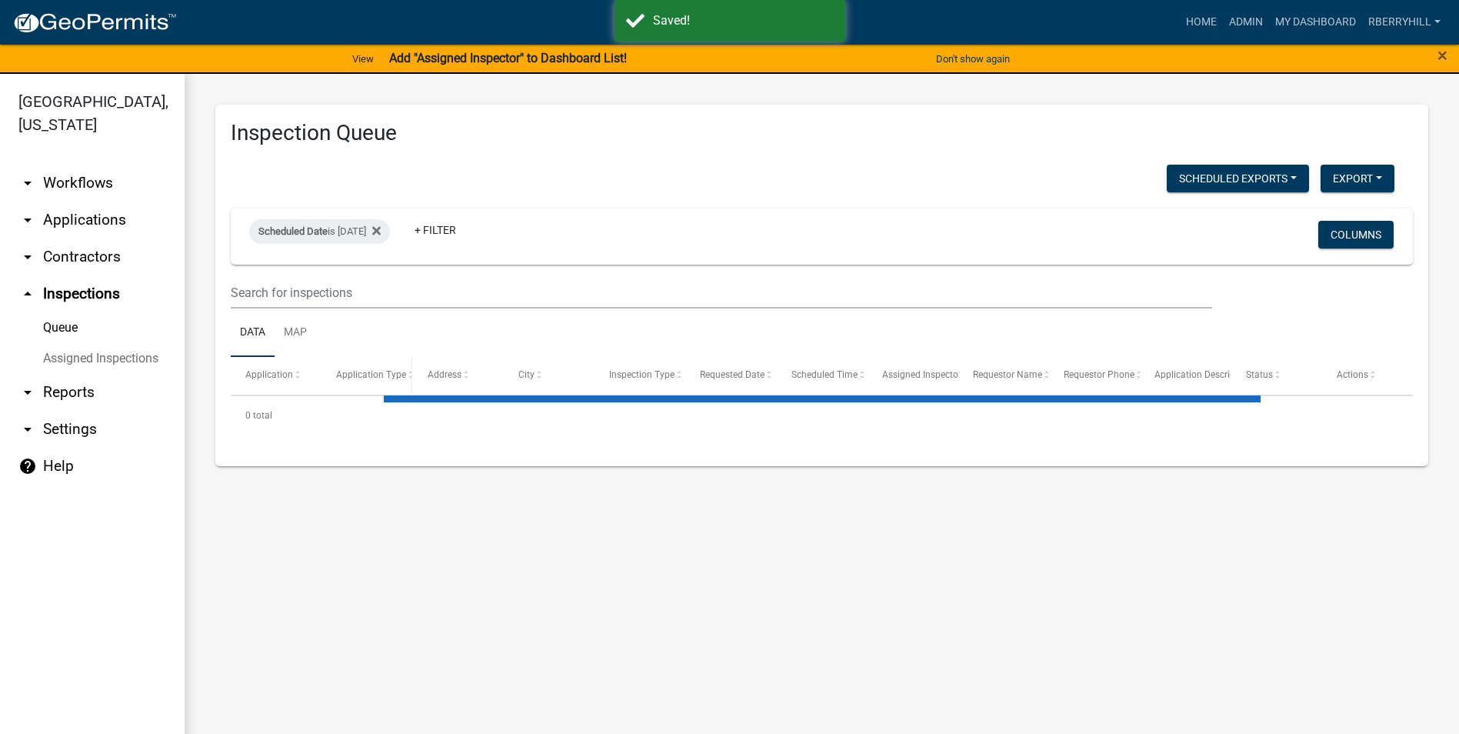
select select "2: 50"
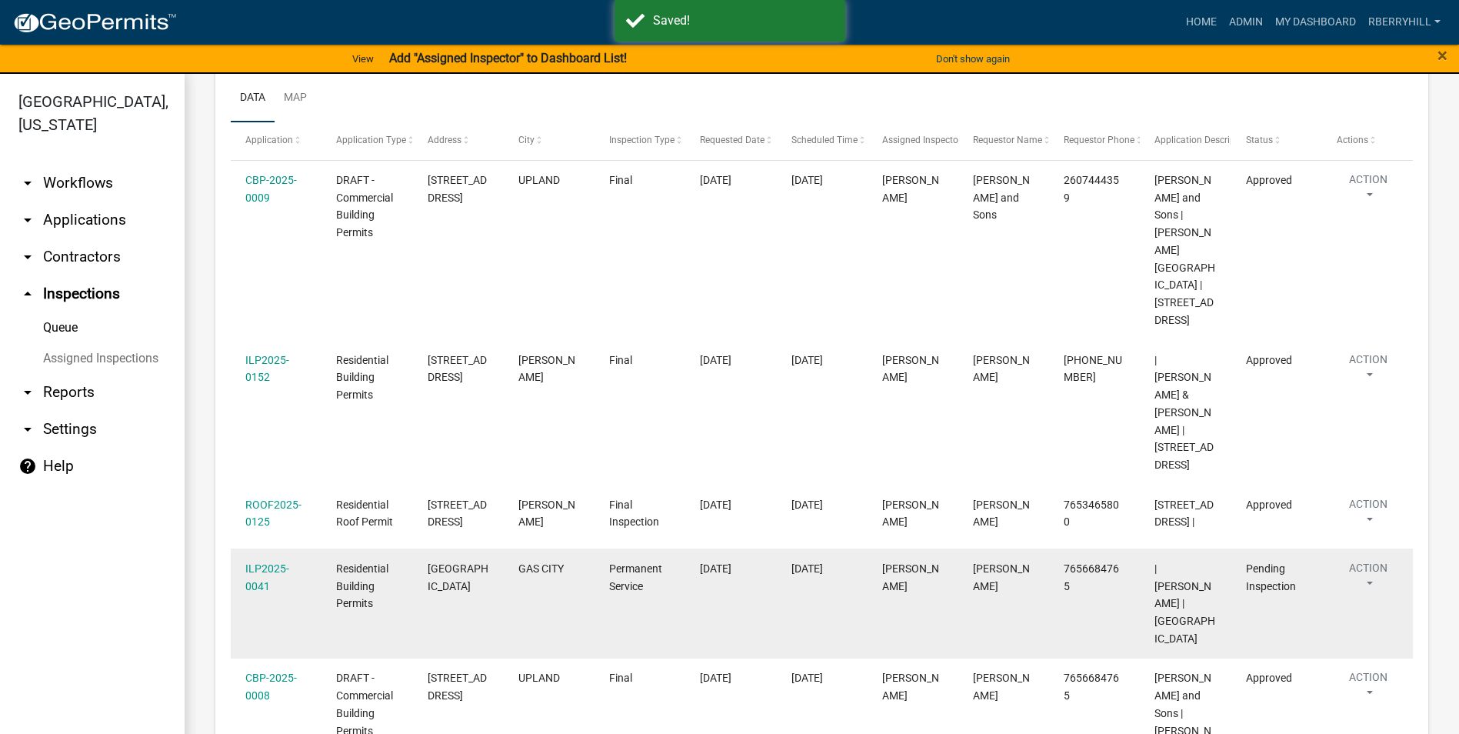
scroll to position [385, 0]
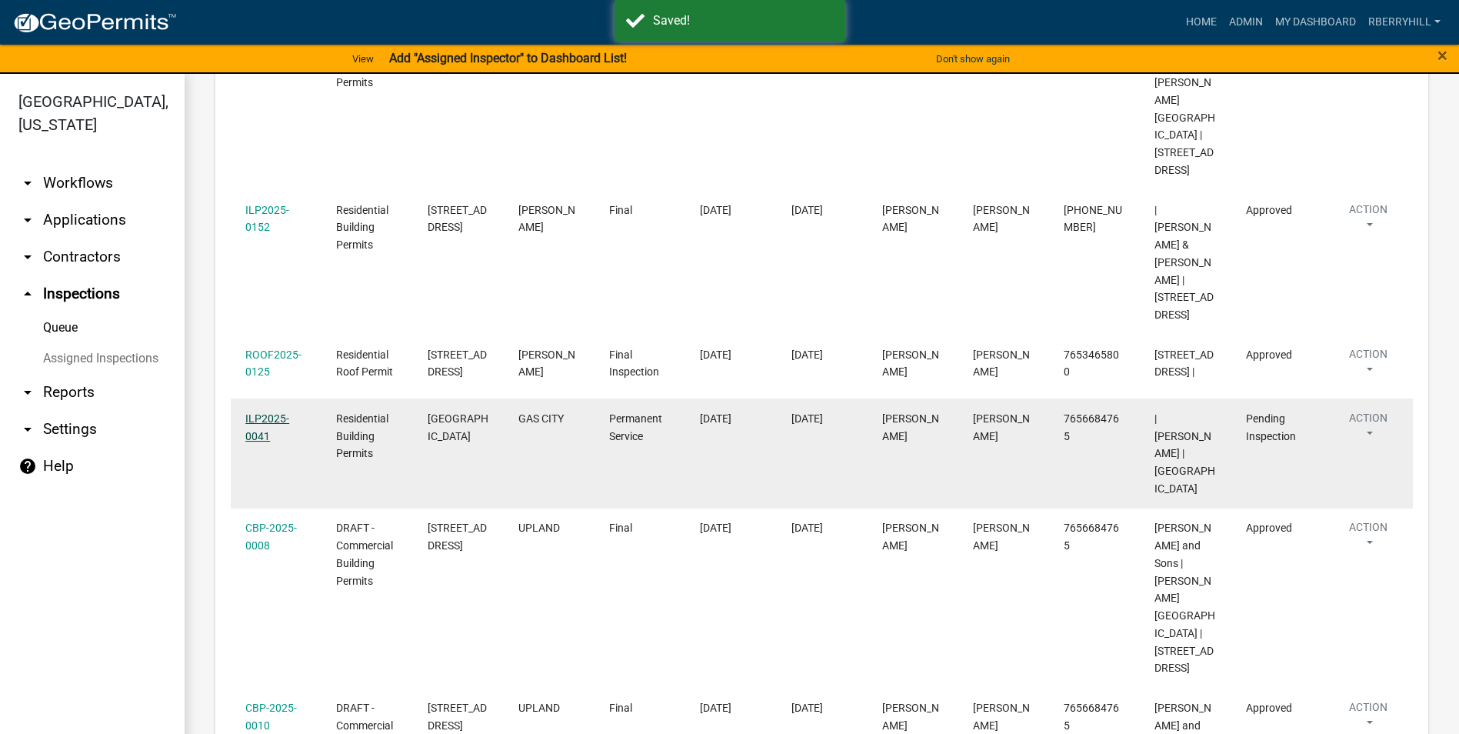
click at [278, 412] on link "ILP2025-0041" at bounding box center [267, 427] width 44 height 30
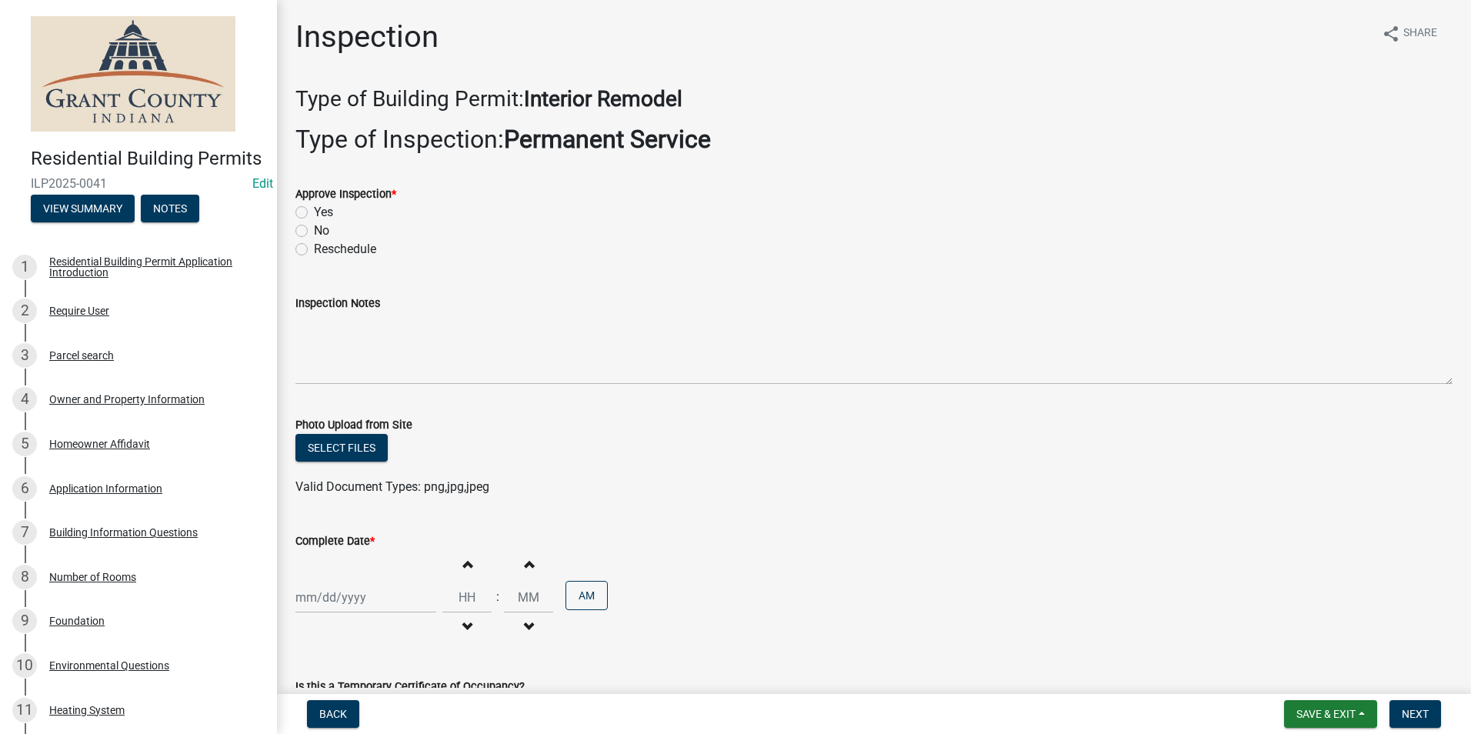
click at [314, 212] on label "Yes" at bounding box center [323, 212] width 19 height 18
click at [314, 212] on input "Yes" at bounding box center [319, 208] width 10 height 10
radio input "true"
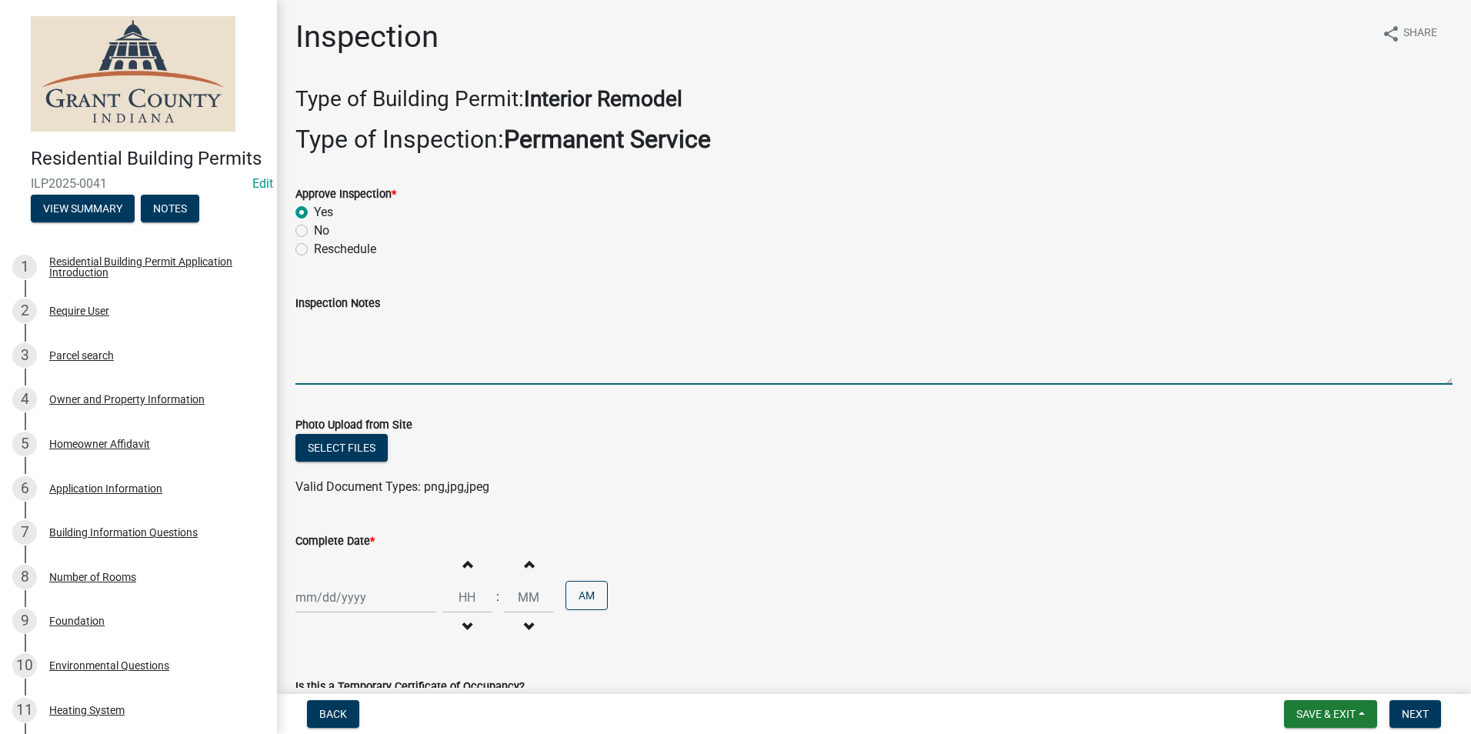
click at [315, 337] on textarea "Inspection Notes" at bounding box center [873, 348] width 1157 height 72
type textarea "Meter base disconnect combo, 2 ground rods with 1continuous wire. AEP emailed."
select select "8"
select select "2025"
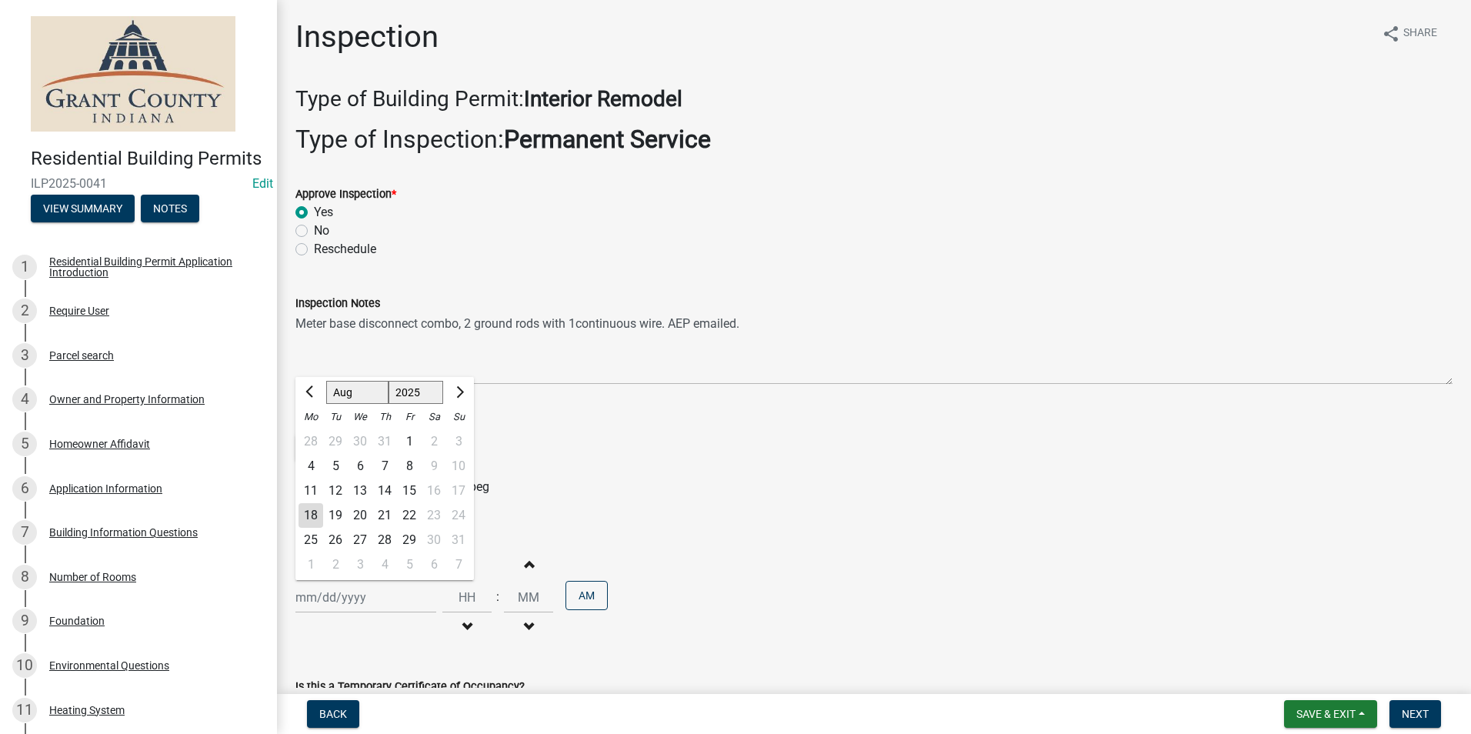
click at [325, 600] on div "[PERSON_NAME] Feb Mar Apr [PERSON_NAME][DATE] Oct Nov [DATE] 1526 1527 1528 152…" at bounding box center [365, 597] width 141 height 32
click at [312, 517] on div "18" at bounding box center [310, 515] width 25 height 25
type input "[DATE]"
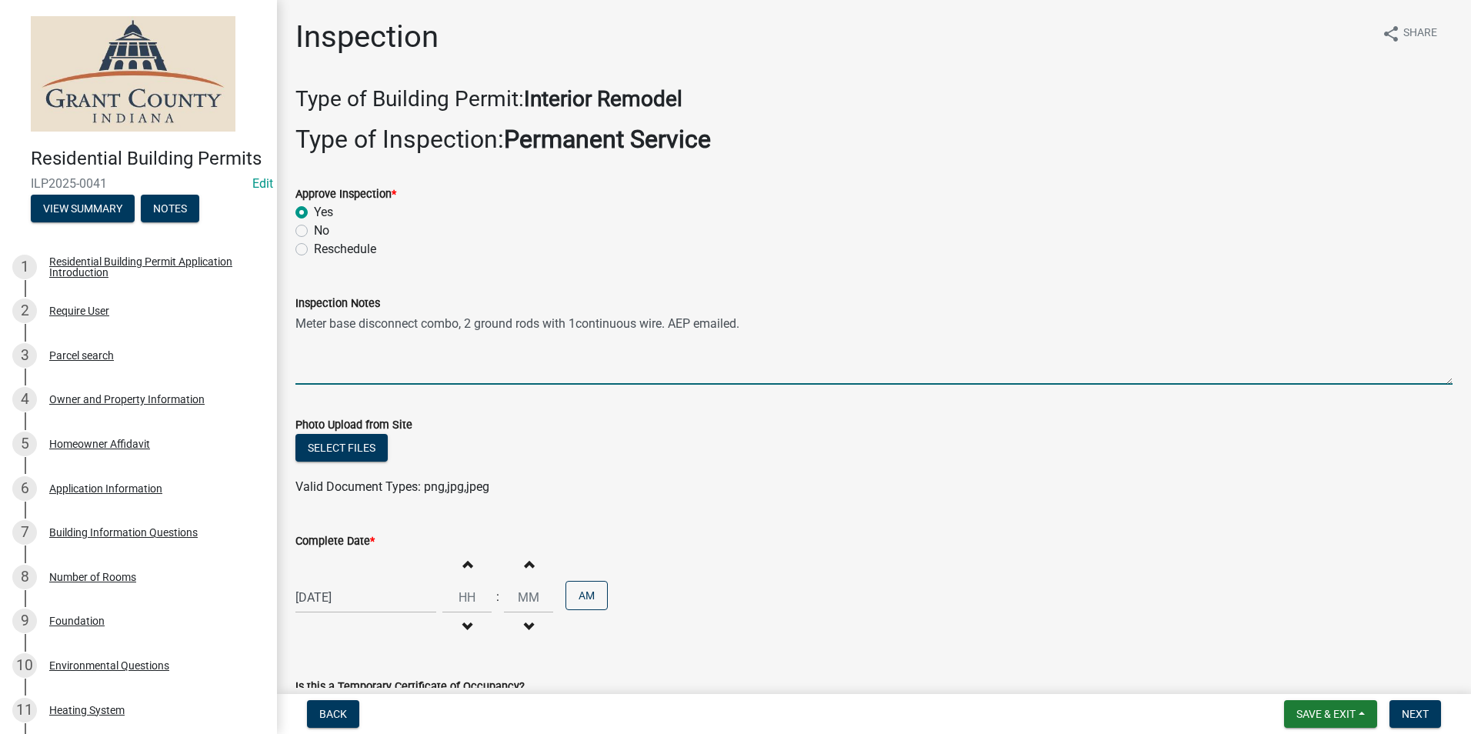
click at [968, 485] on div "Valid Document Types: png,jpg,jpeg" at bounding box center [874, 487] width 1180 height 18
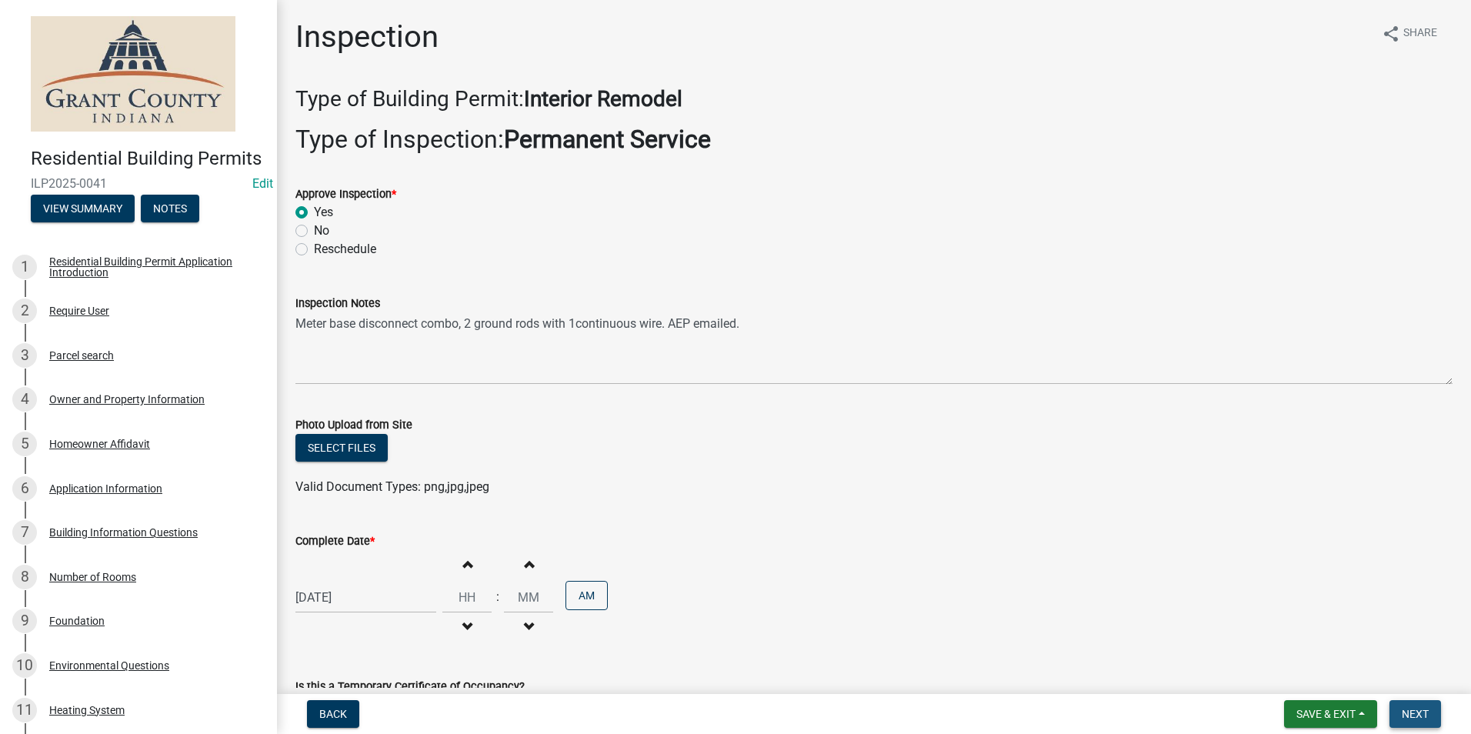
click at [1416, 715] on span "Next" at bounding box center [1414, 714] width 27 height 12
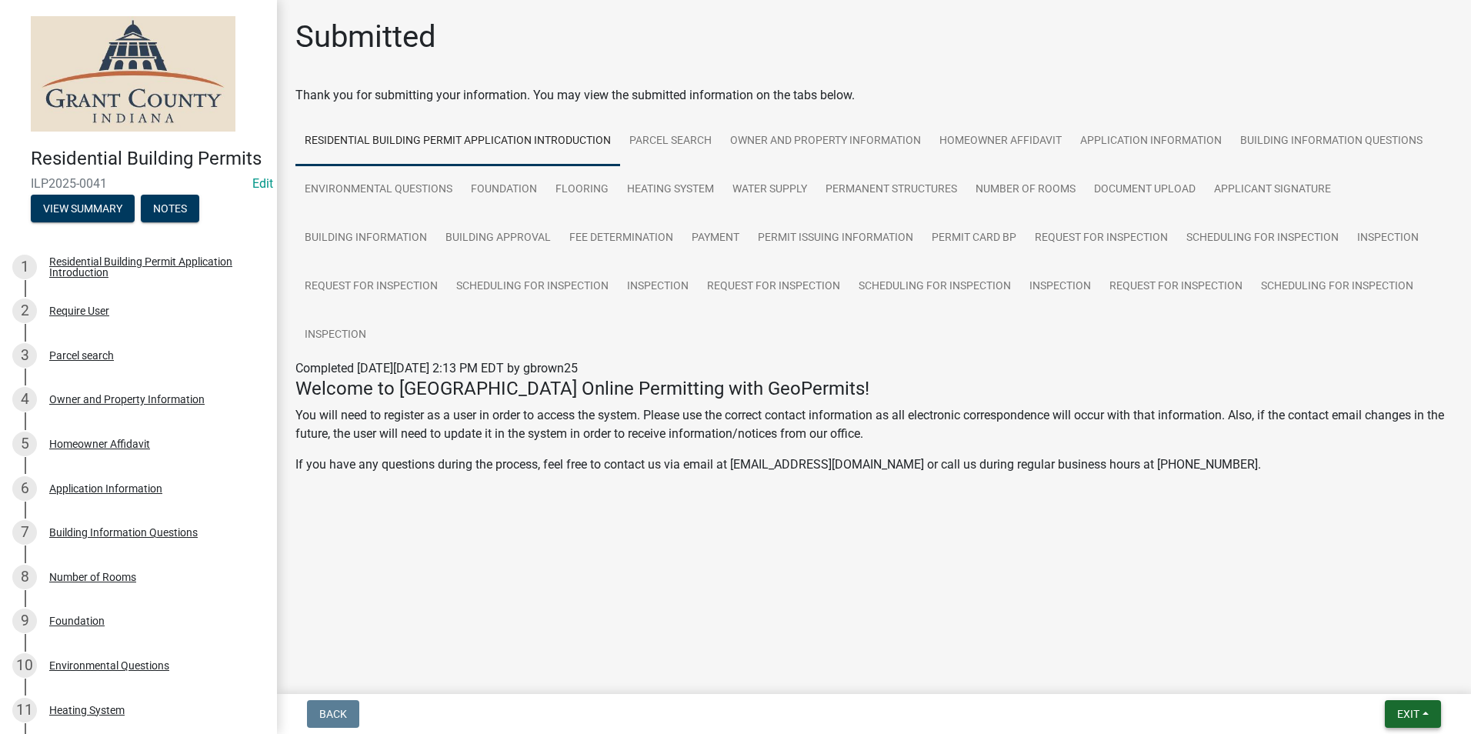
click at [1416, 715] on span "Exit" at bounding box center [1408, 714] width 22 height 12
click at [1340, 676] on button "Save & Exit" at bounding box center [1379, 673] width 123 height 37
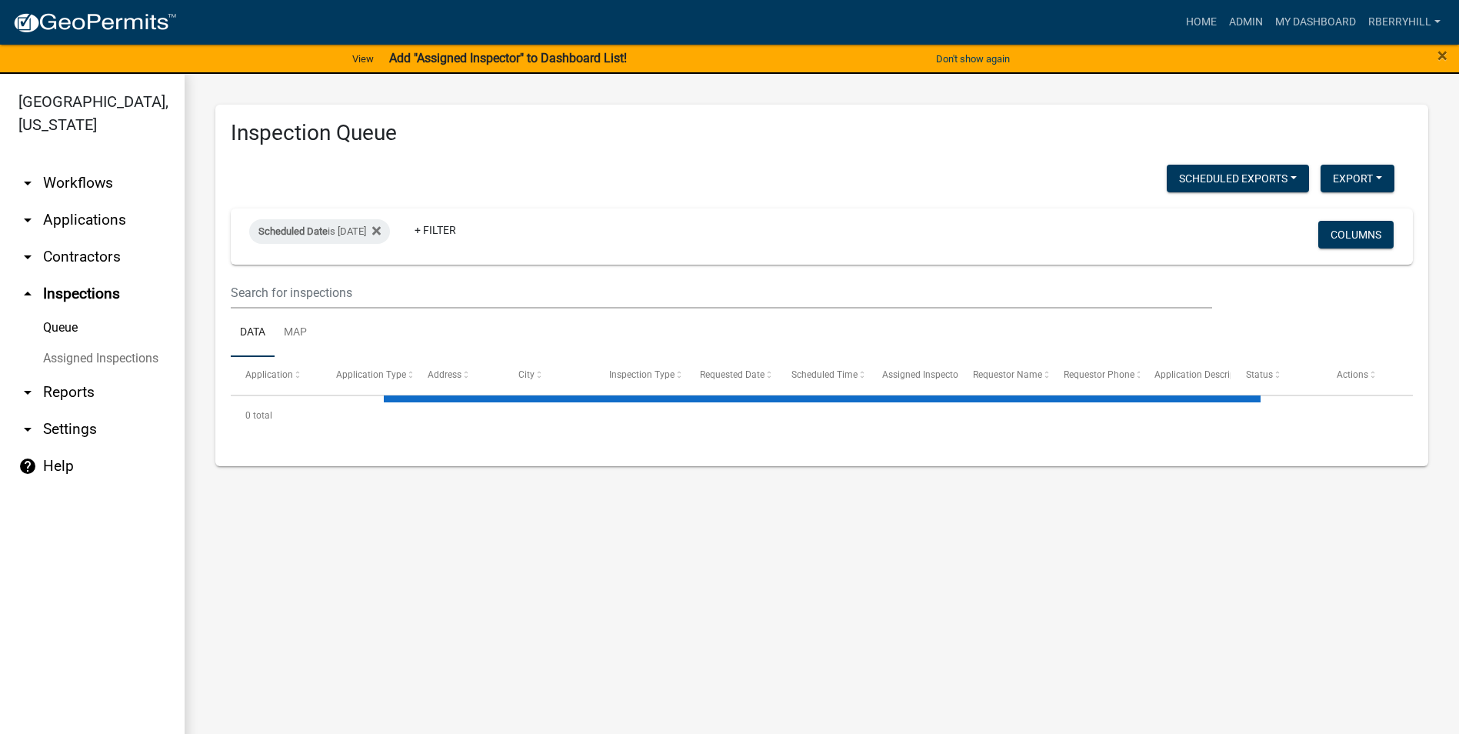
select select "2: 50"
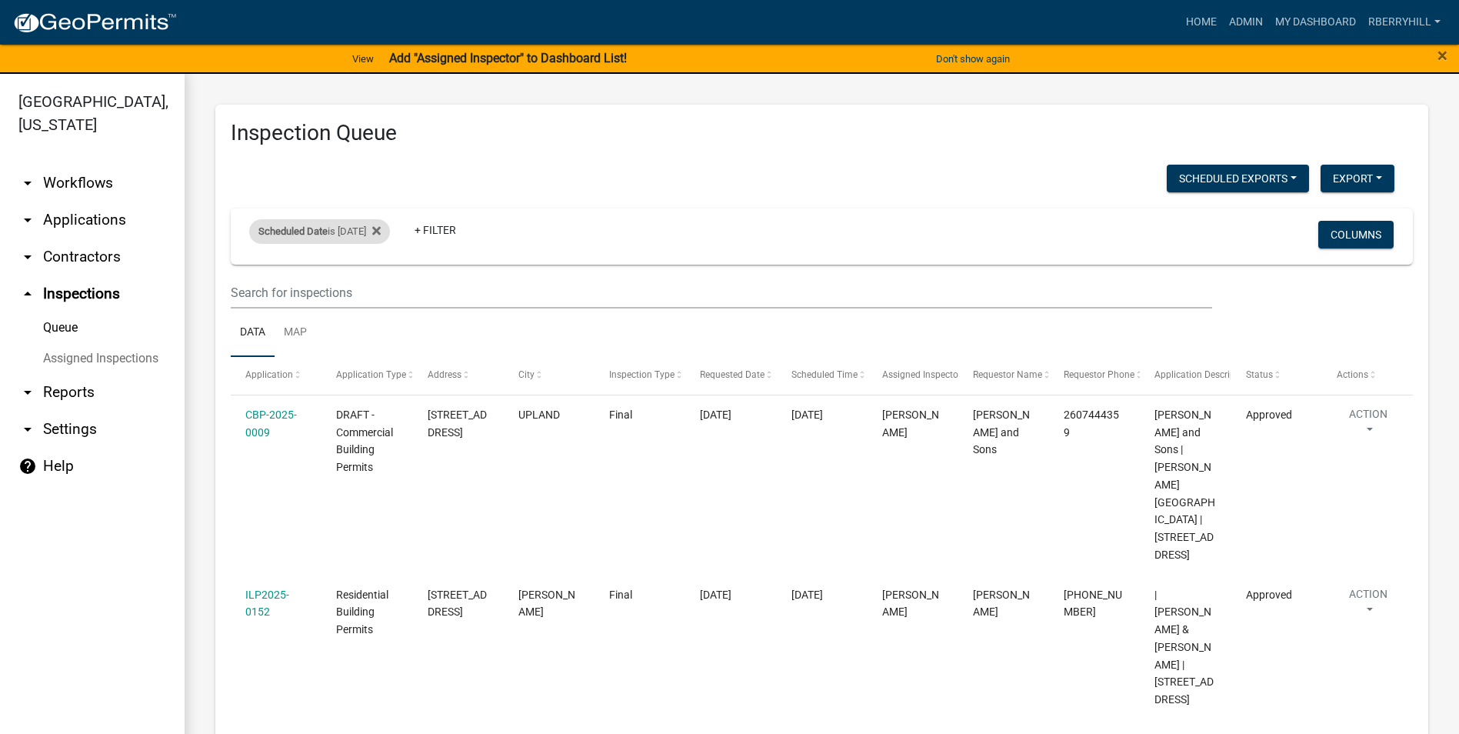
click at [370, 230] on div "Scheduled Date is [DATE]" at bounding box center [319, 231] width 141 height 25
click at [379, 285] on input "2025-08-18" at bounding box center [333, 289] width 108 height 32
type input "2025-08-19"
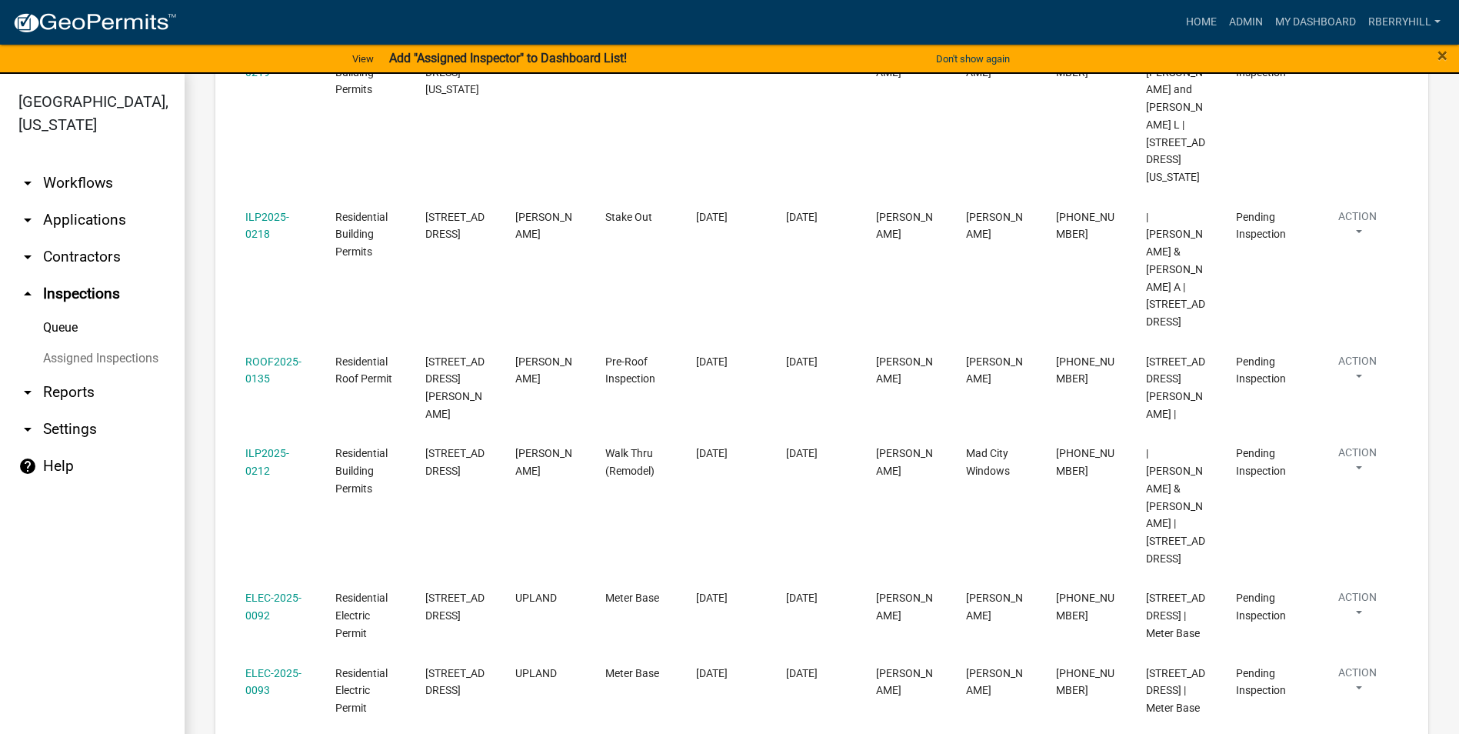
scroll to position [887, 0]
click at [1242, 22] on link "Admin" at bounding box center [1246, 22] width 46 height 29
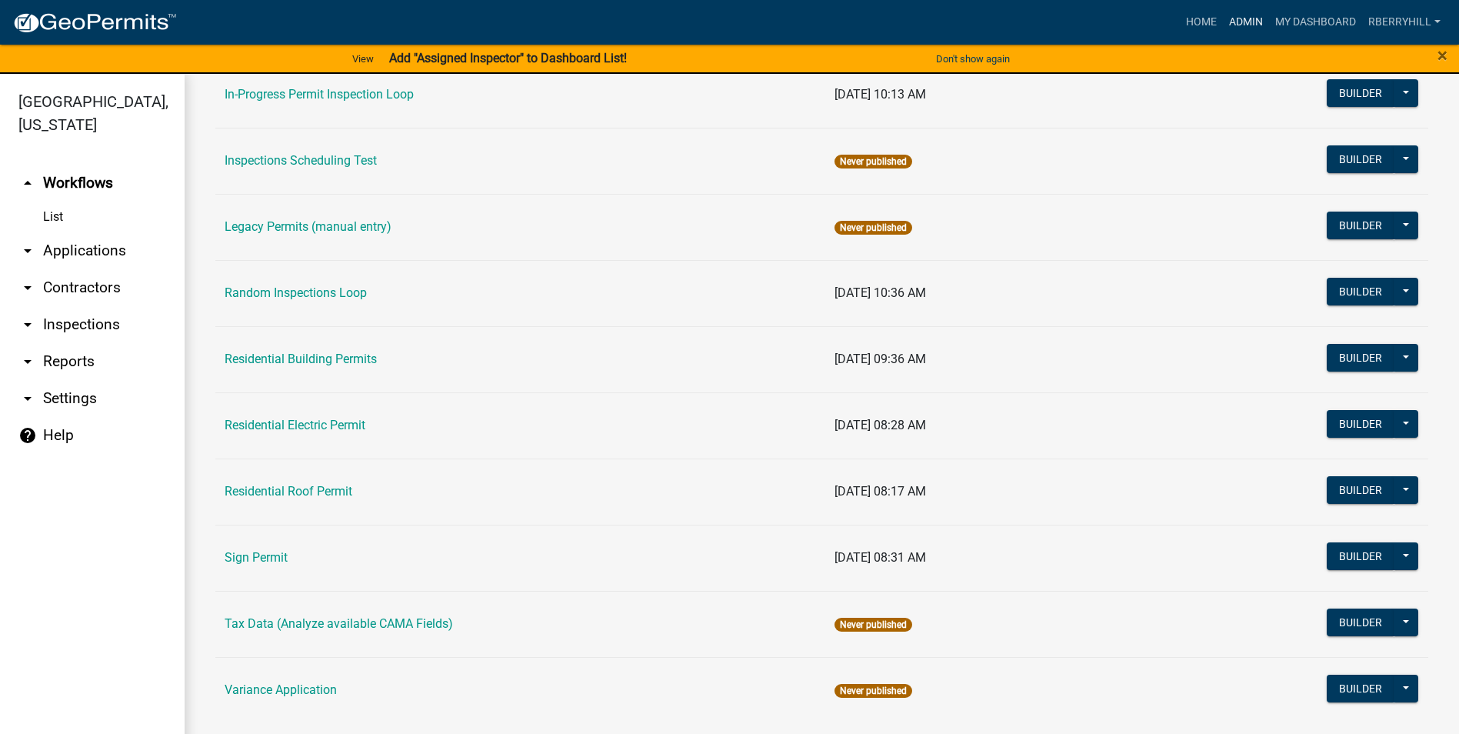
scroll to position [1306, 0]
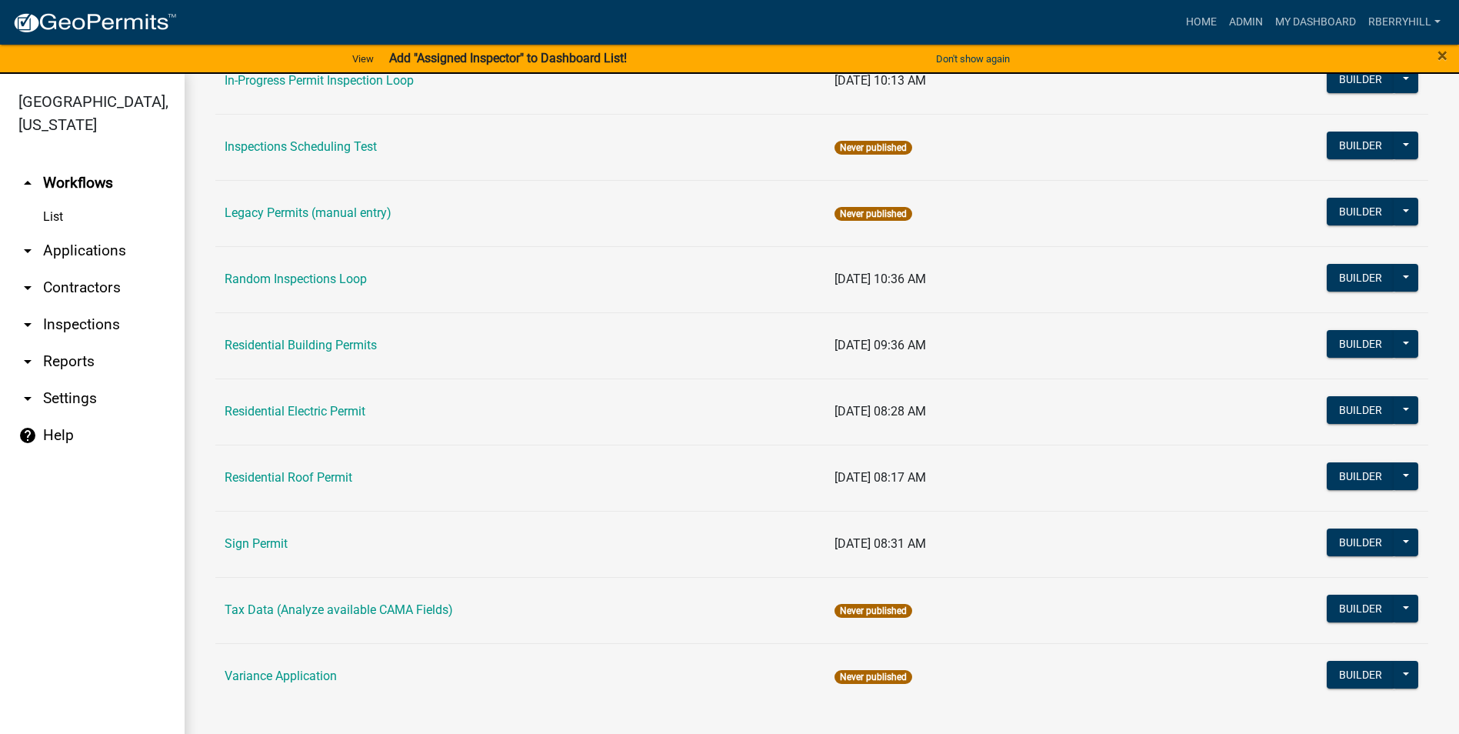
click at [336, 414] on link "Residential Electric Permit" at bounding box center [295, 411] width 141 height 15
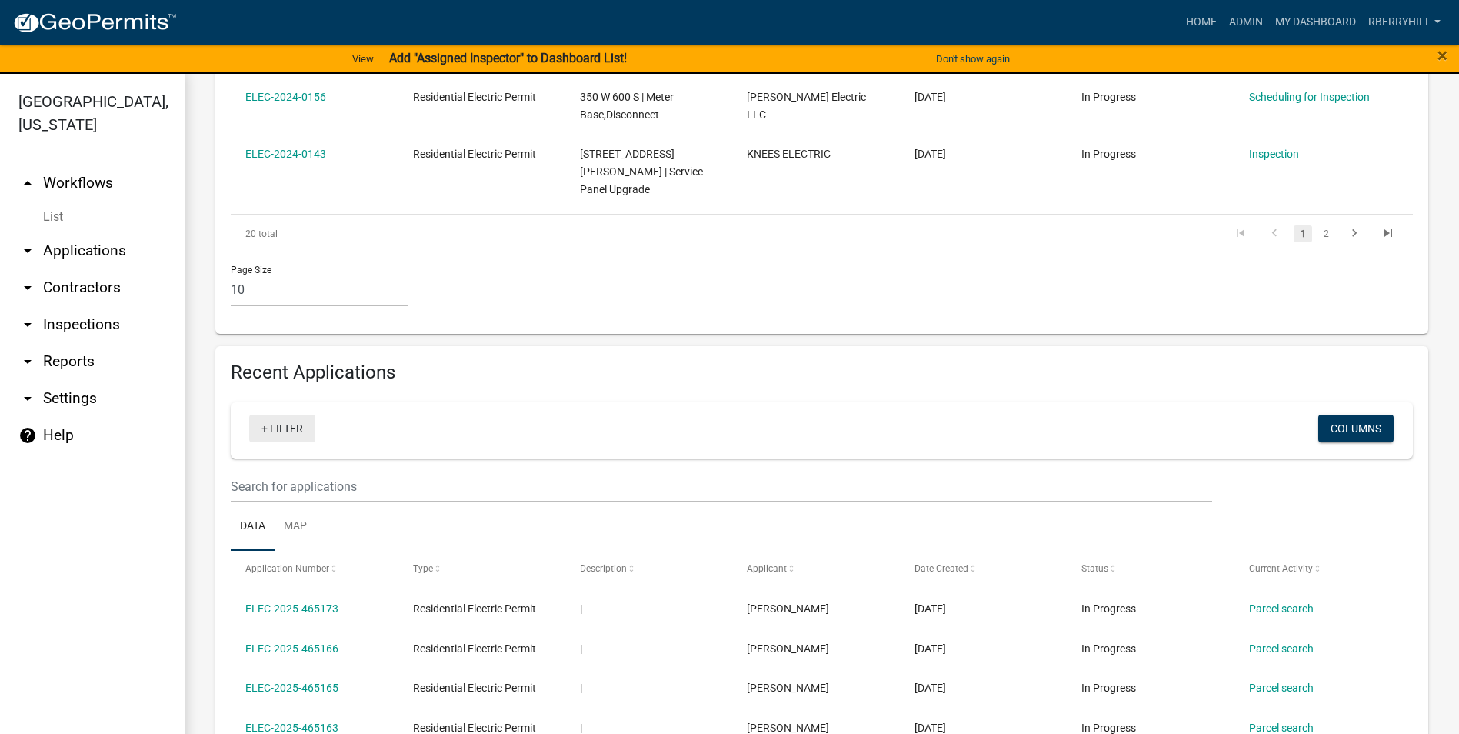
scroll to position [923, 0]
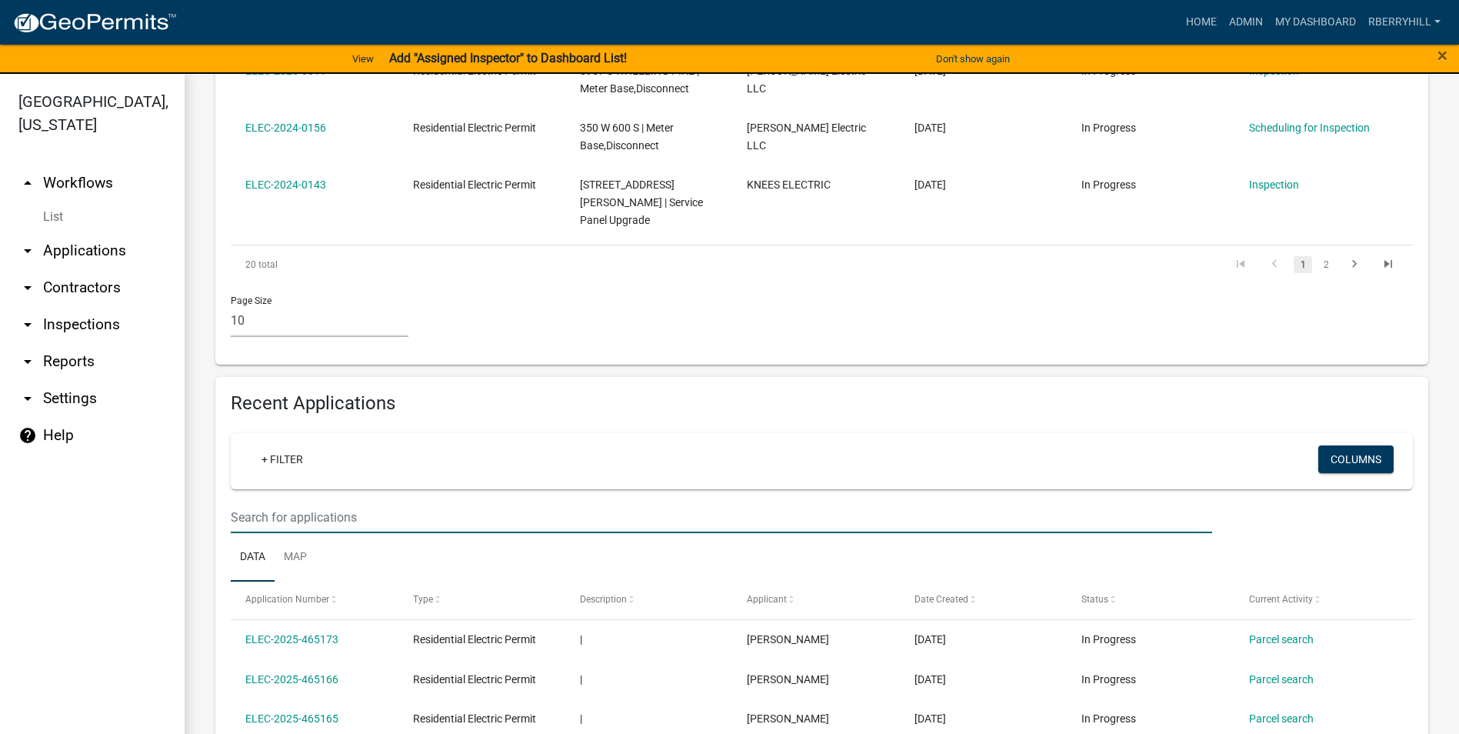
click at [251, 501] on input "text" at bounding box center [721, 517] width 981 height 32
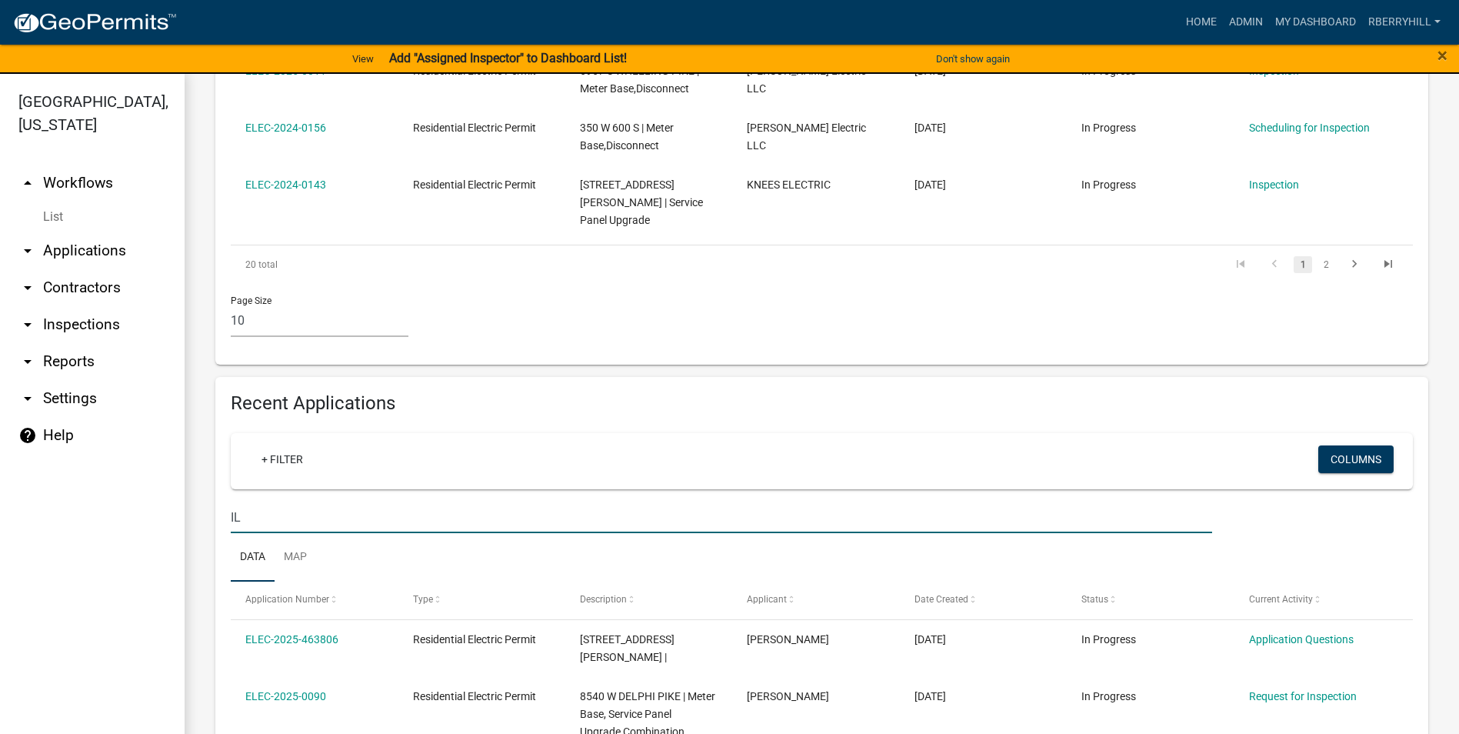
type input "I"
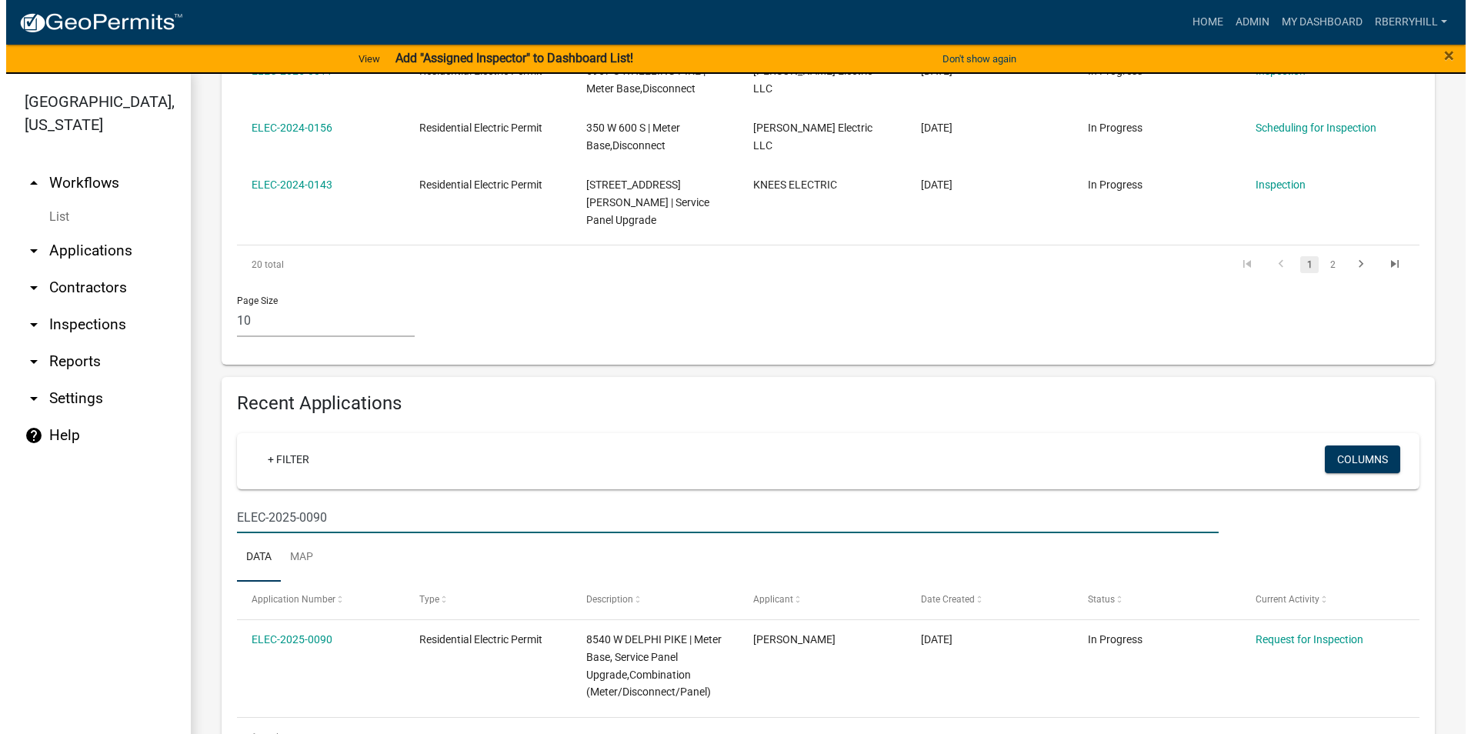
scroll to position [903, 0]
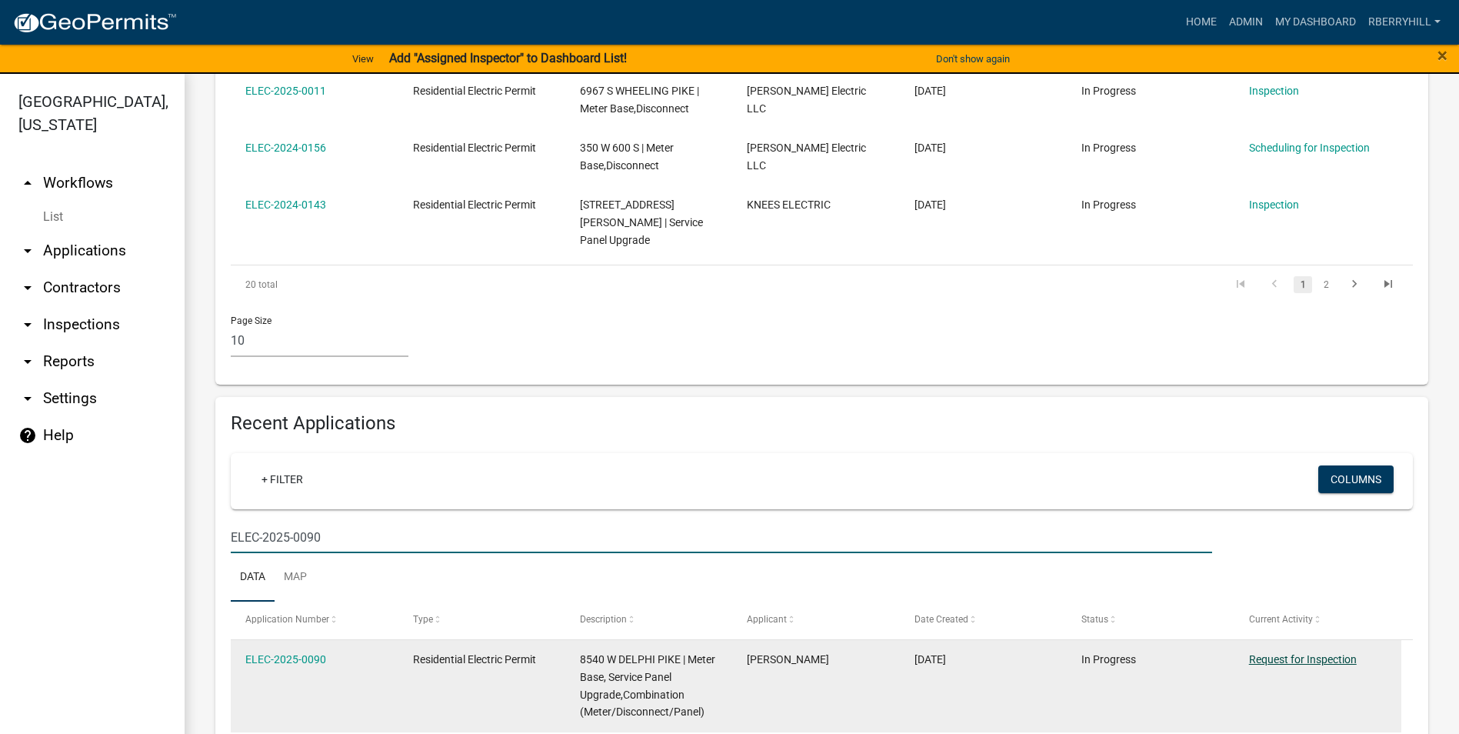
type input "ELEC-2025-0090"
click at [1332, 653] on link "Request for Inspection" at bounding box center [1303, 659] width 108 height 12
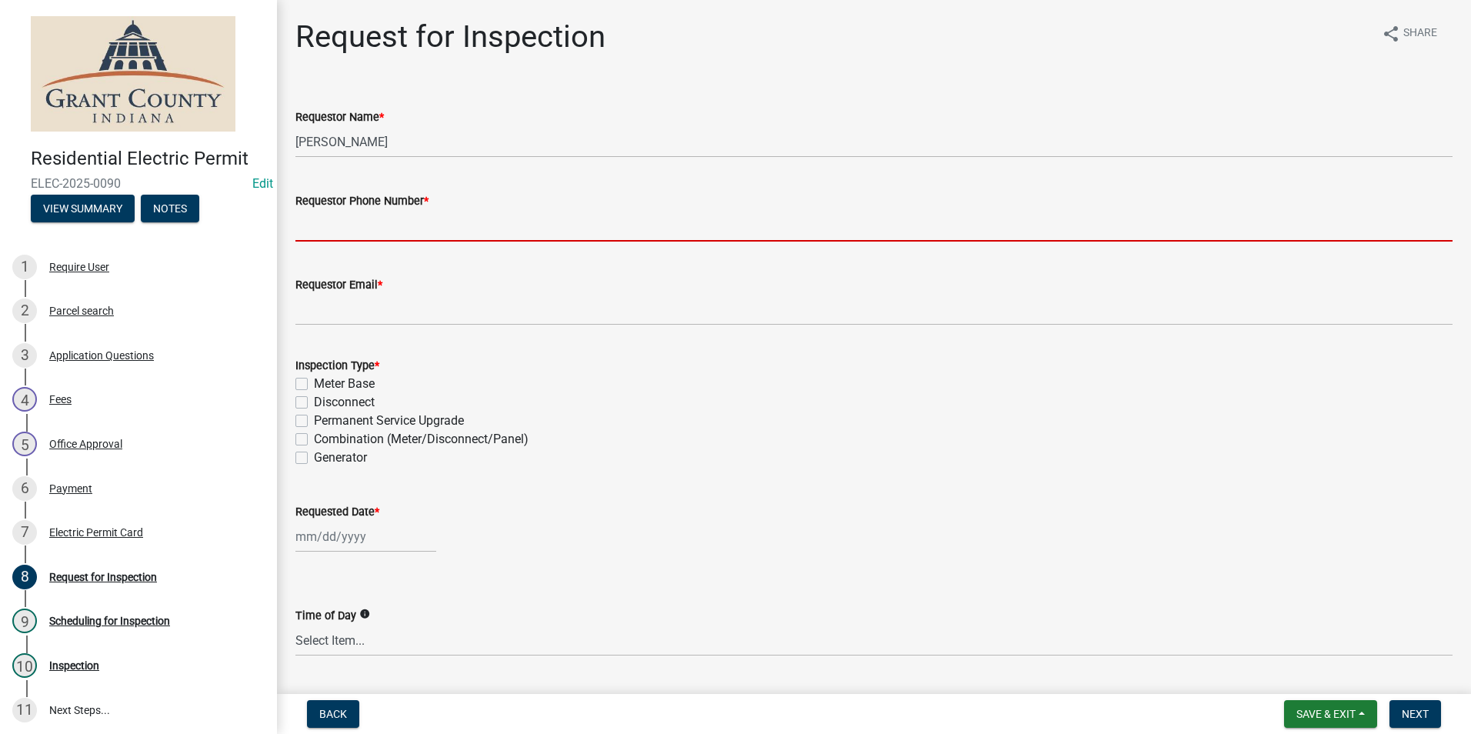
click at [362, 222] on input "Requestor Phone Number *" at bounding box center [873, 226] width 1157 height 32
type input "7656684765"
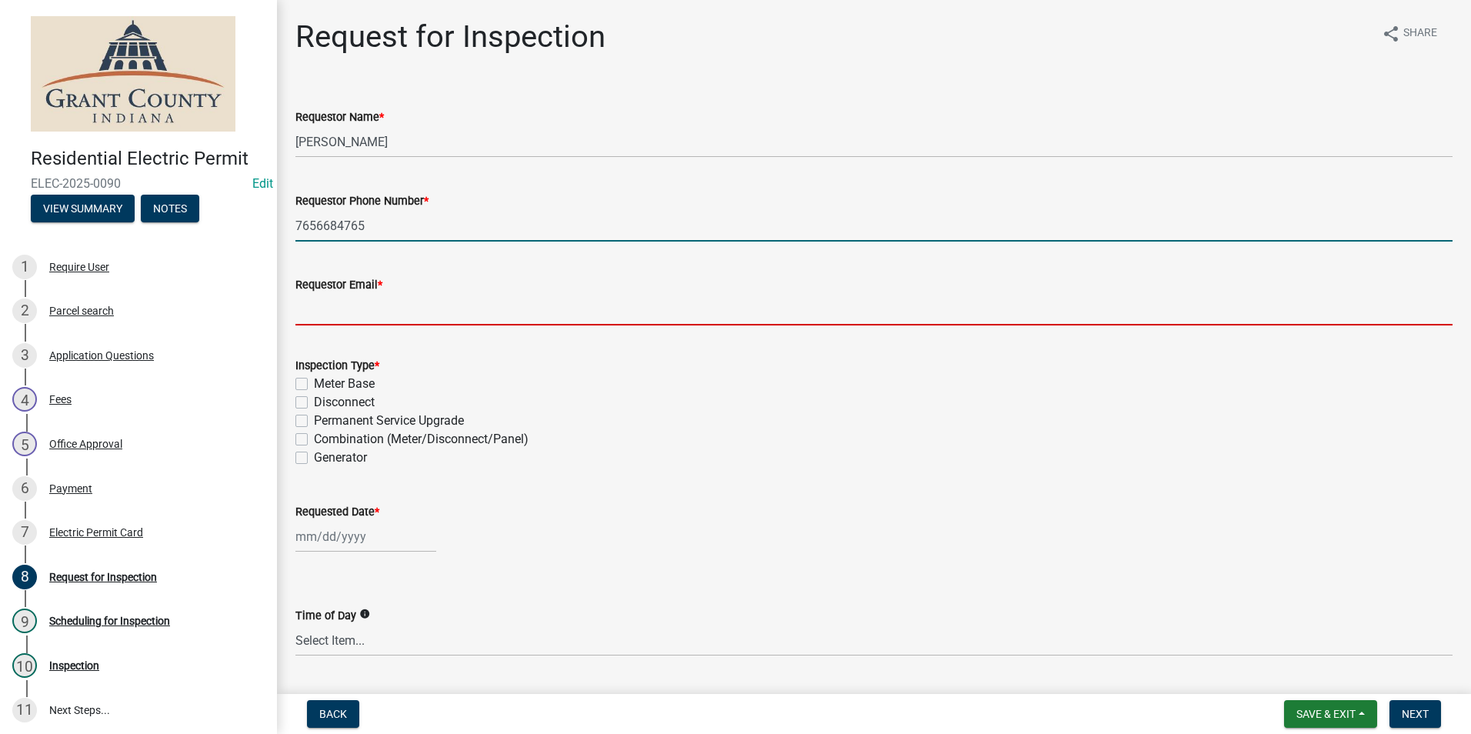
type input "[EMAIL_ADDRESS][DOMAIN_NAME]"
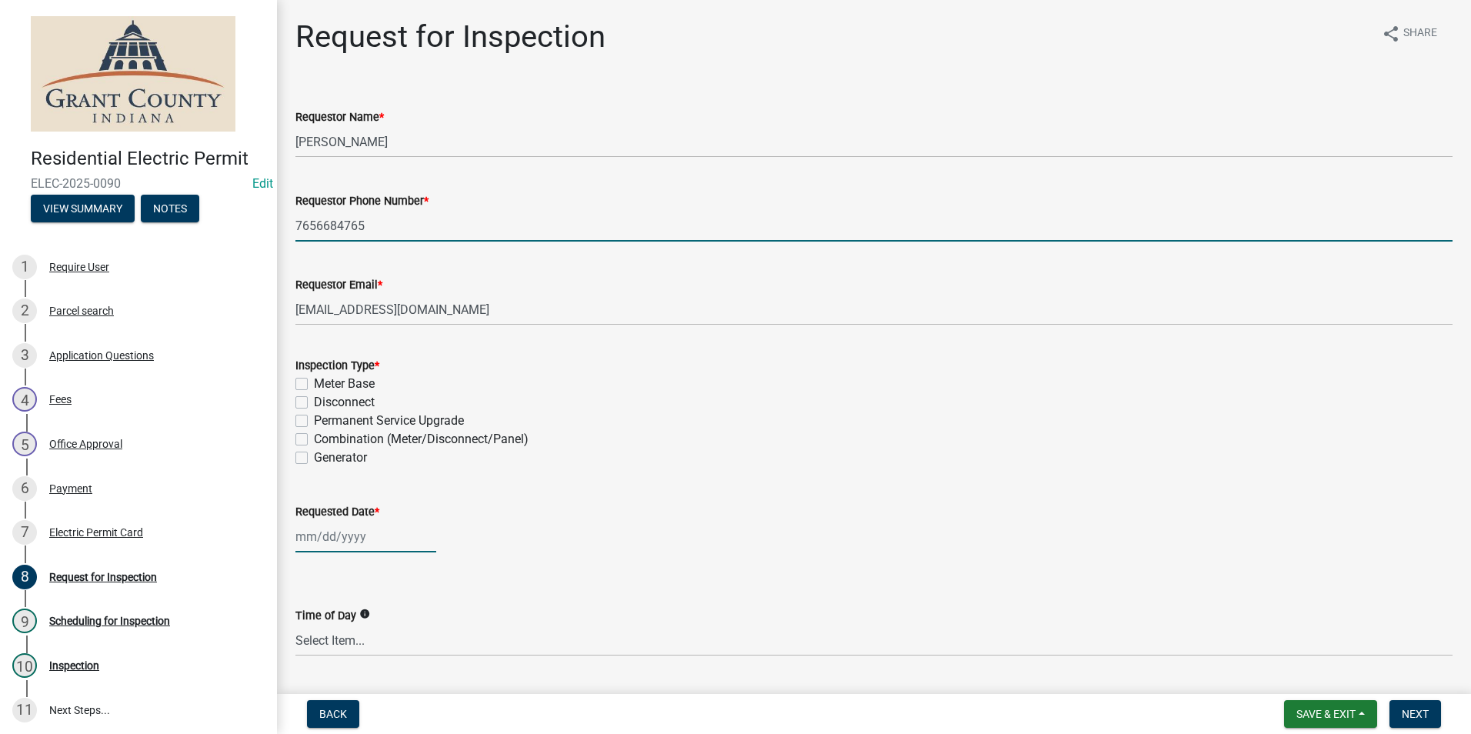
type input "[DATE]"
type textarea "n/a"
select select "8"
select select "2025"
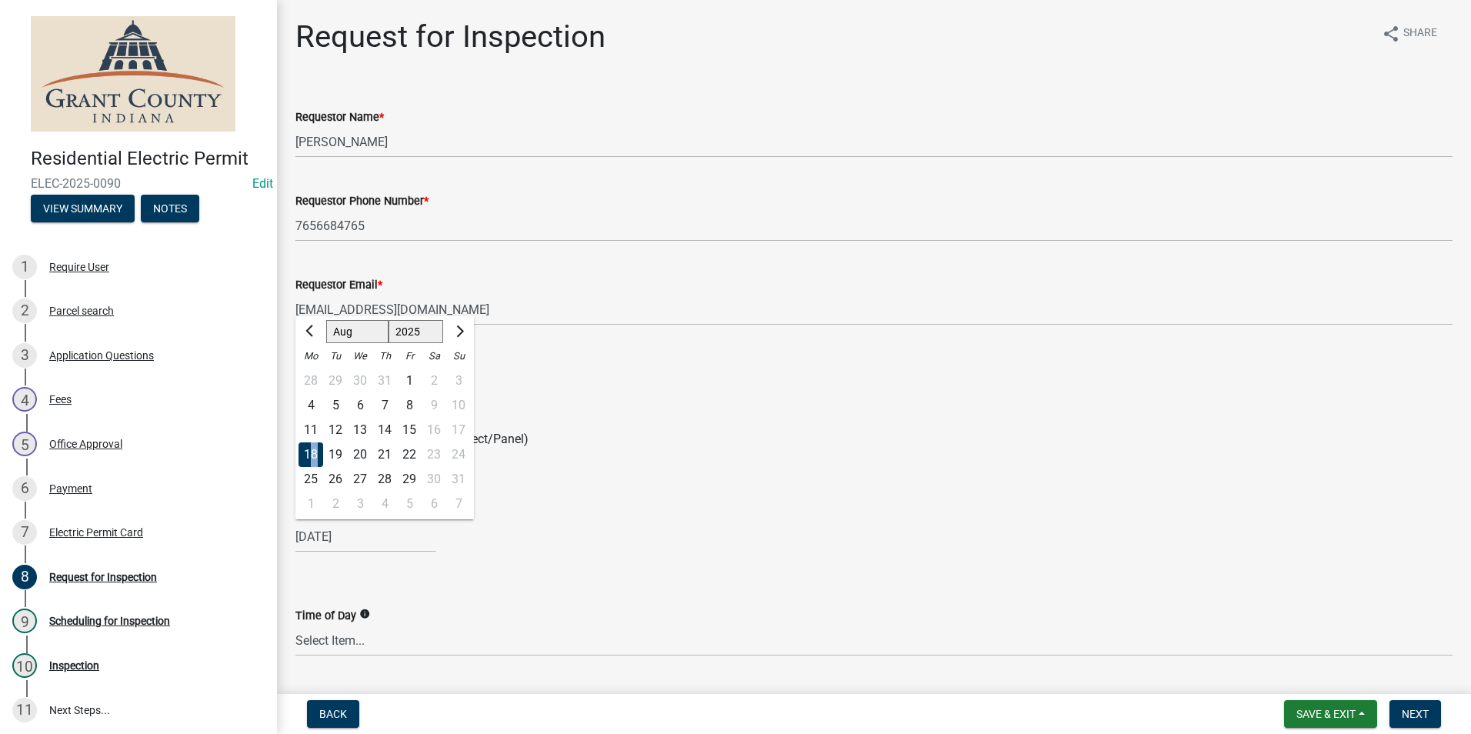
click at [315, 455] on div "18" at bounding box center [310, 454] width 25 height 25
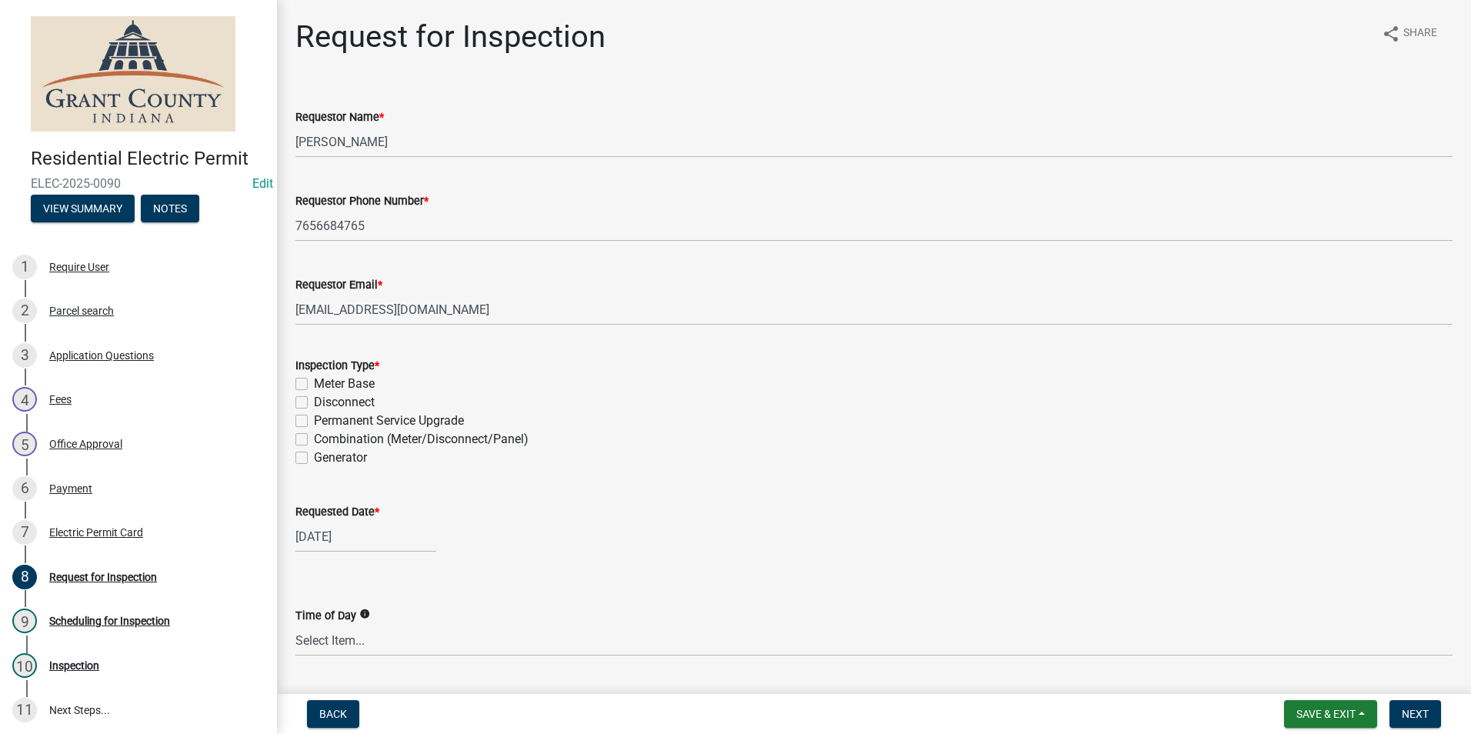
click at [314, 421] on label "Permanent Service Upgrade" at bounding box center [389, 421] width 150 height 18
click at [314, 421] on input "Permanent Service Upgrade" at bounding box center [319, 417] width 10 height 10
checkbox input "true"
checkbox input "false"
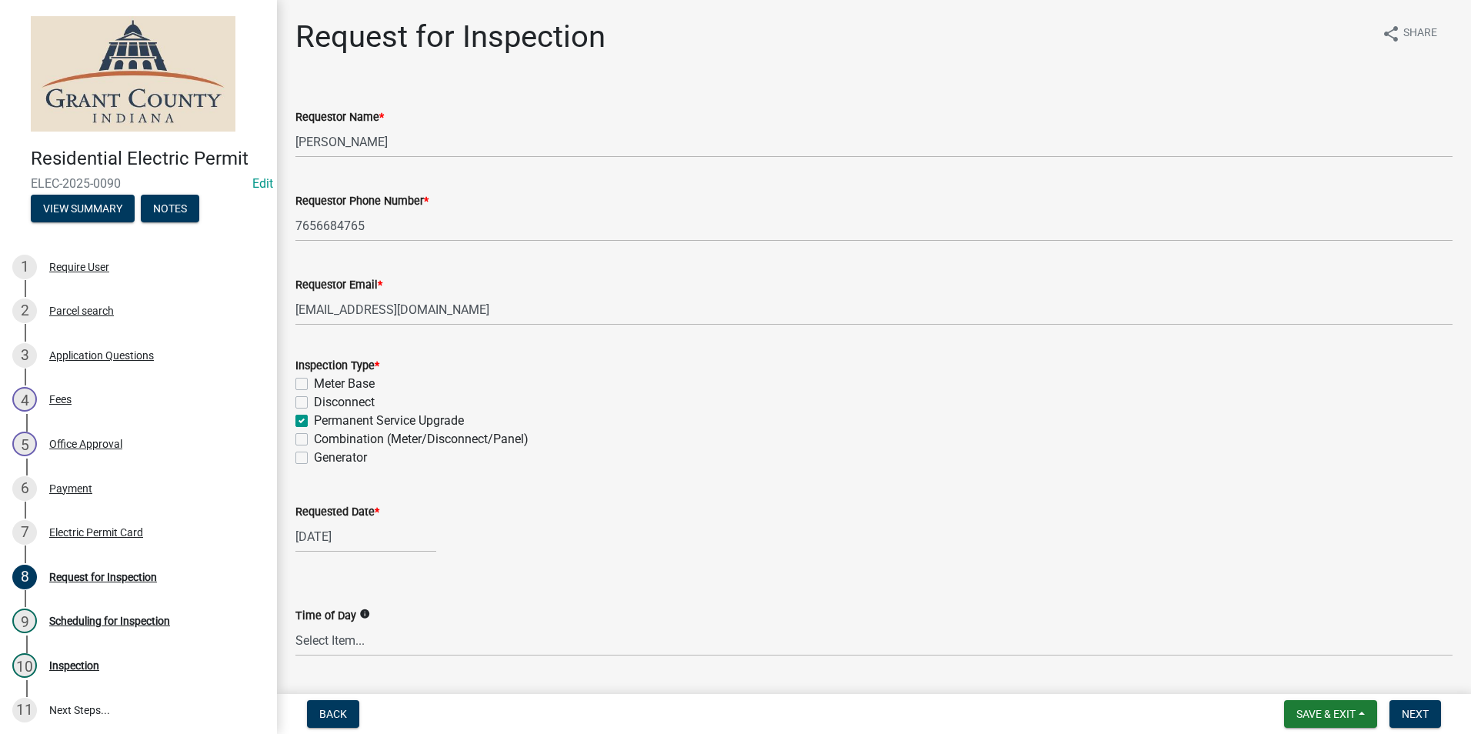
checkbox input "true"
checkbox input "false"
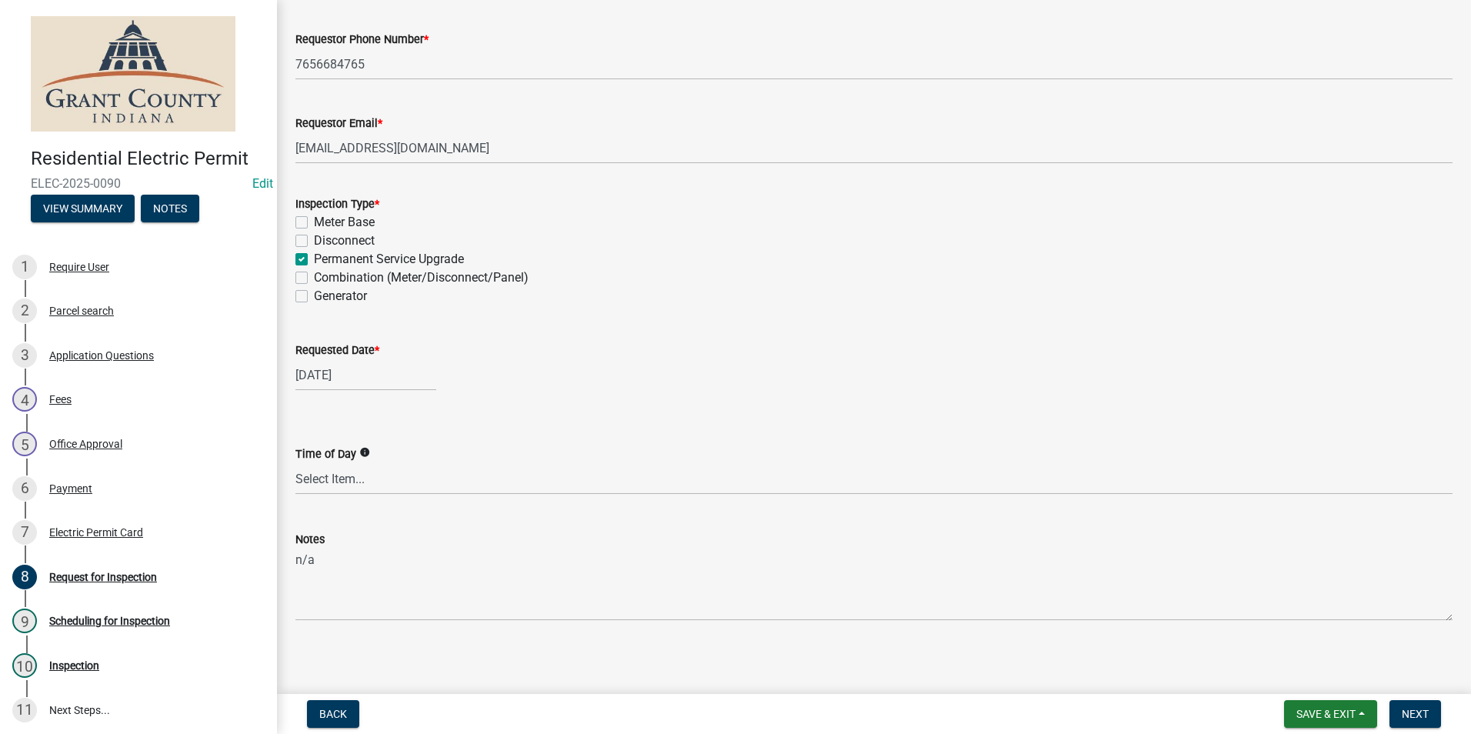
scroll to position [167, 0]
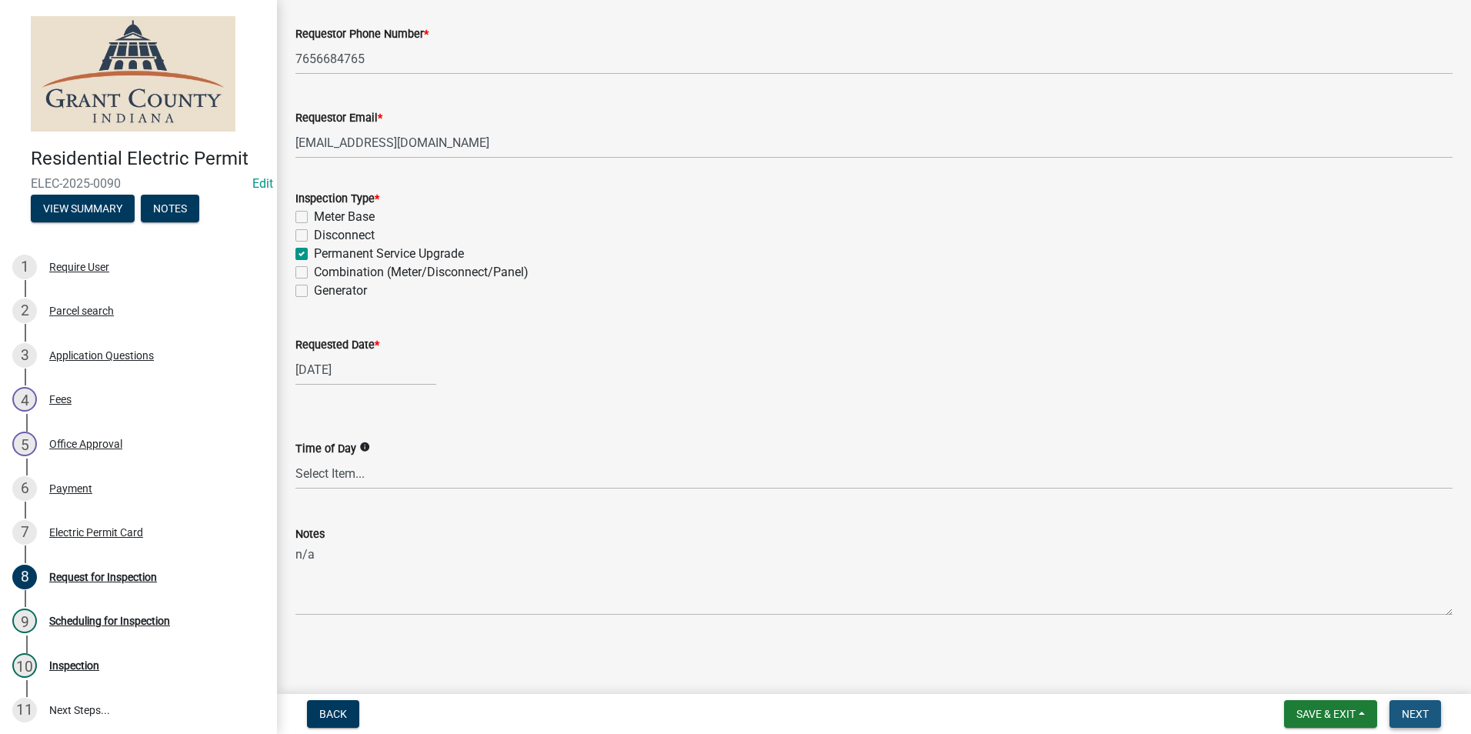
click at [1421, 711] on span "Next" at bounding box center [1414, 714] width 27 height 12
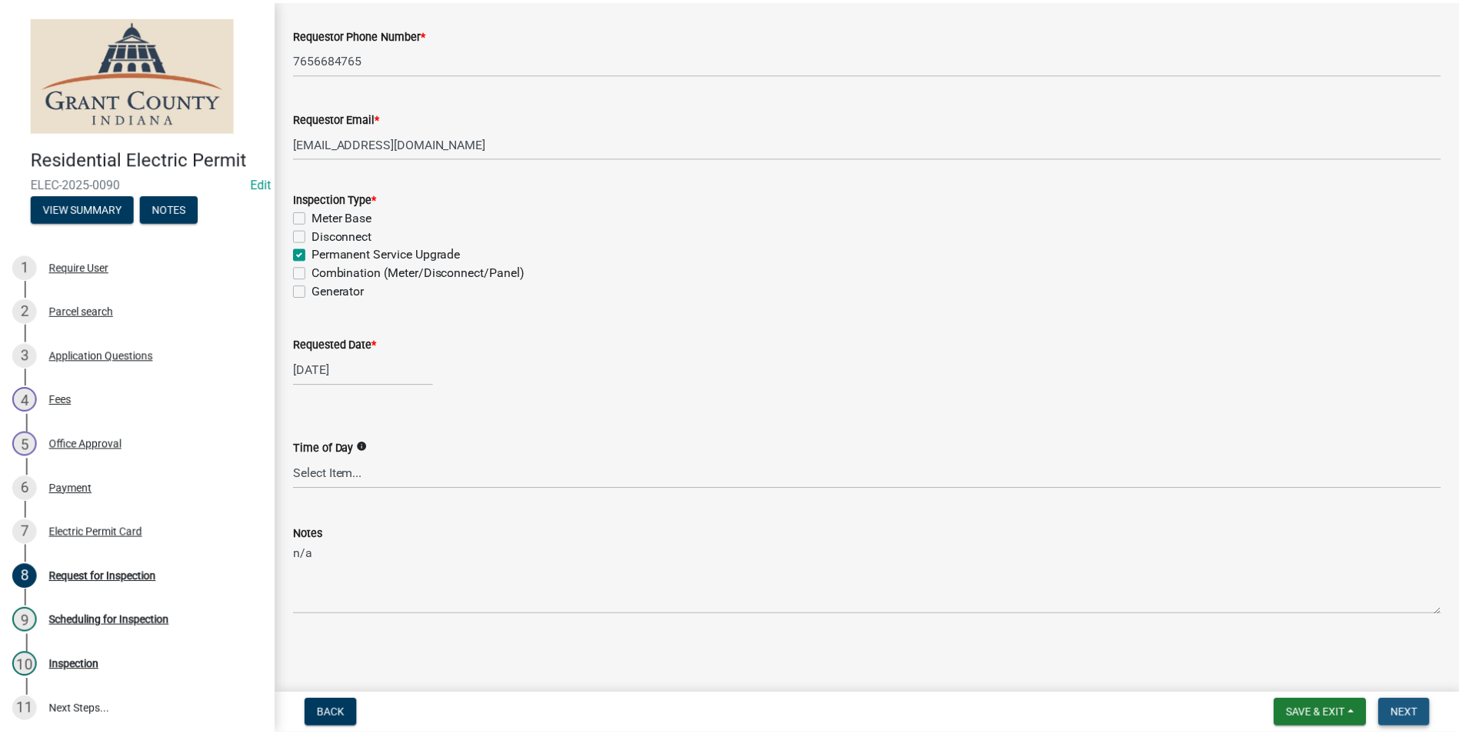
scroll to position [0, 0]
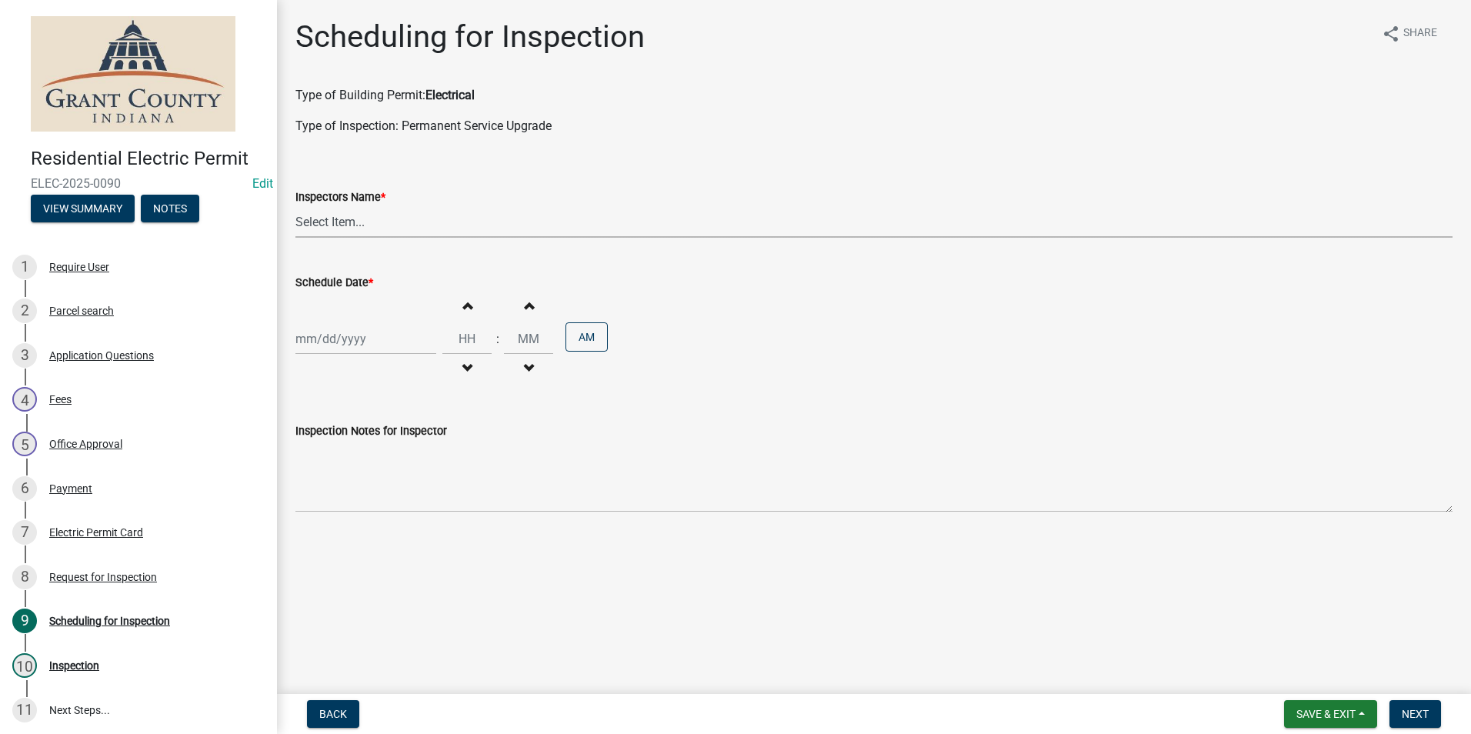
click at [329, 219] on select "Select Item... rberryhill (Randy Berryhill) jecouch (Jeffrey Couch) BBenefield …" at bounding box center [873, 222] width 1157 height 32
select select "d7f9a44a-d2ea-4d3c-83b3-1aa71c950bd5"
click at [295, 206] on select "Select Item... rberryhill (Randy Berryhill) jecouch (Jeffrey Couch) BBenefield …" at bounding box center [873, 222] width 1157 height 32
click at [329, 340] on div at bounding box center [365, 339] width 141 height 32
select select "8"
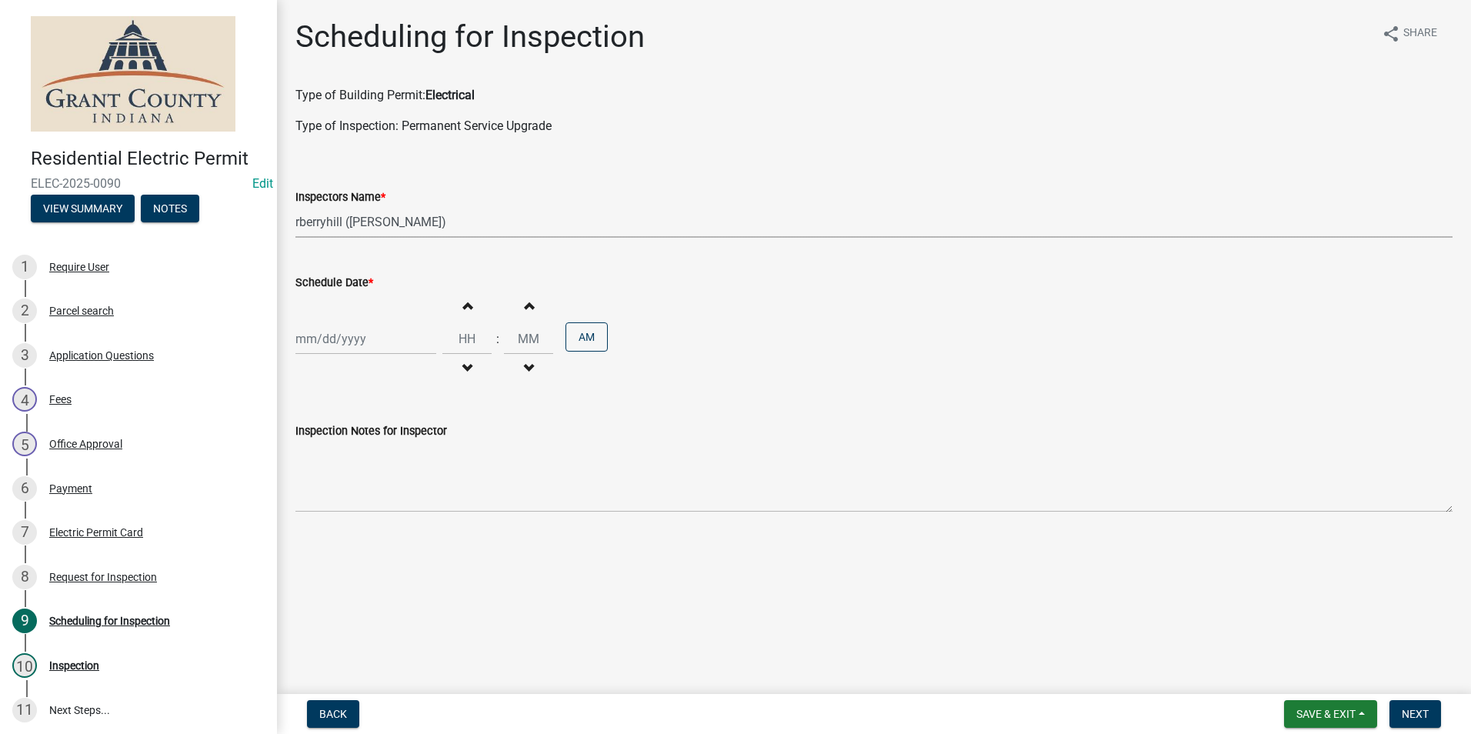
select select "2025"
click at [359, 495] on div "20" at bounding box center [360, 494] width 25 height 25
type input "08/20/2025"
click at [1420, 714] on span "Next" at bounding box center [1414, 714] width 27 height 12
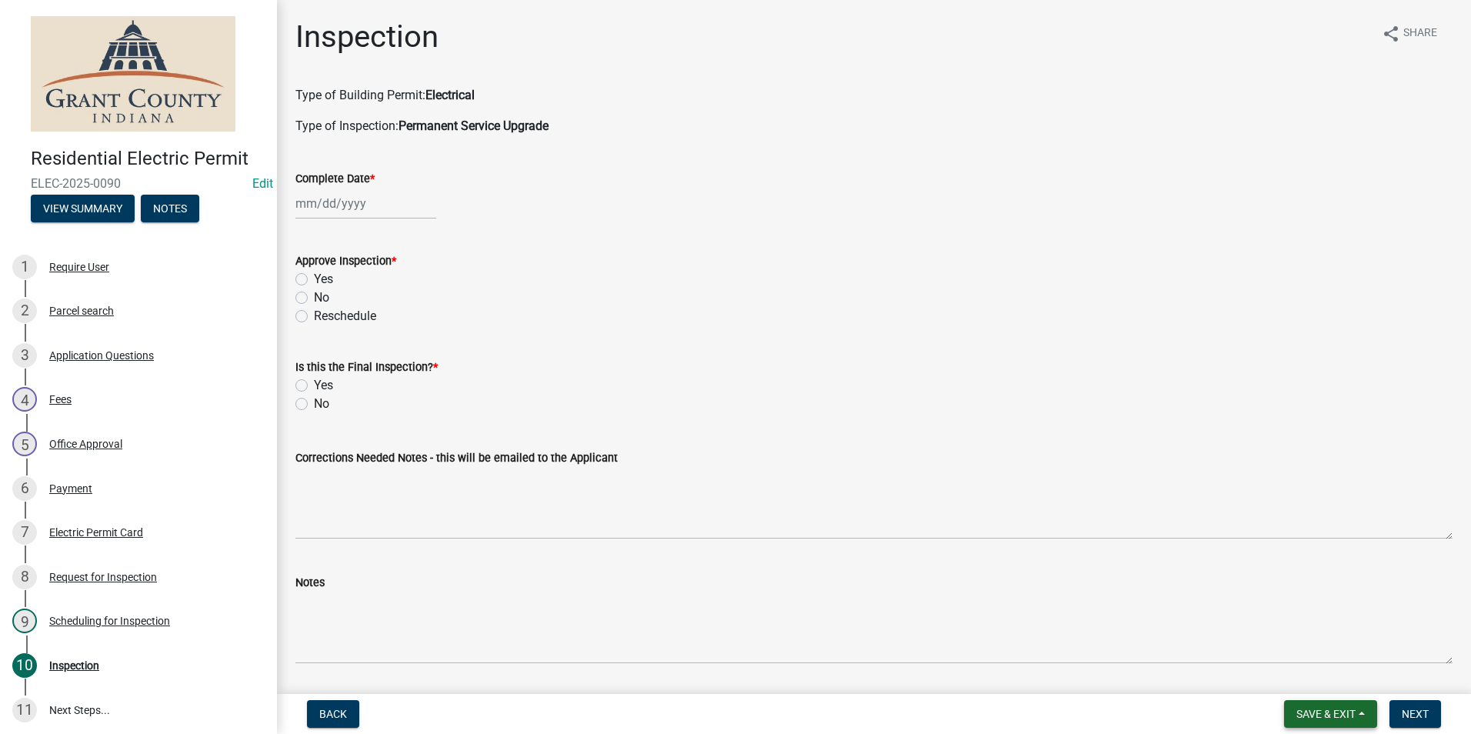
drag, startPoint x: 1310, startPoint y: 708, endPoint x: 1305, endPoint y: 695, distance: 14.1
click at [1309, 709] on span "Save & Exit" at bounding box center [1325, 714] width 59 height 12
click at [1301, 678] on button "Save & Exit" at bounding box center [1315, 673] width 123 height 37
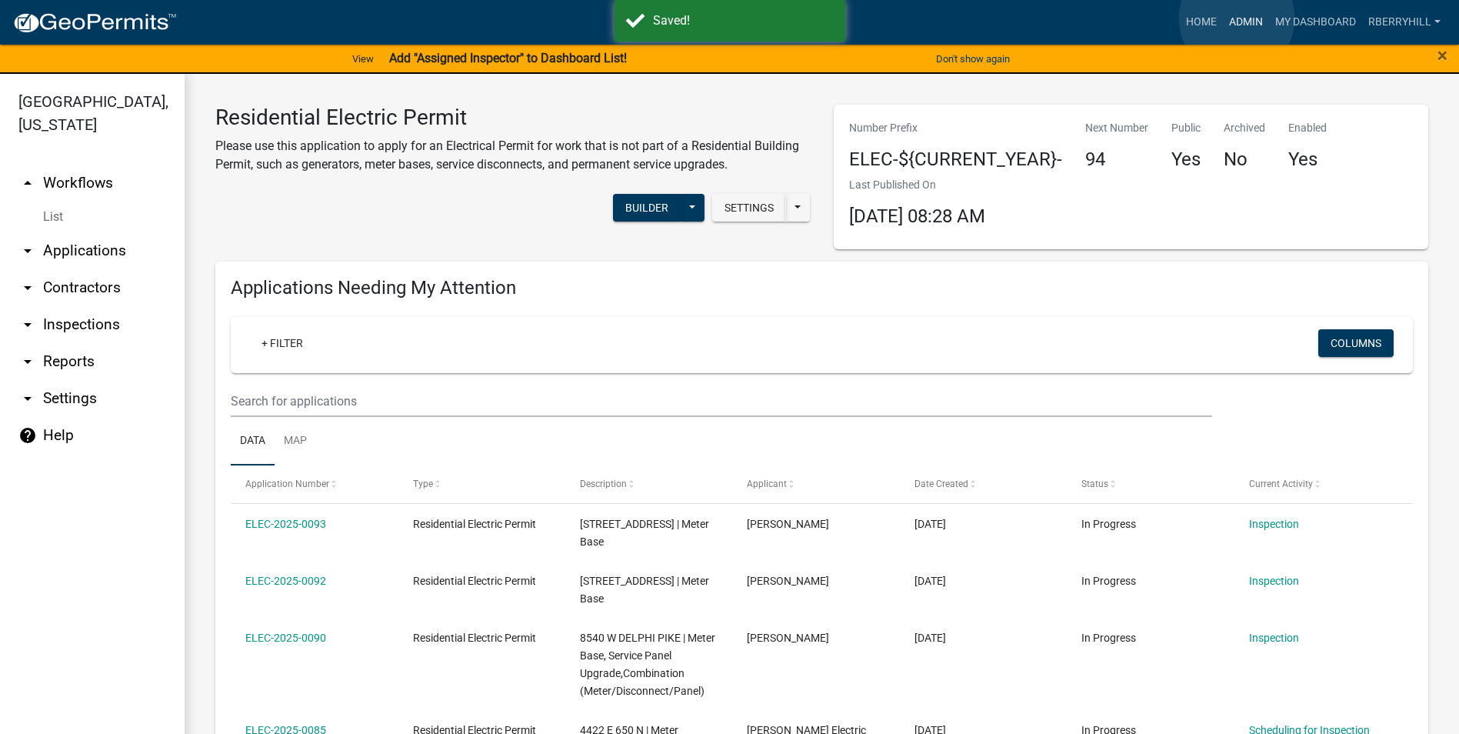
click at [1237, 18] on link "Admin" at bounding box center [1246, 22] width 46 height 29
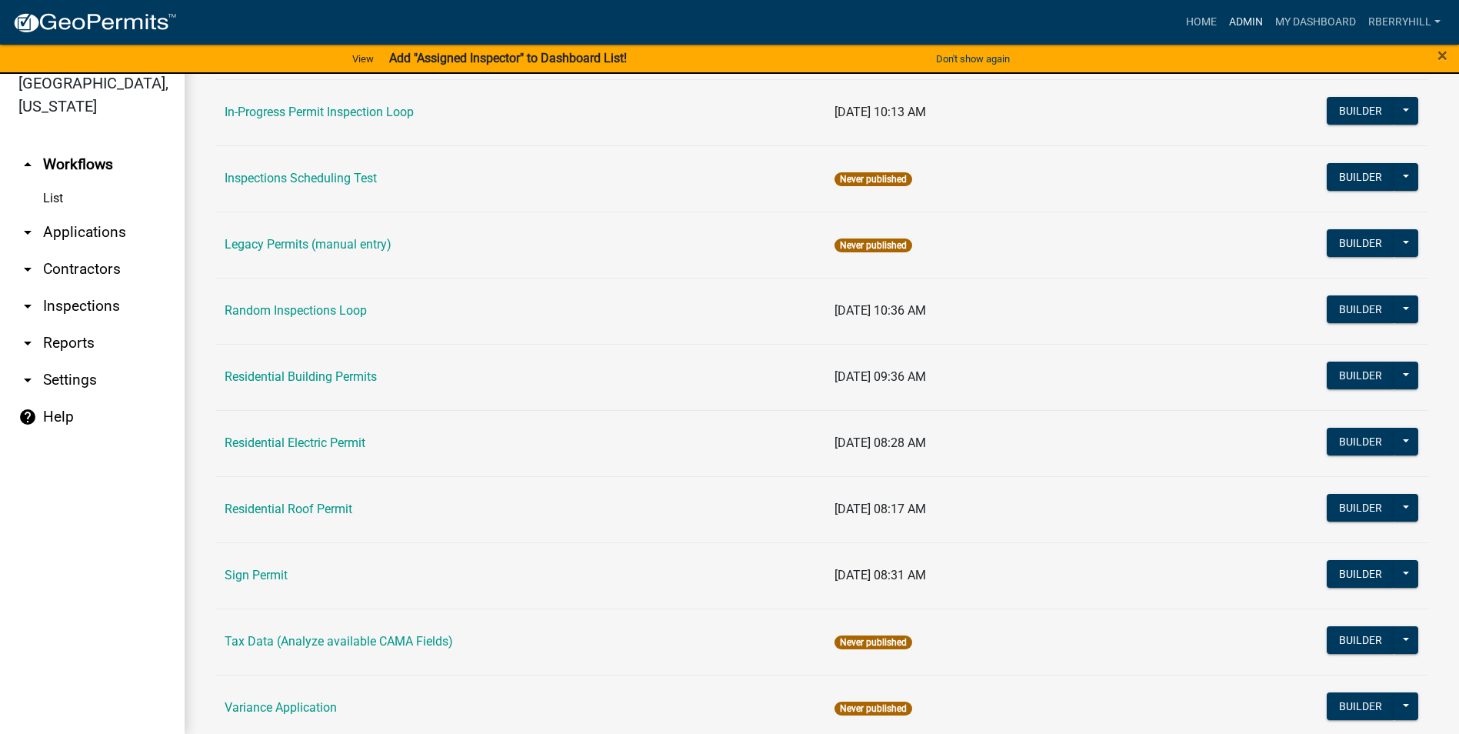
scroll to position [1229, 0]
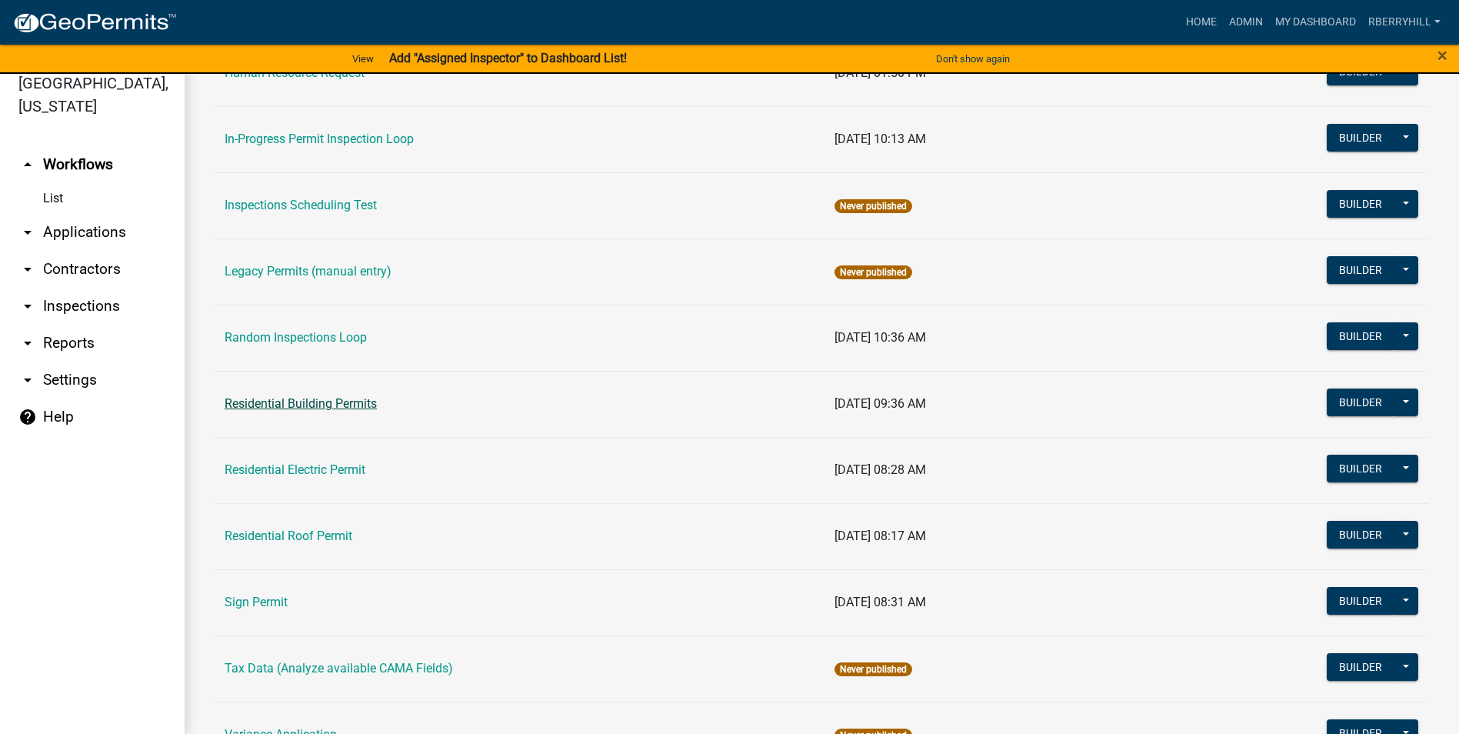
click at [294, 399] on link "Residential Building Permits" at bounding box center [301, 403] width 152 height 15
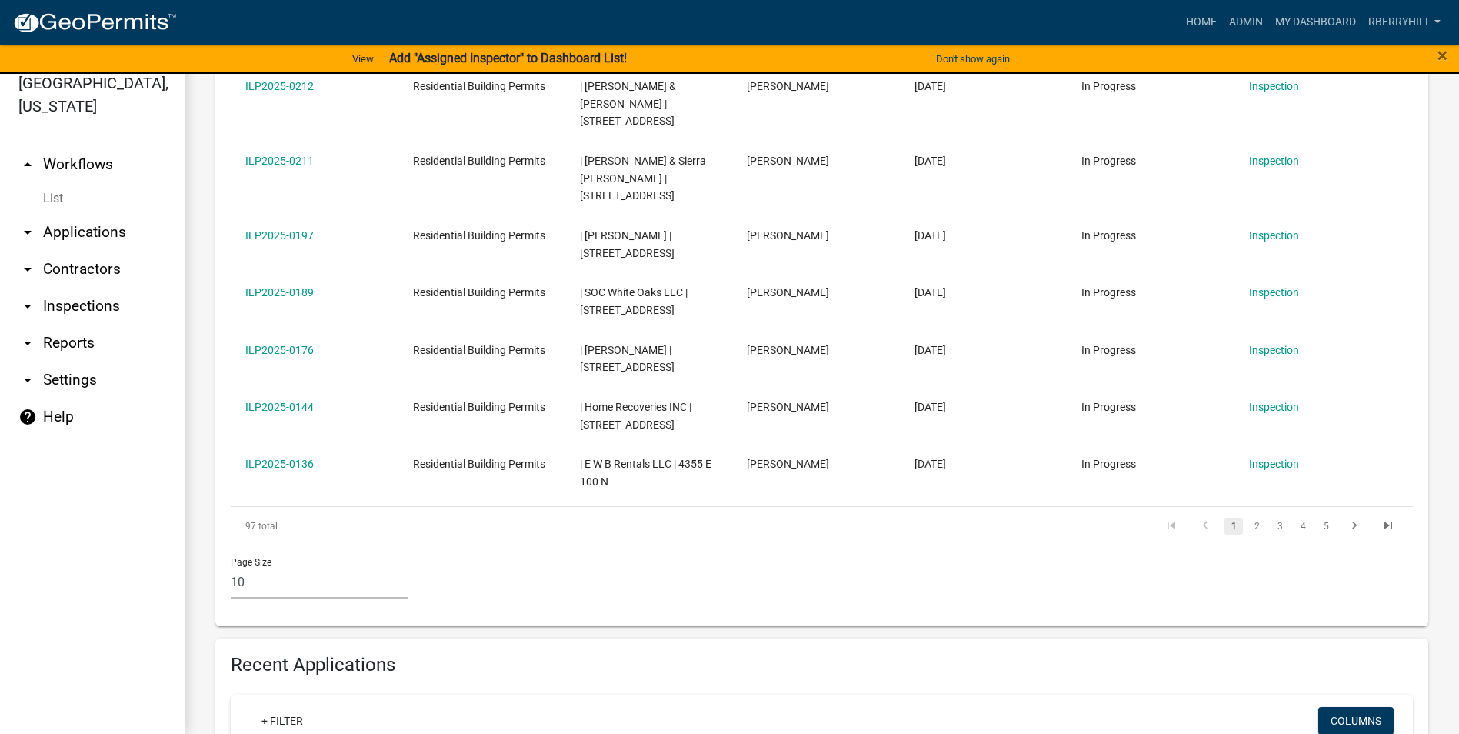
scroll to position [769, 0]
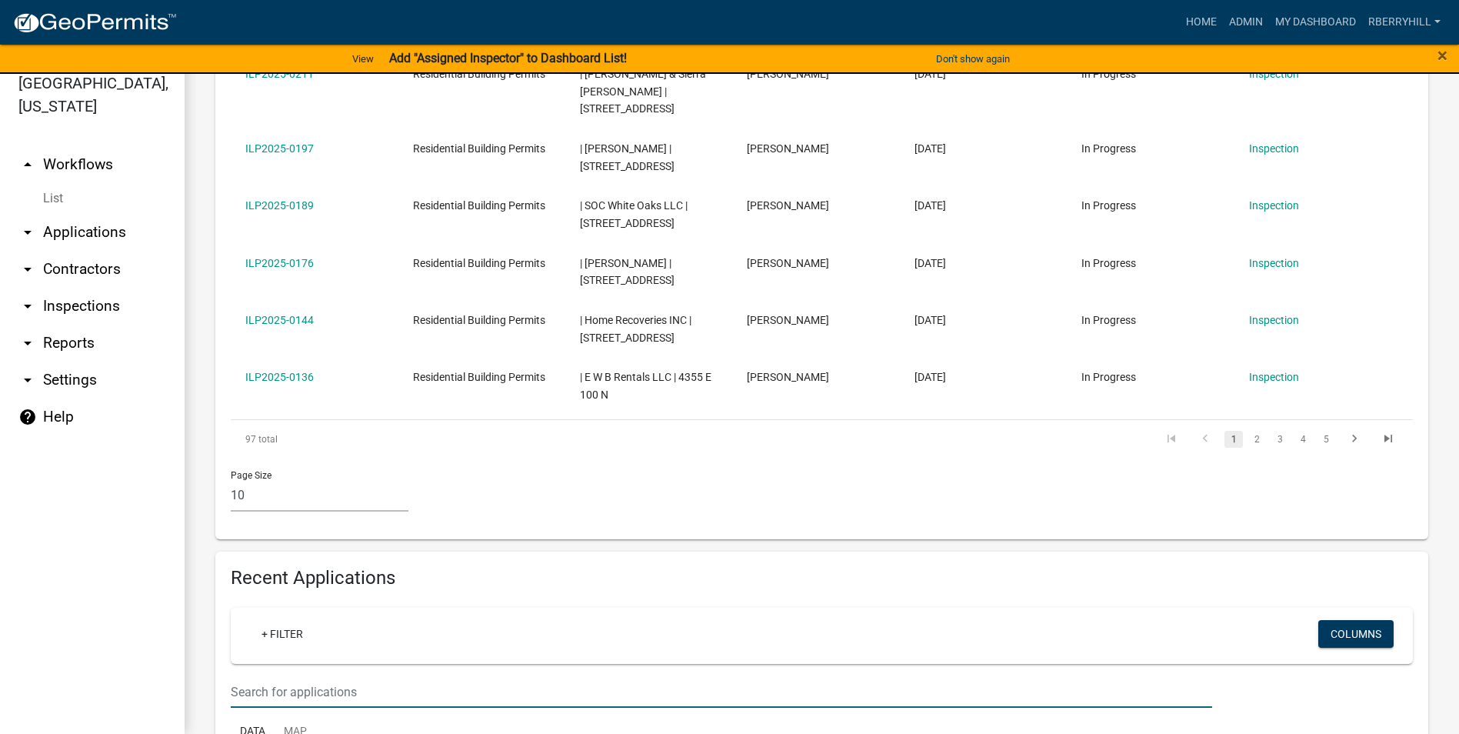
click at [250, 676] on input "text" at bounding box center [721, 692] width 981 height 32
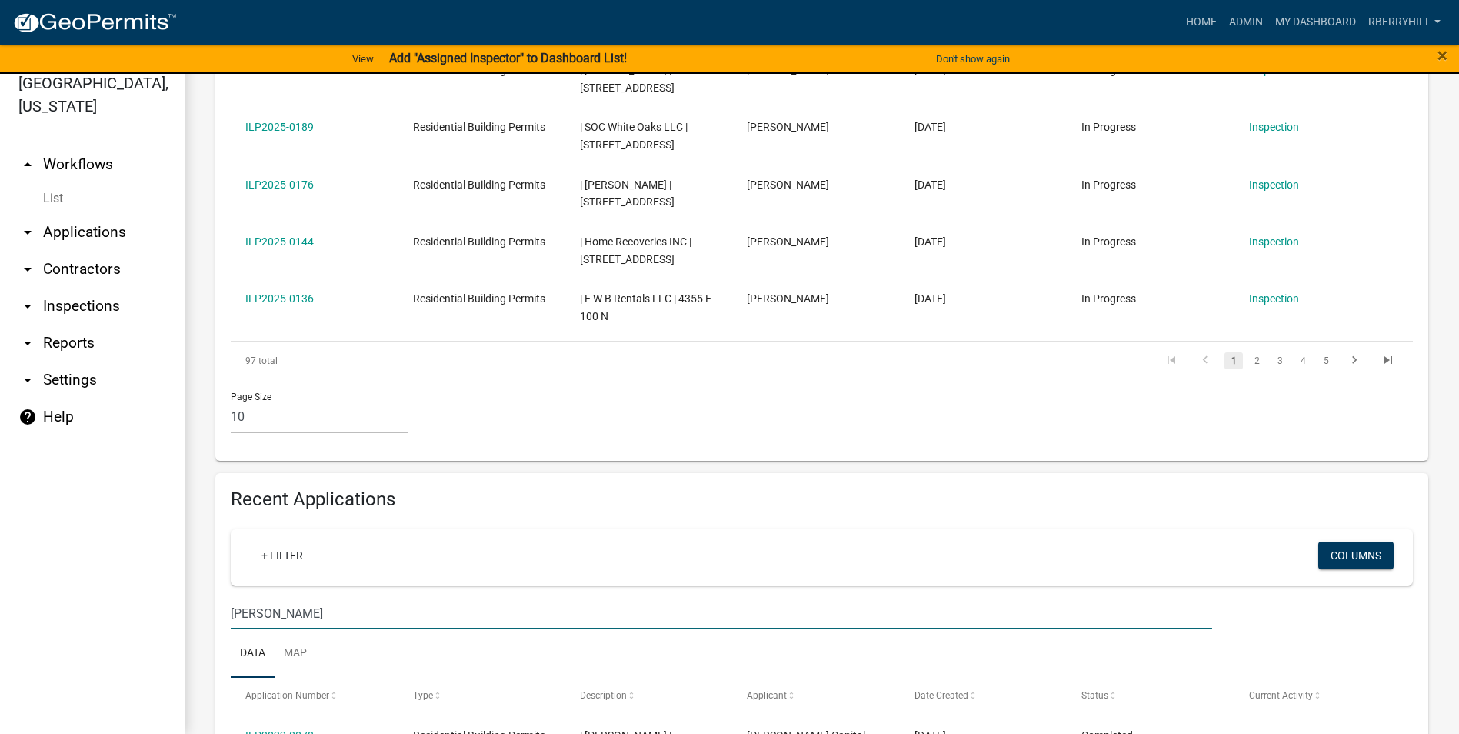
scroll to position [1000, 0]
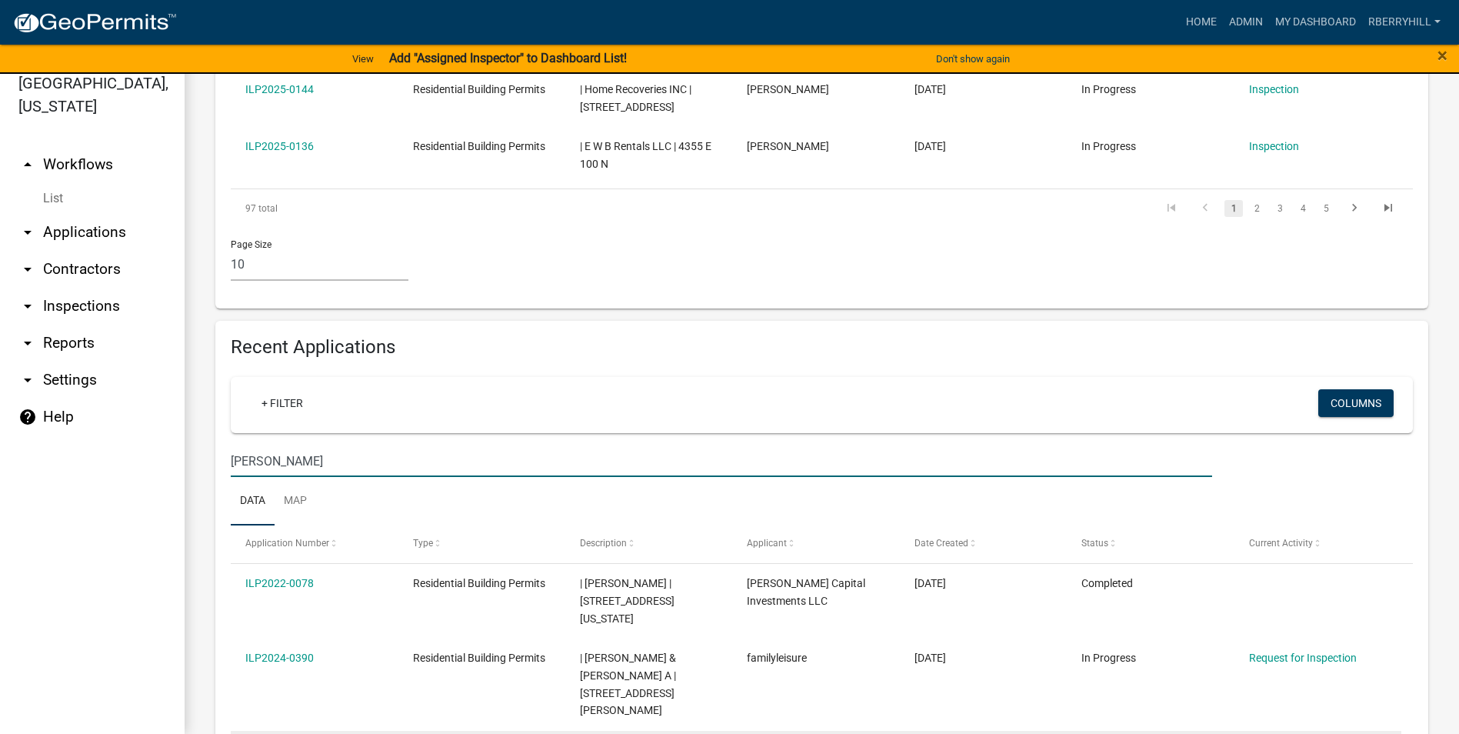
type input "McCoy"
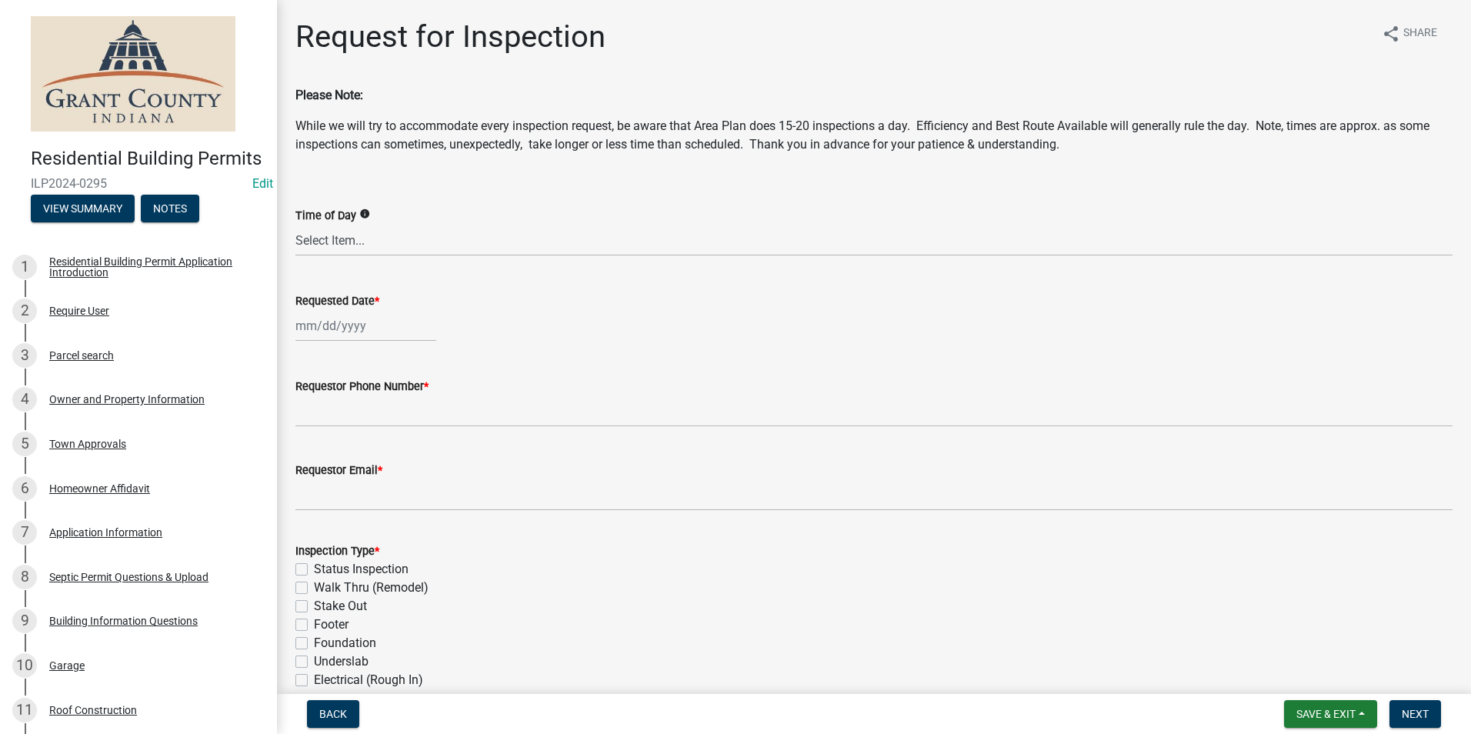
click at [338, 326] on div at bounding box center [365, 326] width 141 height 32
select select "8"
select select "2025"
click at [312, 478] on div "18" at bounding box center [310, 481] width 25 height 25
type input "[DATE]"
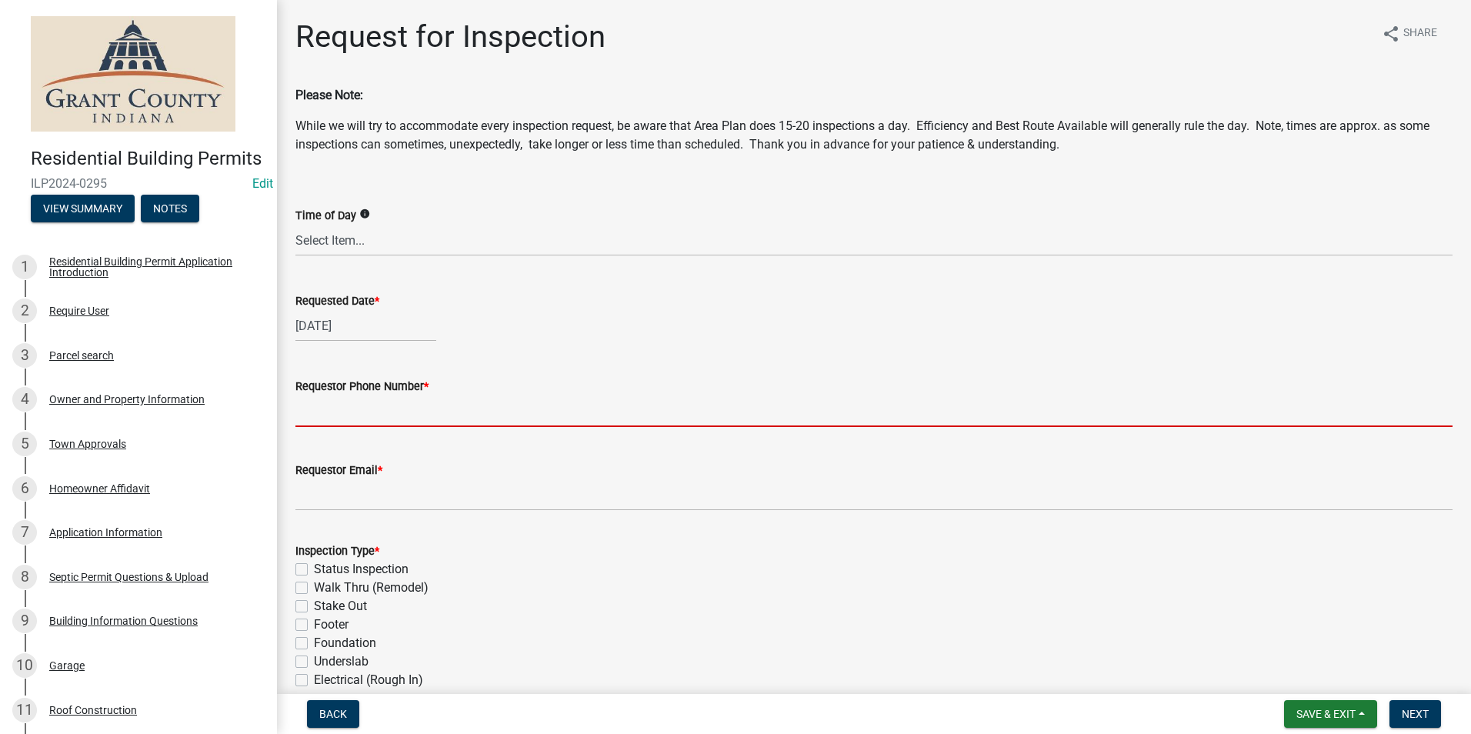
click at [348, 414] on input "Requestor Phone Number *" at bounding box center [873, 411] width 1157 height 32
type input "7656684765"
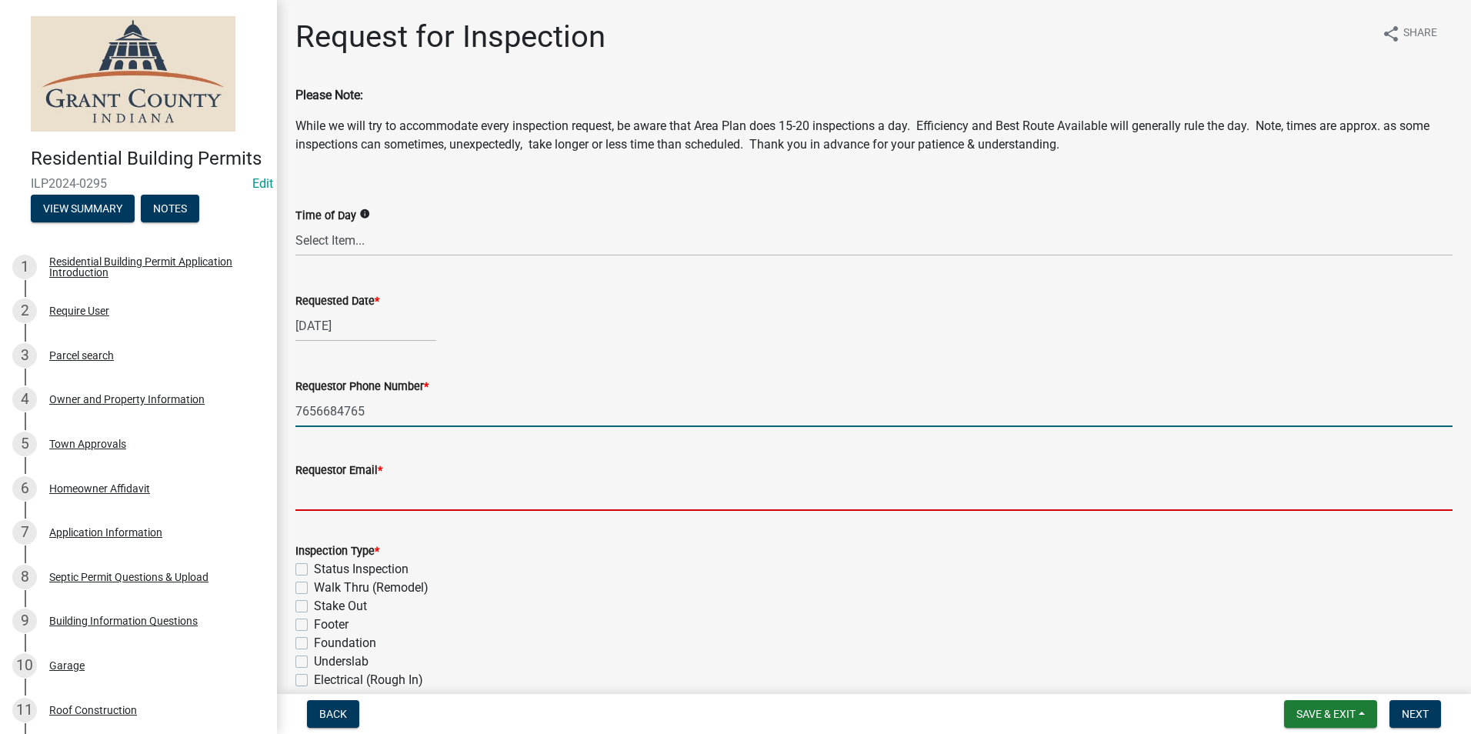
type input "[EMAIL_ADDRESS][DOMAIN_NAME]"
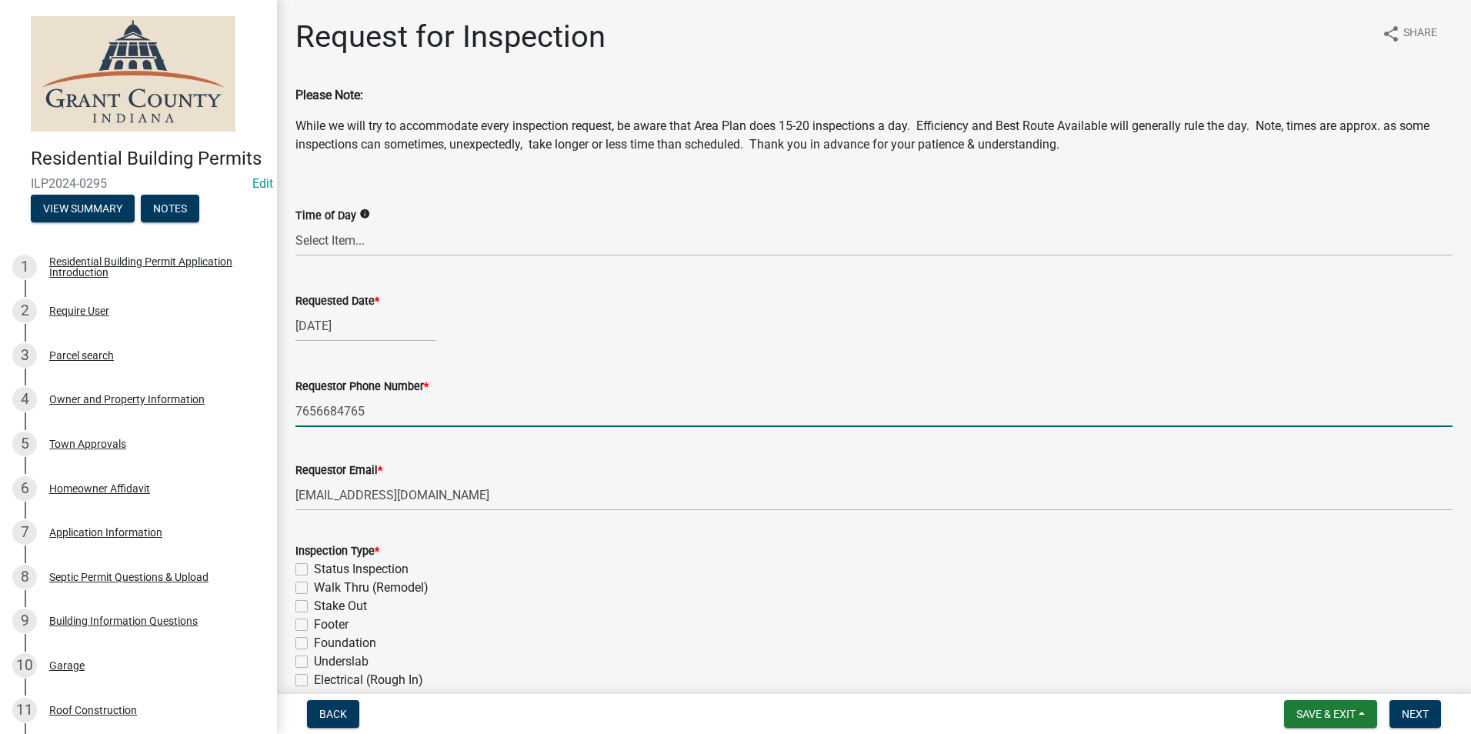
type textarea "n/a"
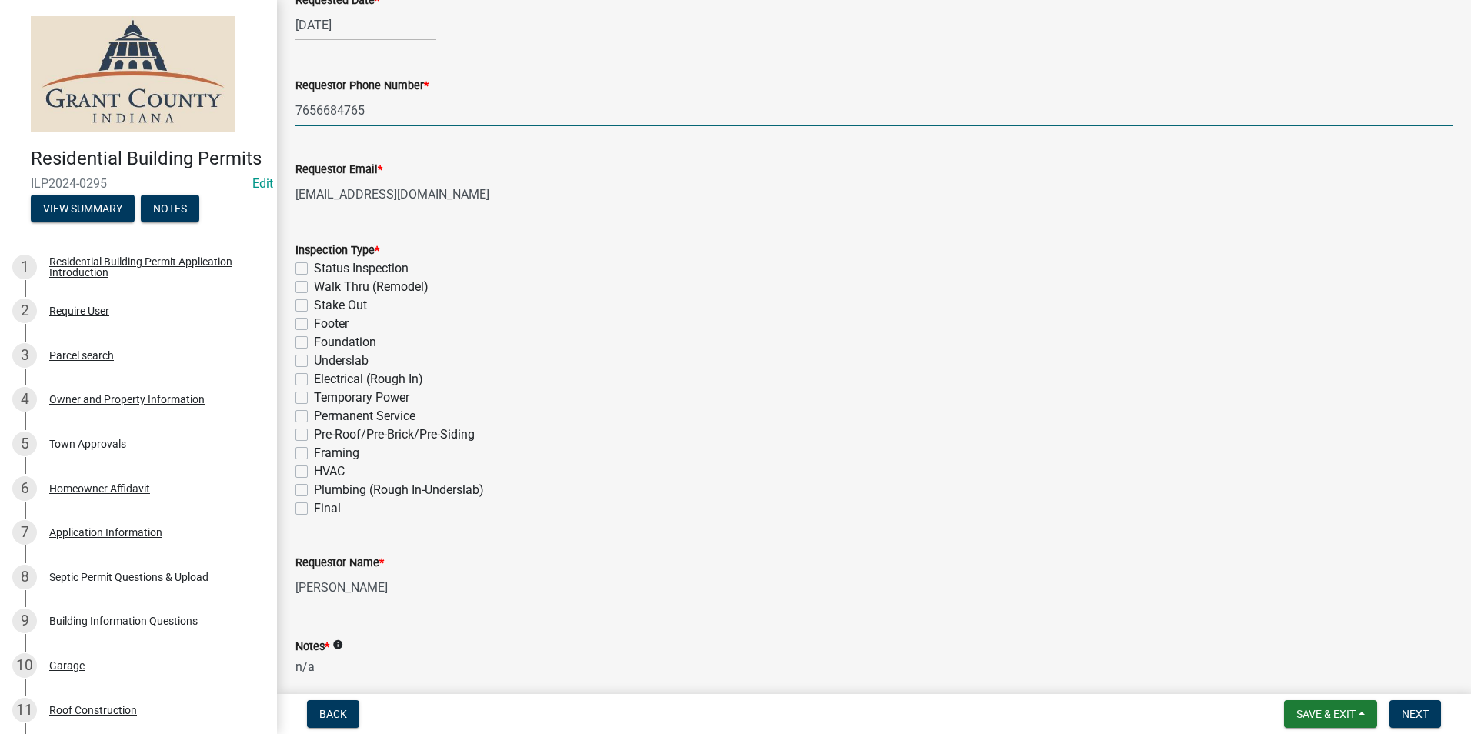
scroll to position [308, 0]
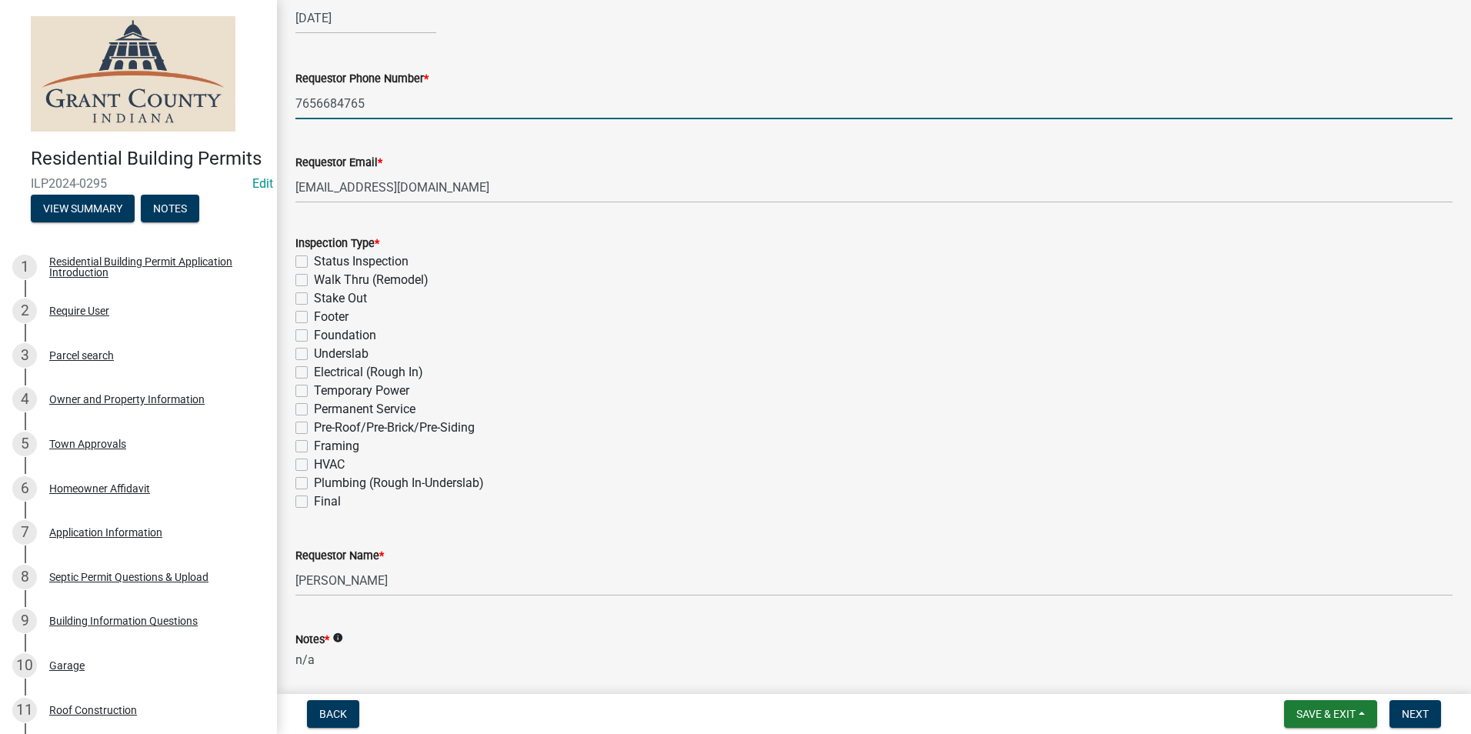
click at [314, 372] on label "Electrical (Rough In)" at bounding box center [368, 372] width 109 height 18
click at [314, 372] on input "Electrical (Rough In)" at bounding box center [319, 368] width 10 height 10
checkbox input "true"
checkbox input "false"
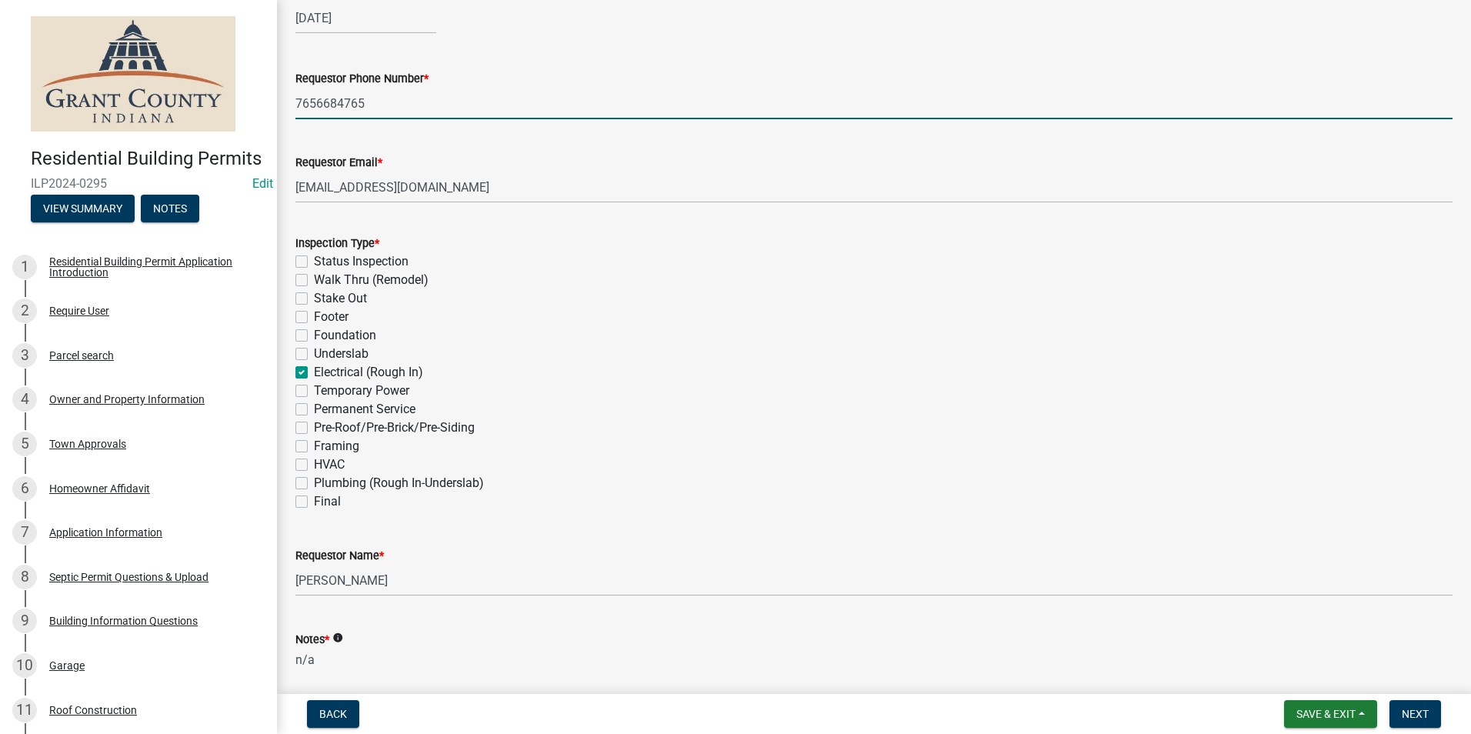
checkbox input "false"
checkbox input "true"
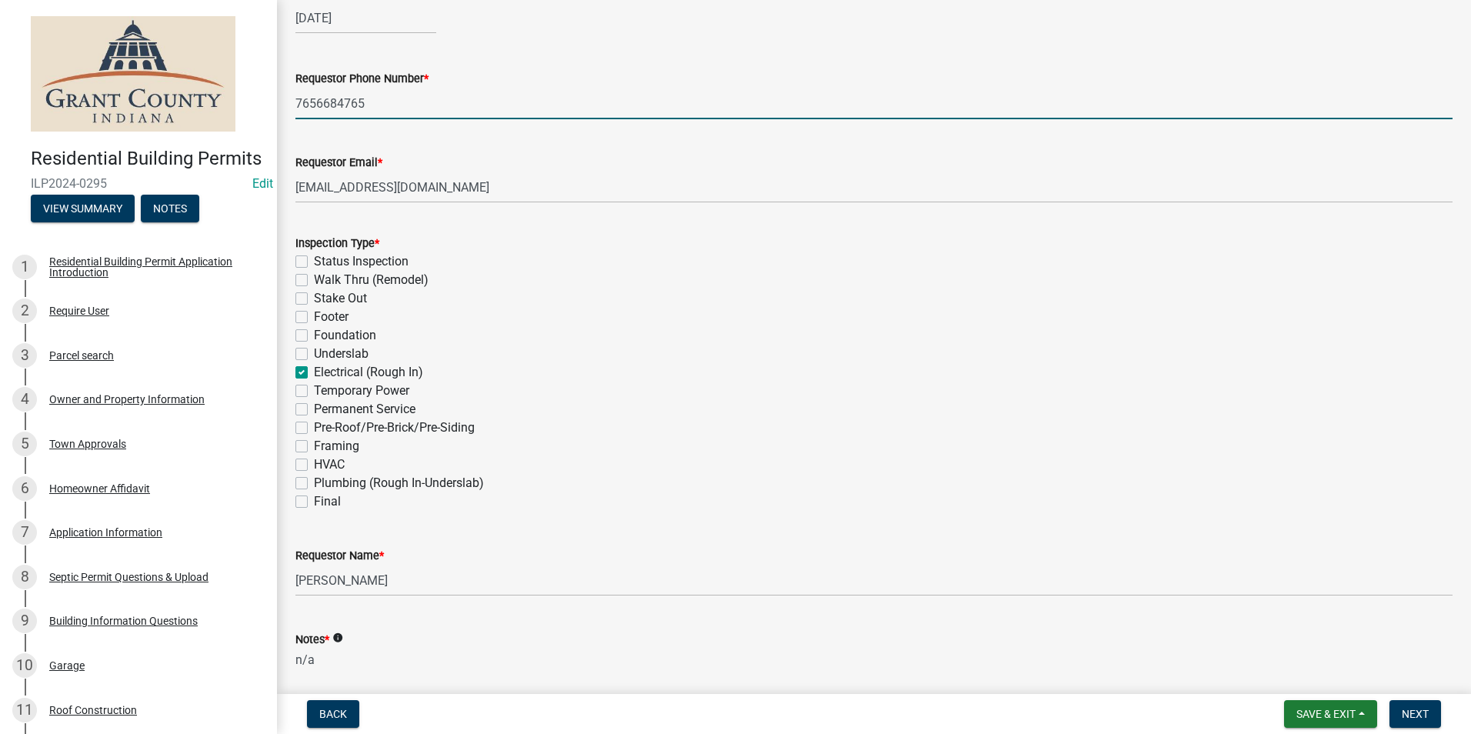
checkbox input "false"
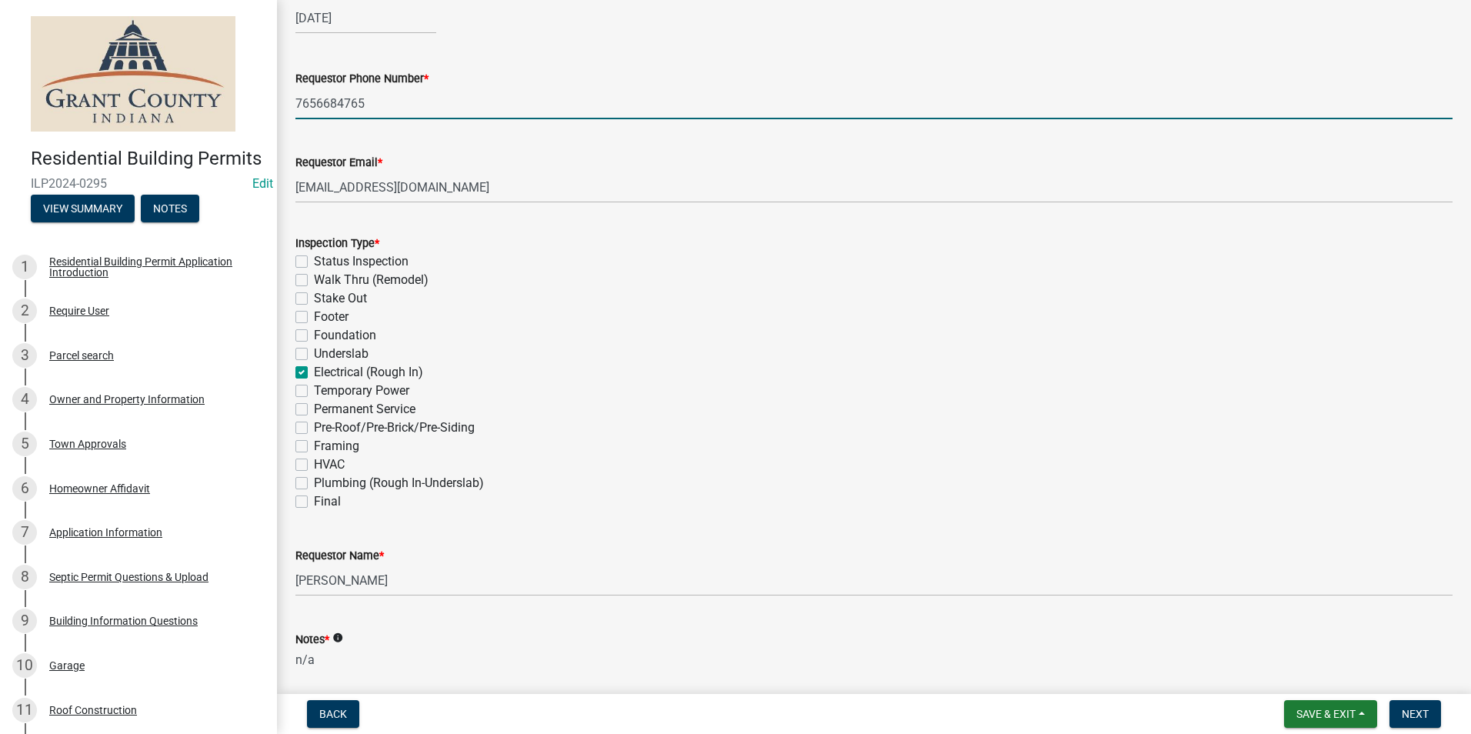
checkbox input "false"
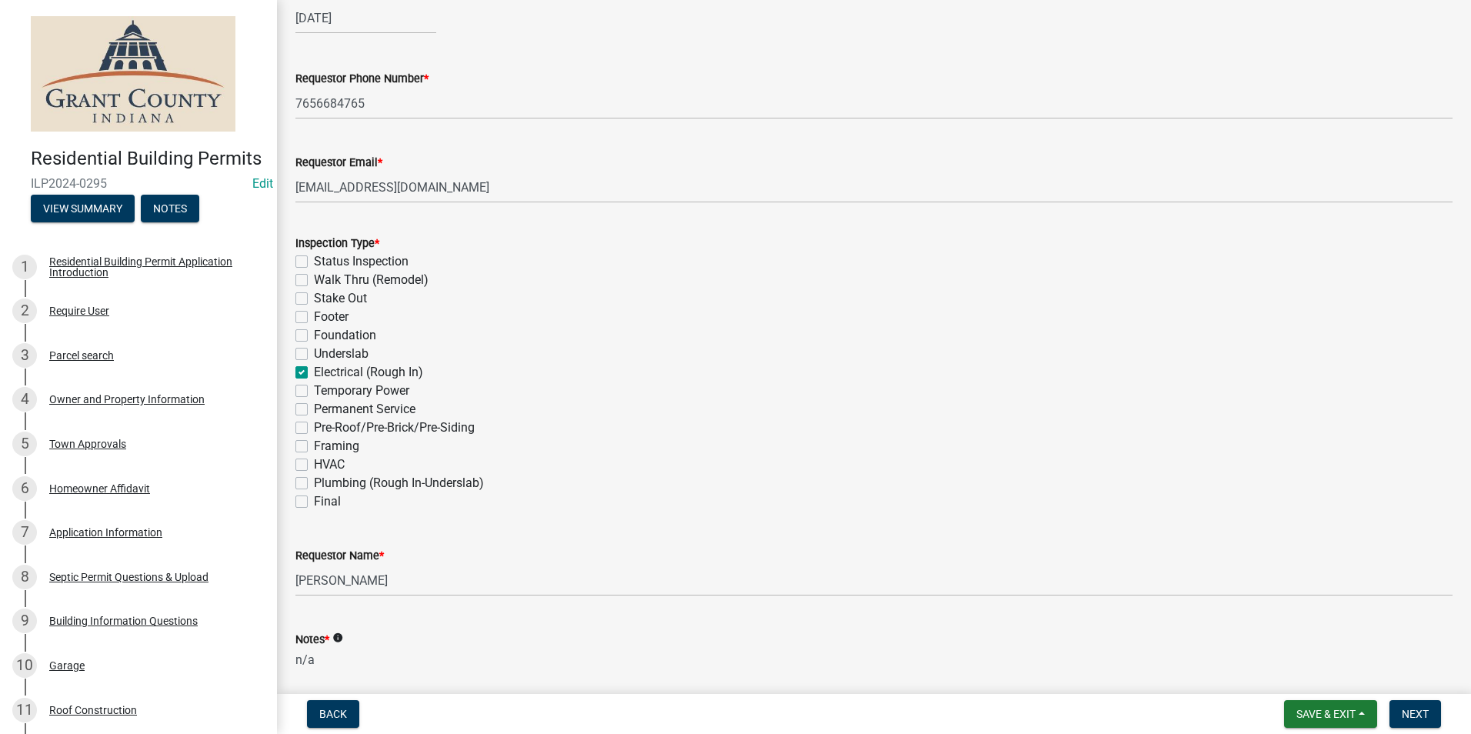
click at [314, 485] on label "Plumbing (Rough In-Underslab)" at bounding box center [399, 483] width 170 height 18
click at [314, 484] on input "Plumbing (Rough In-Underslab)" at bounding box center [319, 479] width 10 height 10
checkbox input "true"
checkbox input "false"
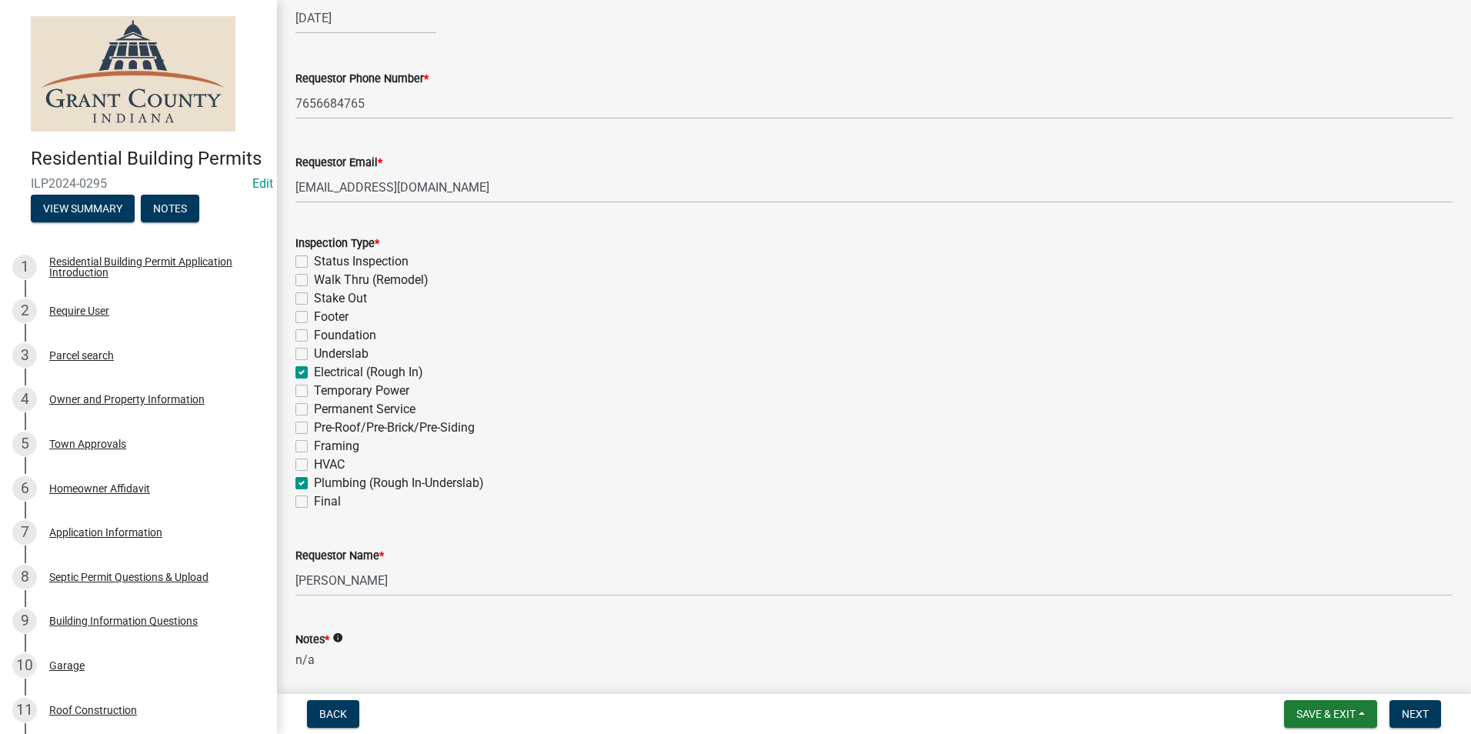
checkbox input "false"
checkbox input "true"
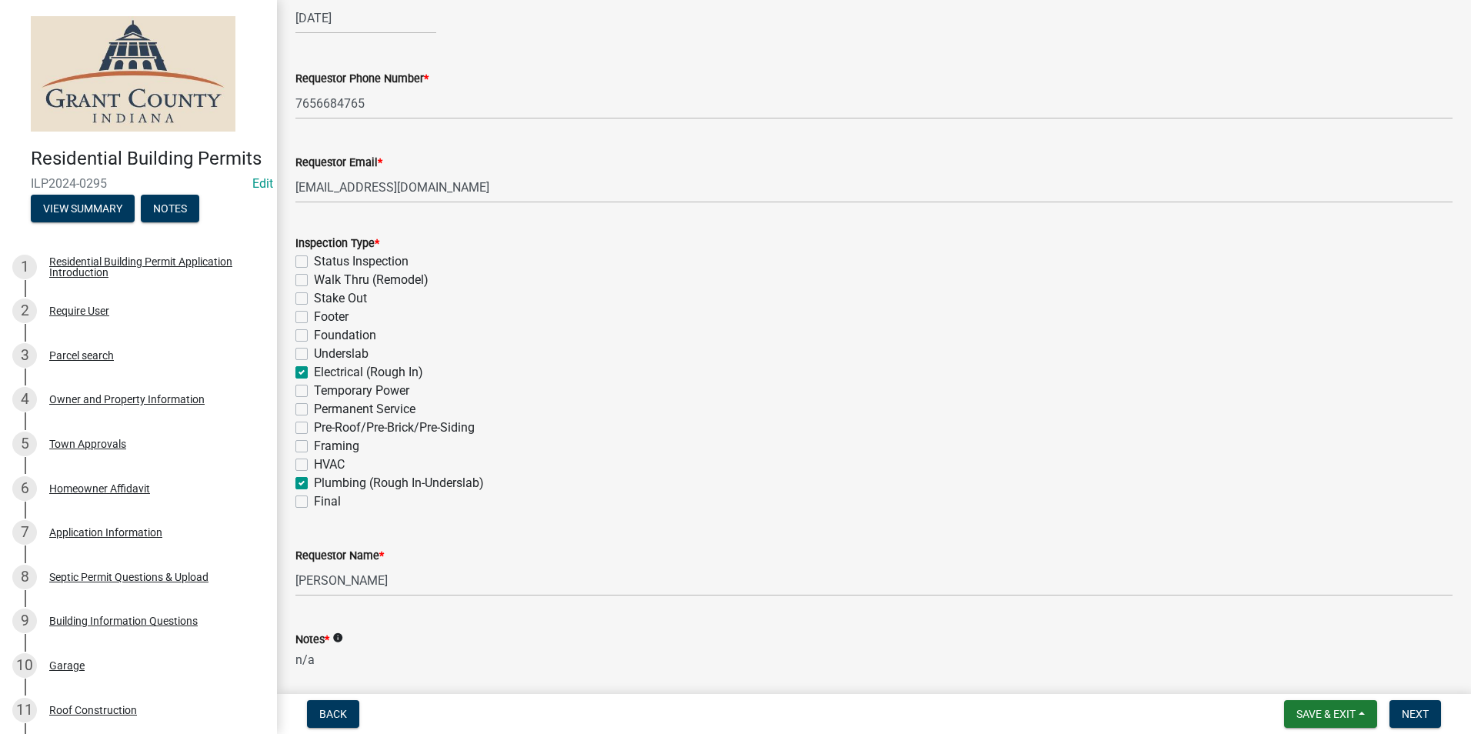
checkbox input "false"
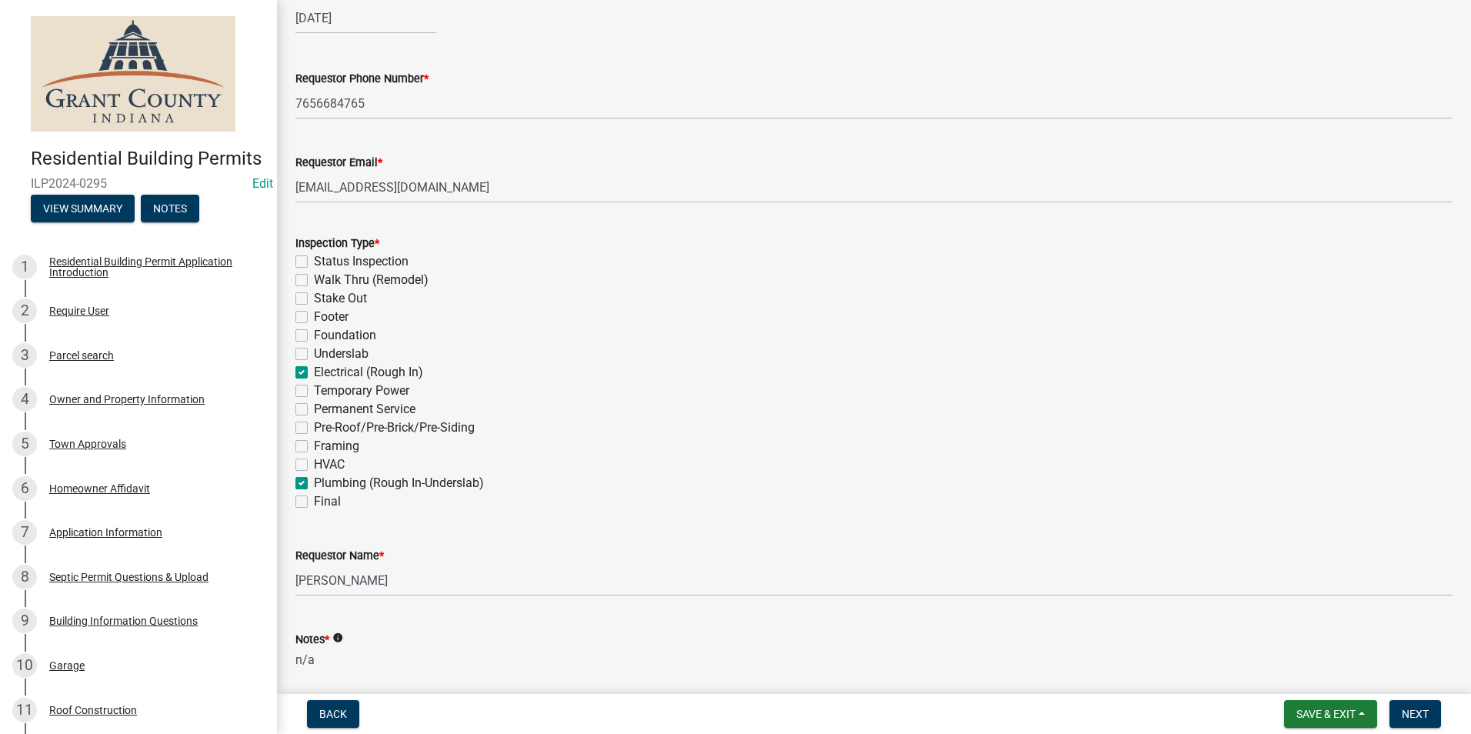
checkbox input "true"
checkbox input "false"
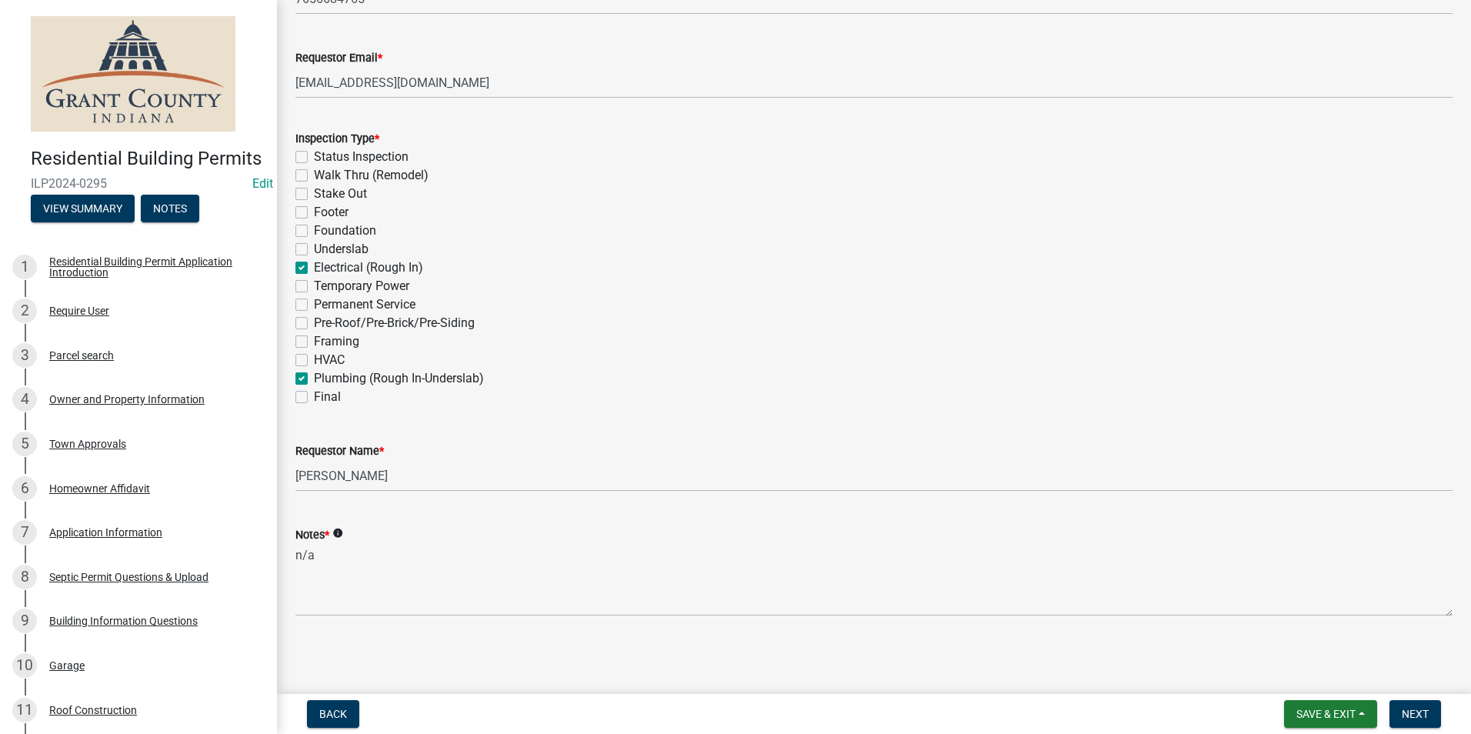
scroll to position [413, 0]
click at [1412, 711] on span "Next" at bounding box center [1414, 714] width 27 height 12
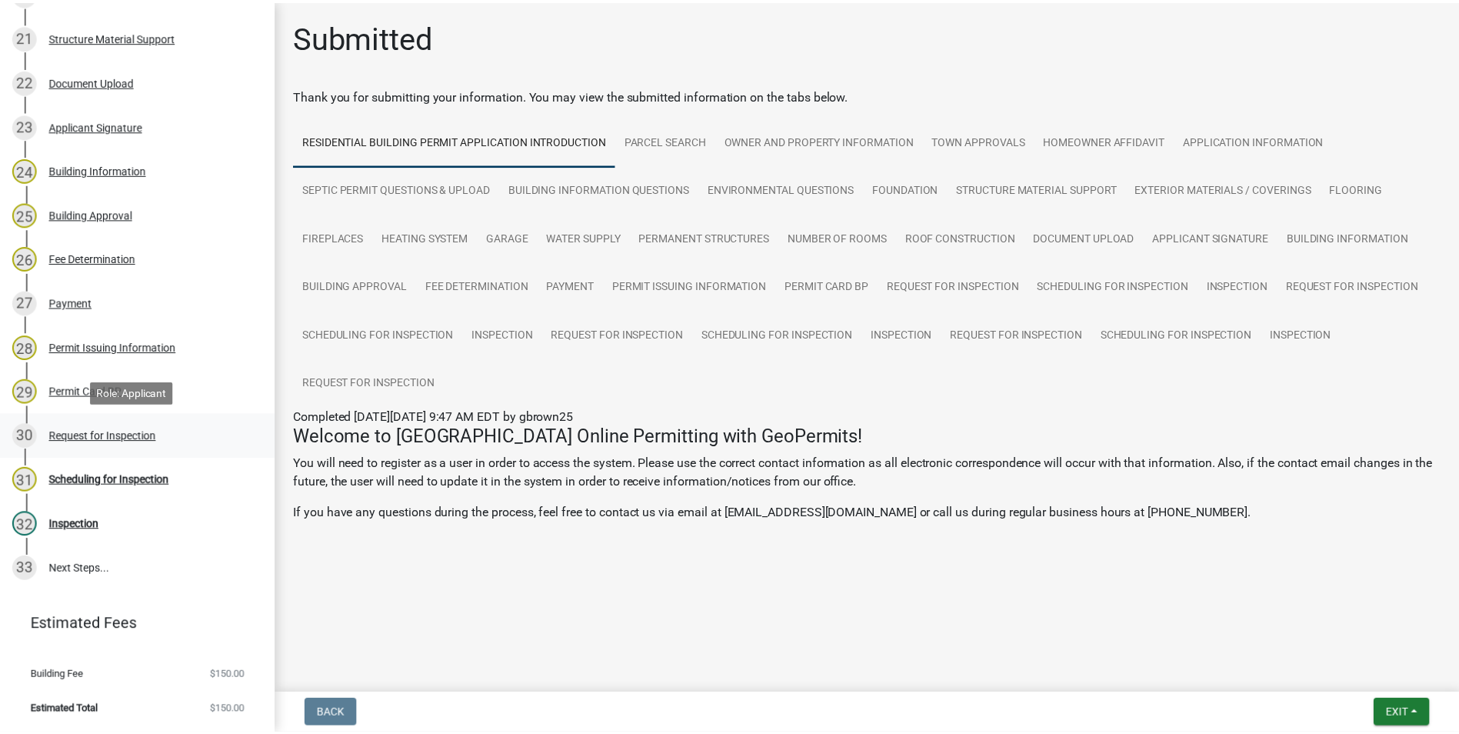
scroll to position [1138, 0]
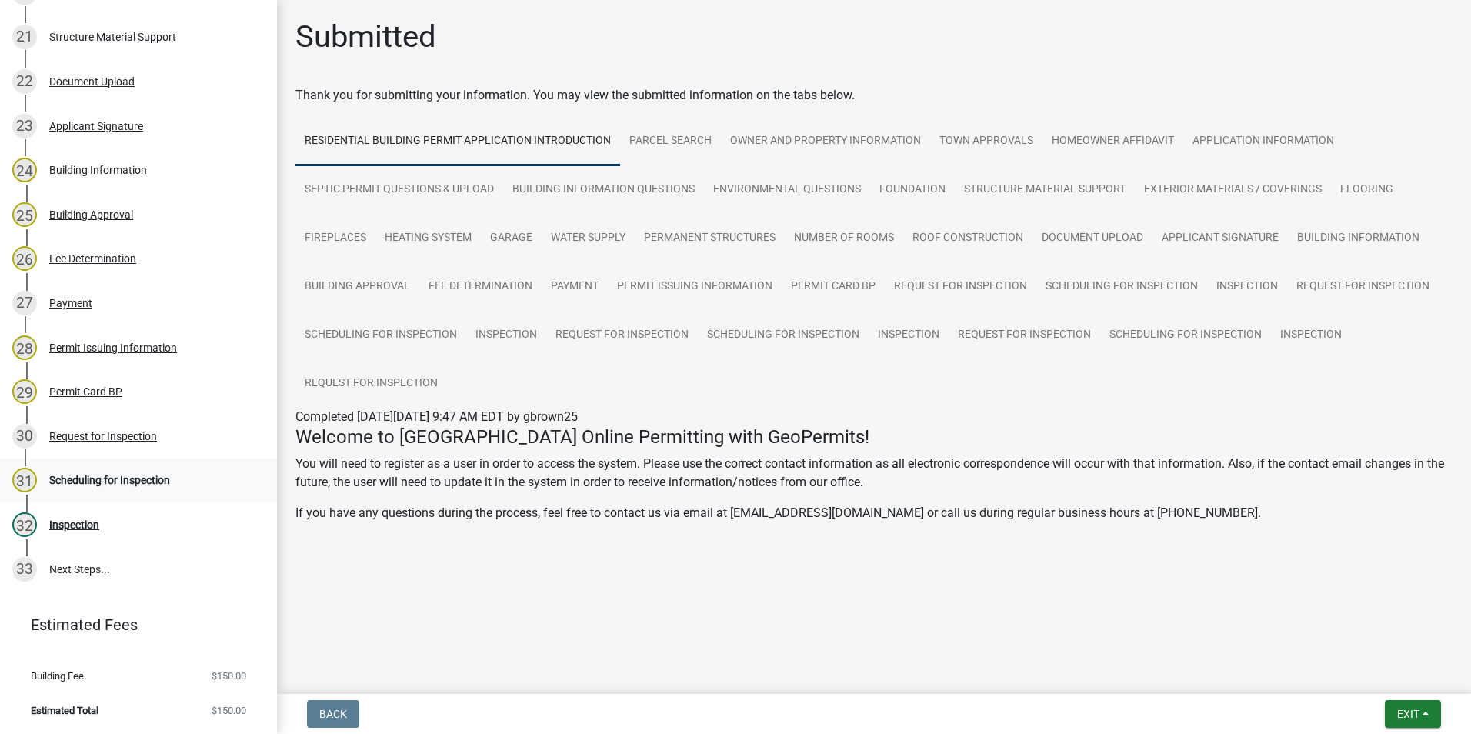
drag, startPoint x: 120, startPoint y: 489, endPoint x: 120, endPoint y: 478, distance: 10.8
click at [120, 488] on div "31 Scheduling for Inspection" at bounding box center [132, 480] width 240 height 25
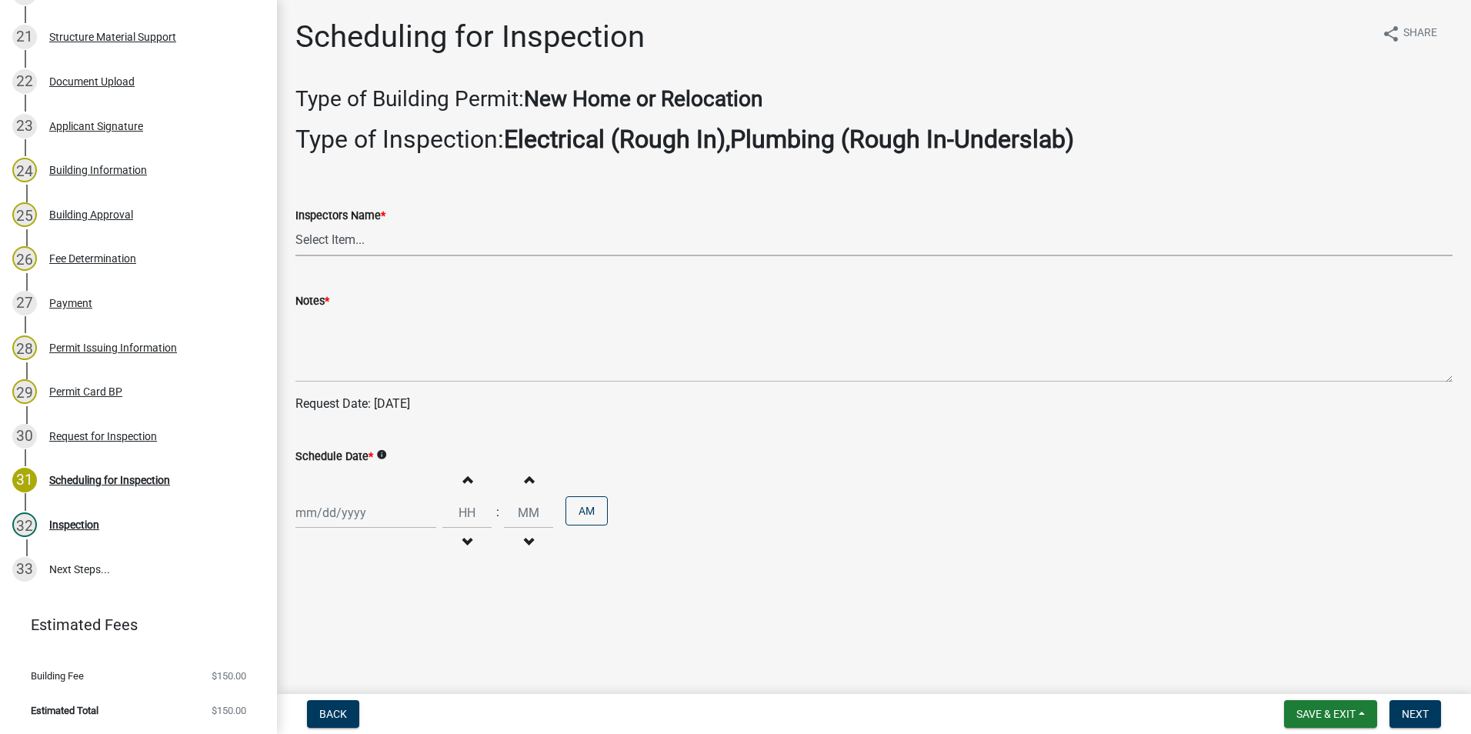
click at [337, 238] on select "Select Item... rberryhill (Randy Berryhill) jecouch (Jeffrey Couch) BBenefield …" at bounding box center [873, 241] width 1157 height 32
select select "d7f9a44a-d2ea-4d3c-83b3-1aa71c950bd5"
click at [295, 225] on select "Select Item... rberryhill (Randy Berryhill) jecouch (Jeffrey Couch) BBenefield …" at bounding box center [873, 241] width 1157 height 32
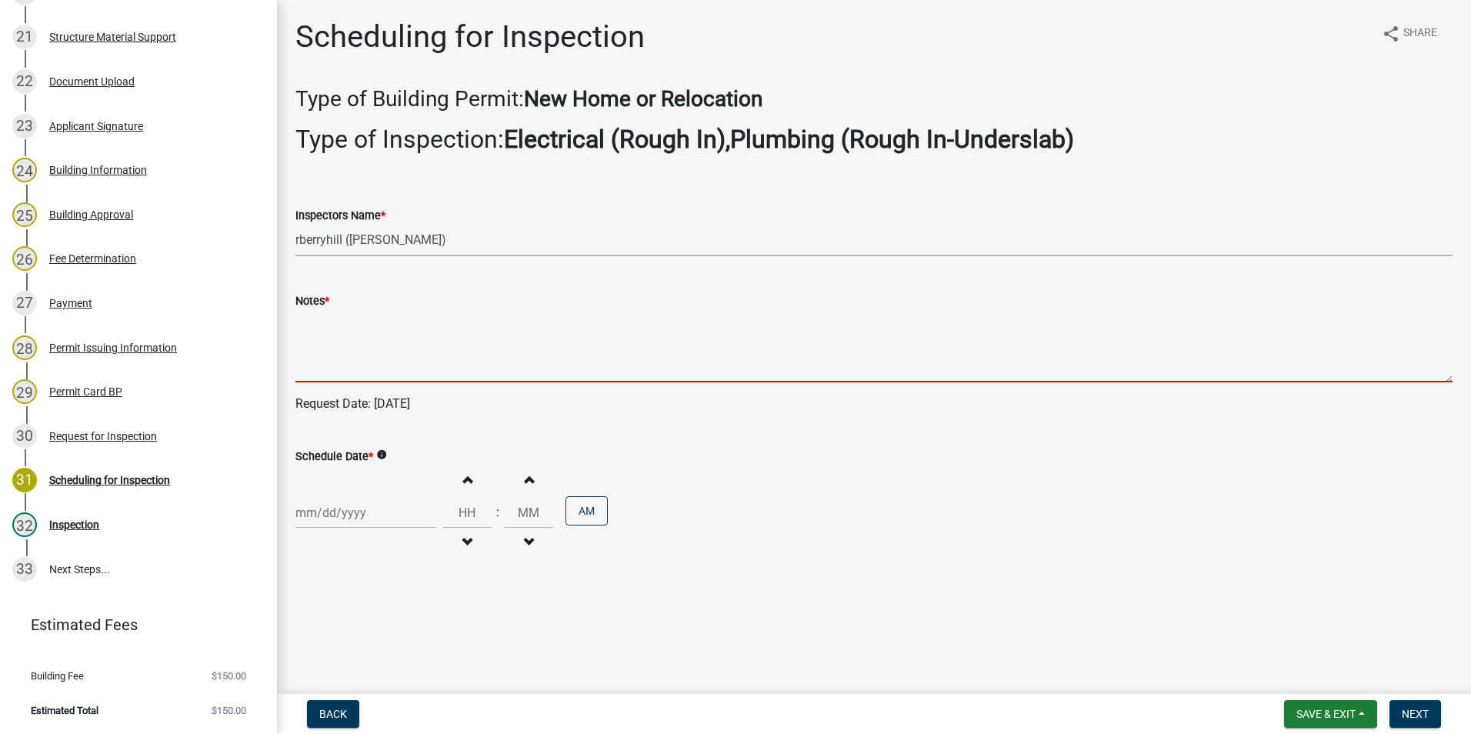
click at [326, 335] on textarea "Notes *" at bounding box center [873, 346] width 1157 height 72
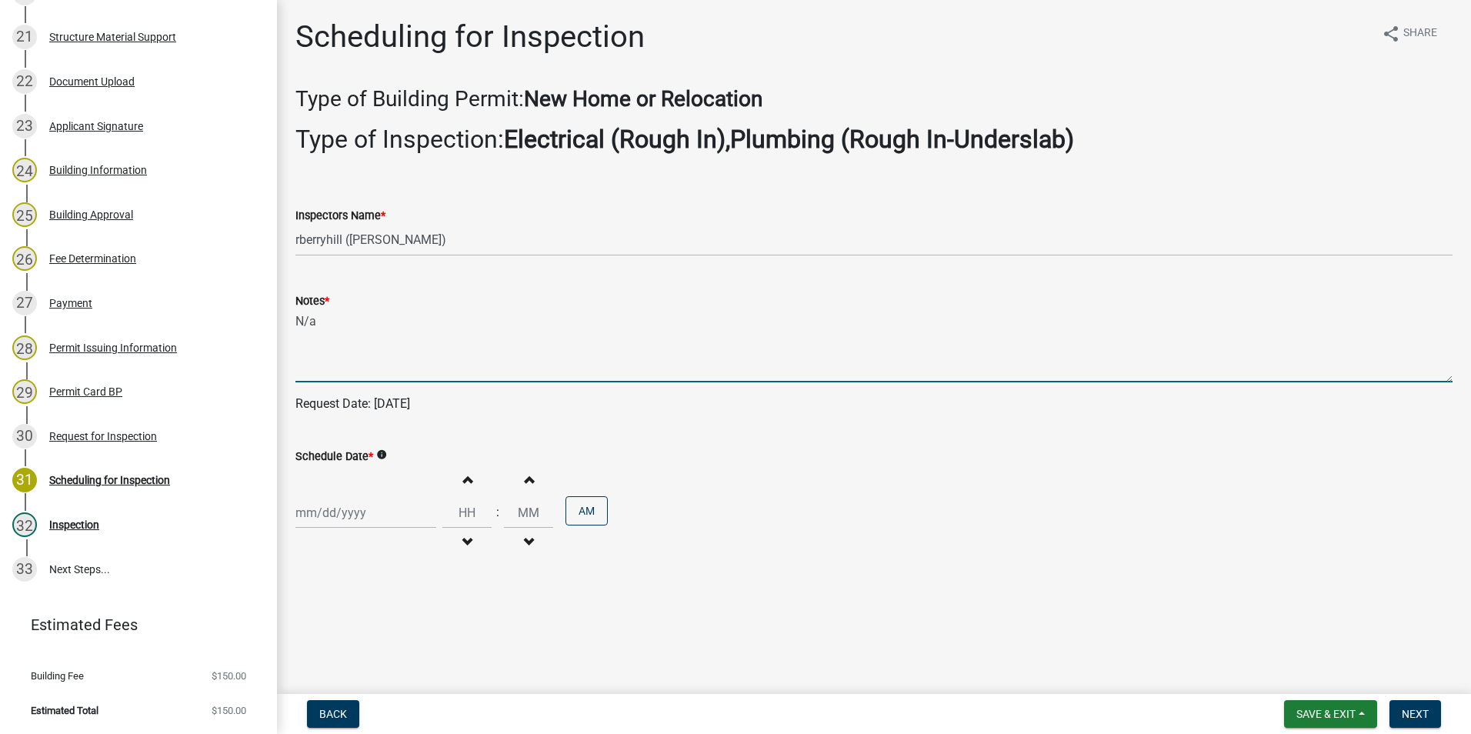
type textarea "N/a"
click at [340, 511] on div at bounding box center [365, 513] width 141 height 32
select select "8"
select select "2025"
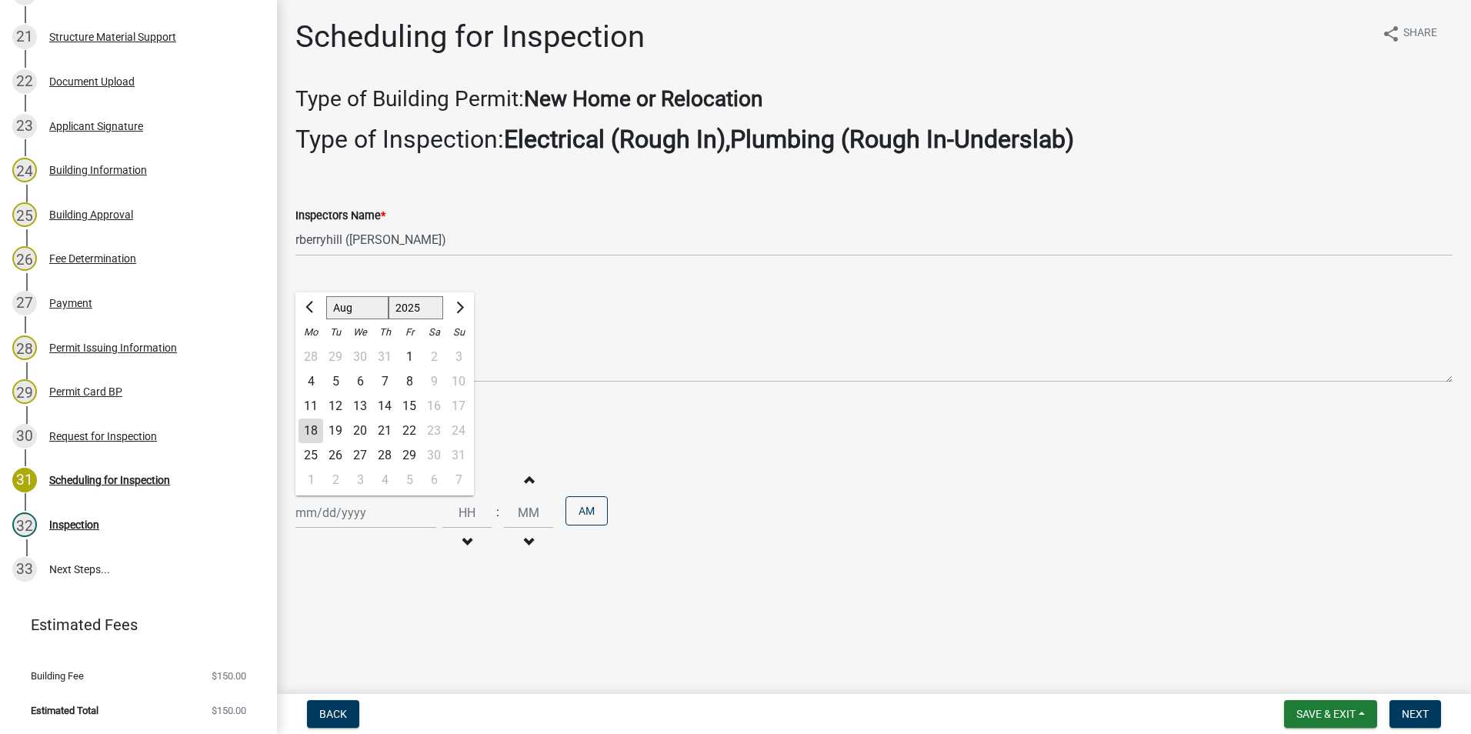
click at [408, 432] on div "22" at bounding box center [409, 430] width 25 height 25
type input "08/22/2025"
click at [1419, 713] on span "Next" at bounding box center [1414, 714] width 27 height 12
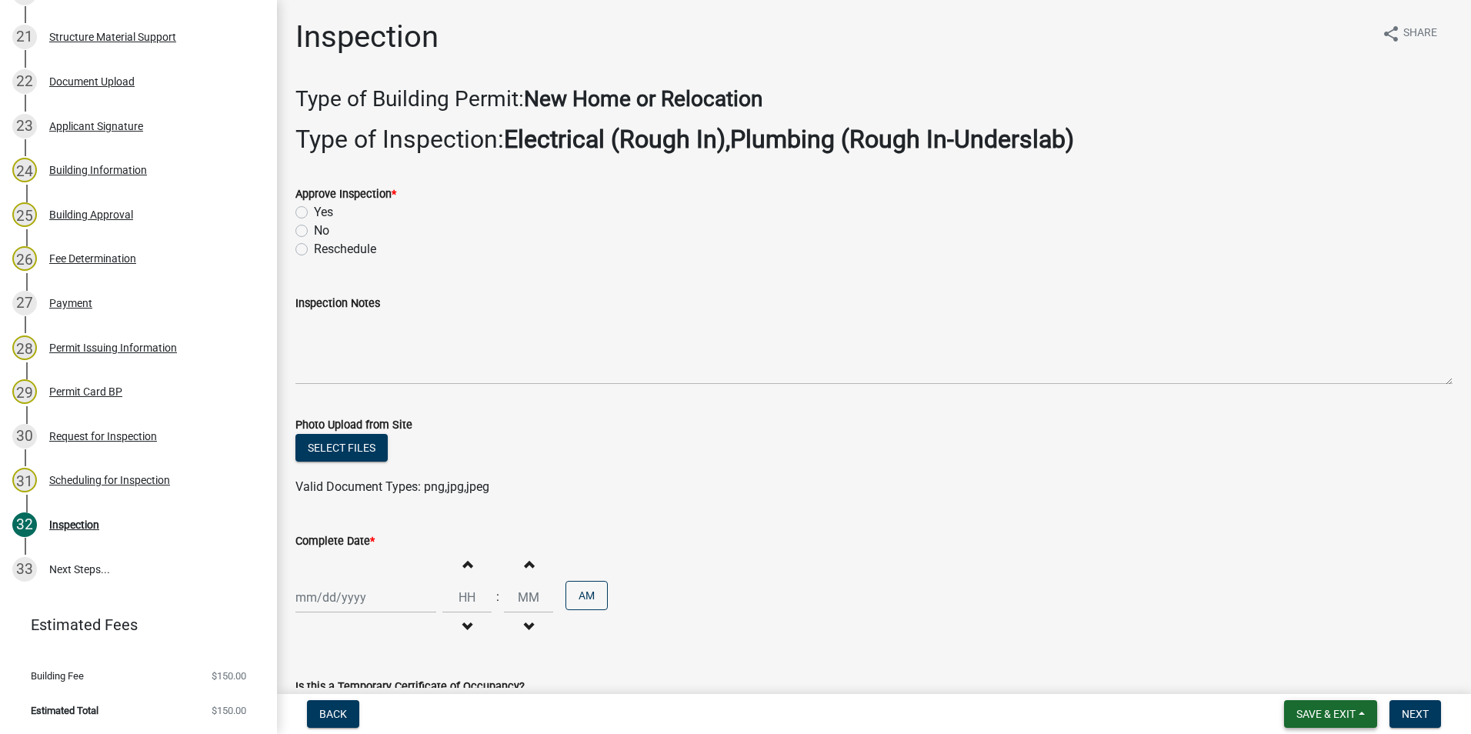
click at [1331, 710] on span "Save & Exit" at bounding box center [1325, 714] width 59 height 12
click at [1315, 674] on button "Save & Exit" at bounding box center [1315, 673] width 123 height 37
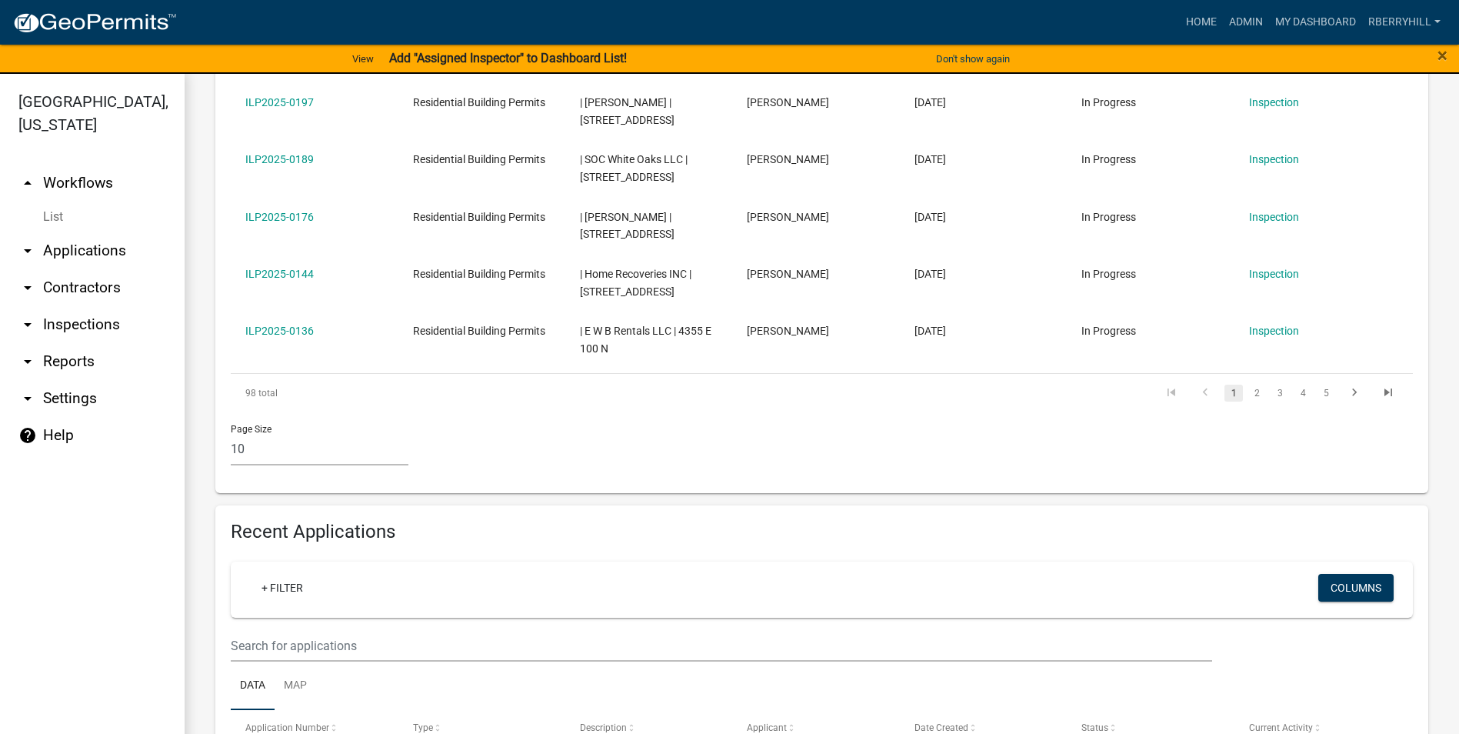
scroll to position [846, 0]
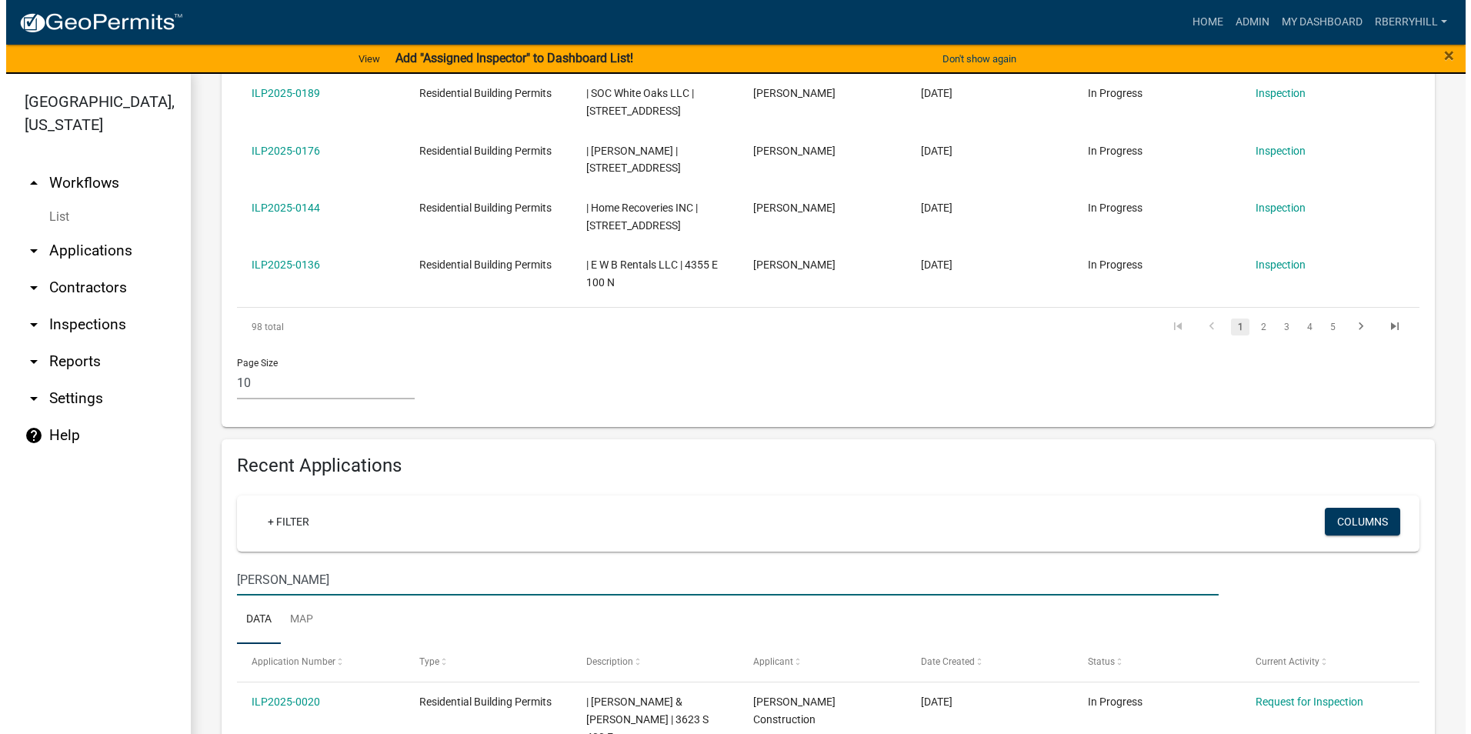
scroll to position [981, 0]
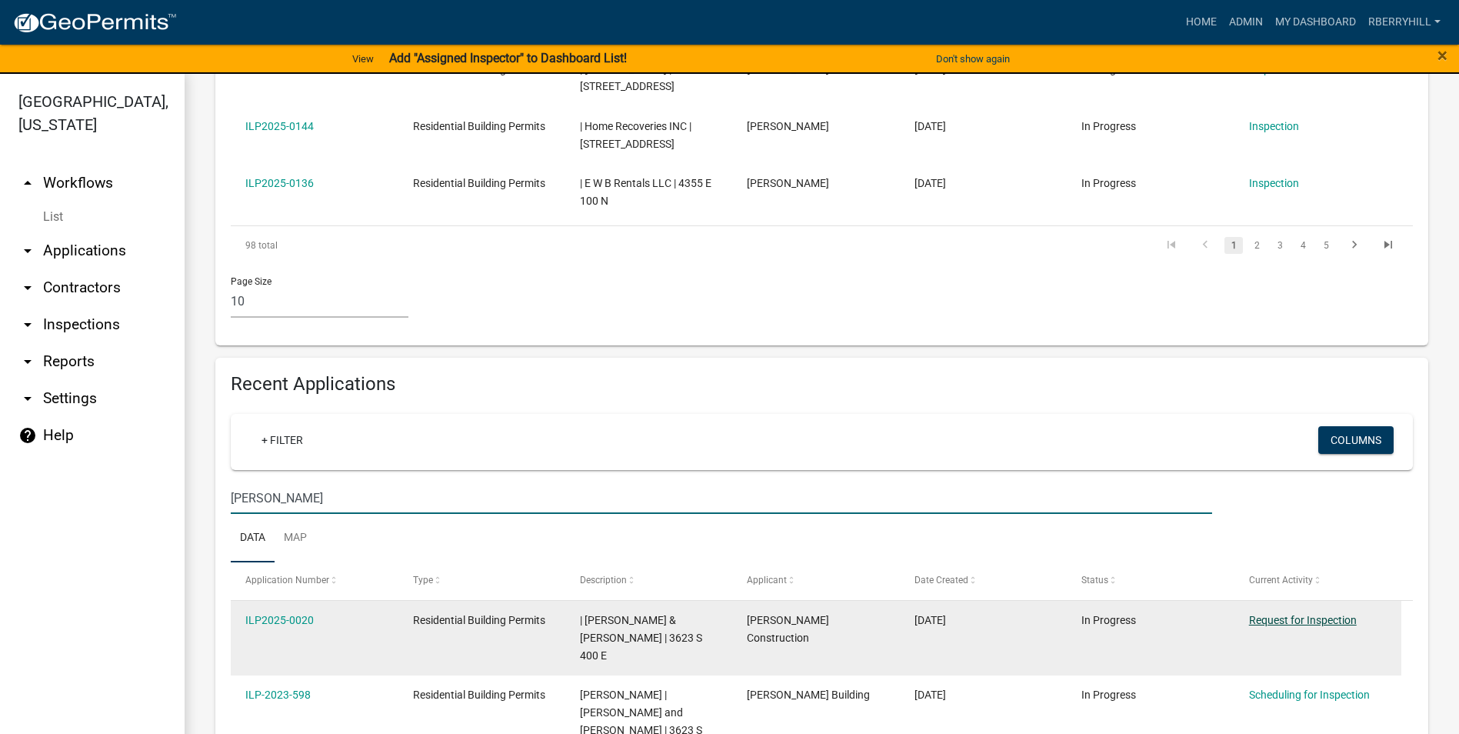
type input "Zirkle"
click at [1304, 614] on link "Request for Inspection" at bounding box center [1303, 620] width 108 height 12
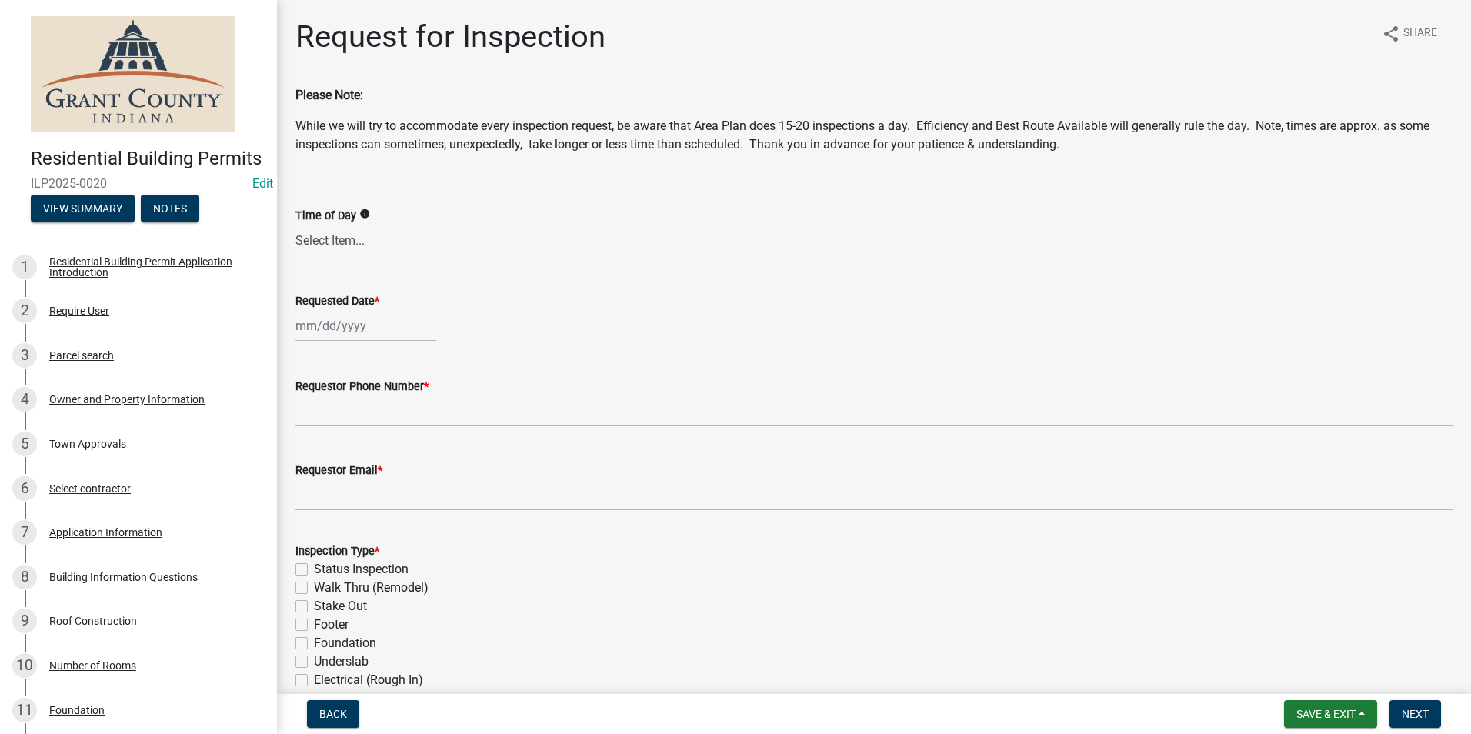
select select "8"
select select "2025"
click at [347, 328] on div "[PERSON_NAME] Feb Mar Apr [PERSON_NAME][DATE] Oct Nov [DATE] 1526 1527 1528 152…" at bounding box center [365, 326] width 141 height 32
drag, startPoint x: 308, startPoint y: 482, endPoint x: 308, endPoint y: 460, distance: 22.3
click at [308, 480] on div "18" at bounding box center [310, 481] width 25 height 25
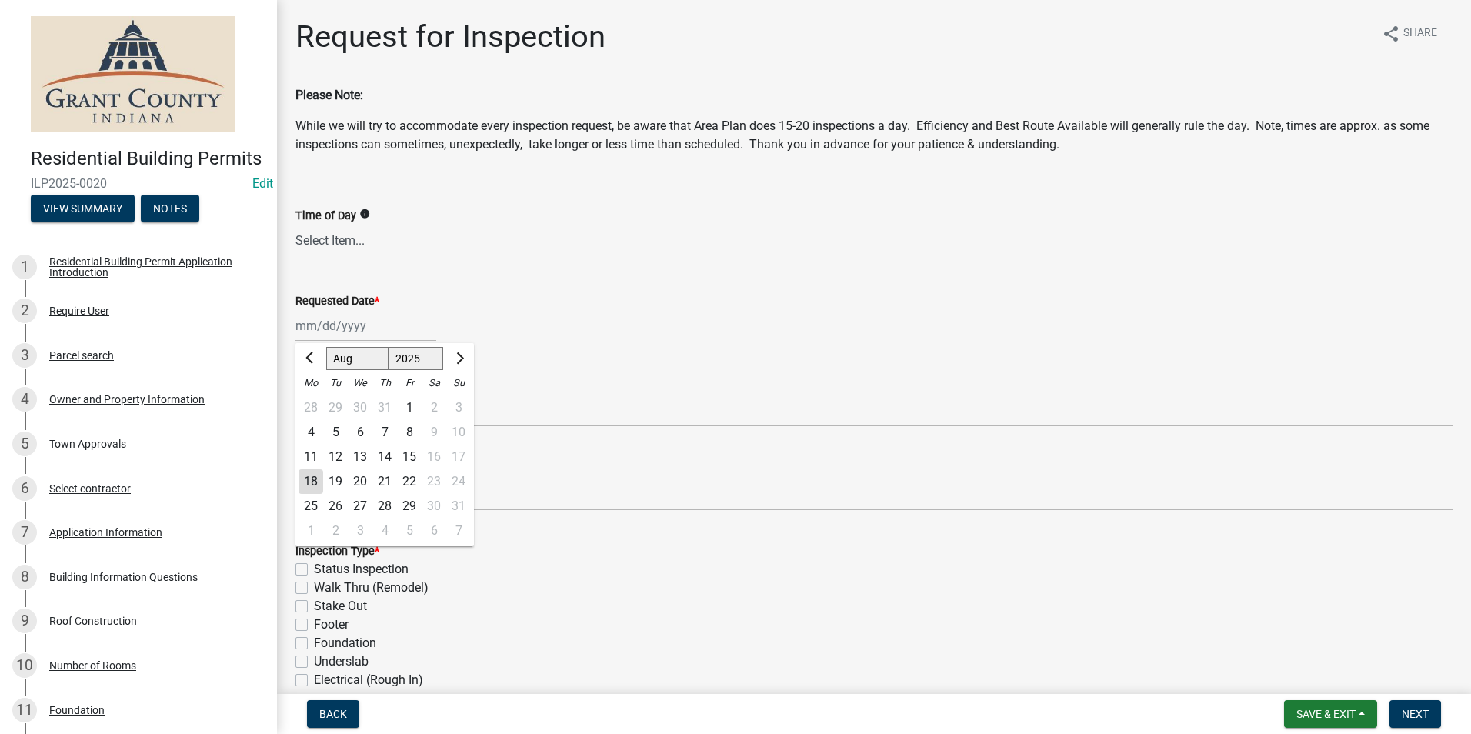
type input "[DATE]"
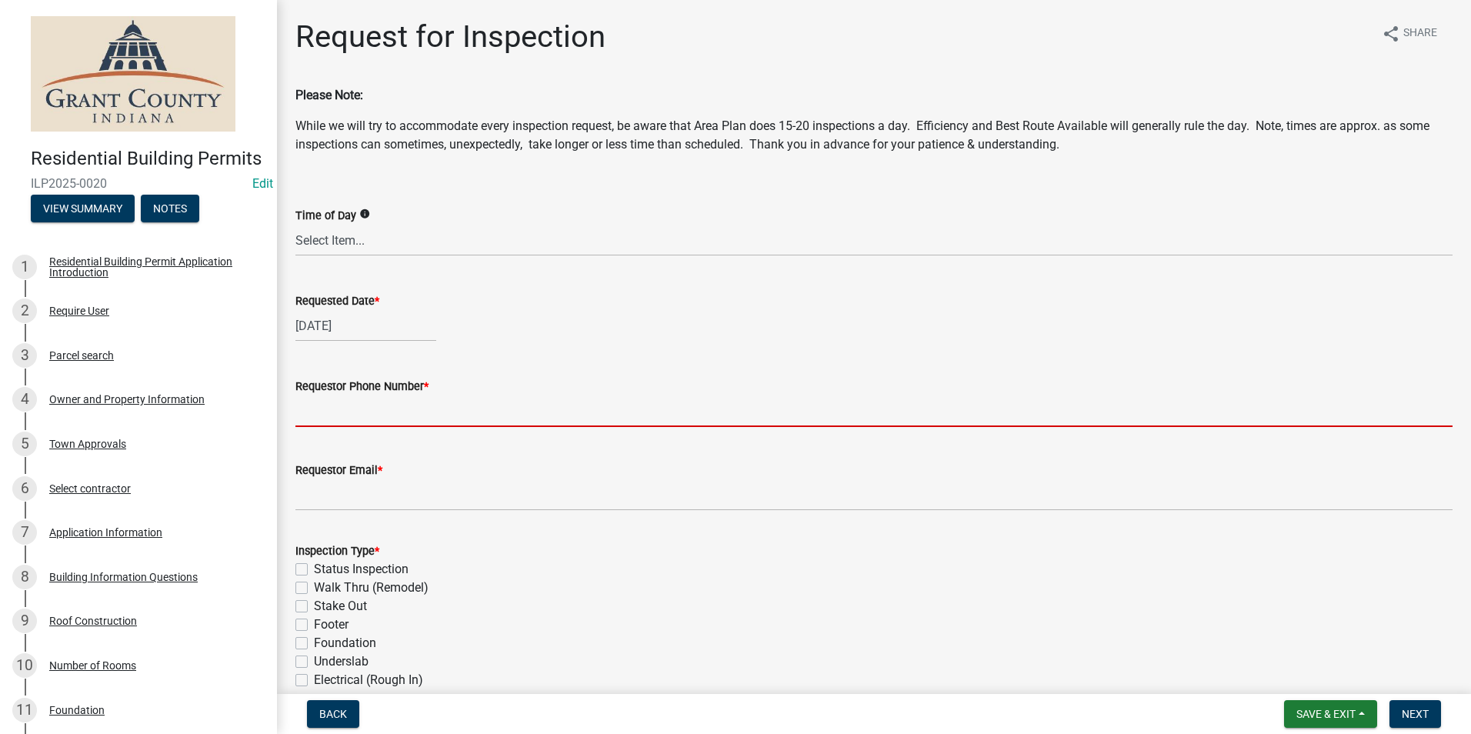
click at [337, 412] on input "Requestor Phone Number *" at bounding box center [873, 411] width 1157 height 32
type input "7656684765"
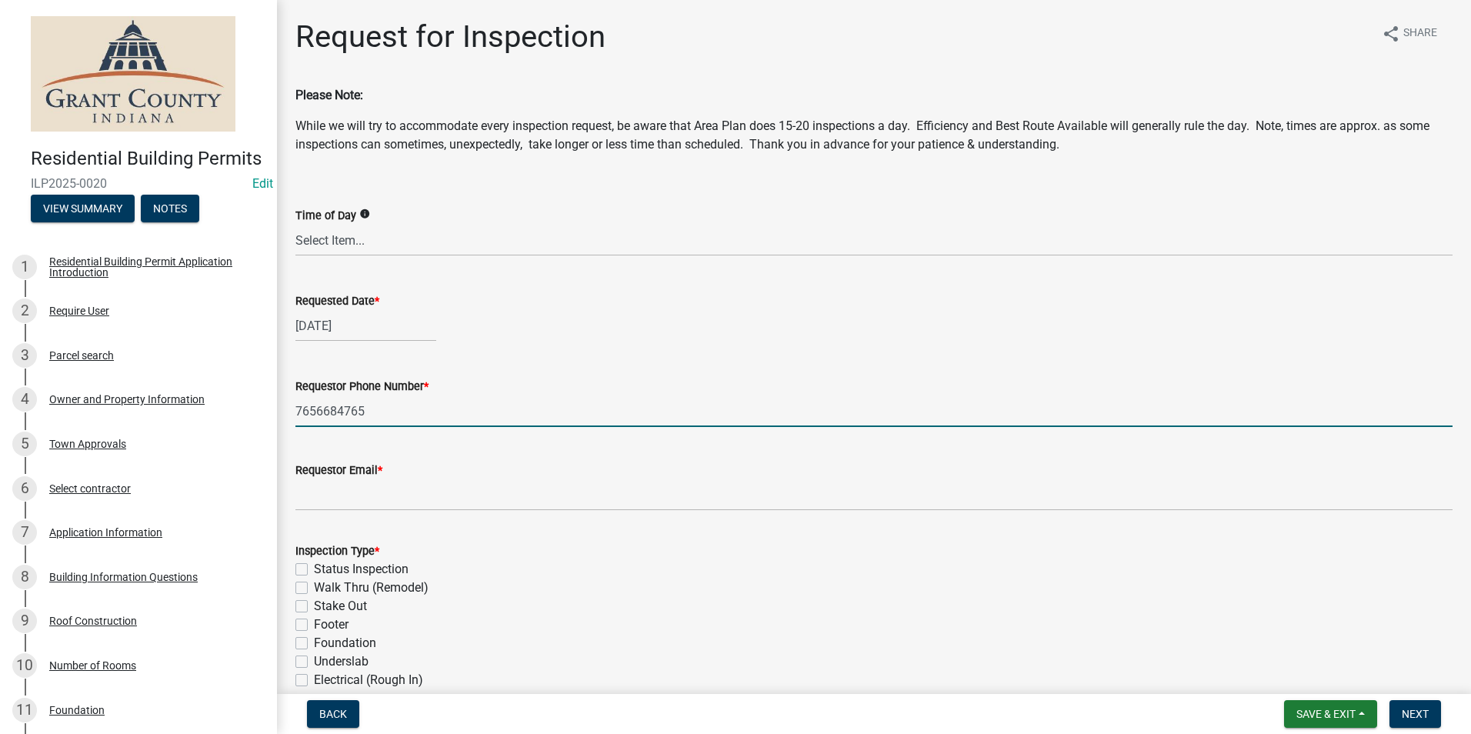
type input "[EMAIL_ADDRESS][DOMAIN_NAME]"
type textarea "n/a"
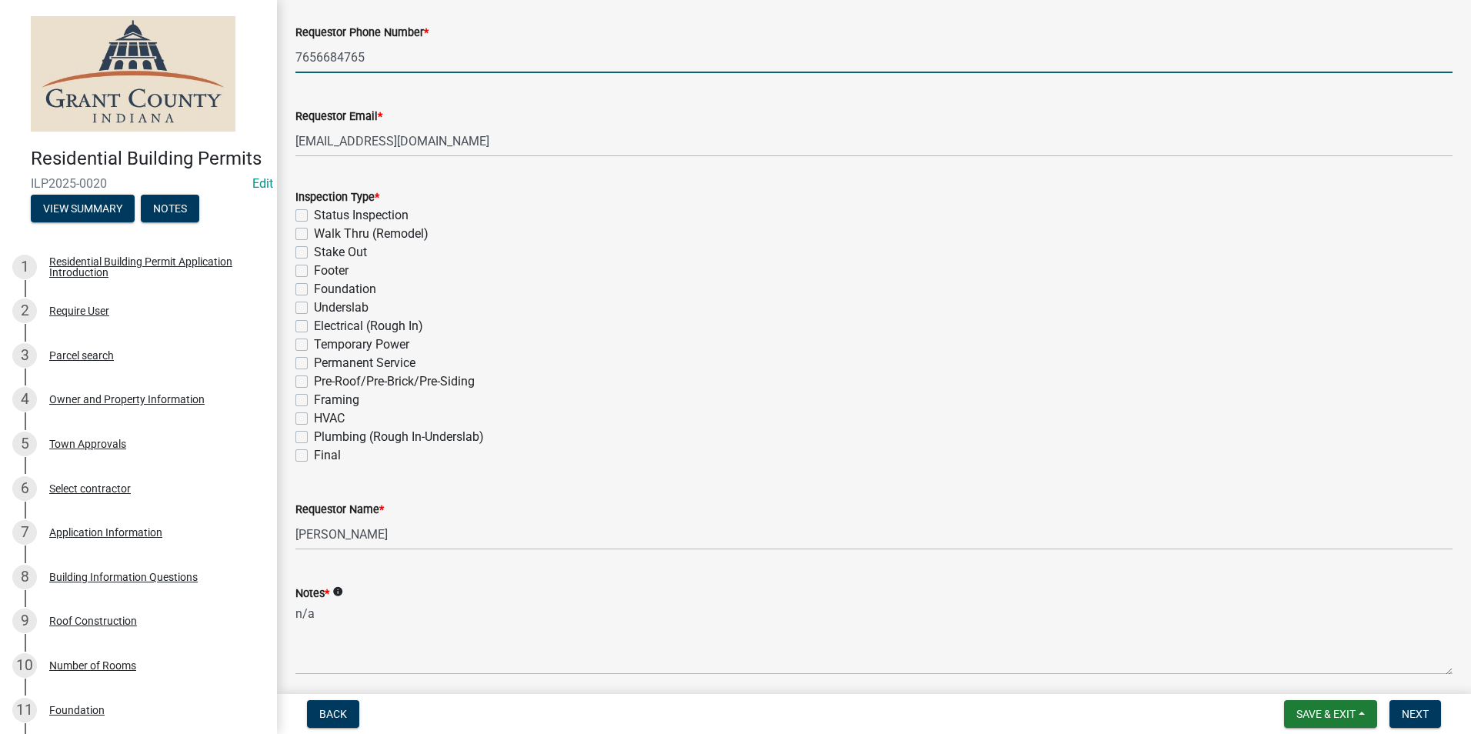
scroll to position [385, 0]
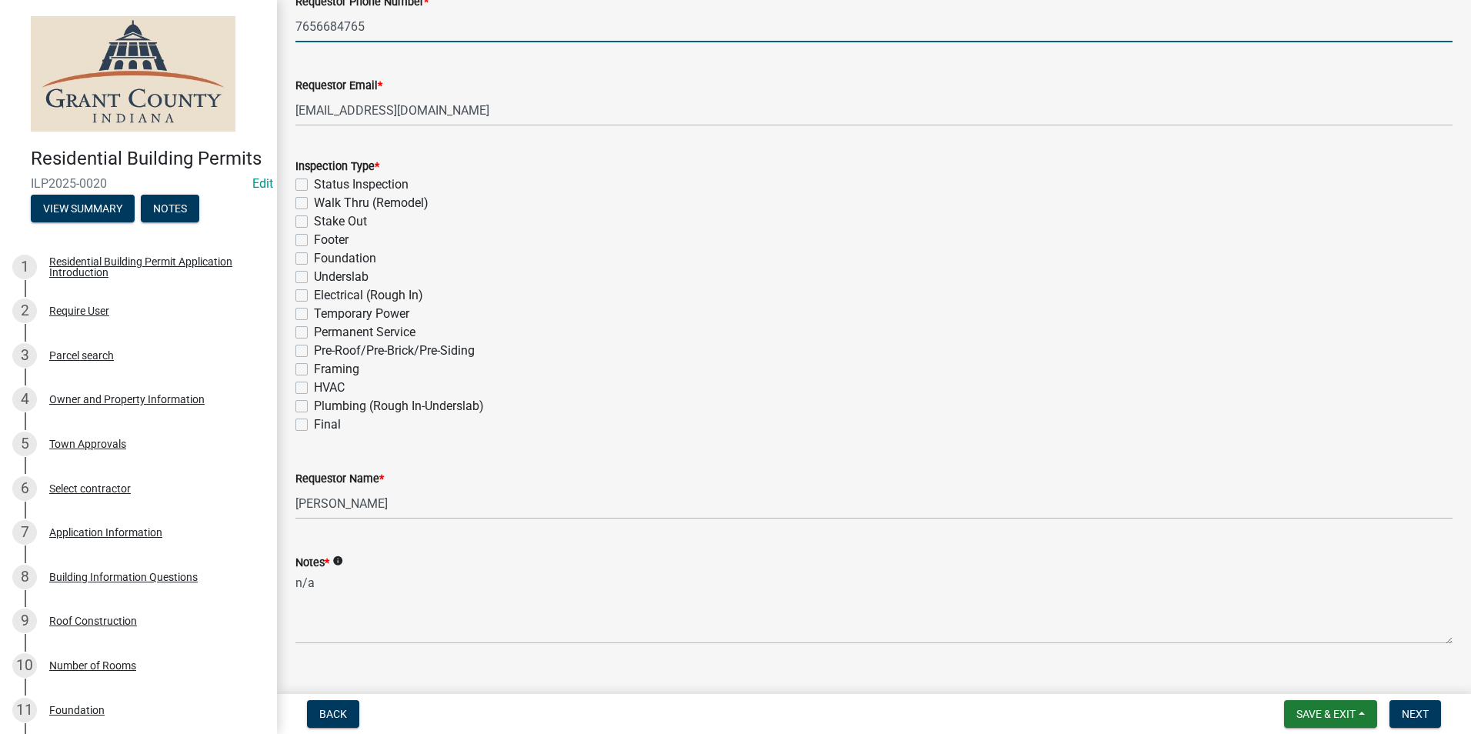
click at [314, 425] on label "Final" at bounding box center [327, 424] width 27 height 18
click at [314, 425] on input "Final" at bounding box center [319, 420] width 10 height 10
checkbox input "true"
checkbox input "false"
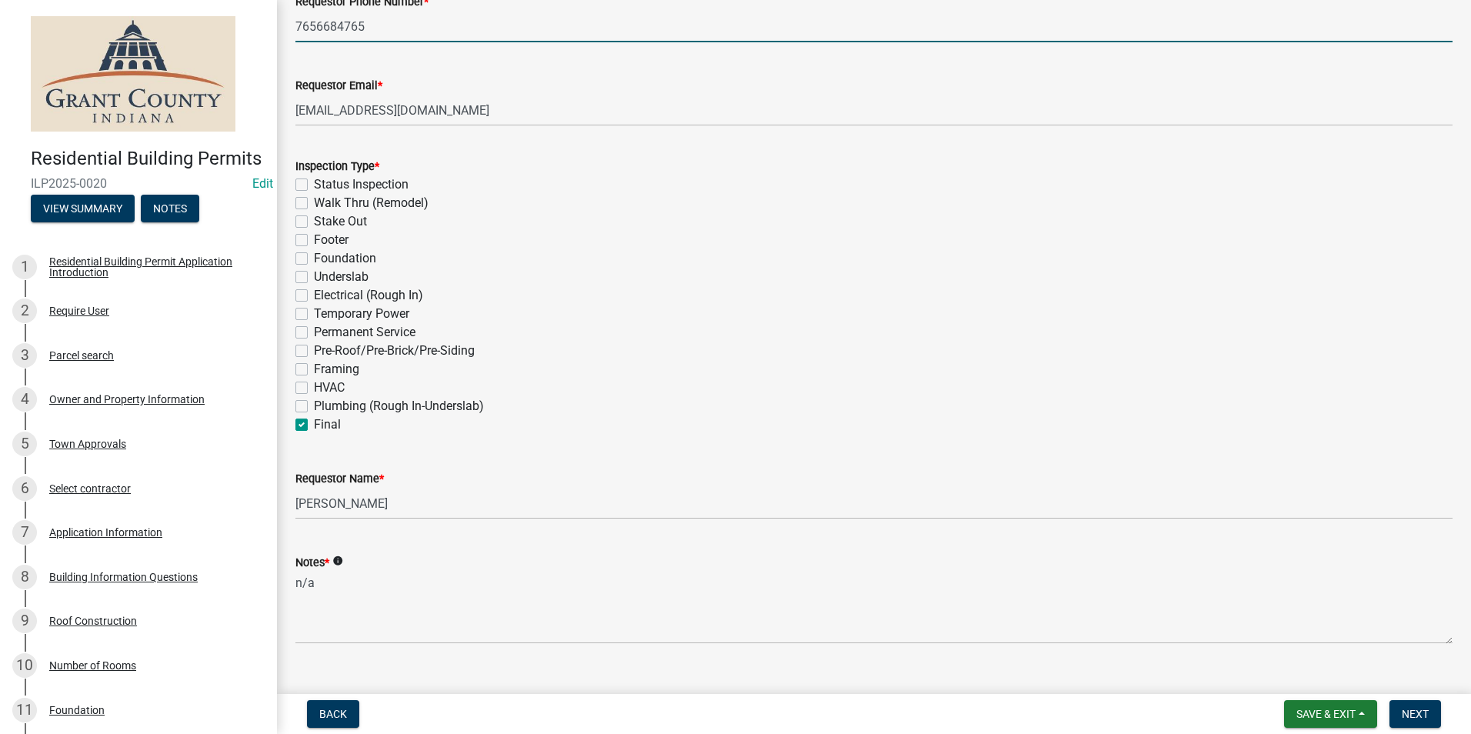
checkbox input "false"
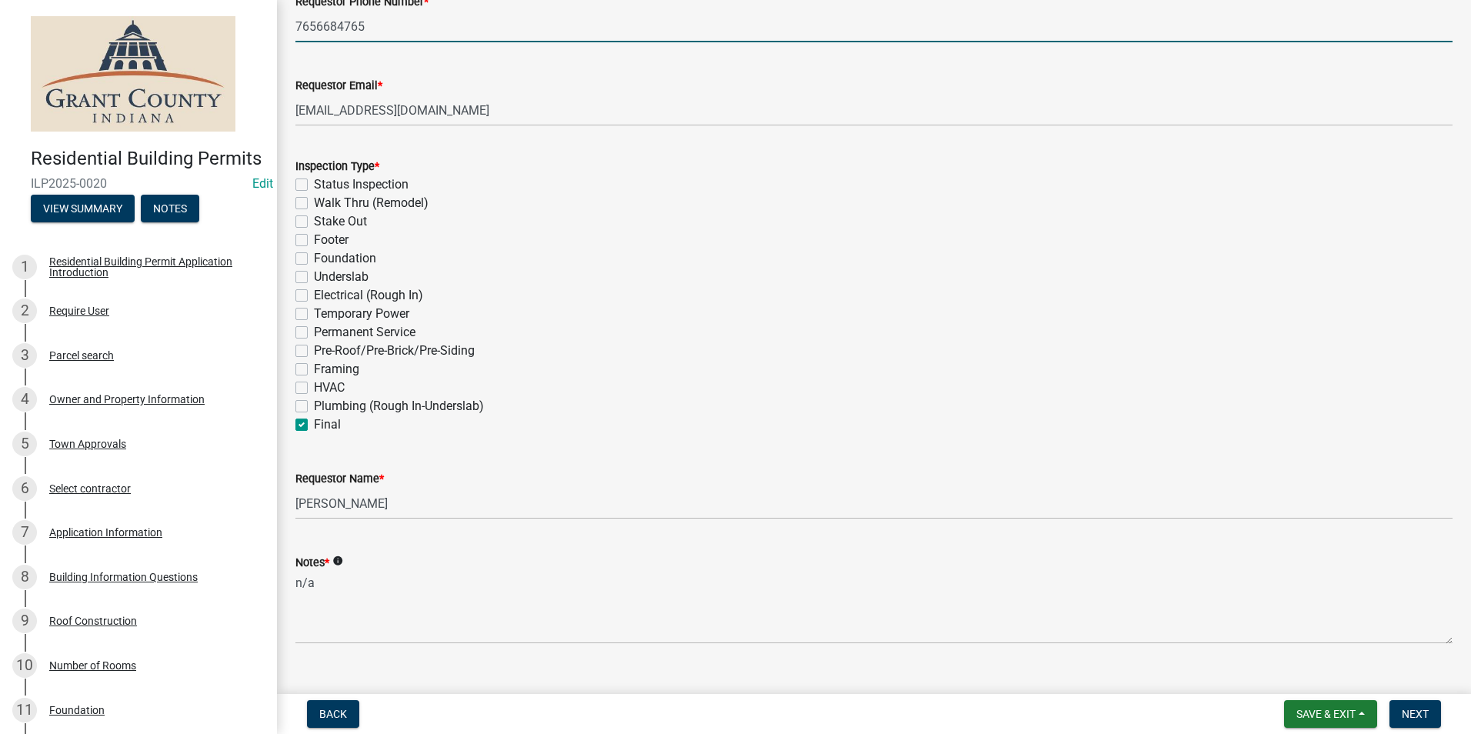
checkbox input "false"
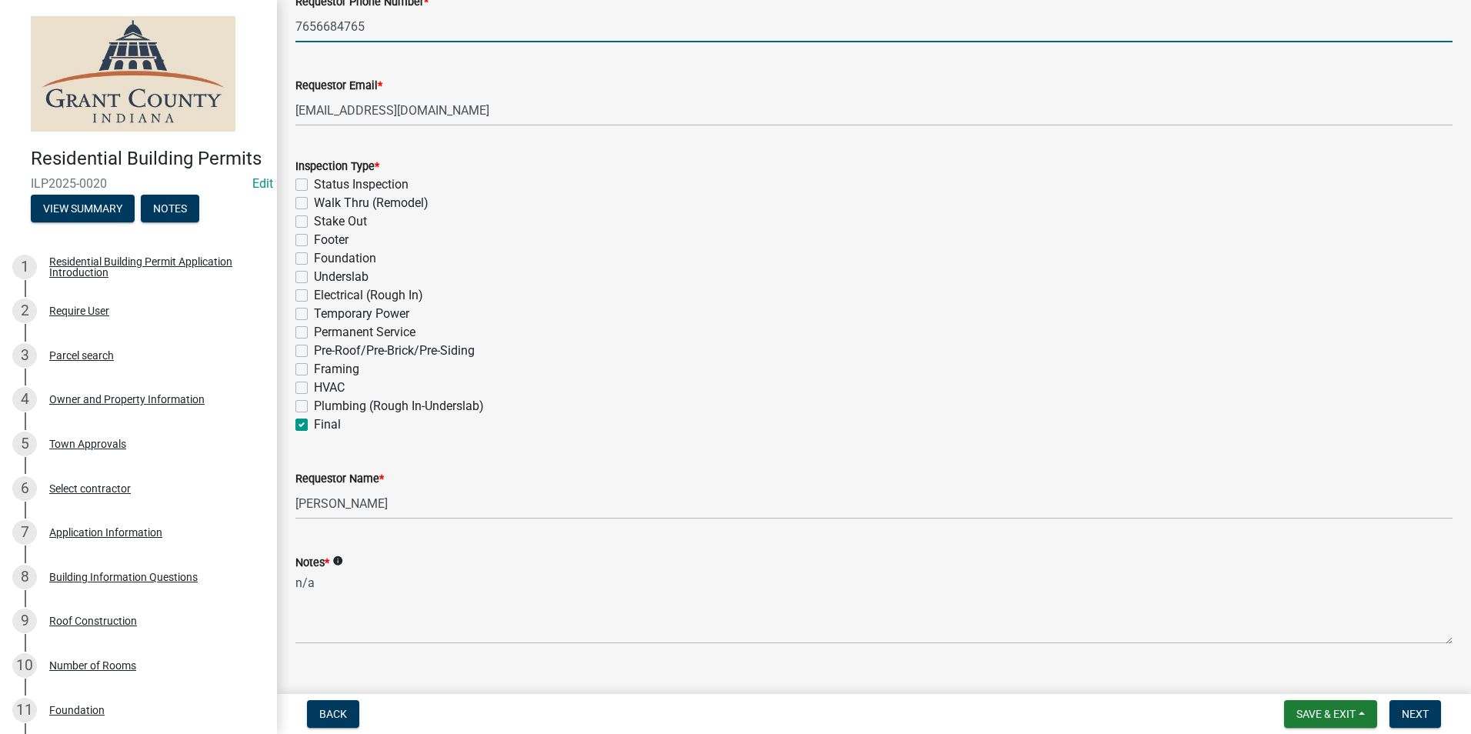
checkbox input "false"
checkbox input "true"
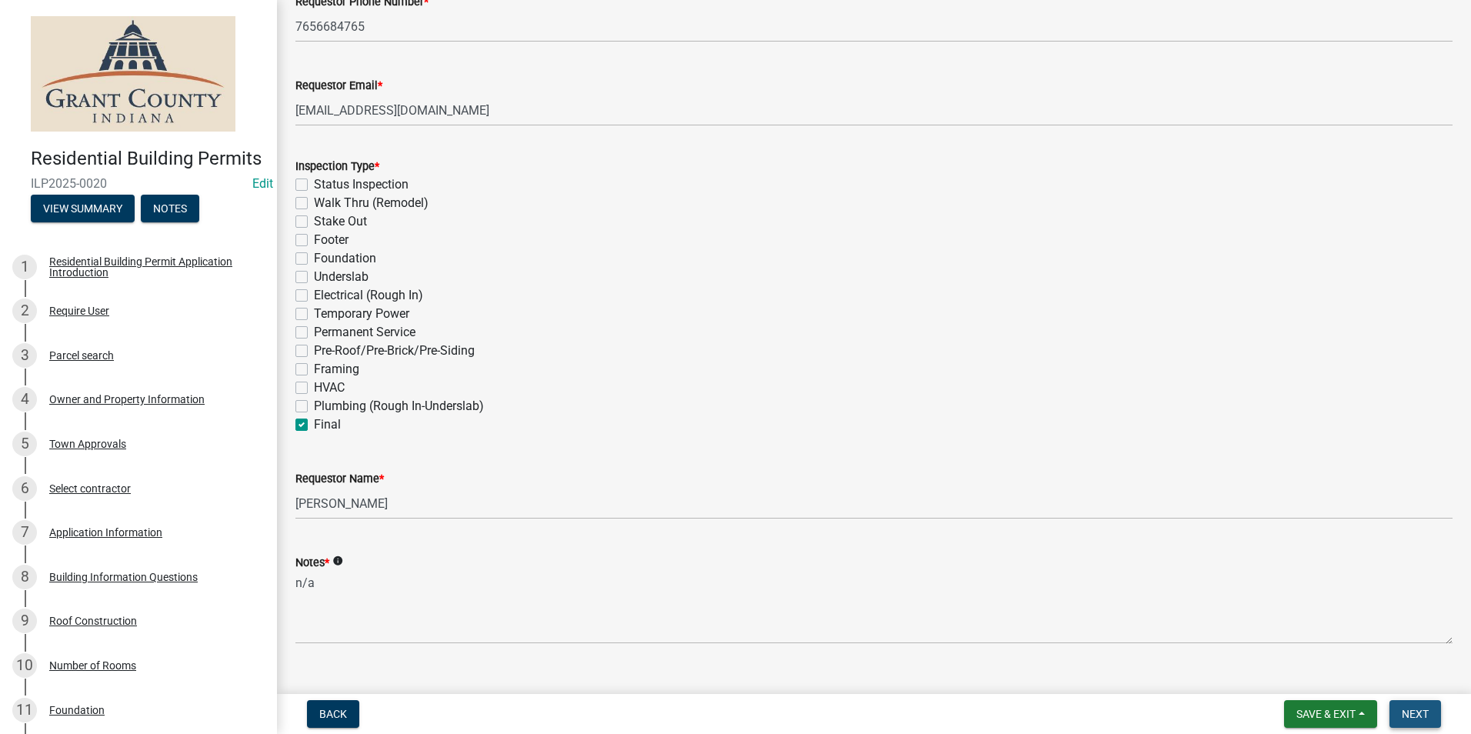
click at [1420, 712] on span "Next" at bounding box center [1414, 714] width 27 height 12
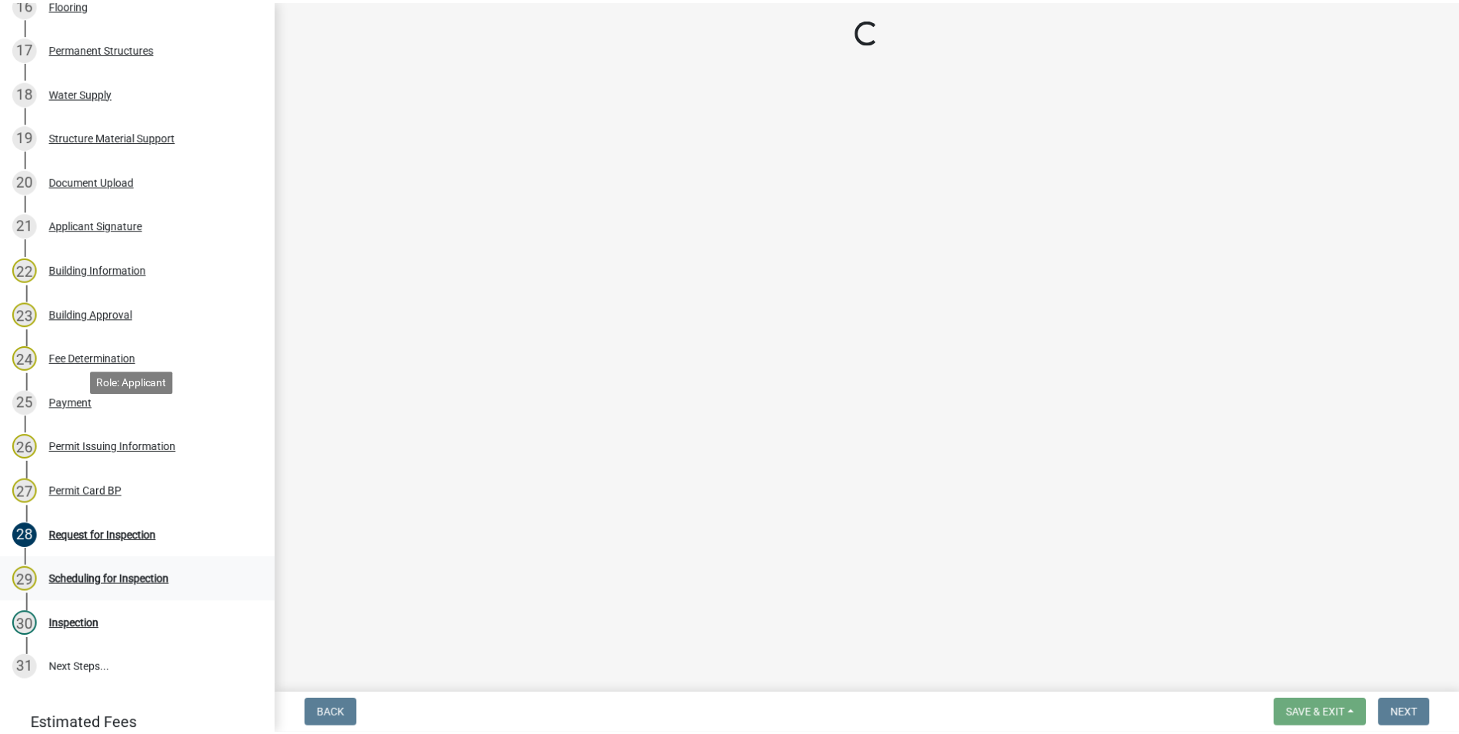
scroll to position [1049, 0]
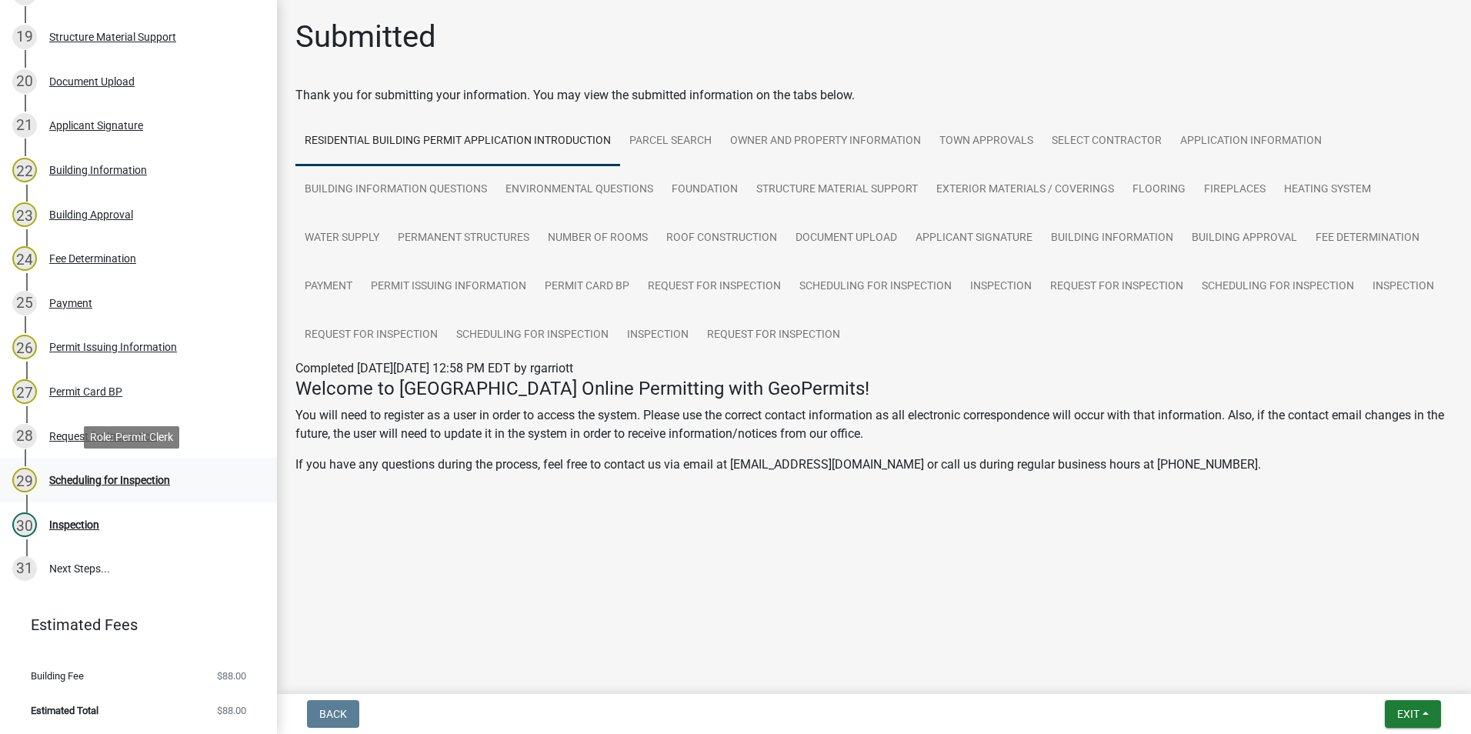
click at [140, 478] on div "Scheduling for Inspection" at bounding box center [109, 480] width 121 height 11
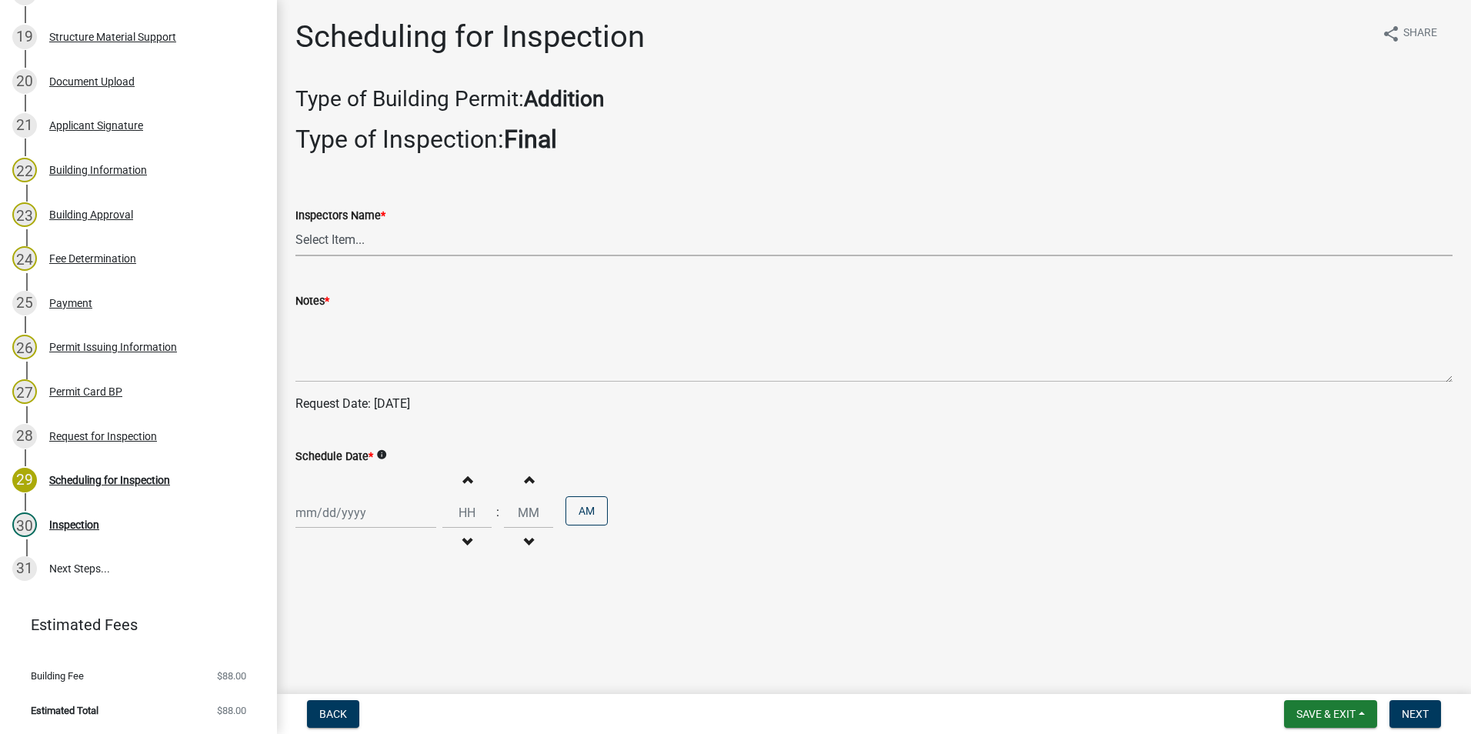
click at [325, 236] on select "Select Item... rberryhill (Randy Berryhill) jecouch (Jeffrey Couch) BBenefield …" at bounding box center [873, 241] width 1157 height 32
select select "d7f9a44a-d2ea-4d3c-83b3-1aa71c950bd5"
click at [295, 225] on select "Select Item... rberryhill (Randy Berryhill) jecouch (Jeffrey Couch) BBenefield …" at bounding box center [873, 241] width 1157 height 32
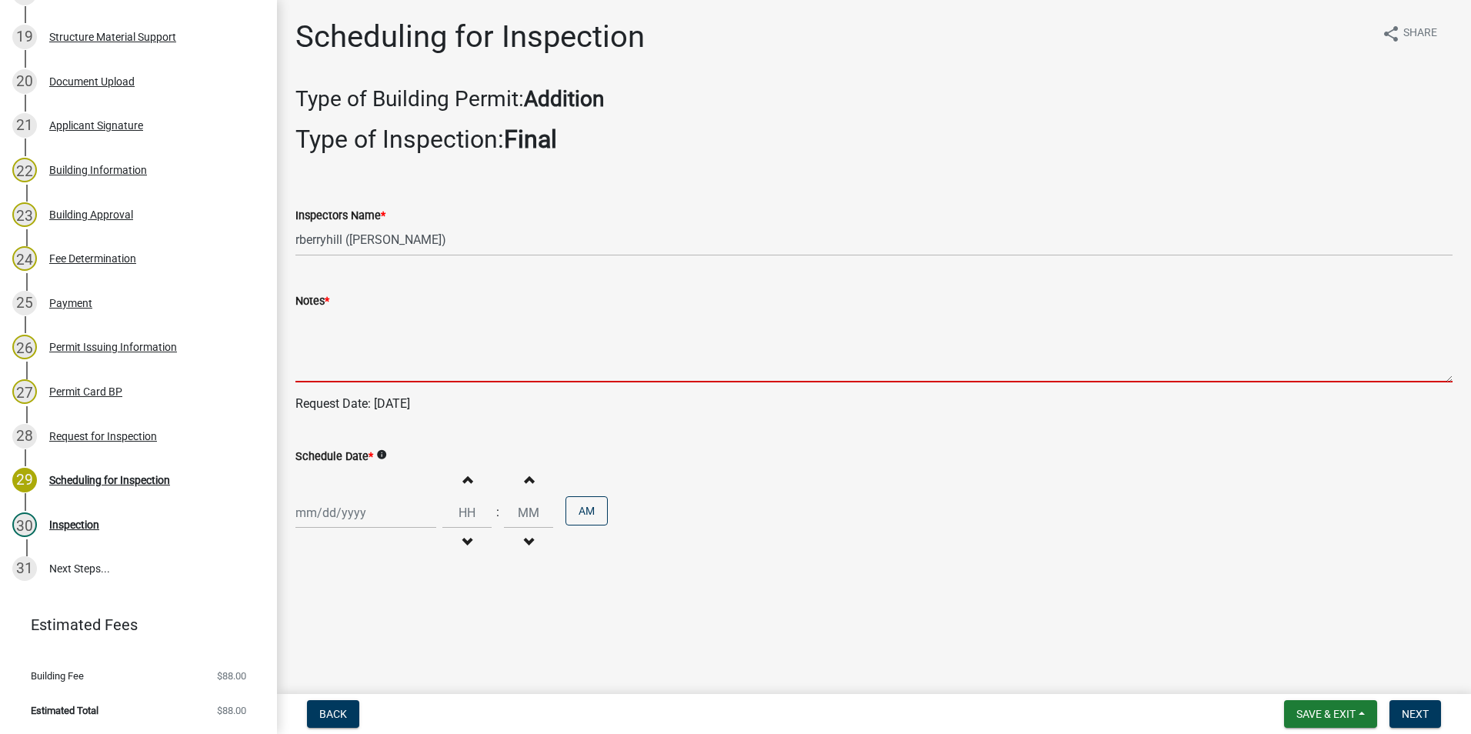
click at [321, 351] on textarea "Notes *" at bounding box center [873, 346] width 1157 height 72
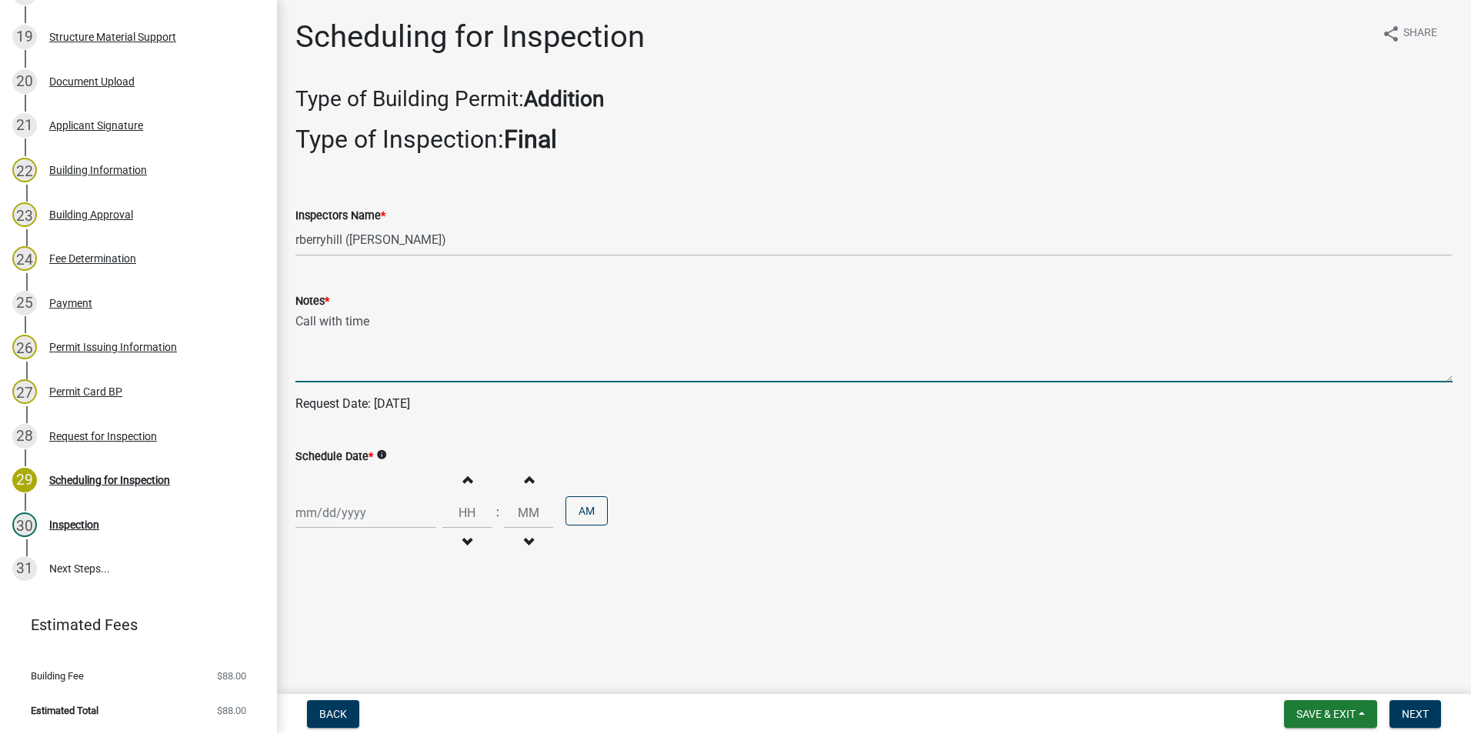
type textarea "Call with time"
click at [340, 511] on div at bounding box center [365, 513] width 141 height 32
select select "8"
select select "2025"
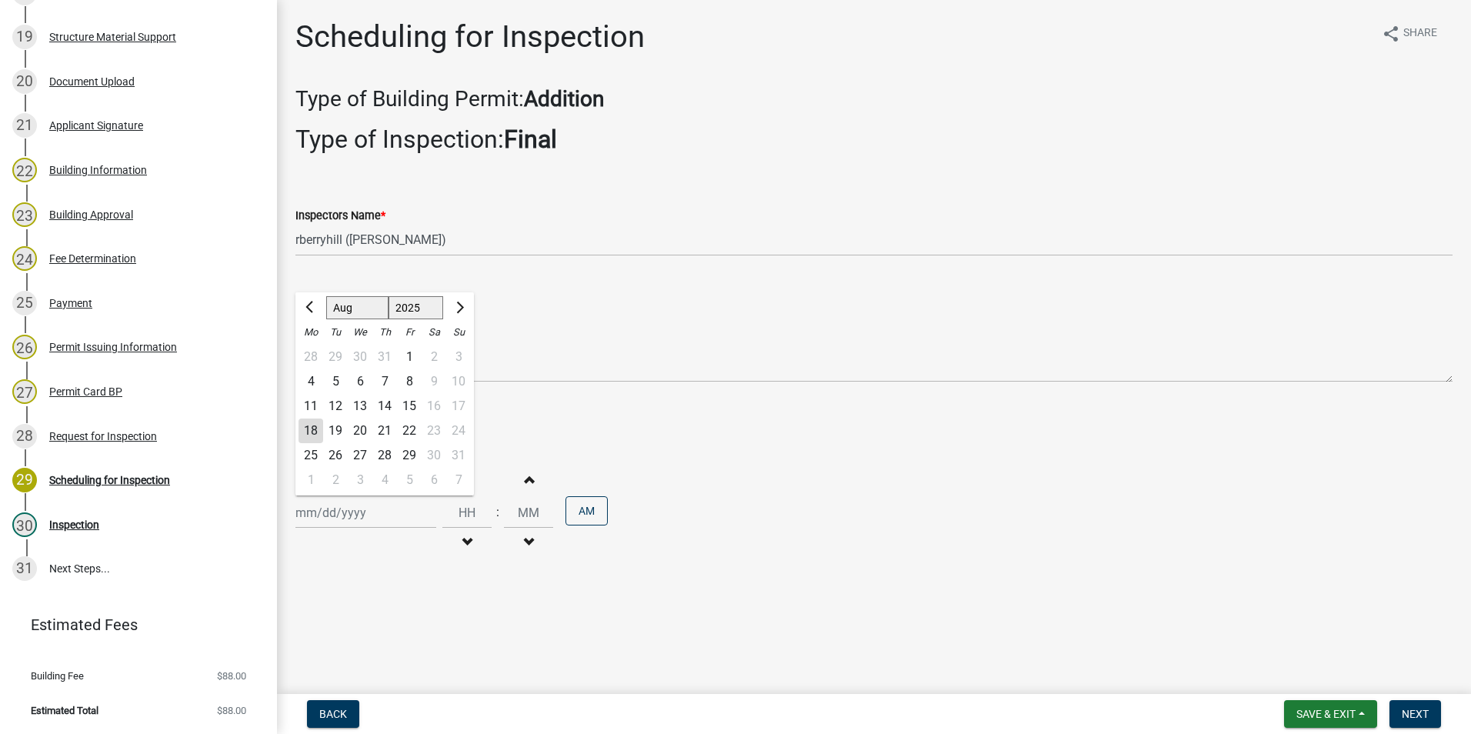
click at [311, 432] on div "18" at bounding box center [310, 430] width 25 height 25
type input "[DATE]"
click at [1413, 714] on span "Next" at bounding box center [1414, 714] width 27 height 12
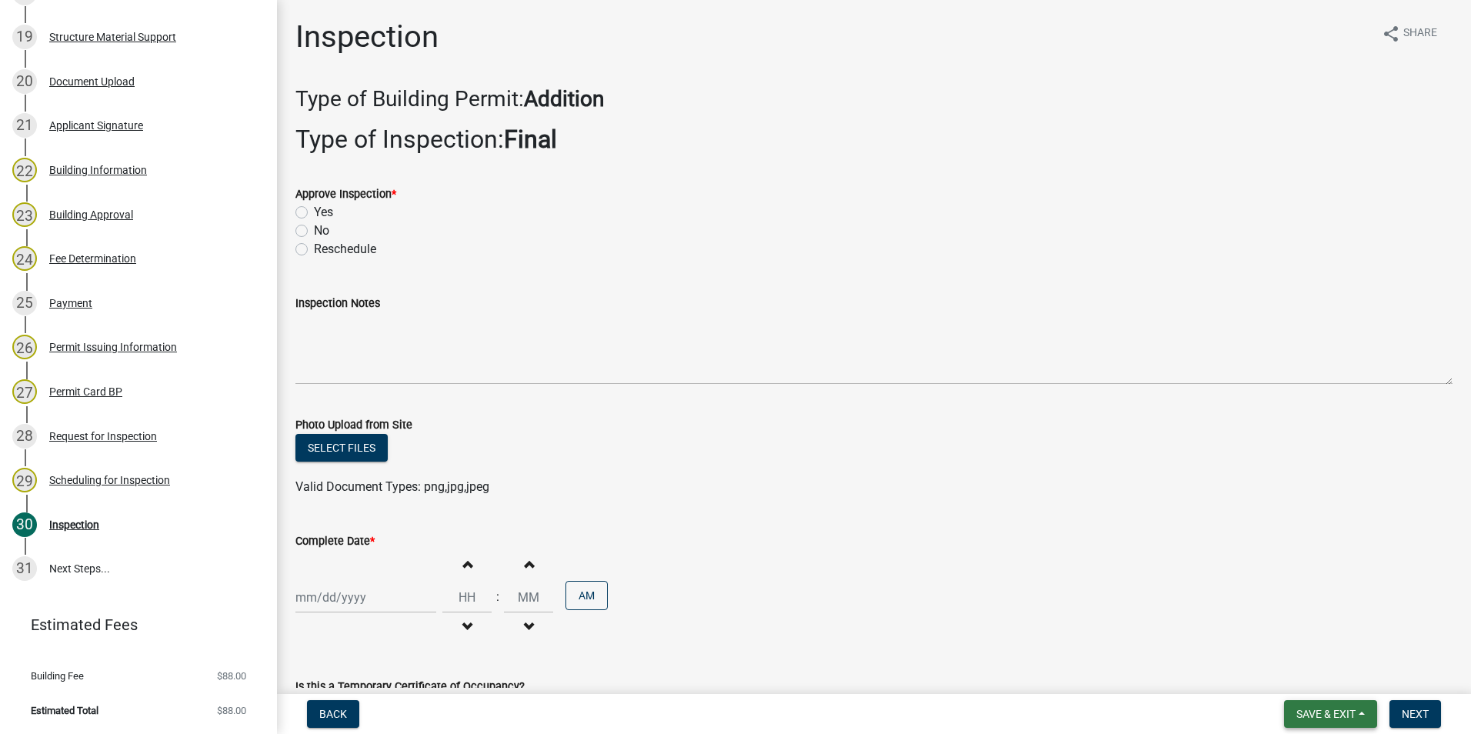
click at [1301, 715] on span "Save & Exit" at bounding box center [1325, 714] width 59 height 12
click at [1303, 675] on button "Save & Exit" at bounding box center [1315, 673] width 123 height 37
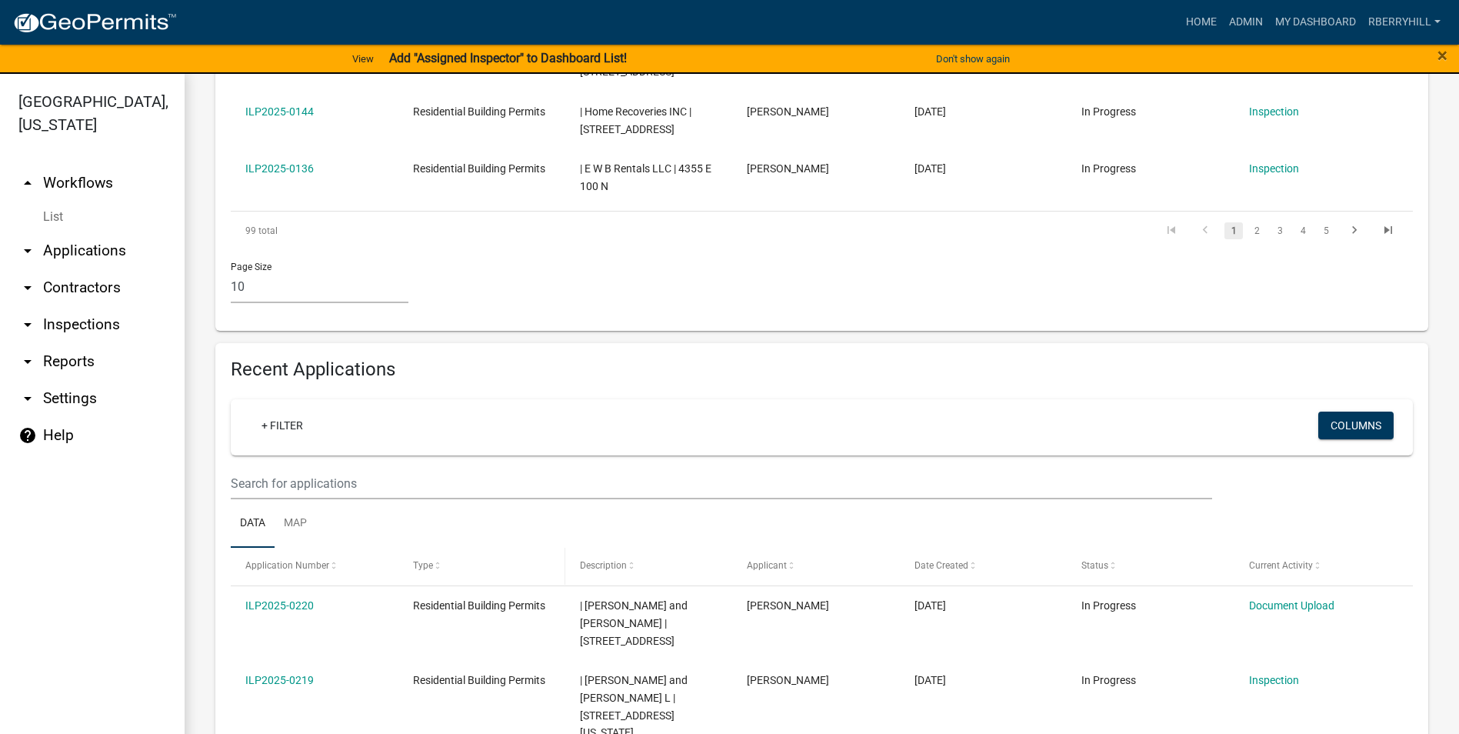
scroll to position [1000, 0]
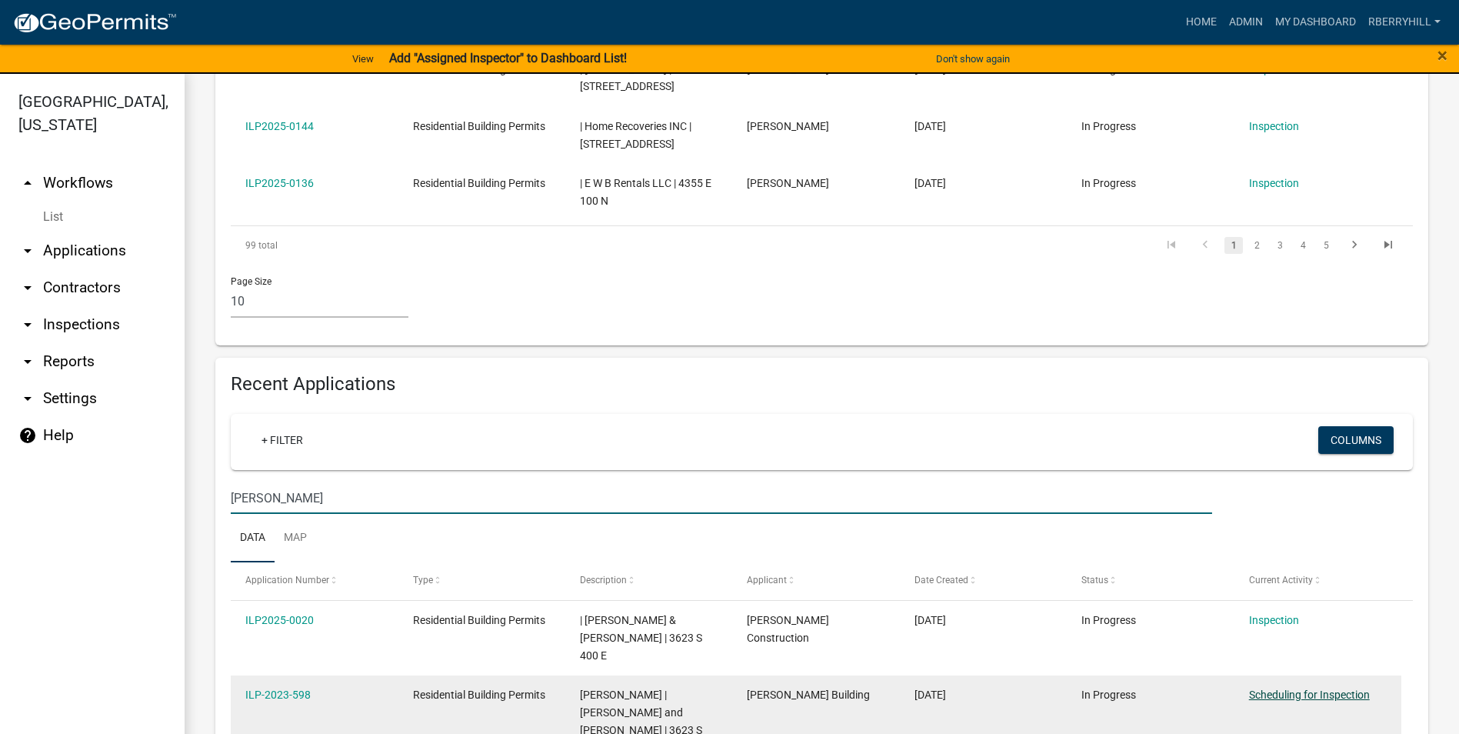
type input "Zirkle"
click at [1319, 688] on link "Scheduling for Inspection" at bounding box center [1309, 694] width 121 height 12
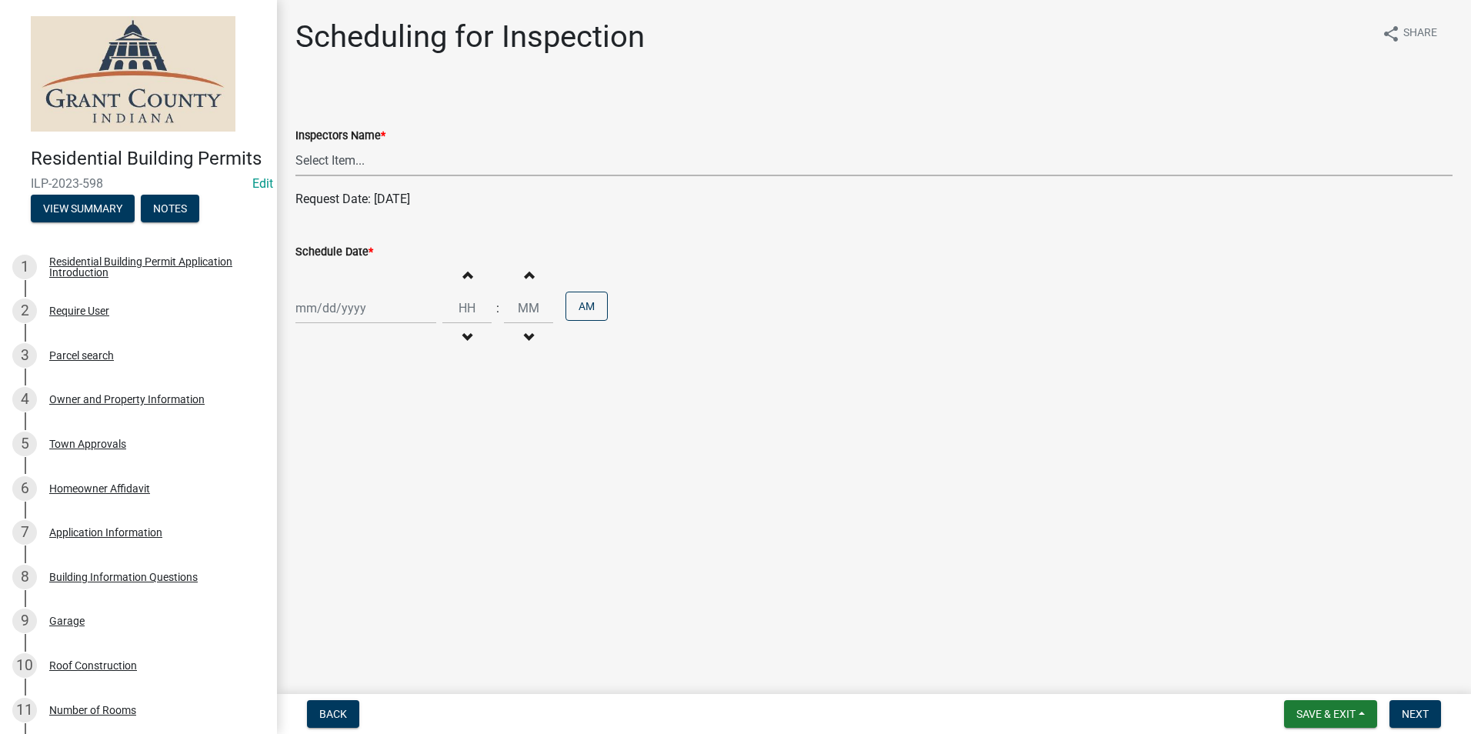
click at [339, 158] on select "Select Item... rberryhill (Randy Berryhill) jecouch (Jeffrey Couch) BBenefield …" at bounding box center [873, 161] width 1157 height 32
select select "d7f9a44a-d2ea-4d3c-83b3-1aa71c950bd5"
click at [295, 145] on select "Select Item... rberryhill (Randy Berryhill) jecouch (Jeffrey Couch) BBenefield …" at bounding box center [873, 161] width 1157 height 32
select select "8"
select select "2025"
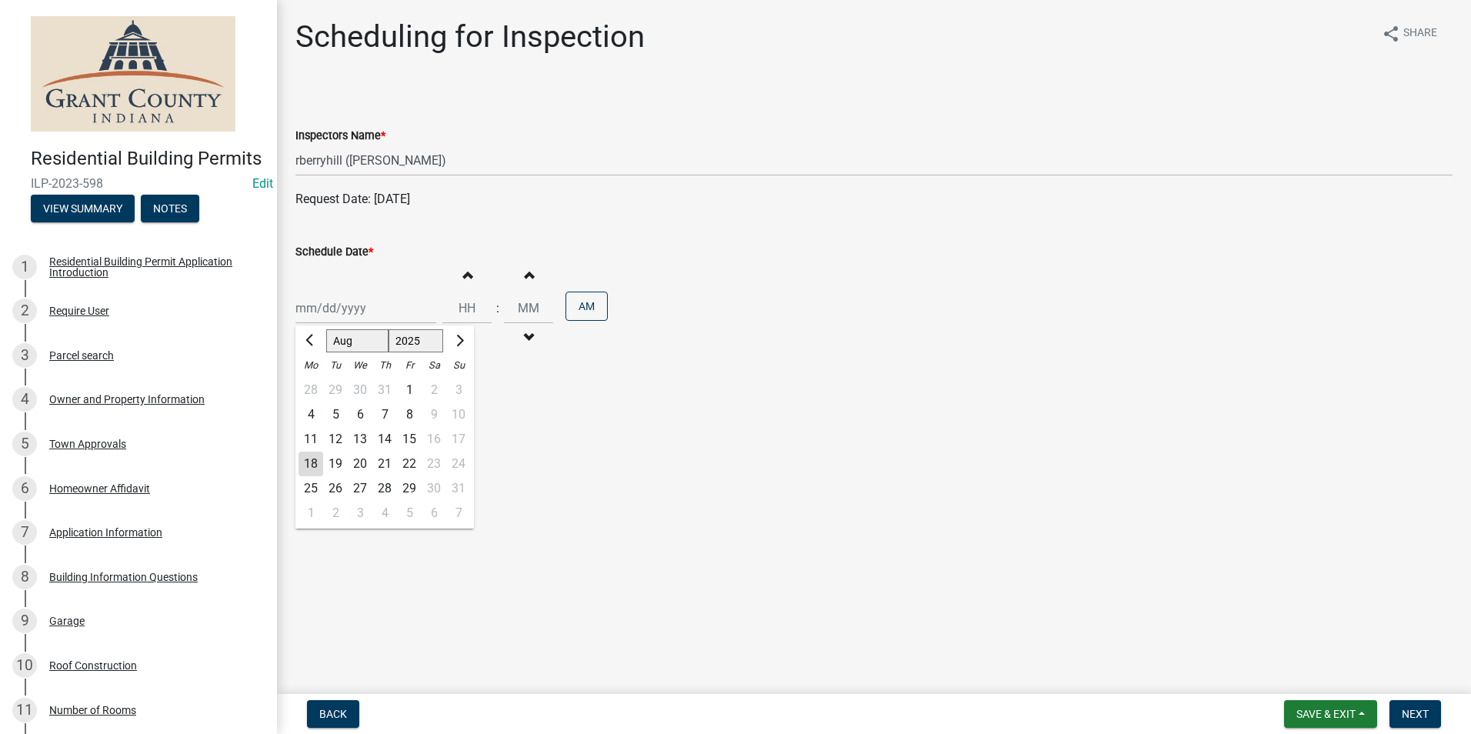
click at [330, 312] on div "[PERSON_NAME] Feb Mar Apr [PERSON_NAME][DATE] Oct Nov [DATE] 1526 1527 1528 152…" at bounding box center [365, 308] width 141 height 32
click at [338, 465] on div "19" at bounding box center [335, 464] width 25 height 25
type input "08/19/2025"
click at [1411, 712] on span "Next" at bounding box center [1414, 714] width 27 height 12
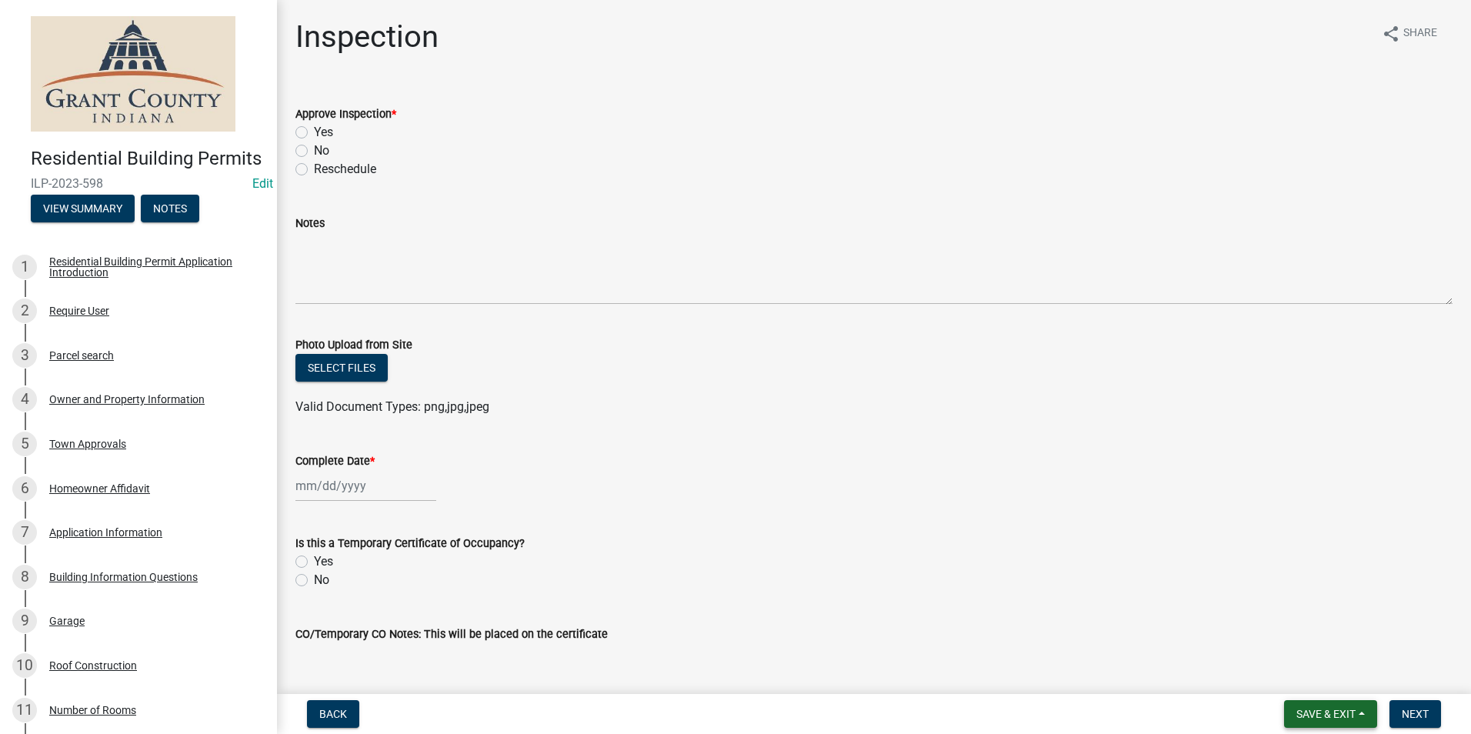
click at [1307, 715] on span "Save & Exit" at bounding box center [1325, 714] width 59 height 12
click at [1291, 674] on button "Save & Exit" at bounding box center [1315, 673] width 123 height 37
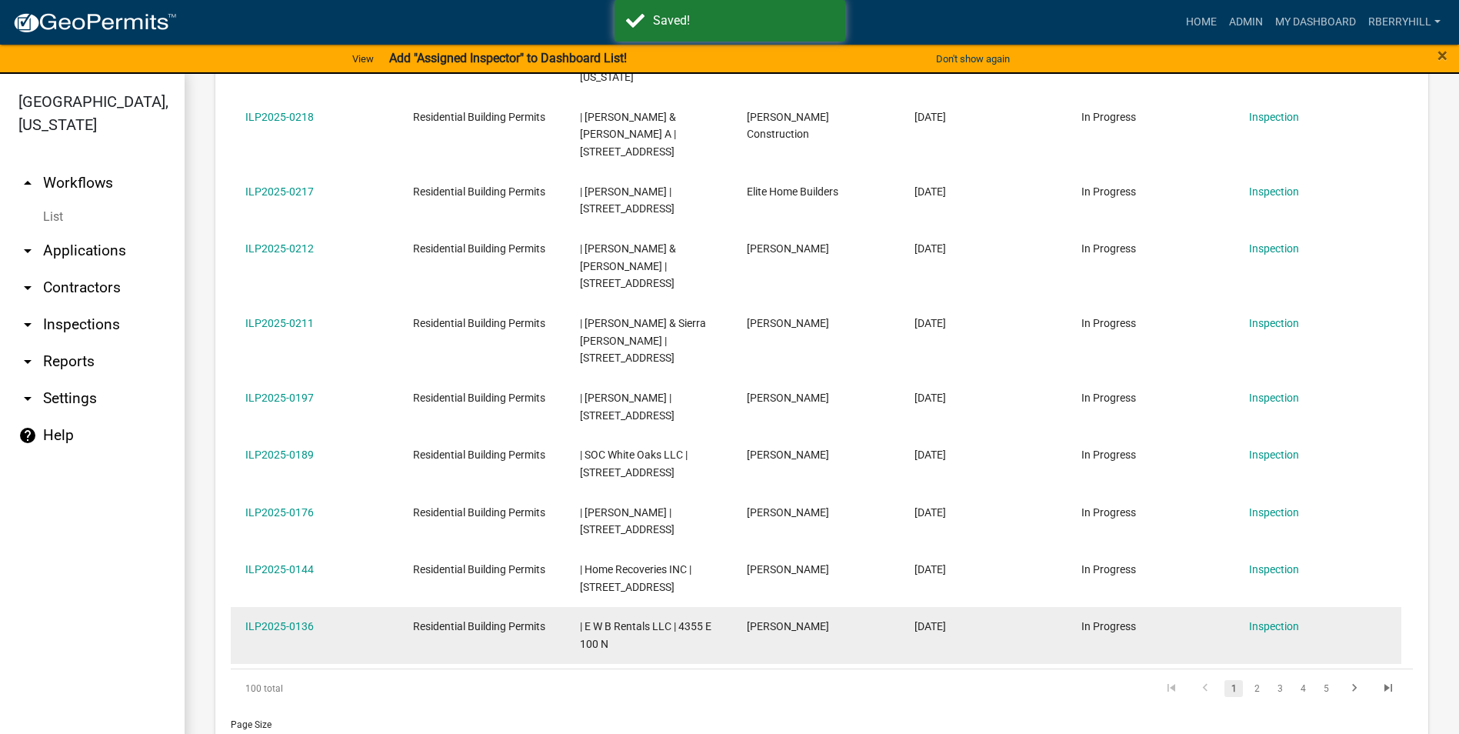
scroll to position [846, 0]
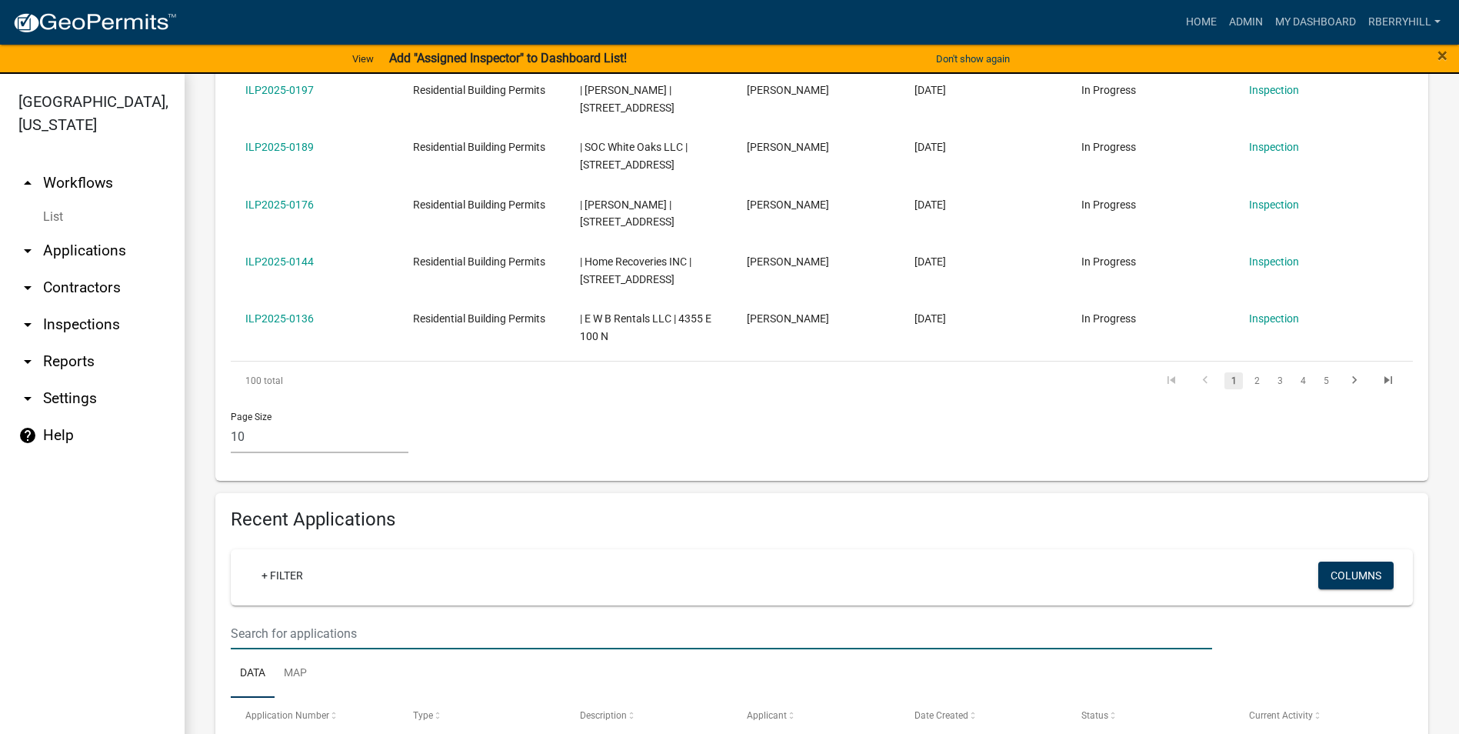
click at [255, 618] on input "text" at bounding box center [721, 634] width 981 height 32
type input "Pemberton"
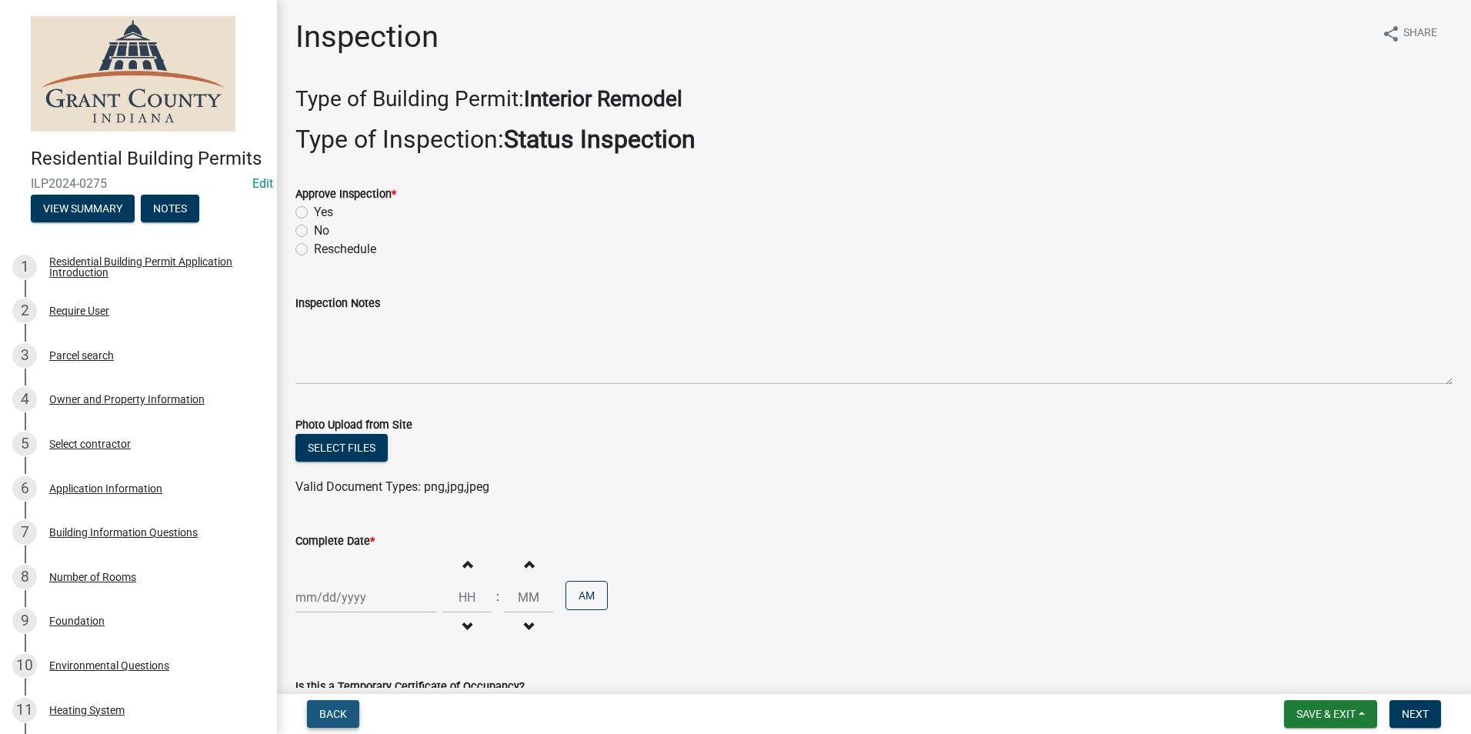
click at [342, 716] on span "Back" at bounding box center [333, 714] width 28 height 12
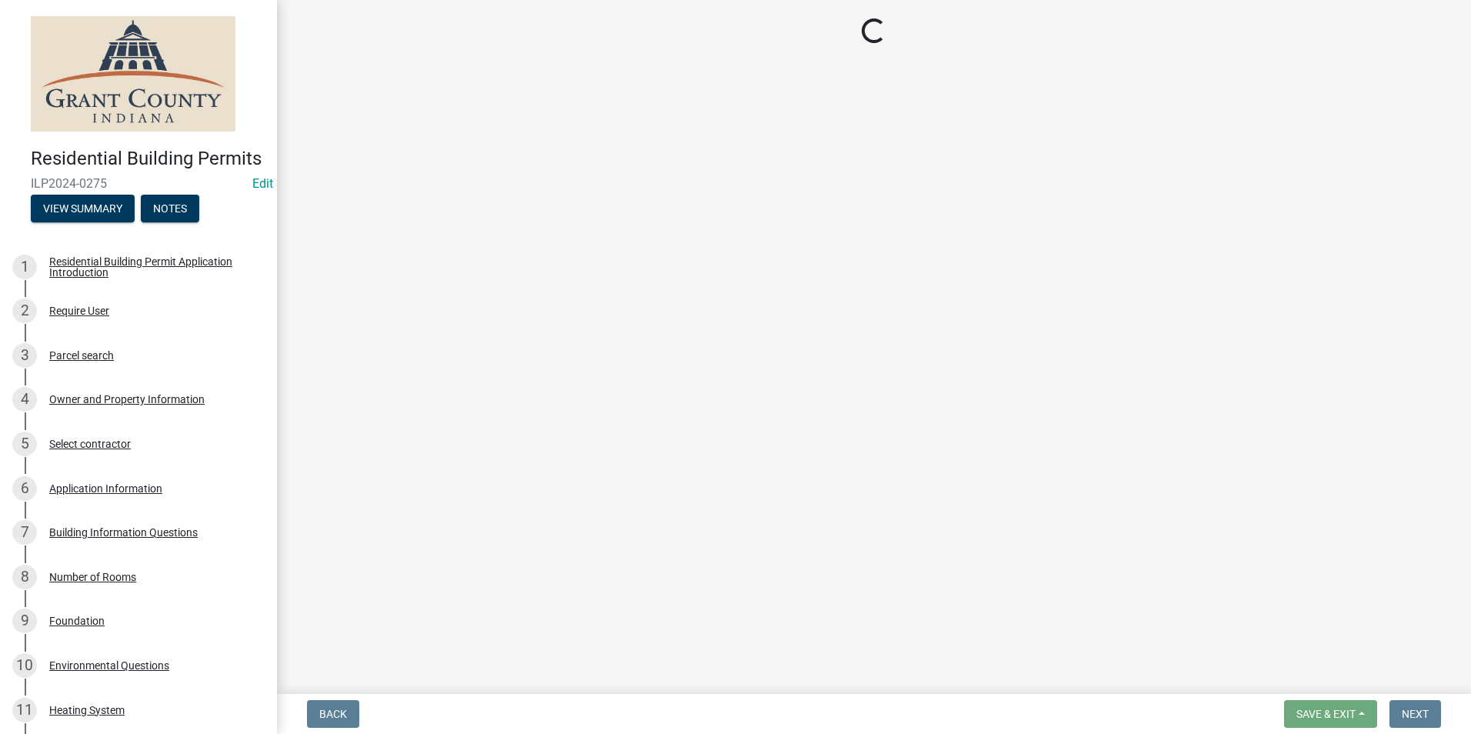
select select "d7f9a44a-d2ea-4d3c-83b3-1aa71c950bd5"
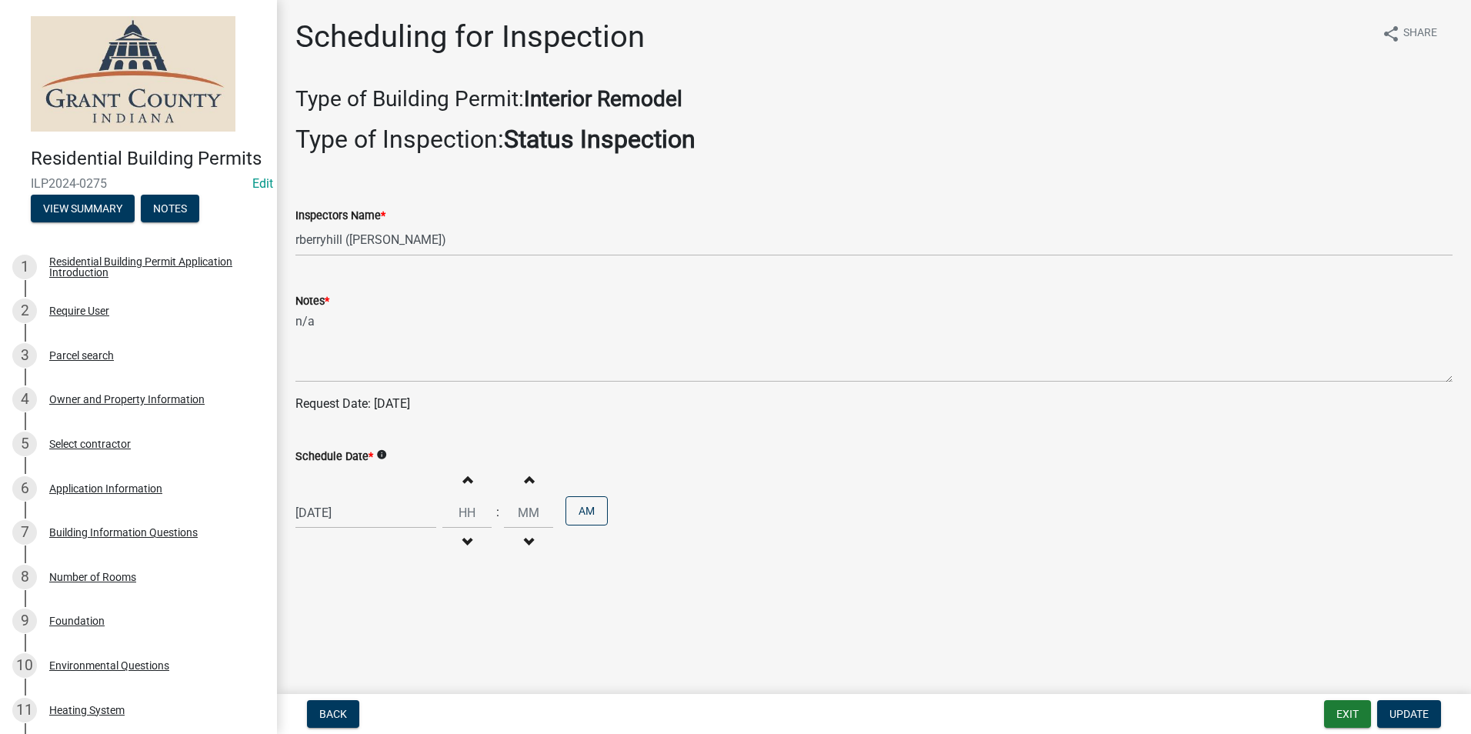
click at [348, 512] on div "[DATE]" at bounding box center [365, 513] width 141 height 32
select select "4"
select select "2025"
click at [462, 309] on button "Next month" at bounding box center [458, 307] width 18 height 25
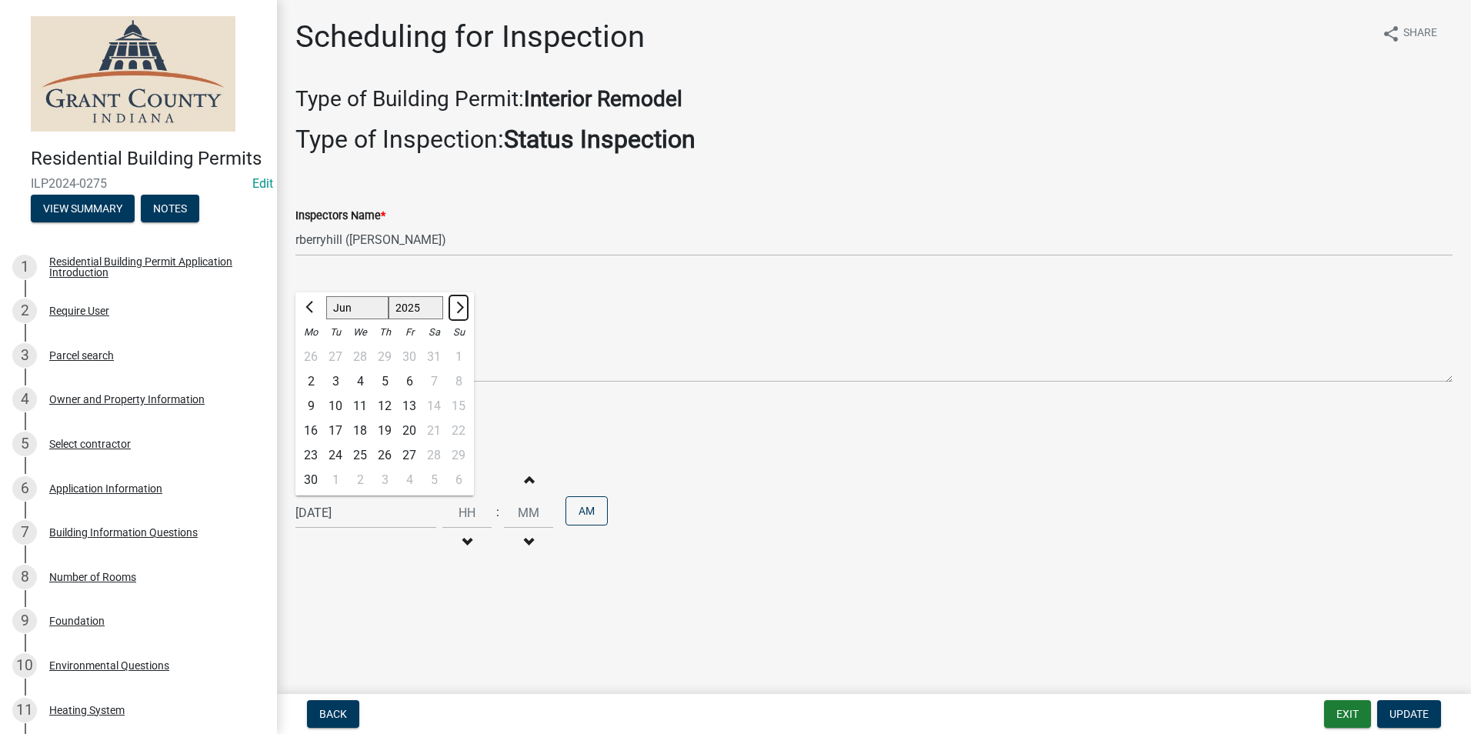
click at [462, 309] on button "Next month" at bounding box center [458, 307] width 18 height 25
click at [463, 309] on button "Next month" at bounding box center [458, 307] width 18 height 25
select select "8"
click at [335, 429] on div "19" at bounding box center [335, 430] width 25 height 25
type input "08/19/2025"
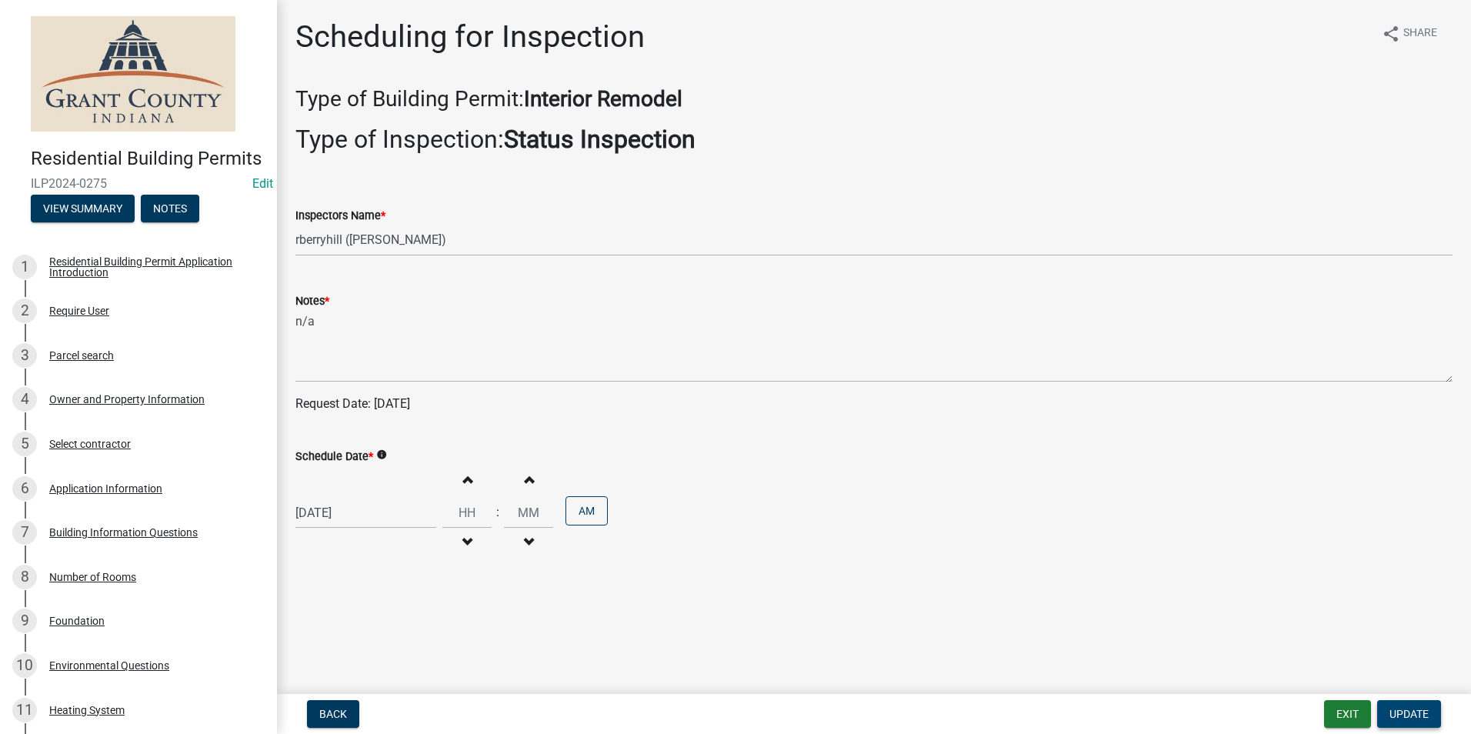
click at [1419, 713] on span "Update" at bounding box center [1408, 714] width 39 height 12
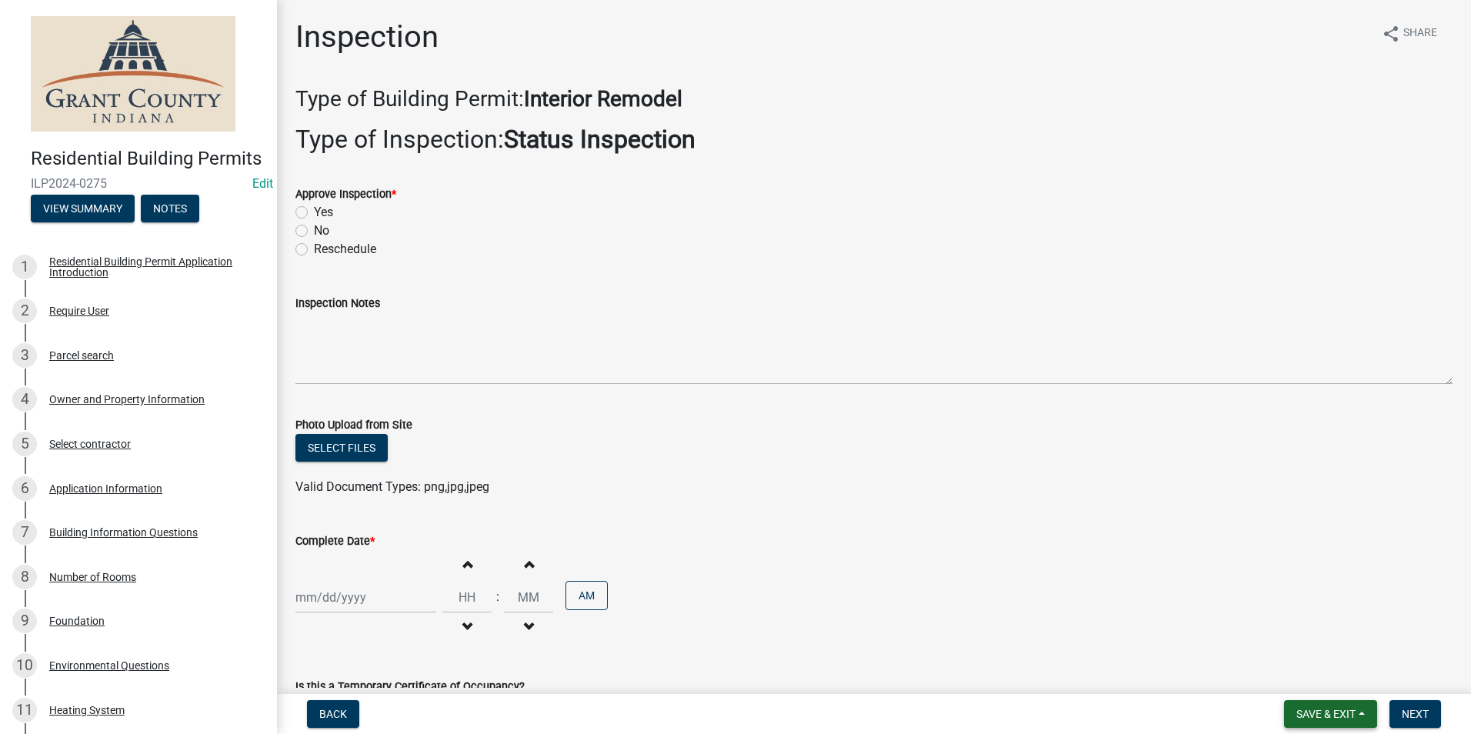
click at [1339, 711] on span "Save & Exit" at bounding box center [1325, 714] width 59 height 12
click at [1322, 677] on button "Save & Exit" at bounding box center [1315, 673] width 123 height 37
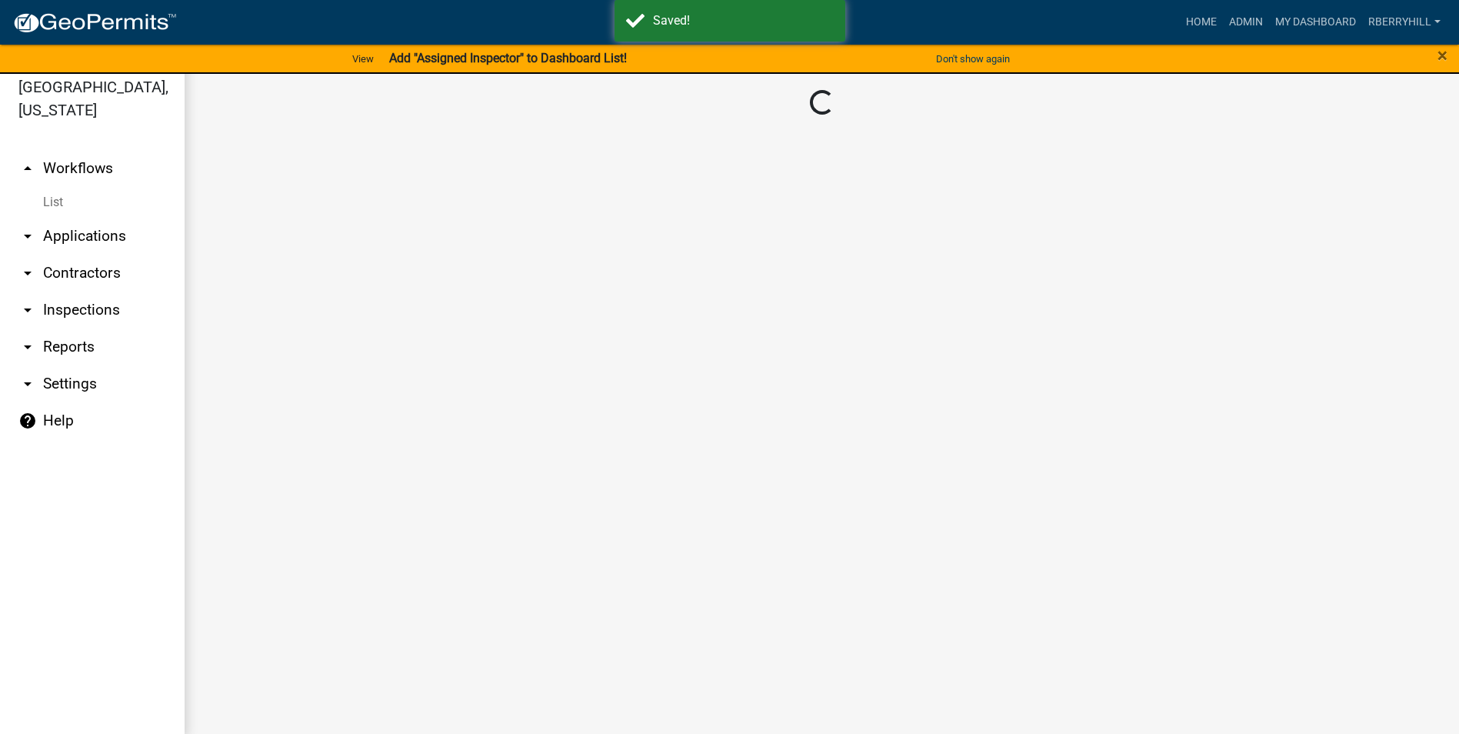
scroll to position [18, 0]
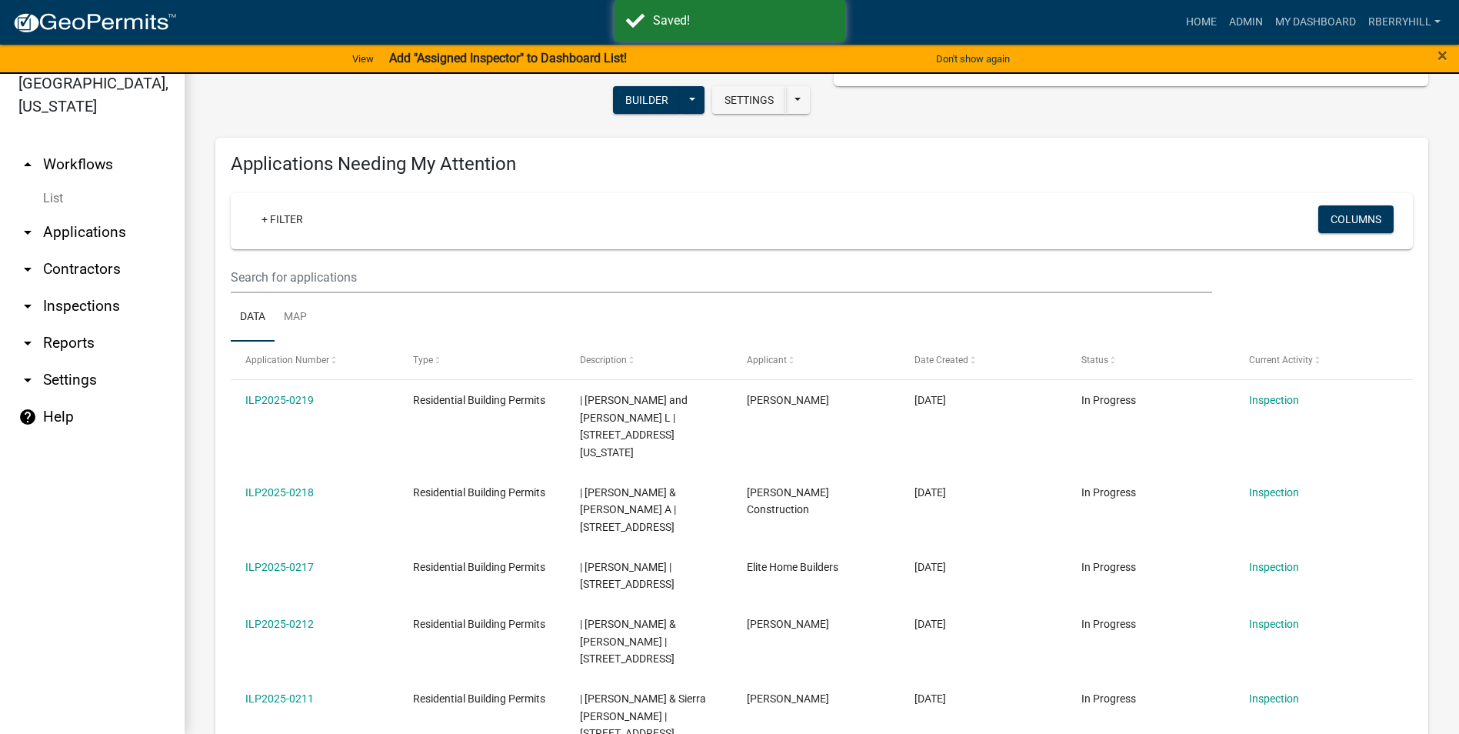
scroll to position [308, 0]
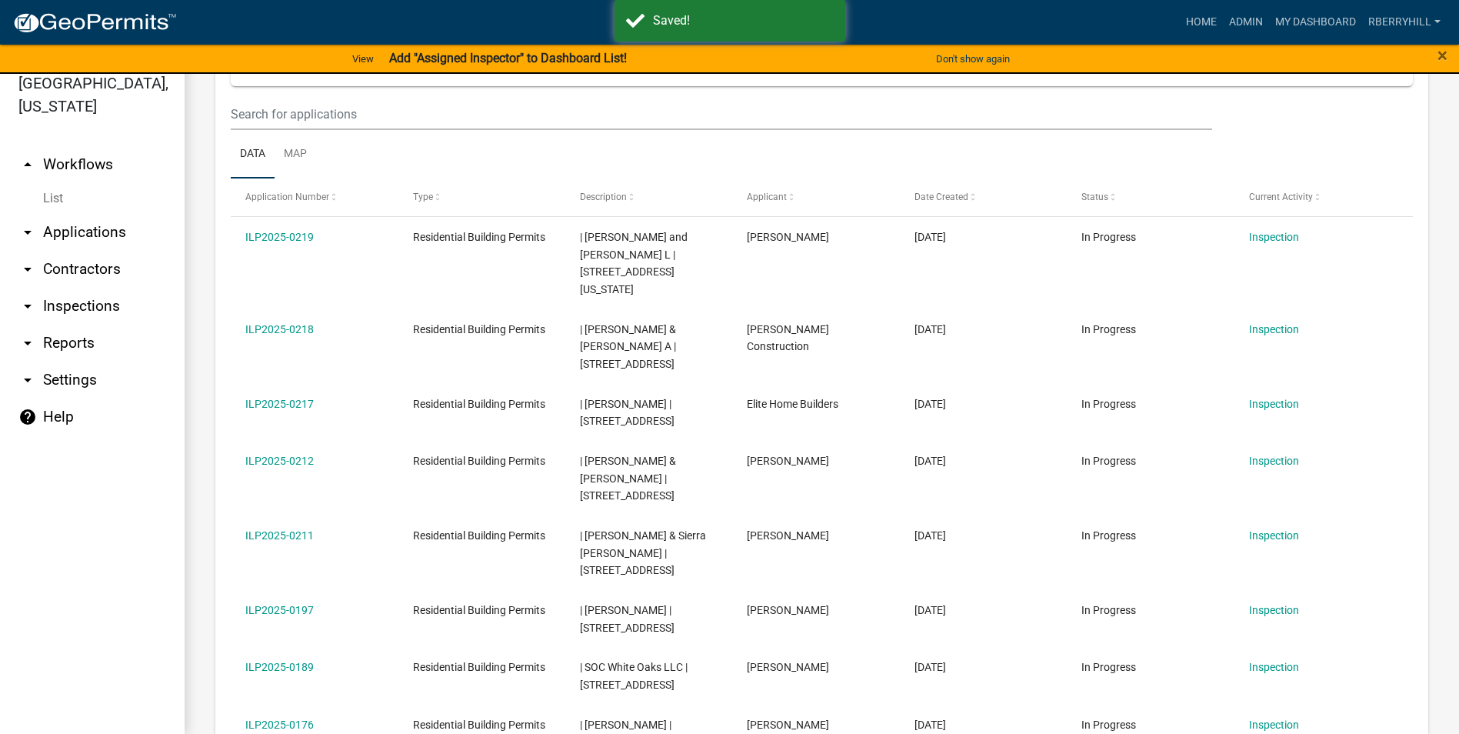
click at [95, 288] on link "arrow_drop_down Inspections" at bounding box center [92, 306] width 185 height 37
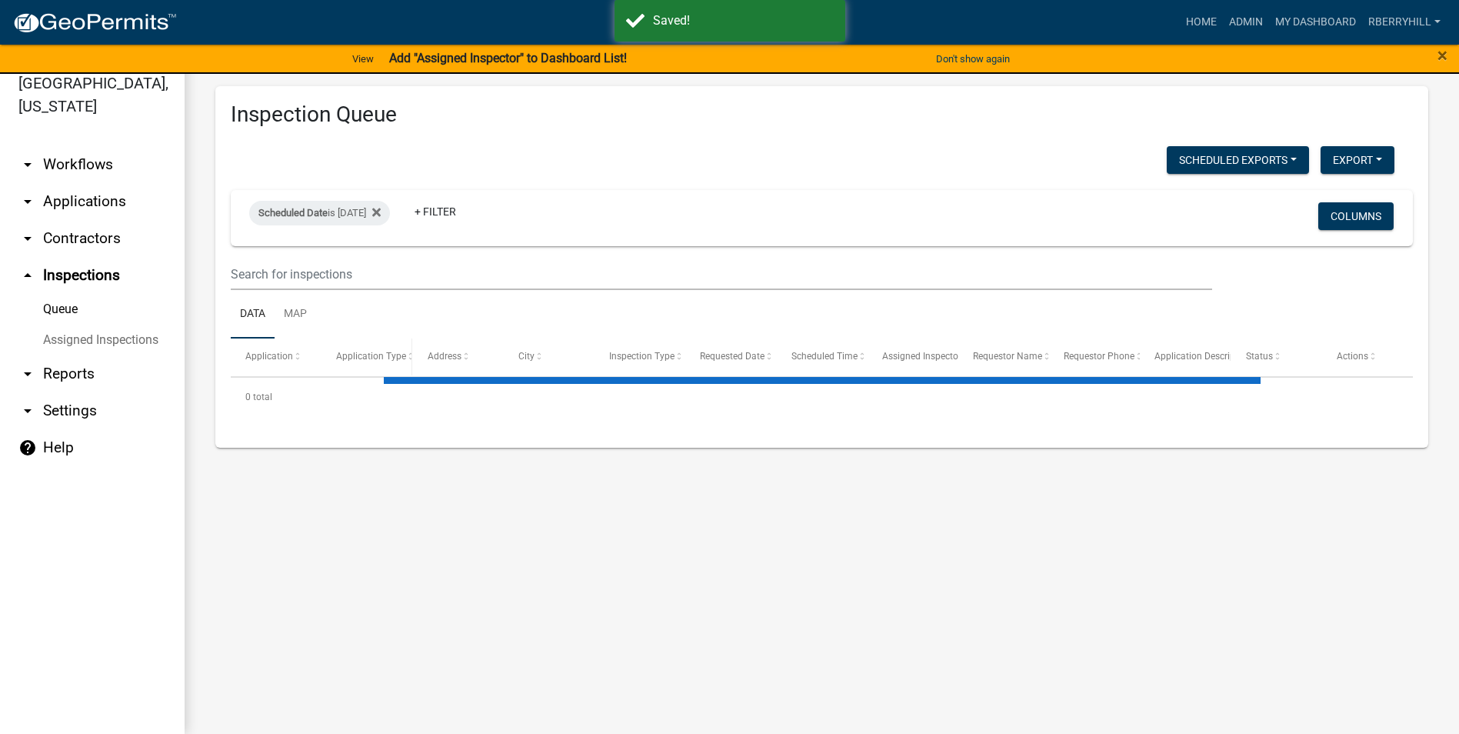
select select "2: 50"
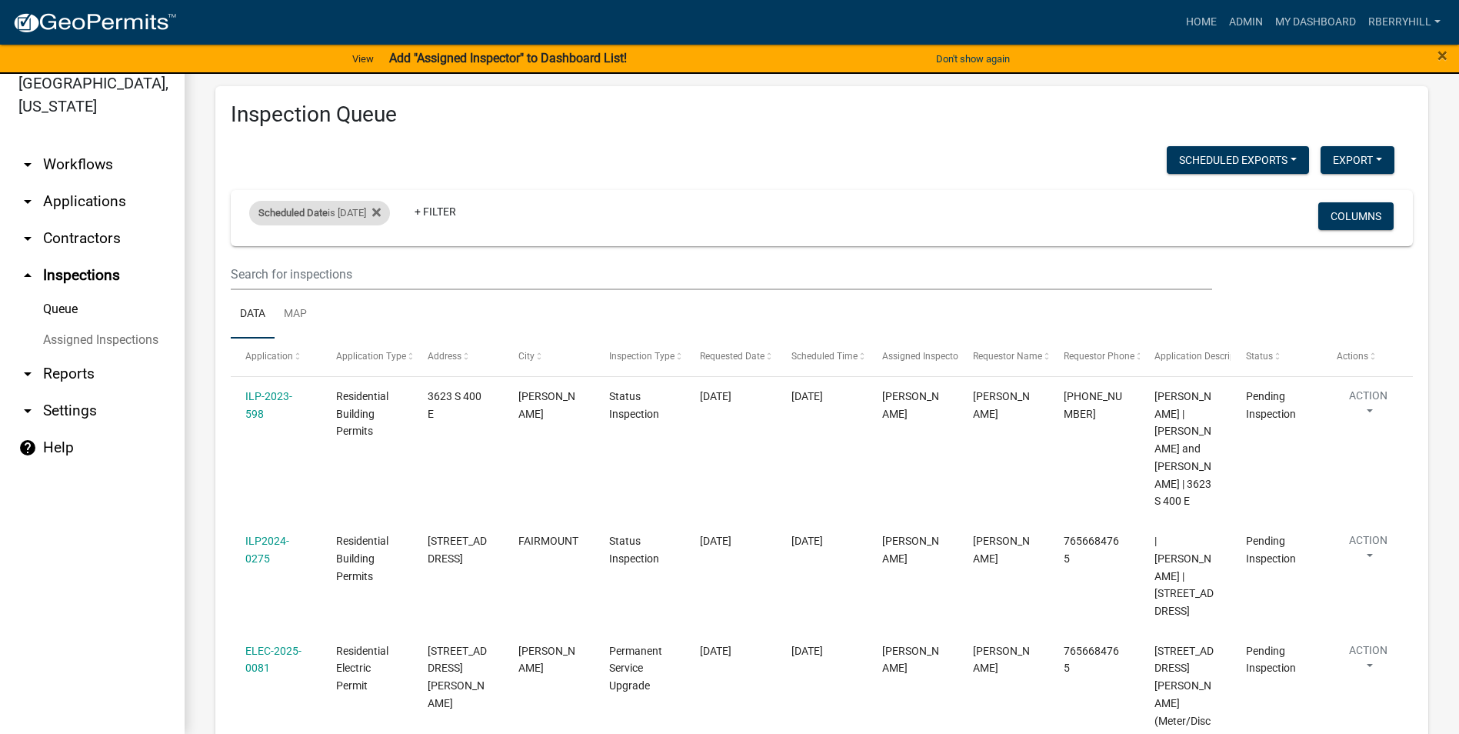
click at [361, 208] on div "Scheduled Date is 08/19/2025" at bounding box center [319, 213] width 141 height 25
click at [378, 272] on input "2025-08-19" at bounding box center [333, 271] width 108 height 32
type input "2025-08-18"
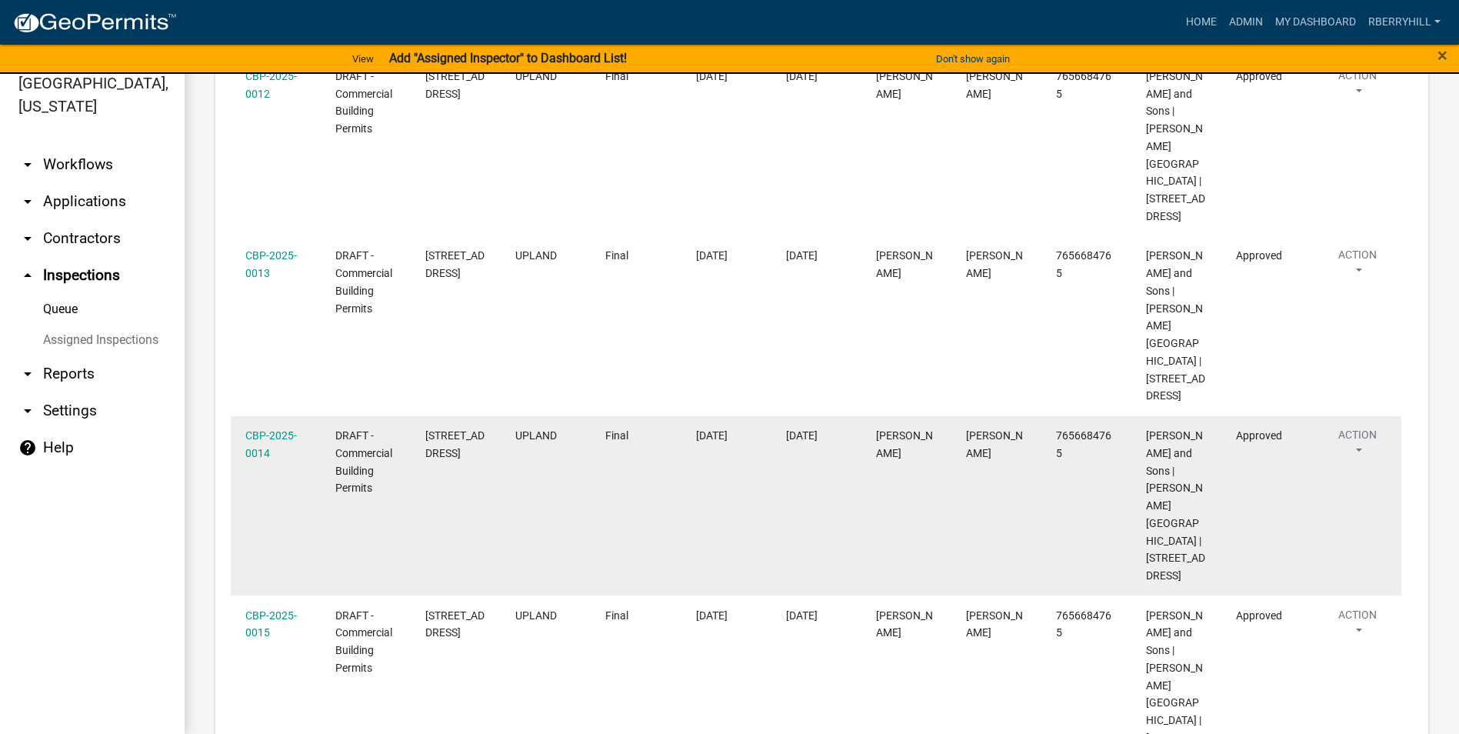
scroll to position [1358, 0]
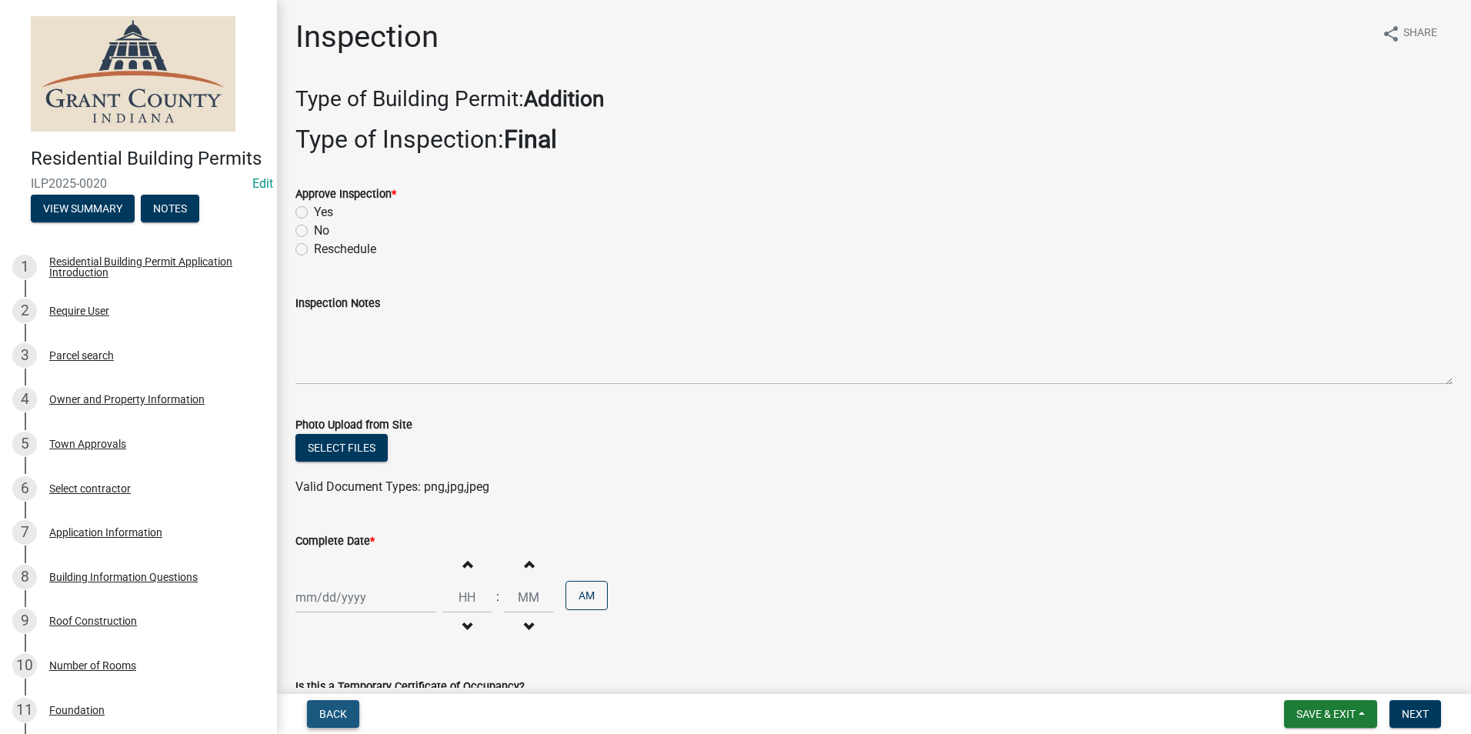
click at [335, 711] on span "Back" at bounding box center [333, 714] width 28 height 12
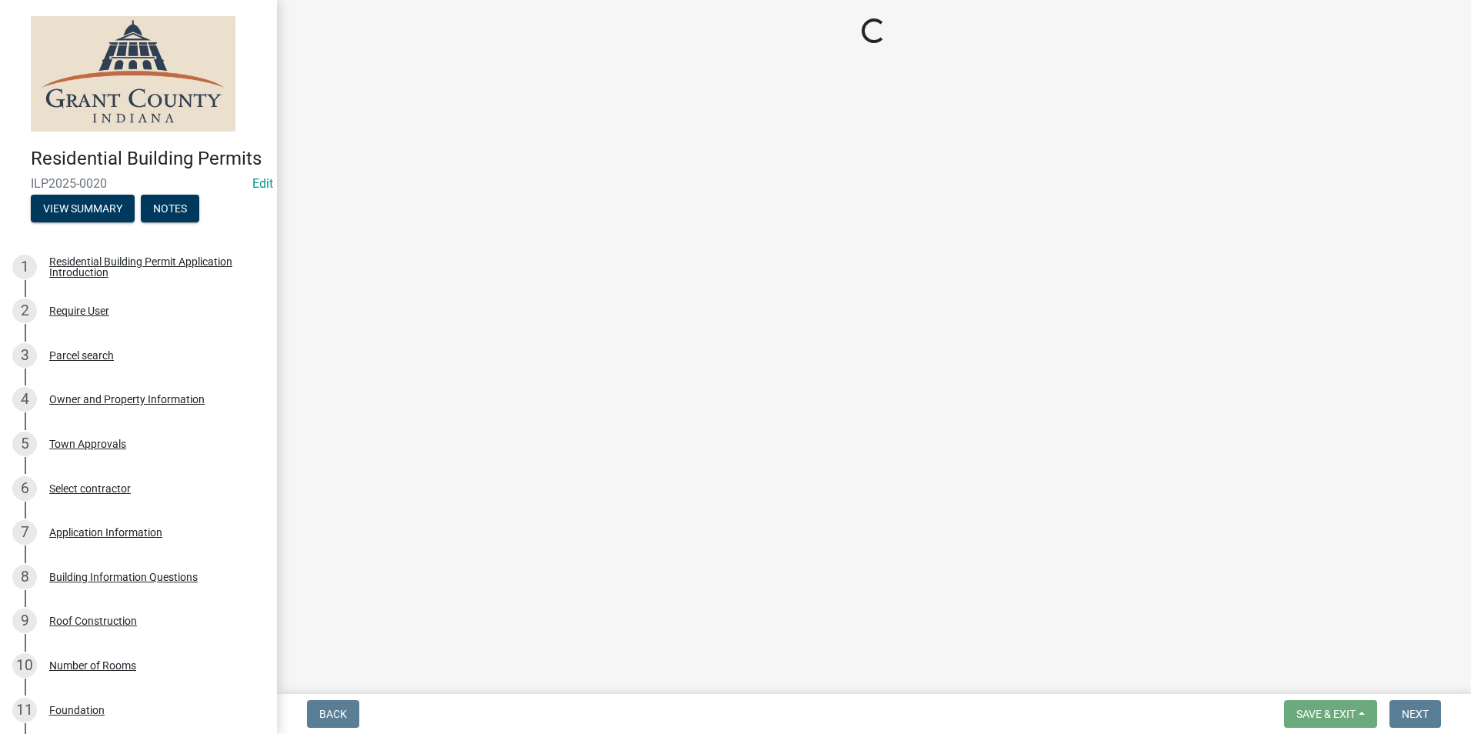
select select "d7f9a44a-d2ea-4d3c-83b3-1aa71c950bd5"
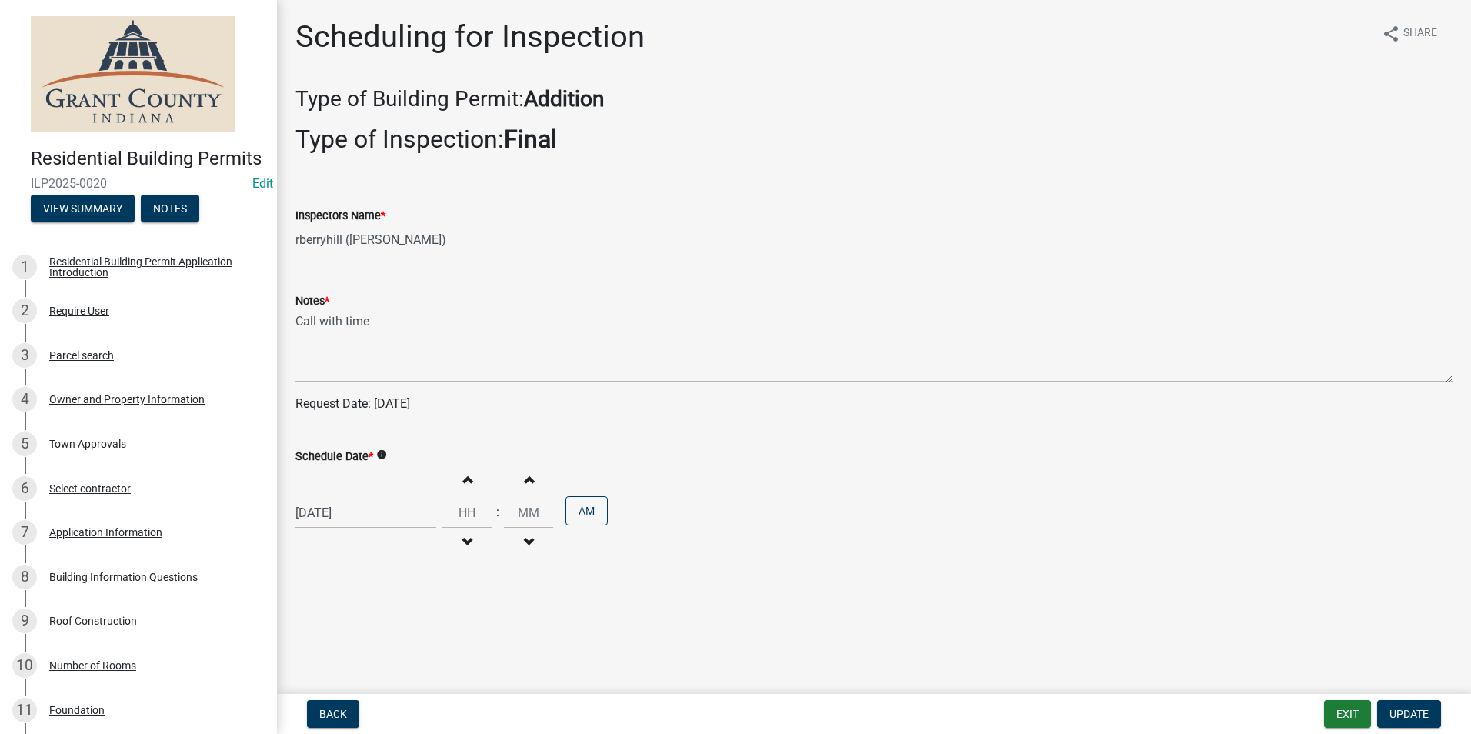
click at [342, 513] on div "[DATE]" at bounding box center [365, 513] width 141 height 32
select select "8"
select select "2025"
click at [339, 428] on div "19" at bounding box center [335, 430] width 25 height 25
type input "08/19/2025"
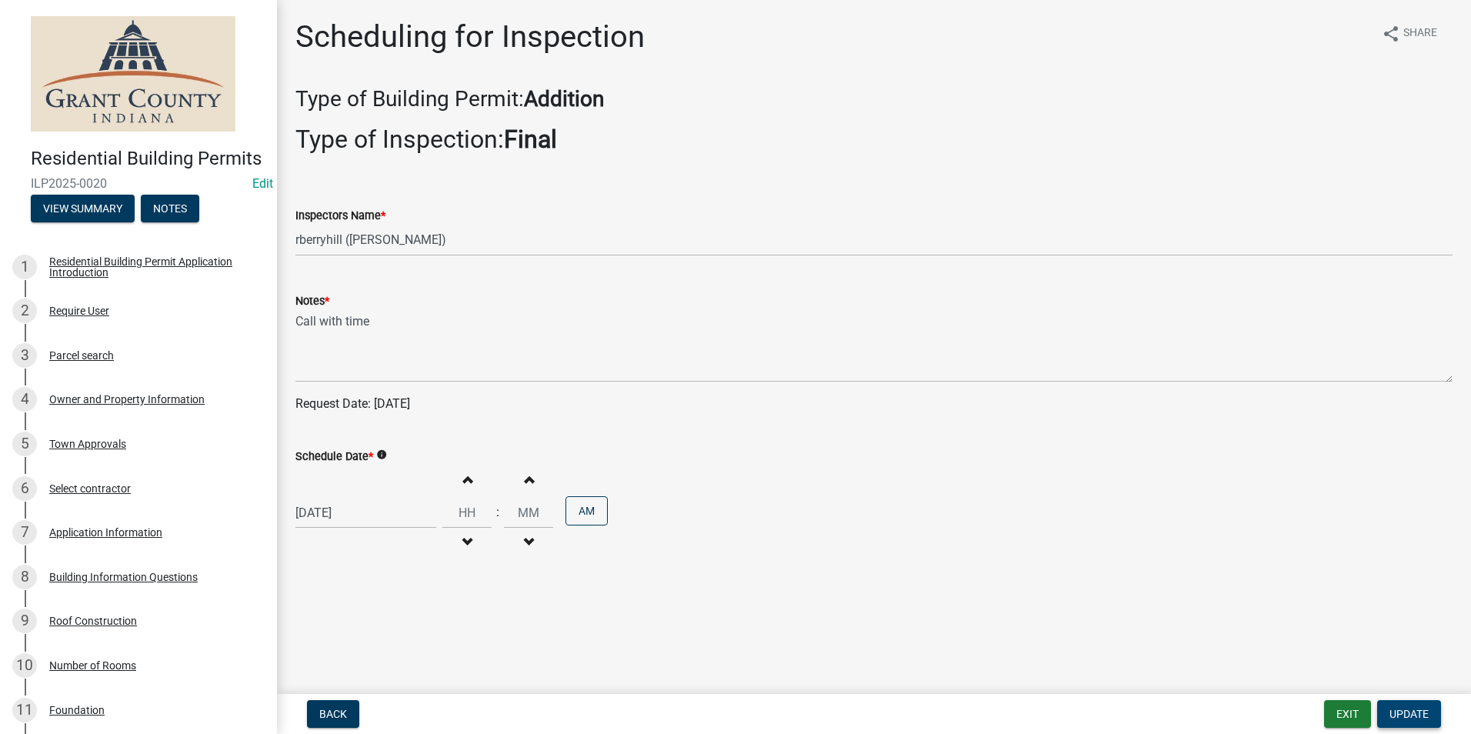
click at [1415, 712] on span "Update" at bounding box center [1408, 714] width 39 height 12
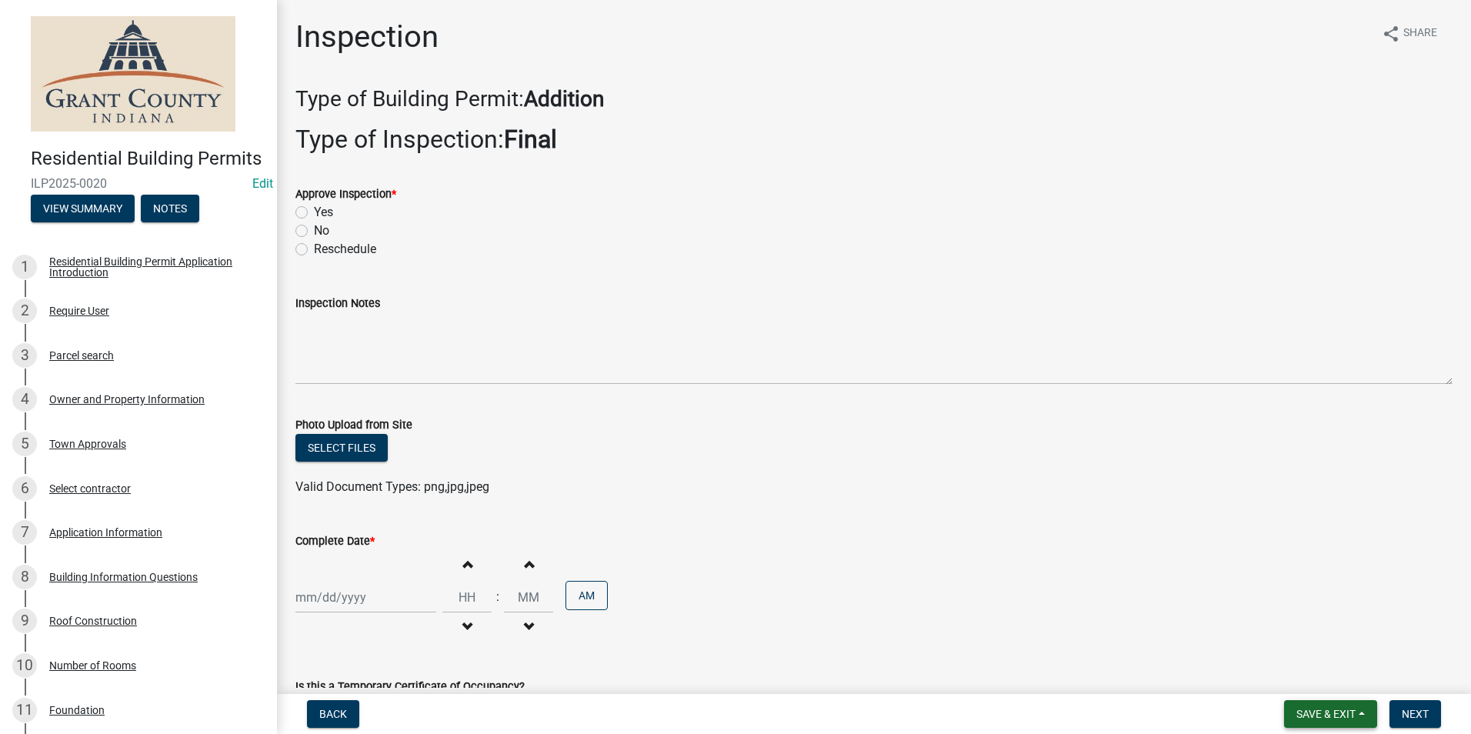
click at [1338, 711] on span "Save & Exit" at bounding box center [1325, 714] width 59 height 12
click at [1318, 680] on button "Save & Exit" at bounding box center [1315, 673] width 123 height 37
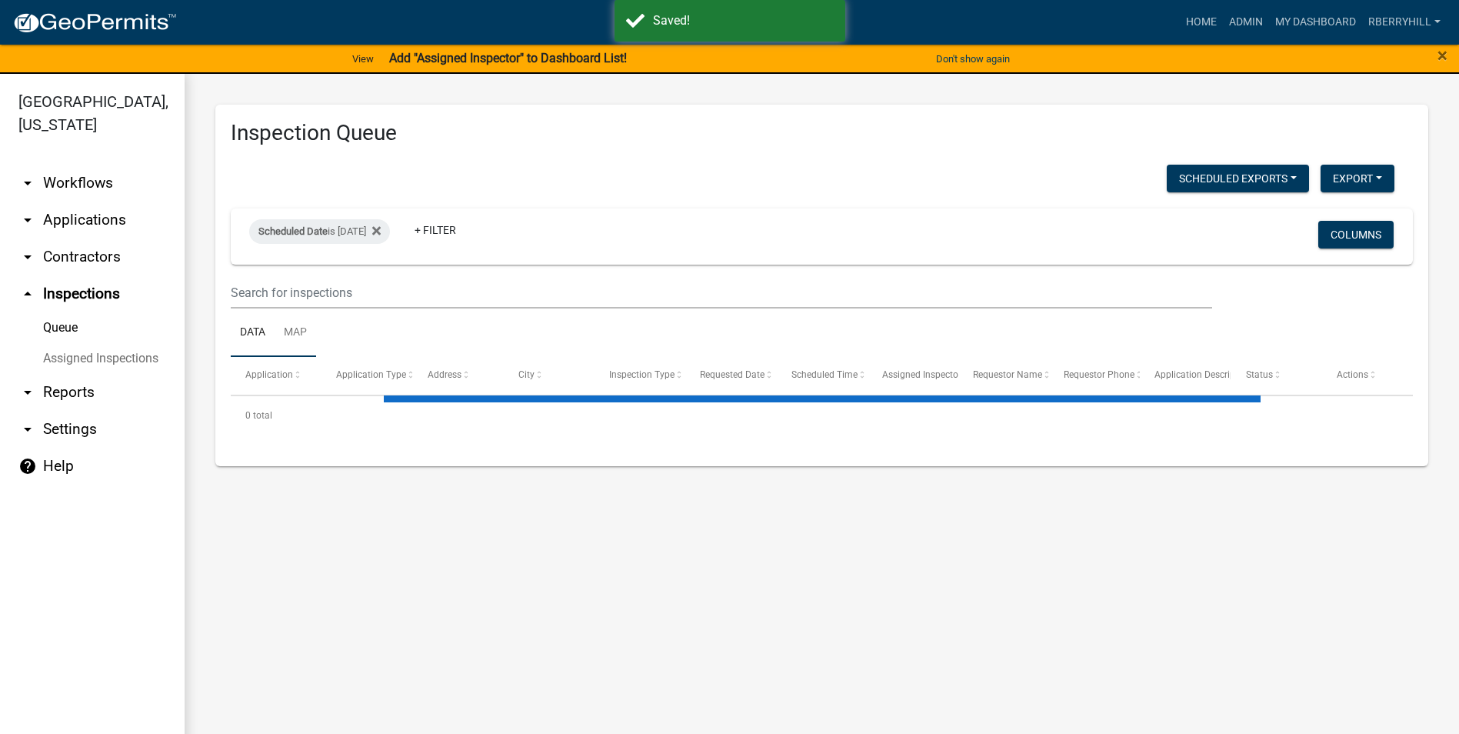
select select "2: 50"
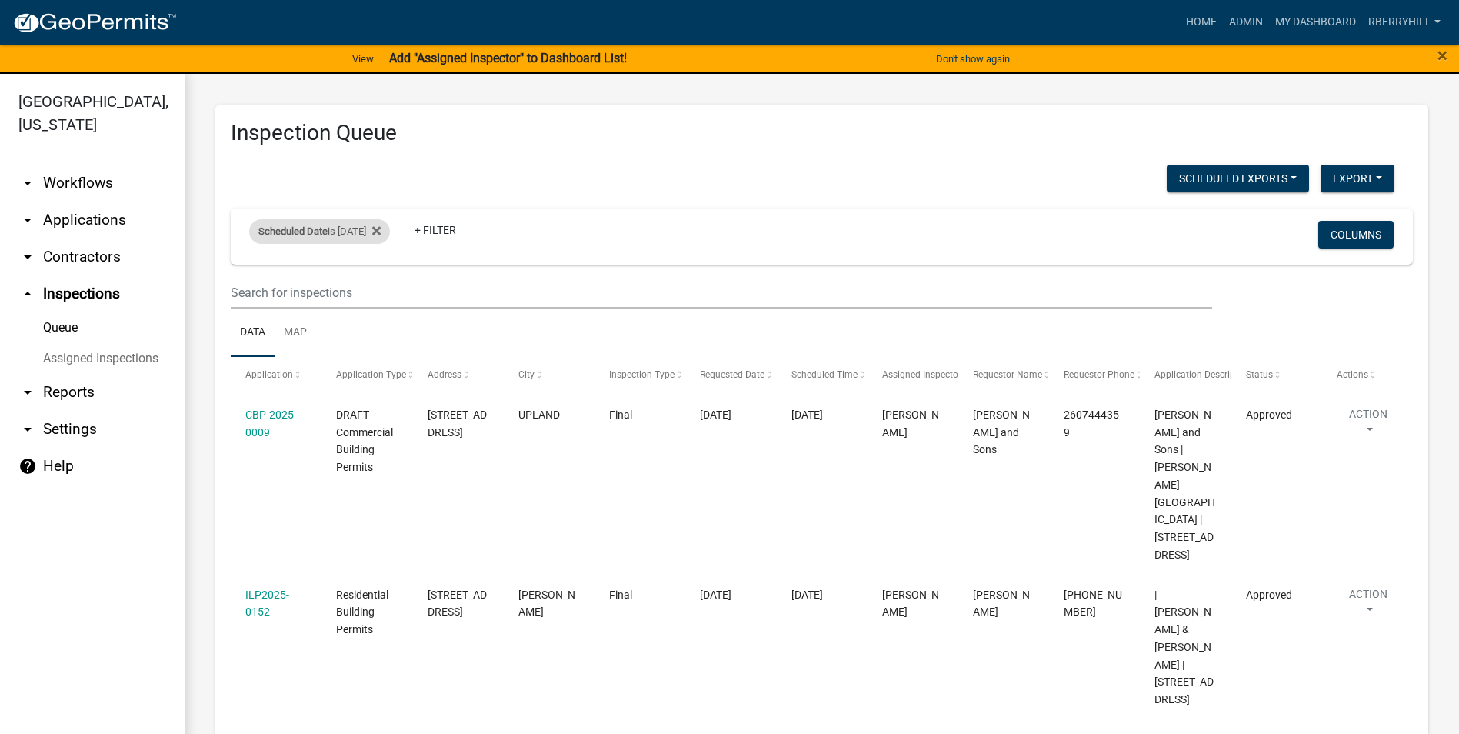
click at [390, 232] on div "Scheduled Date is 08/18/2025 Remove this filter" at bounding box center [319, 231] width 141 height 25
click at [375, 291] on input "2025-08-18" at bounding box center [333, 289] width 108 height 32
type input "2025-08-19"
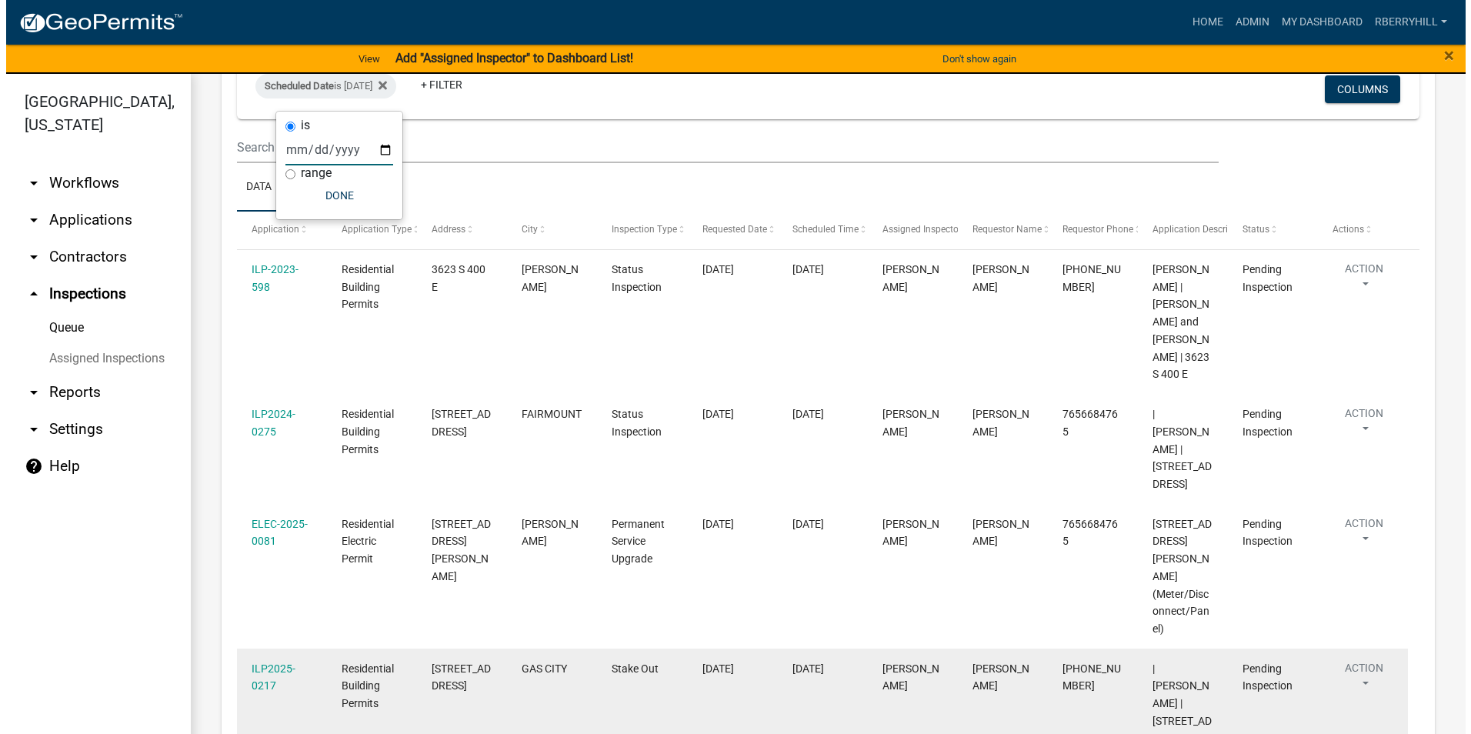
scroll to position [139, 0]
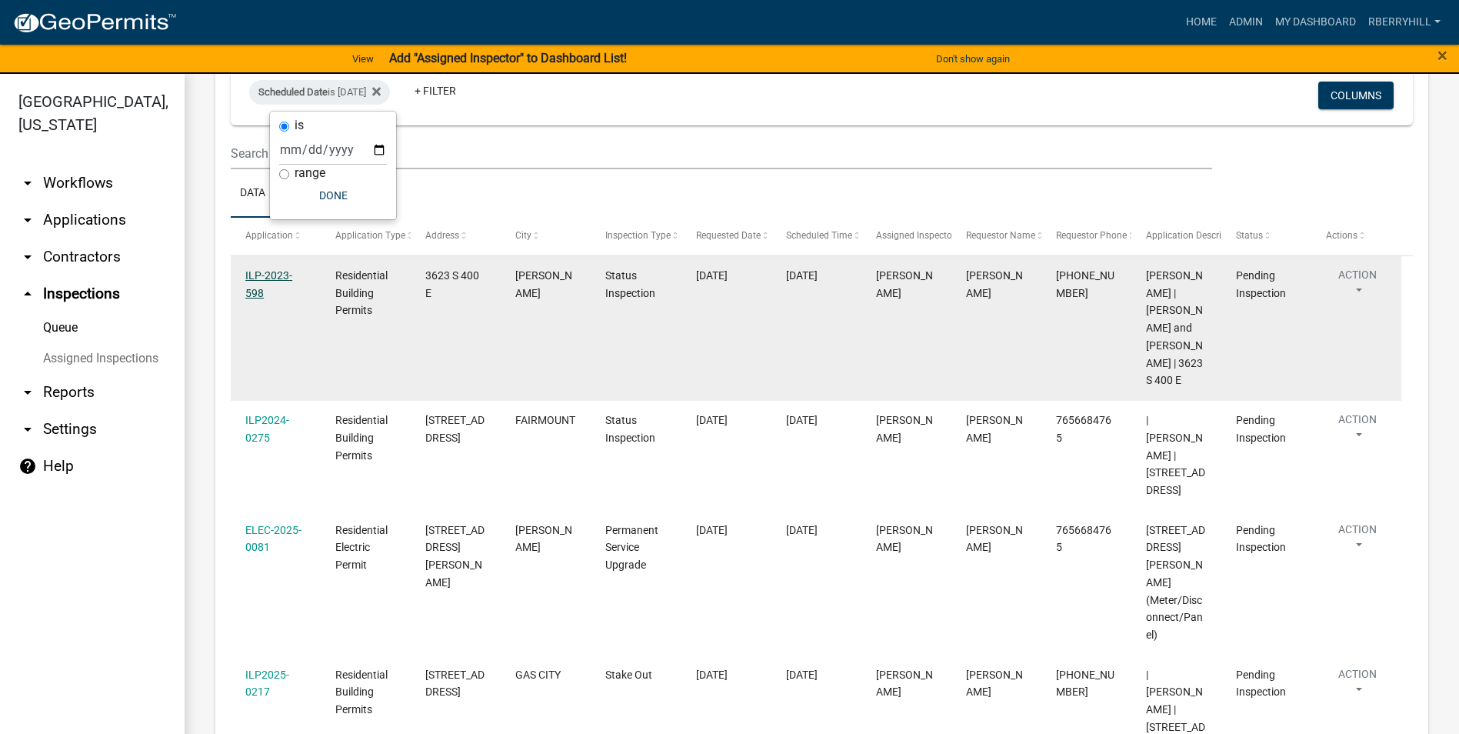
click at [264, 275] on link "ILP-2023-598" at bounding box center [268, 284] width 47 height 30
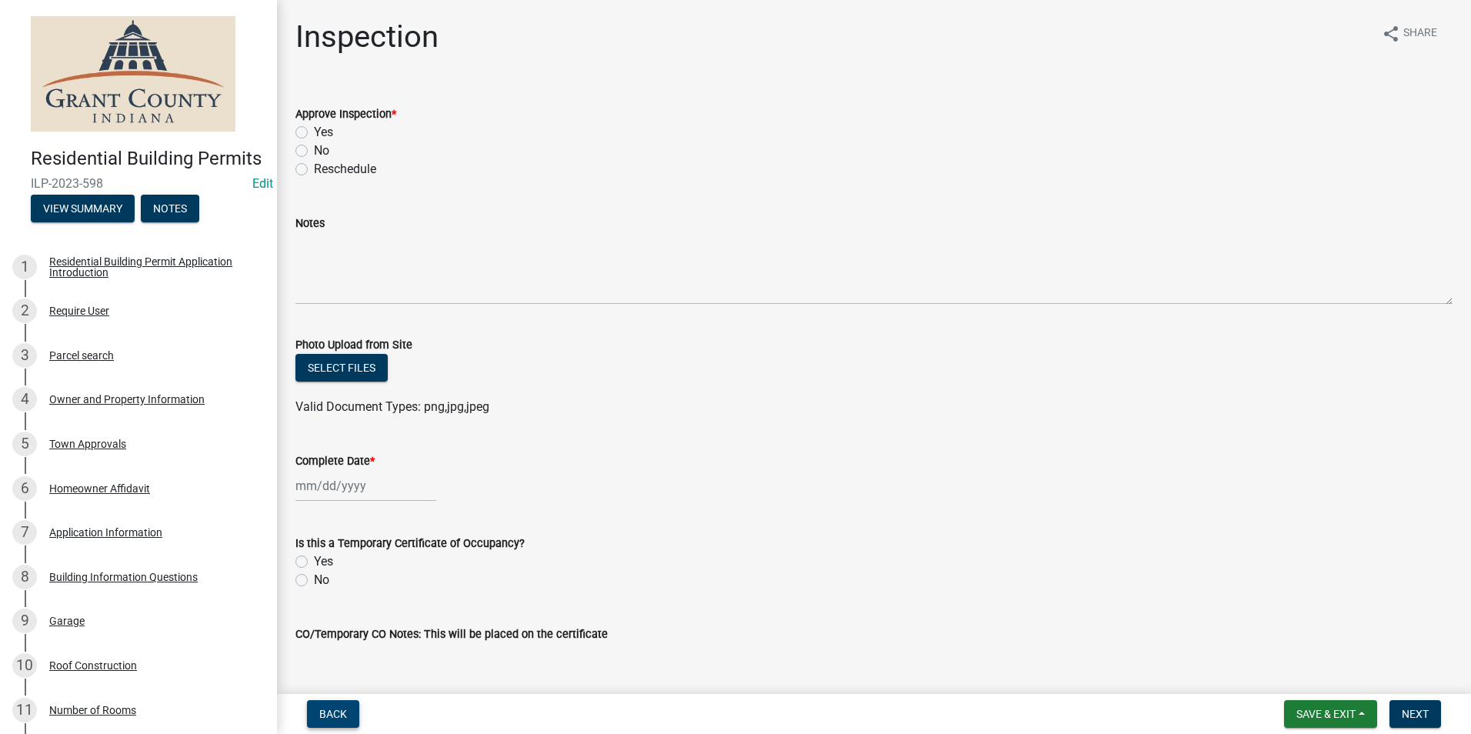
click at [335, 708] on span "Back" at bounding box center [333, 714] width 28 height 12
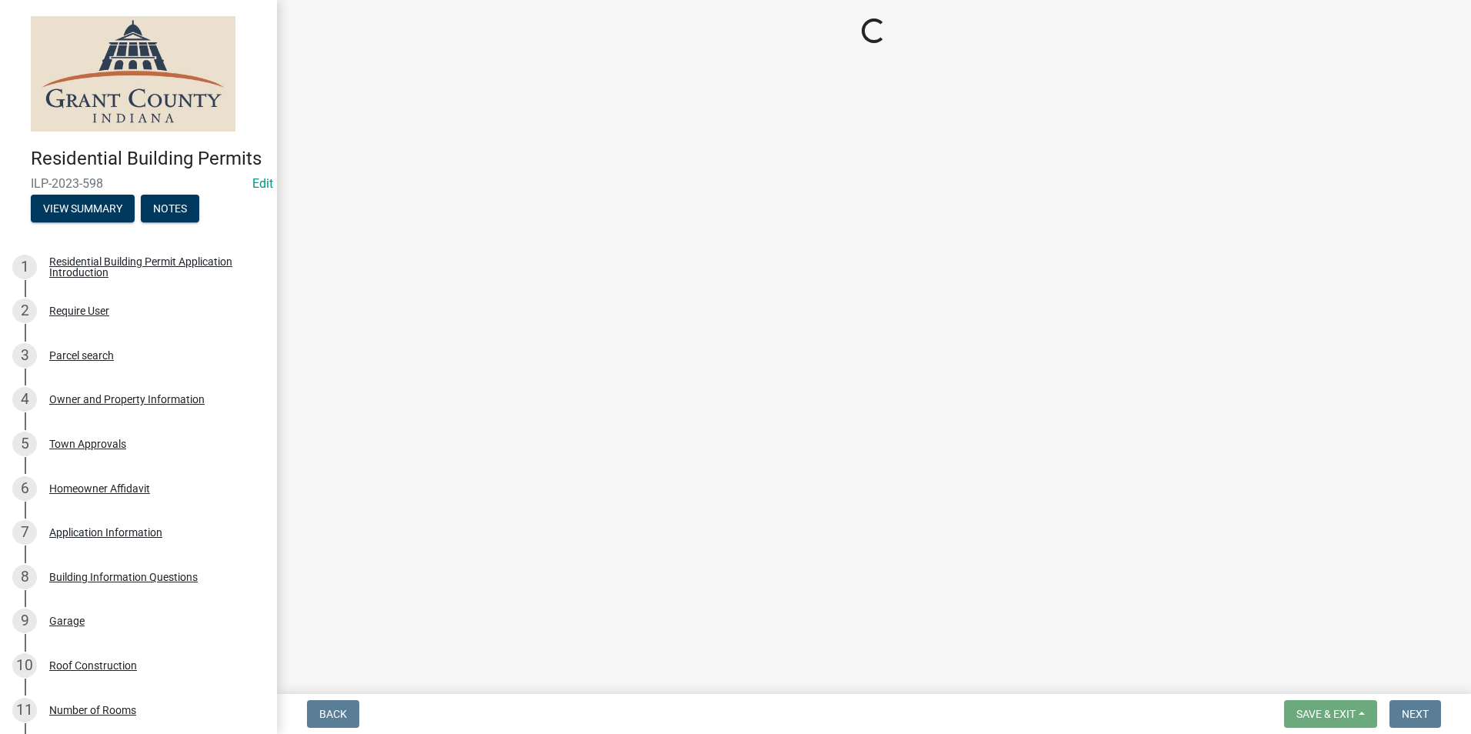
select select "d7f9a44a-d2ea-4d3c-83b3-1aa71c950bd5"
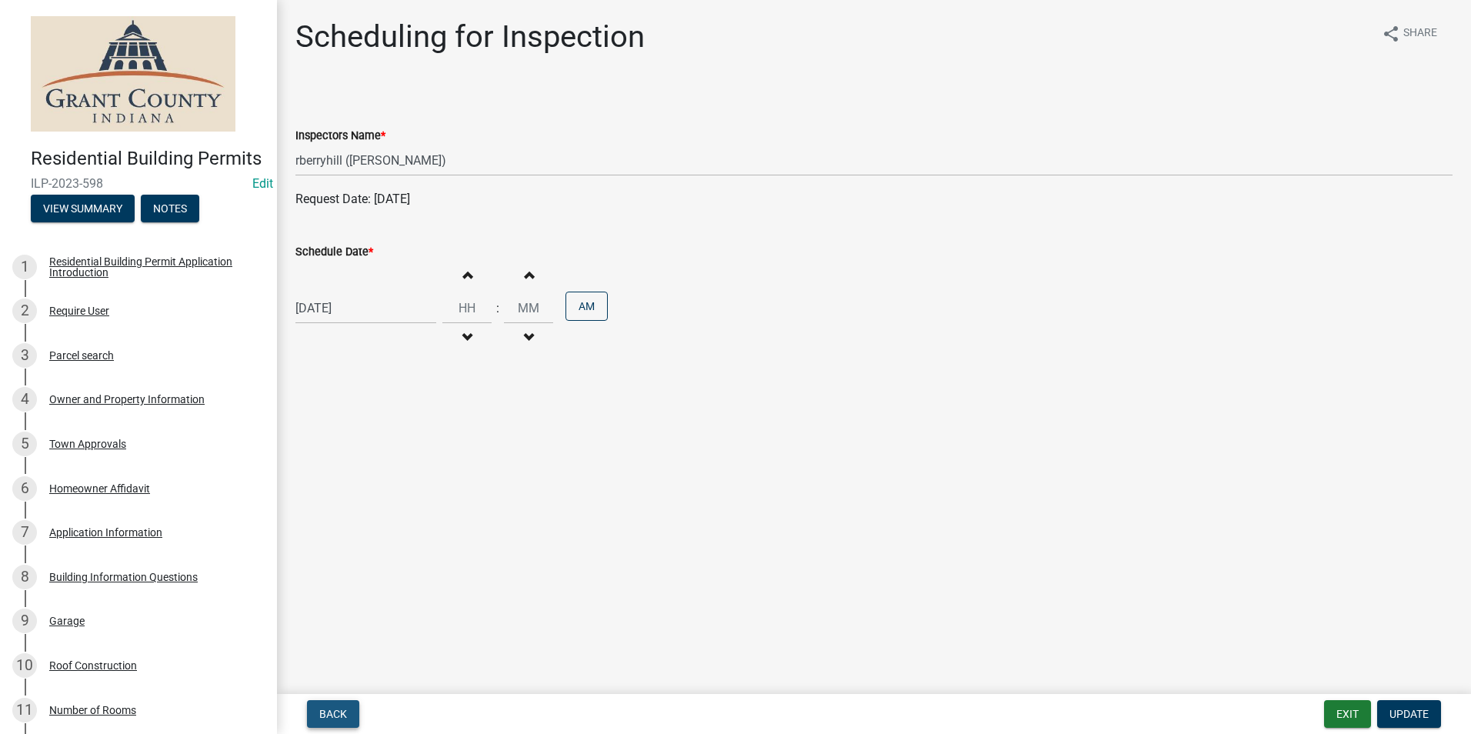
click at [336, 709] on span "Back" at bounding box center [333, 714] width 28 height 12
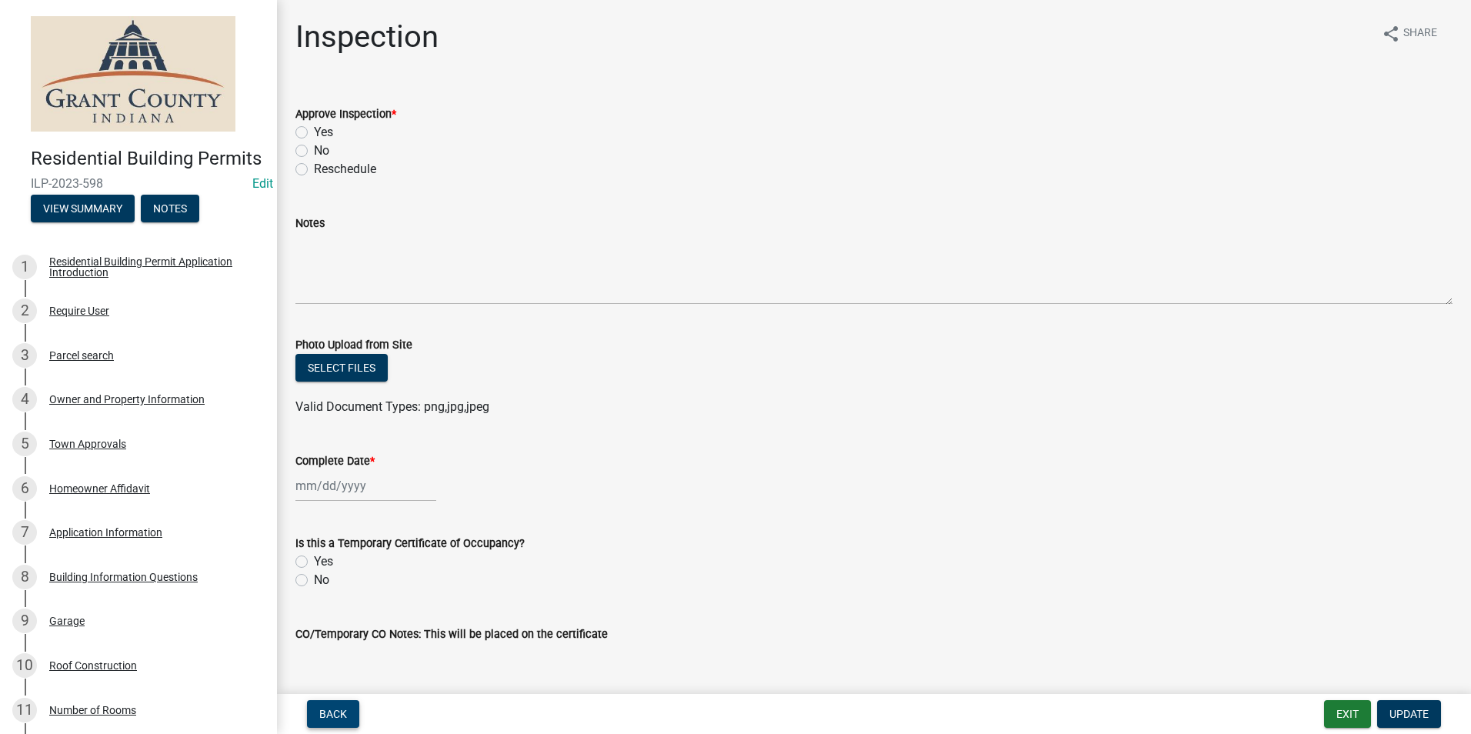
drag, startPoint x: 338, startPoint y: 711, endPoint x: 337, endPoint y: 720, distance: 8.5
click at [337, 719] on span "Back" at bounding box center [333, 714] width 28 height 12
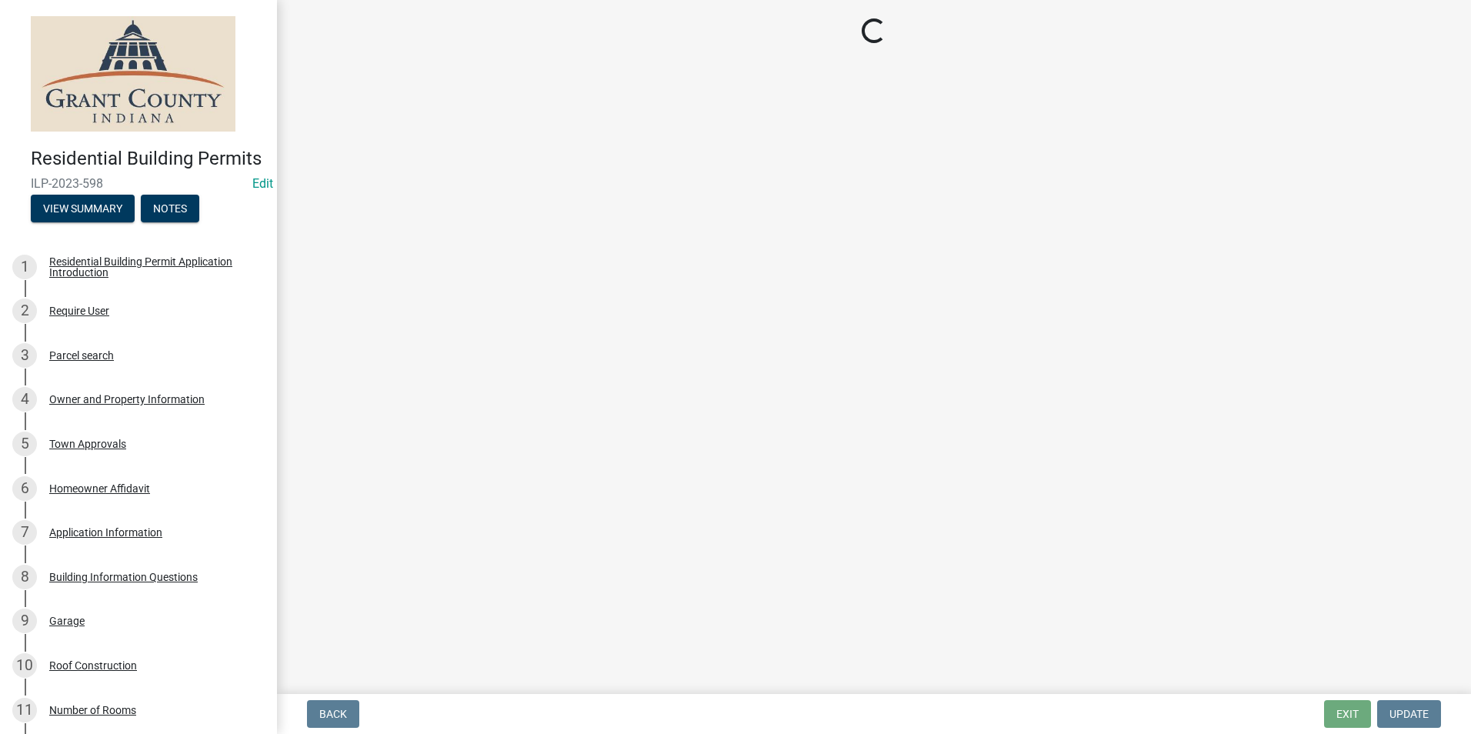
select select "de1e73a9-cb32-4113-8461-e1fb3b784ede"
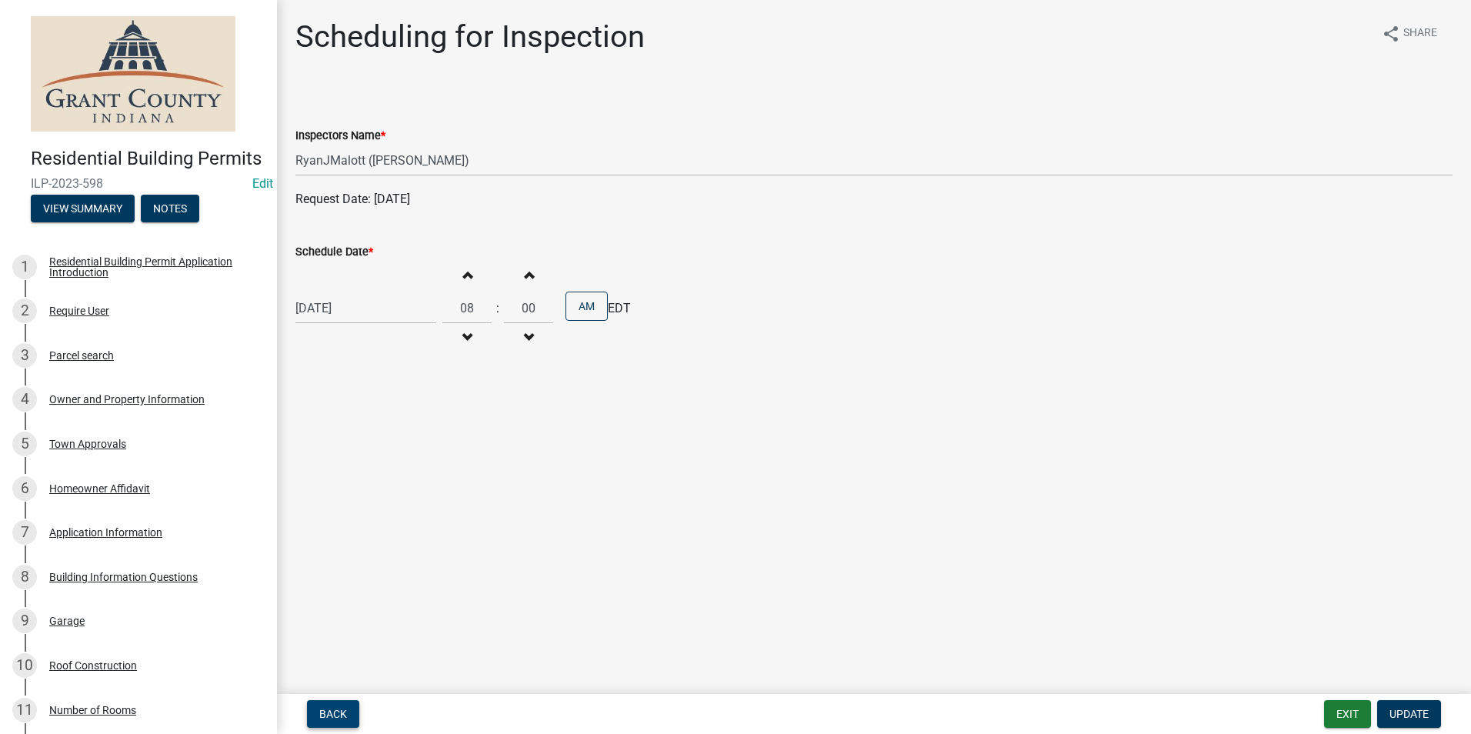
click at [340, 716] on span "Back" at bounding box center [333, 714] width 28 height 12
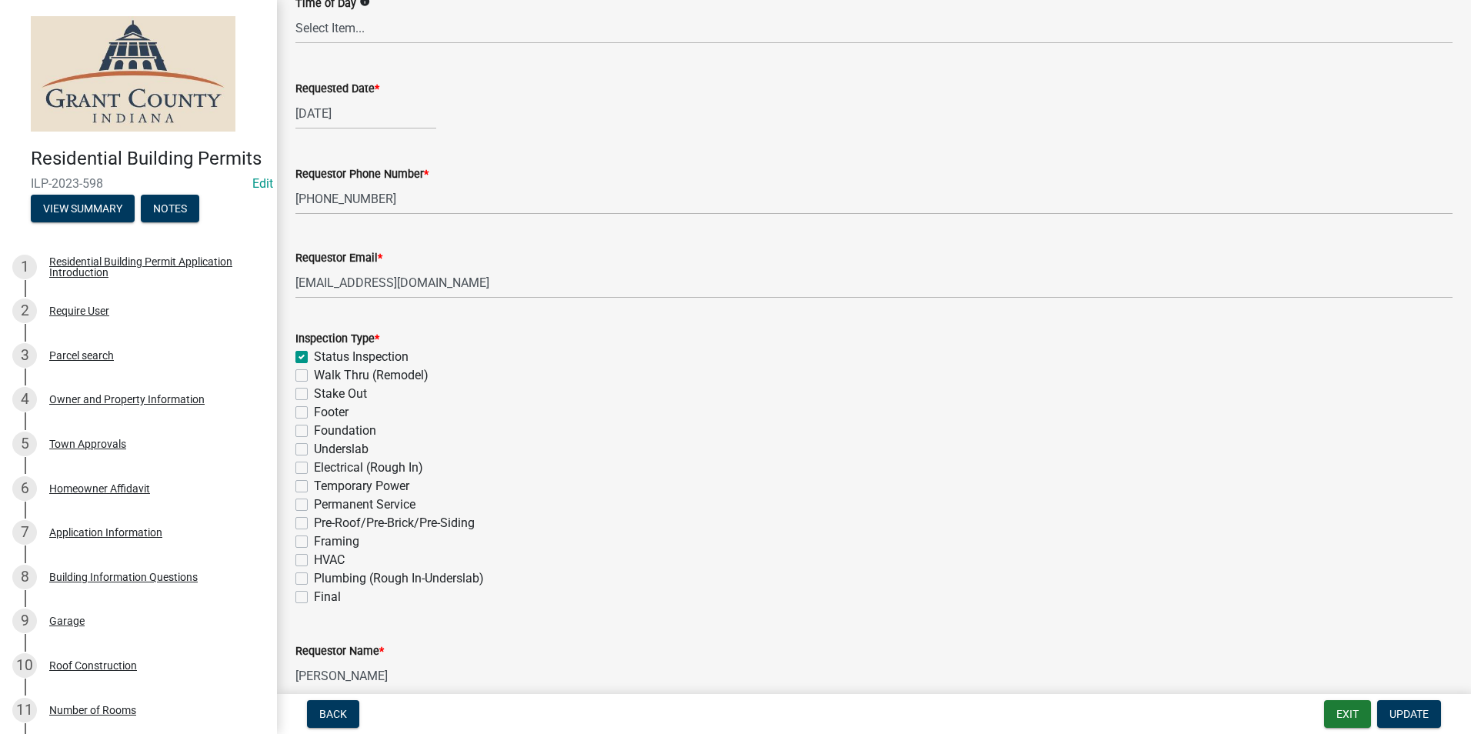
scroll to position [308, 0]
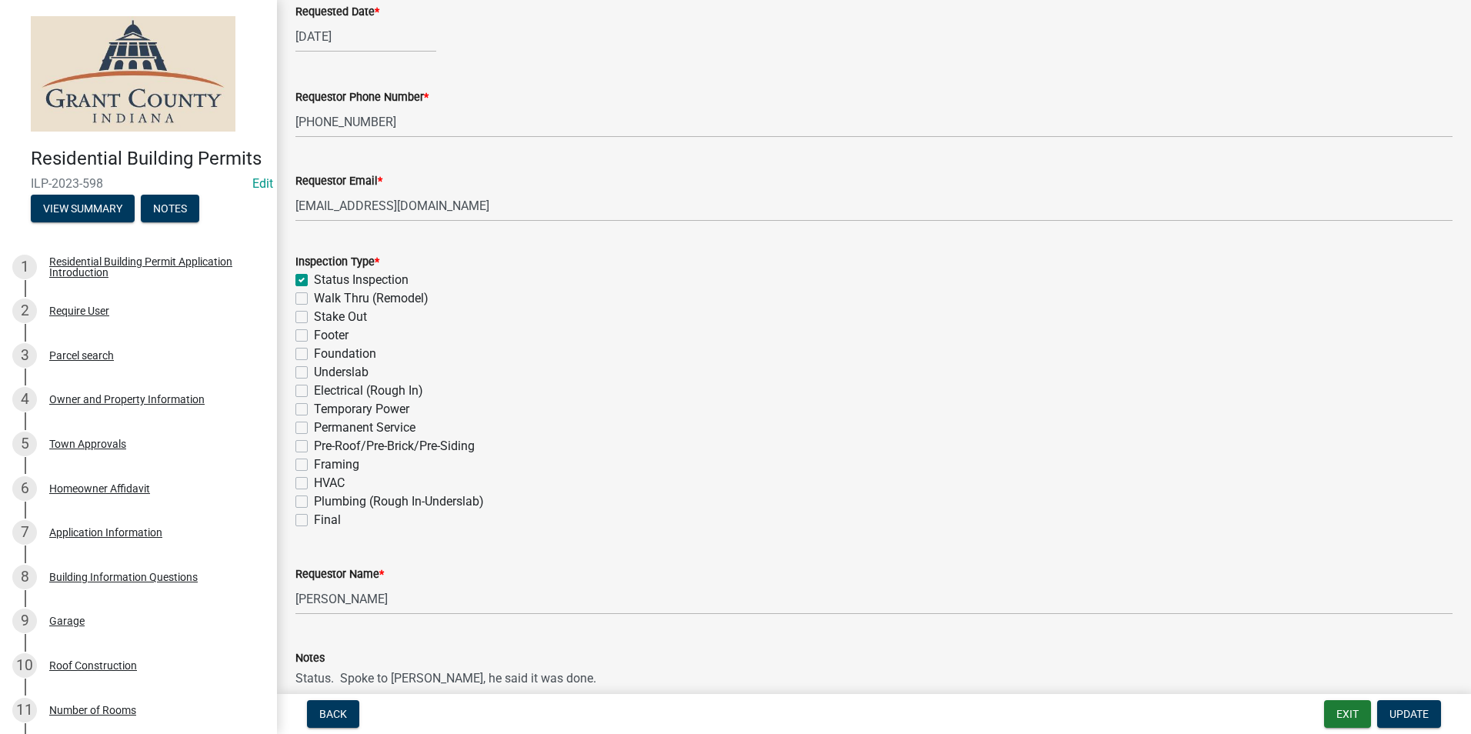
click at [314, 522] on label "Final" at bounding box center [327, 520] width 27 height 18
click at [314, 521] on input "Final" at bounding box center [319, 516] width 10 height 10
checkbox input "true"
checkbox input "false"
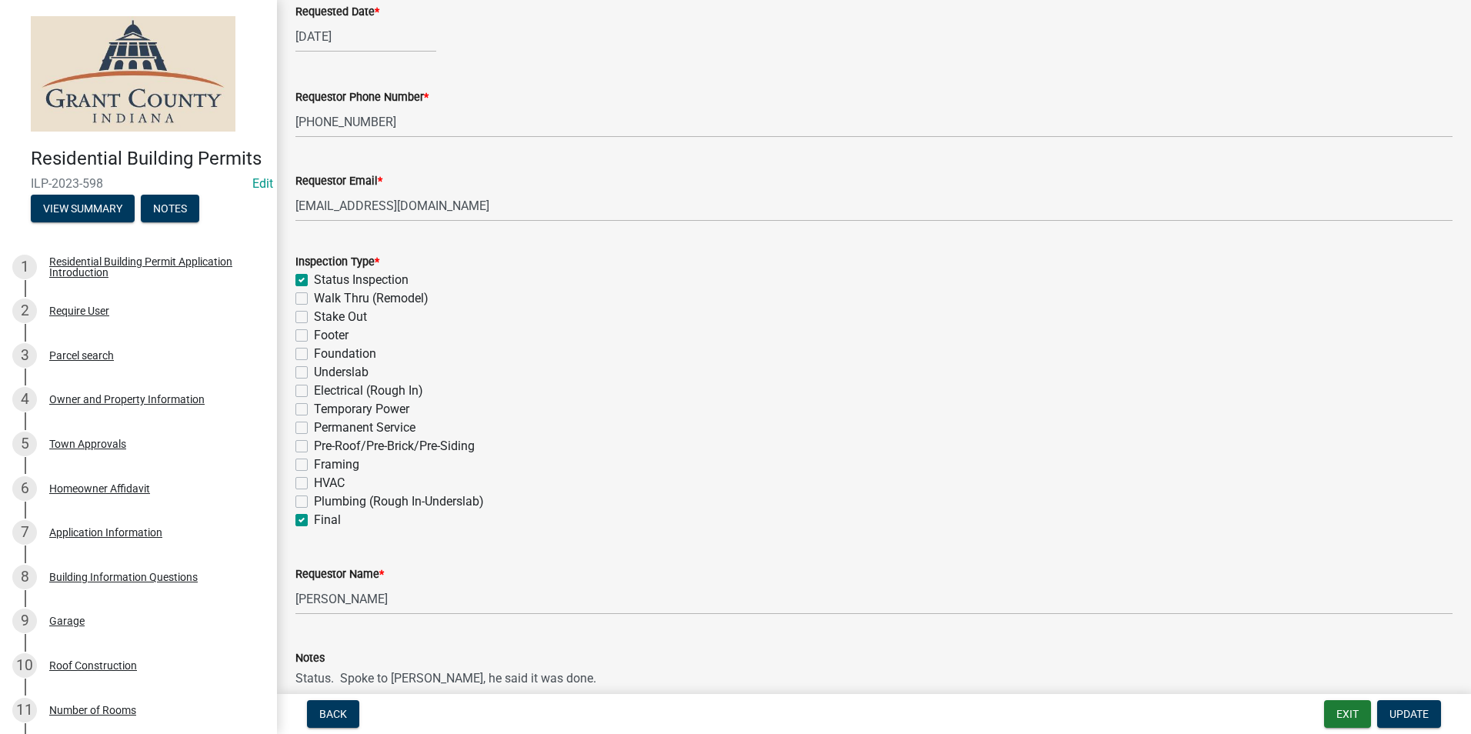
checkbox input "false"
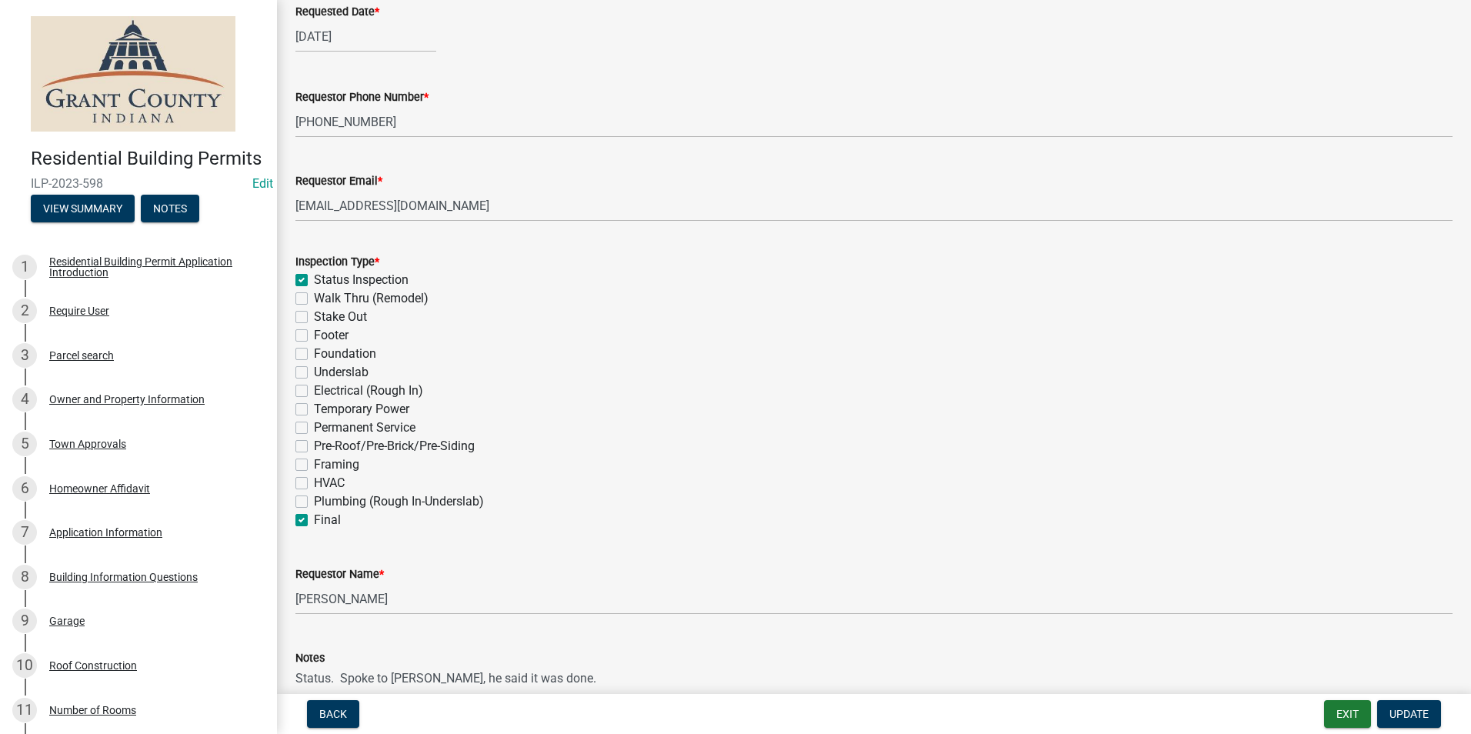
checkbox input "false"
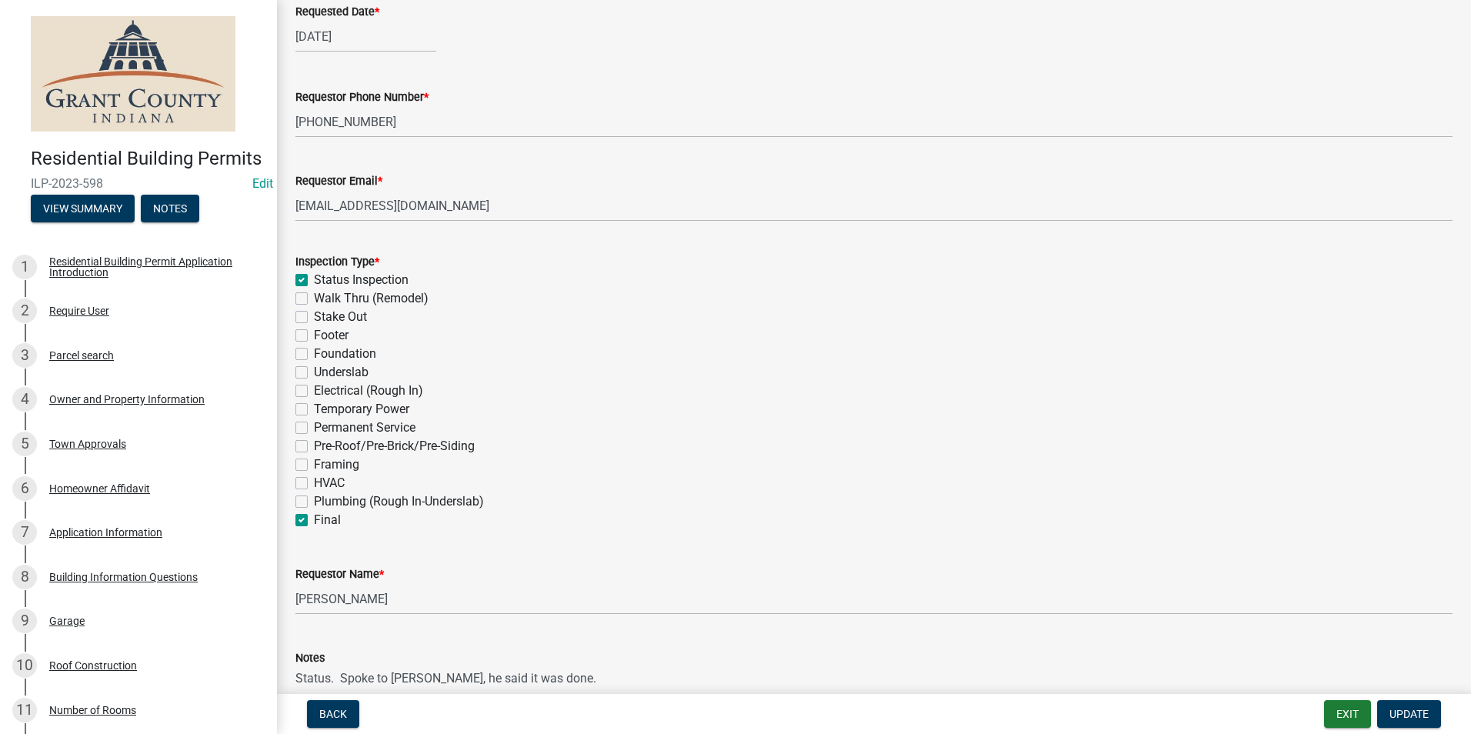
checkbox input "false"
checkbox input "true"
click at [314, 281] on label "Status Inspection" at bounding box center [361, 280] width 95 height 18
click at [314, 281] on input "Status Inspection" at bounding box center [319, 276] width 10 height 10
checkbox input "false"
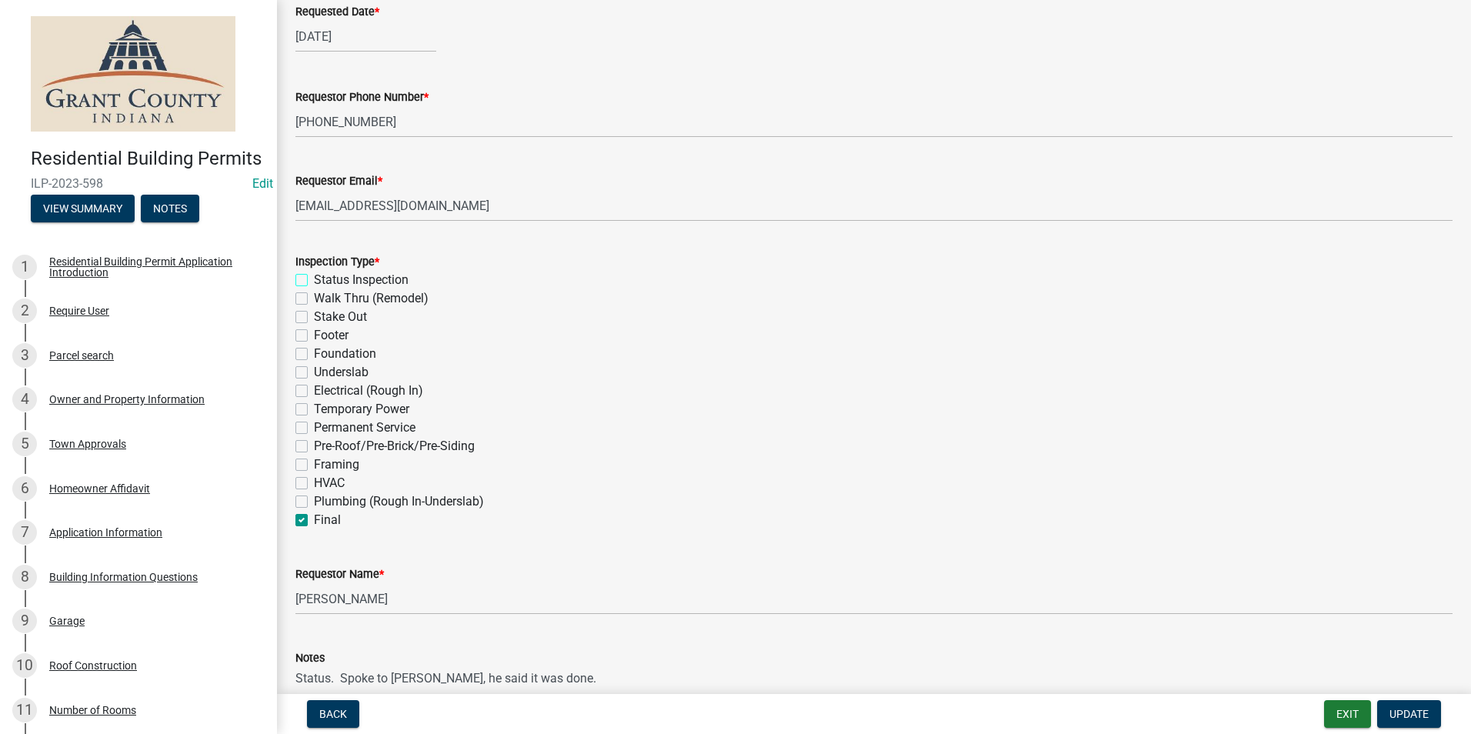
checkbox input "false"
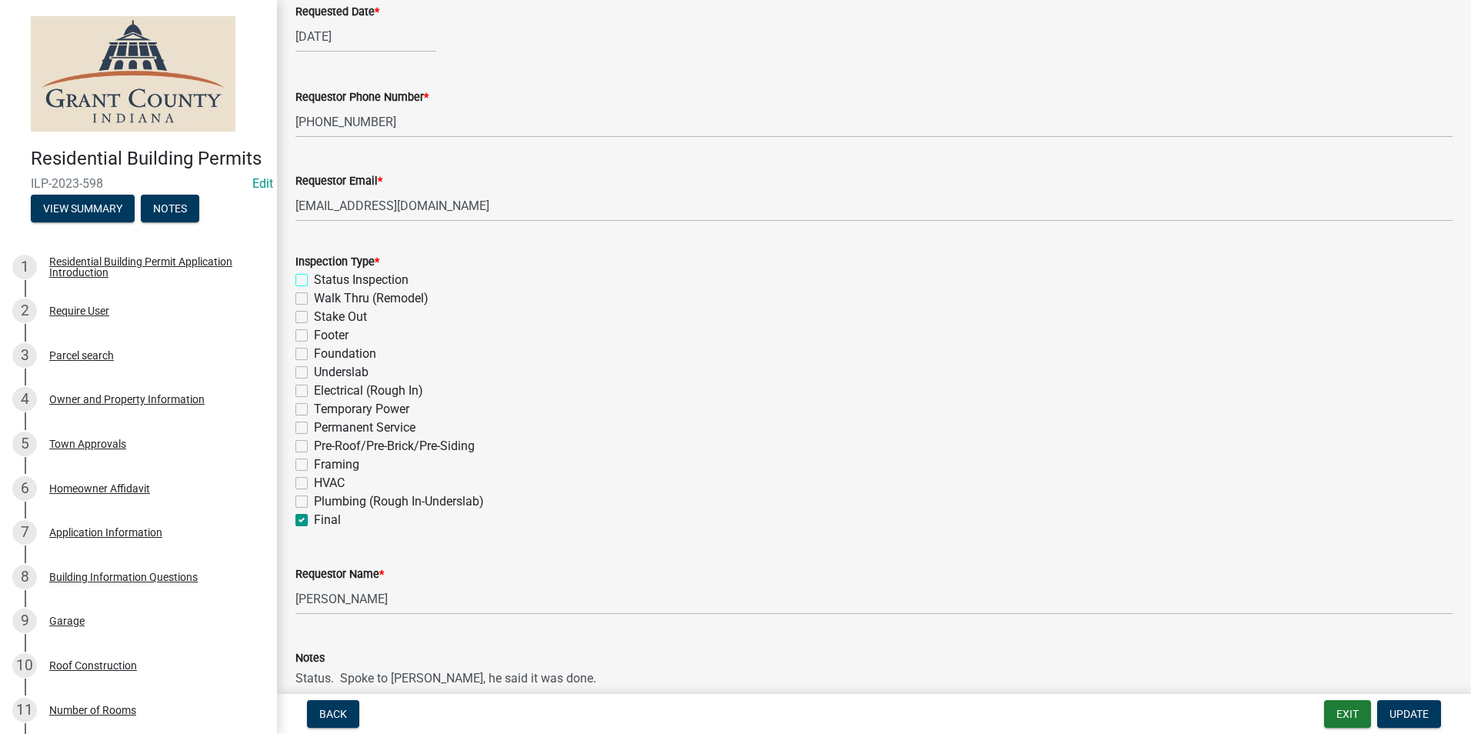
checkbox input "false"
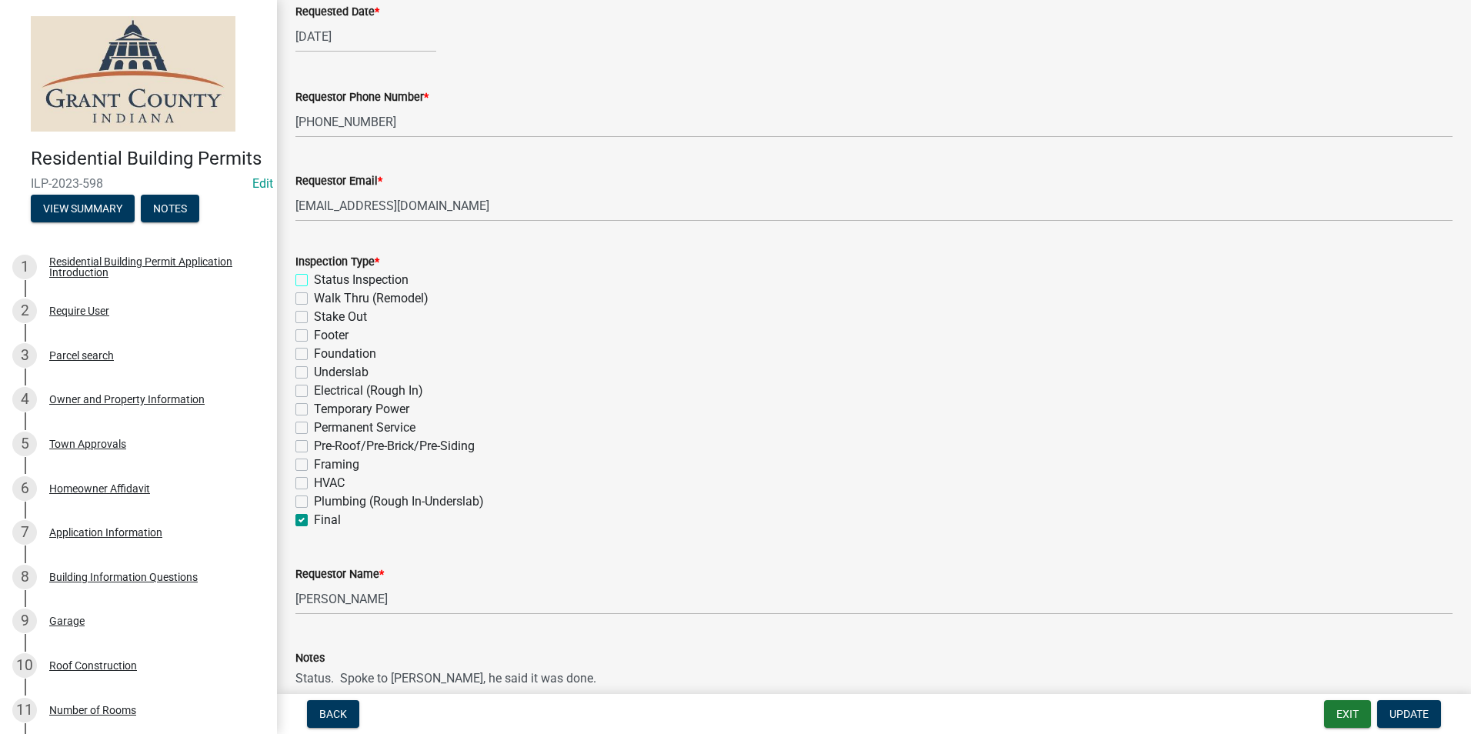
checkbox input "false"
checkbox input "true"
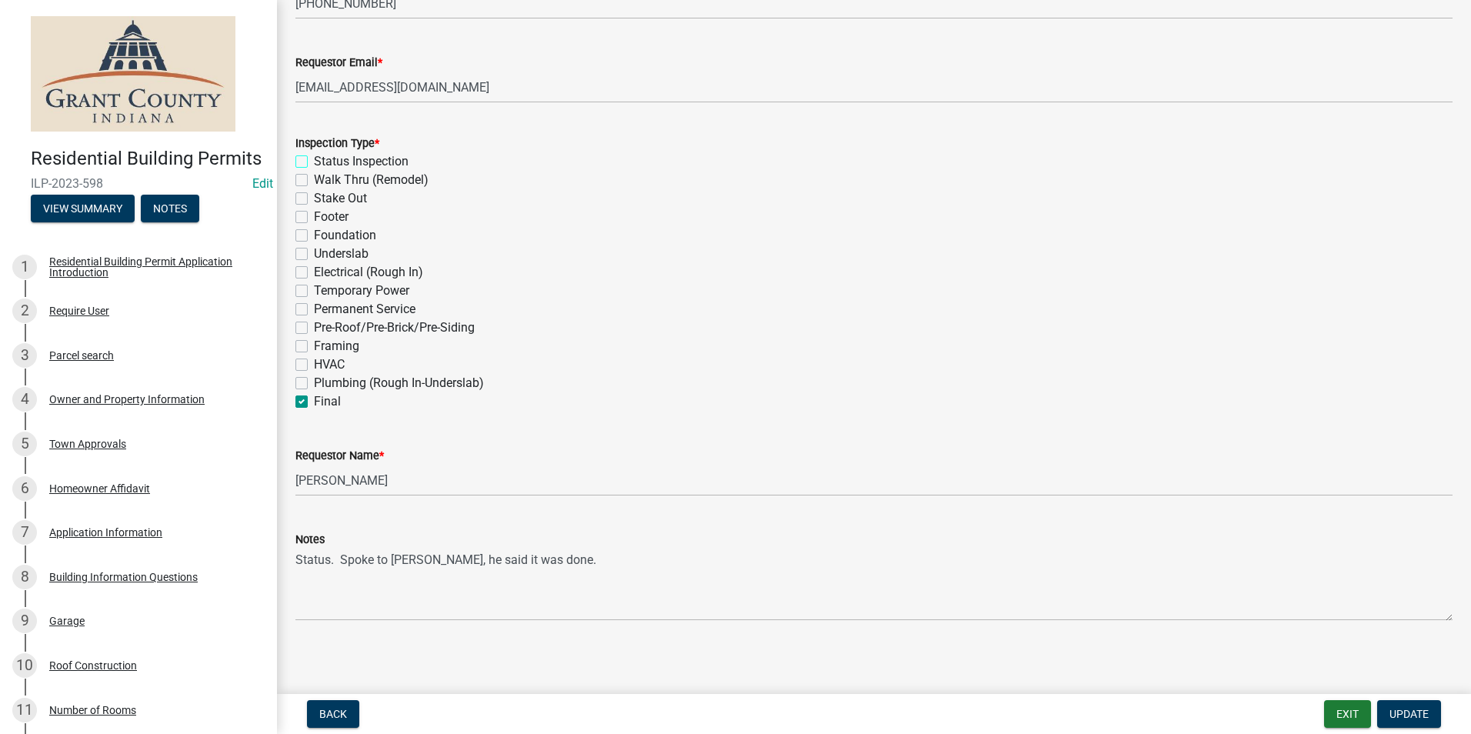
scroll to position [432, 0]
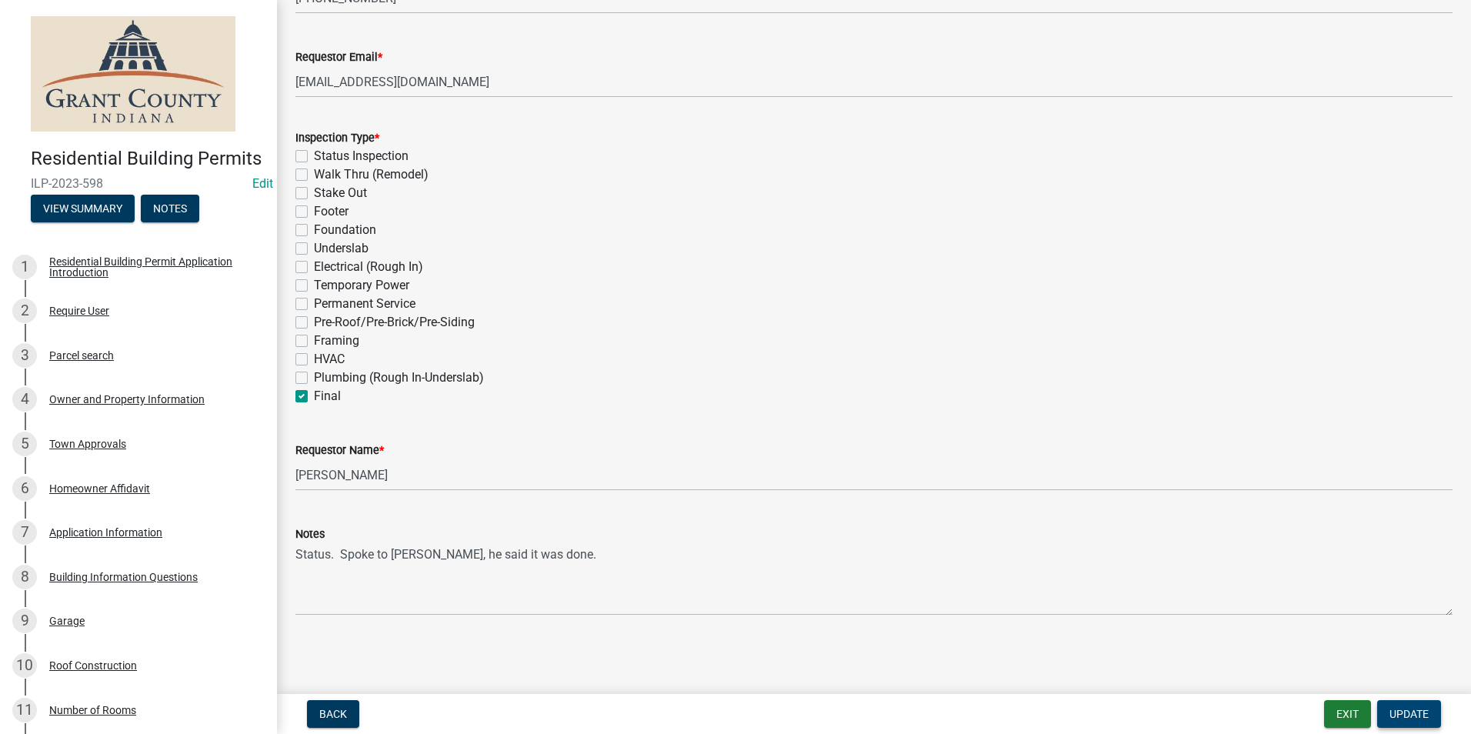
click at [1409, 714] on span "Update" at bounding box center [1408, 714] width 39 height 12
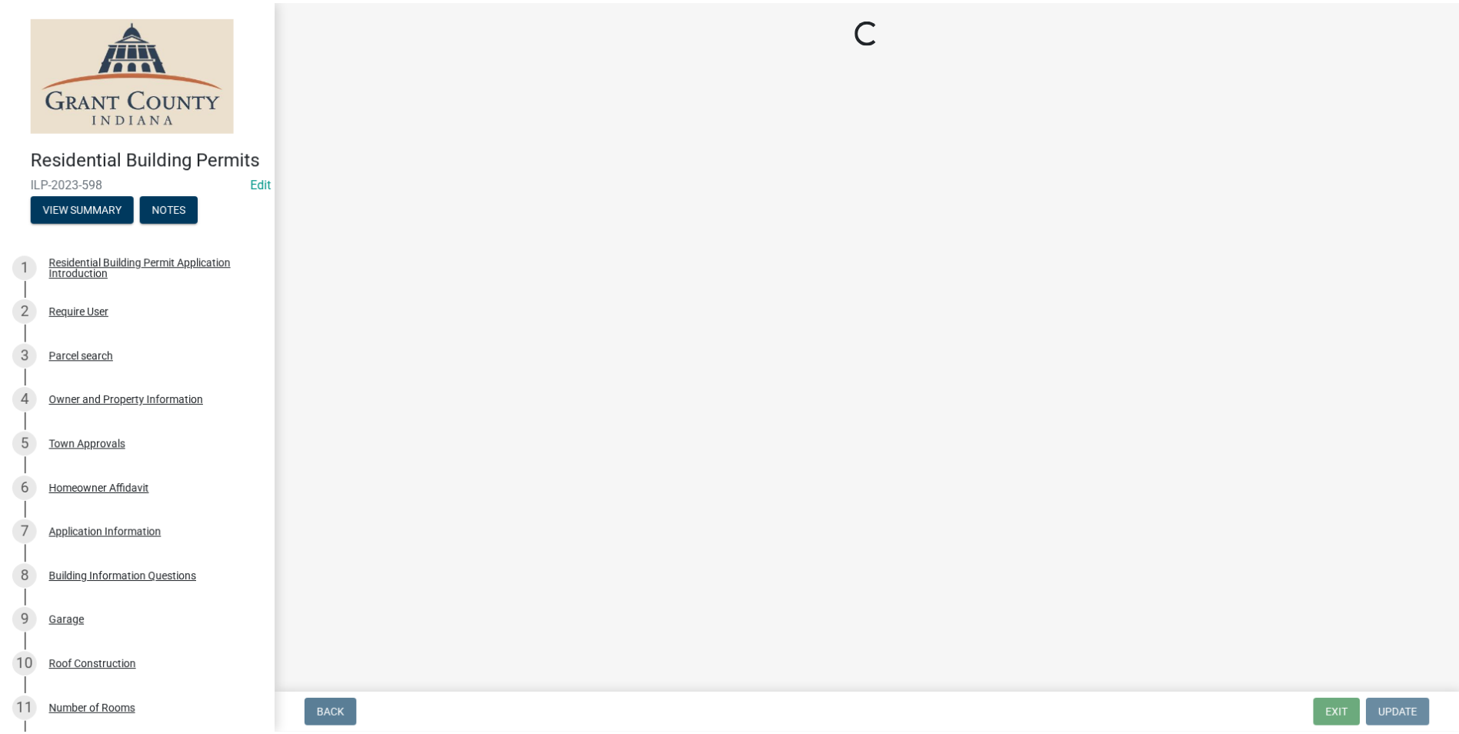
scroll to position [0, 0]
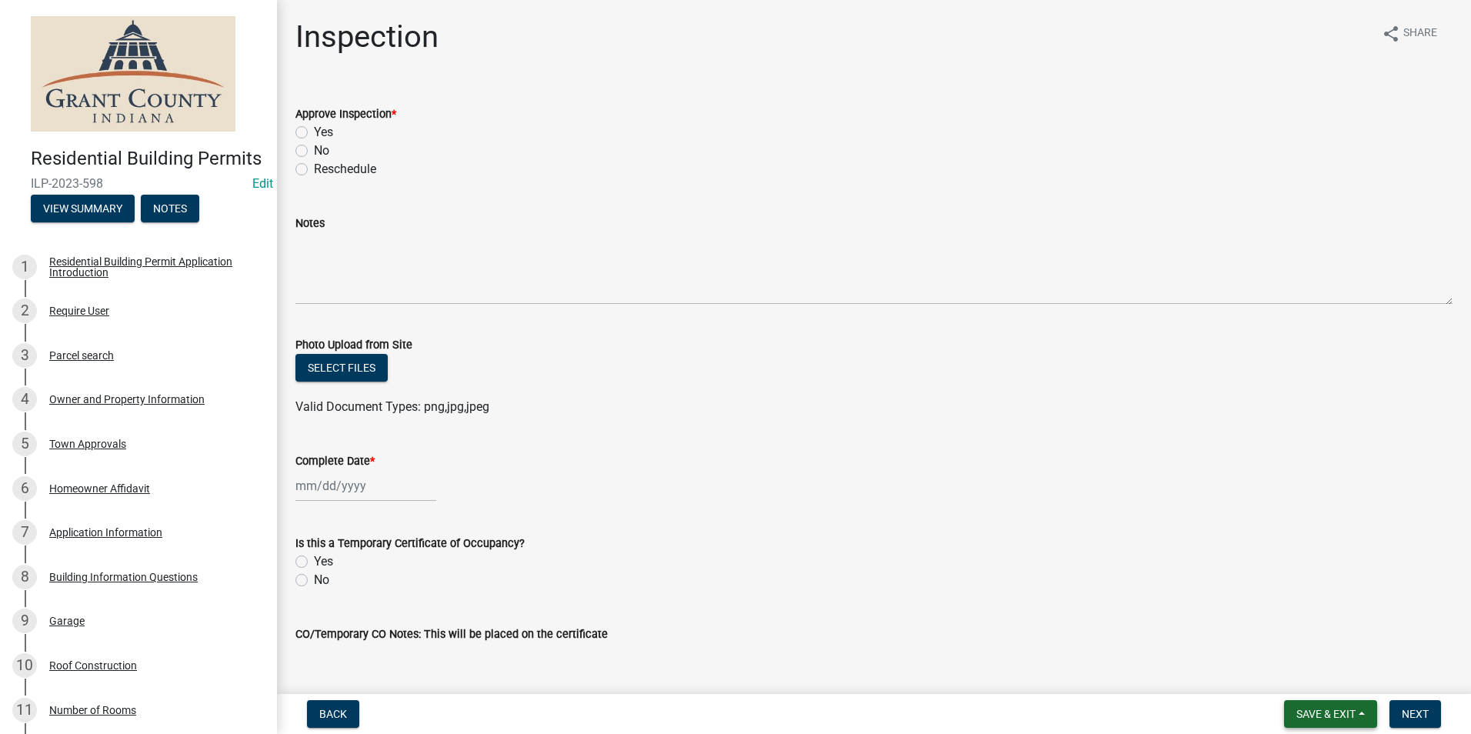
click at [1336, 706] on button "Save & Exit" at bounding box center [1330, 714] width 93 height 28
click at [1303, 671] on button "Save & Exit" at bounding box center [1315, 673] width 123 height 37
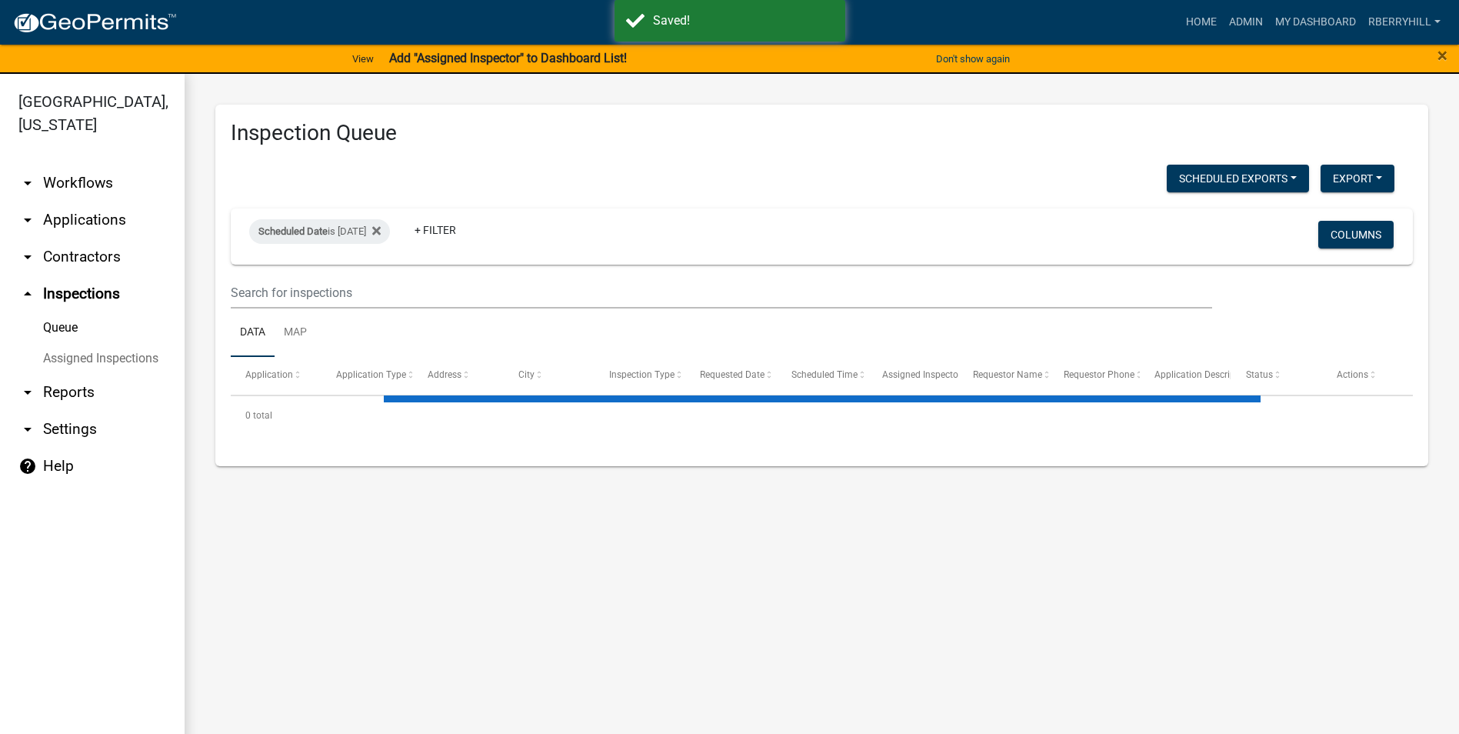
select select "2: 50"
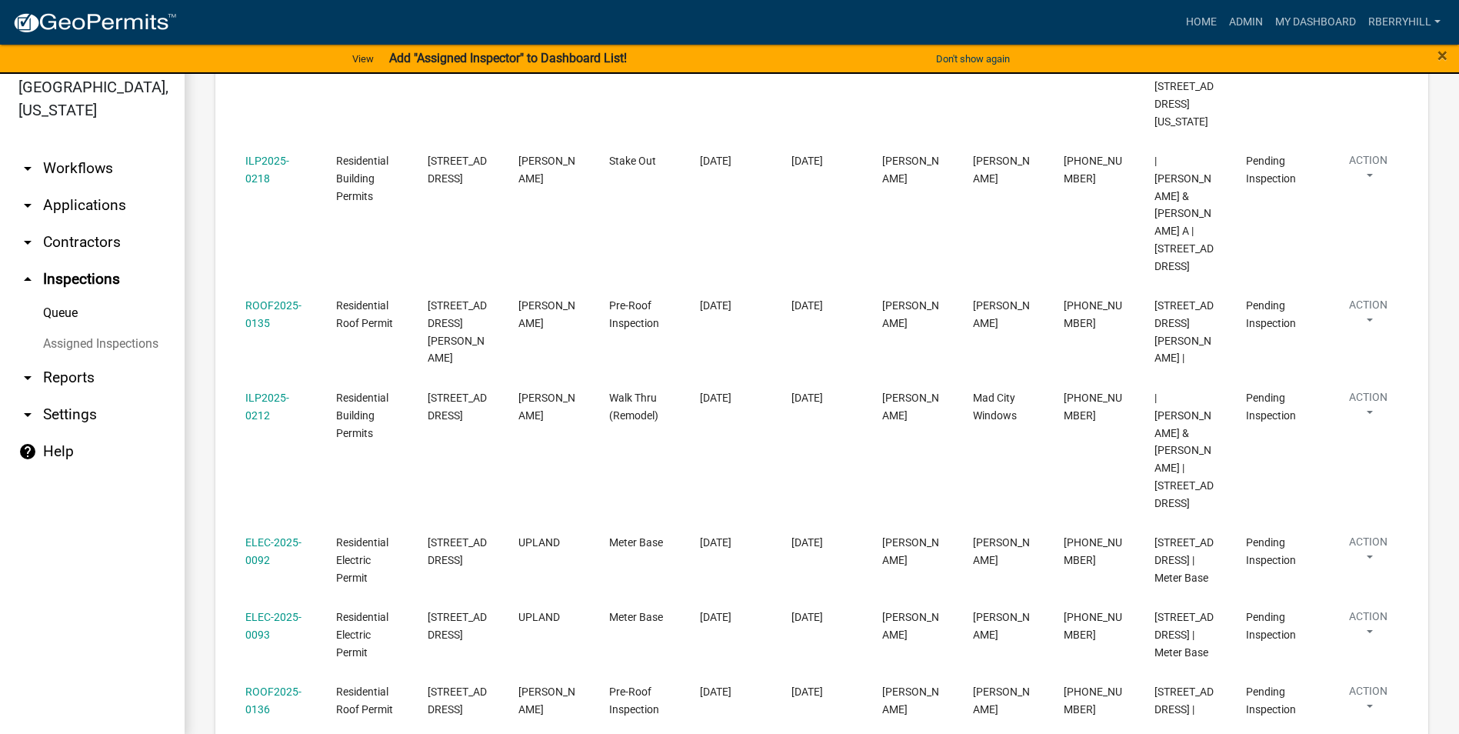
scroll to position [18, 0]
